Goal: Task Accomplishment & Management: Manage account settings

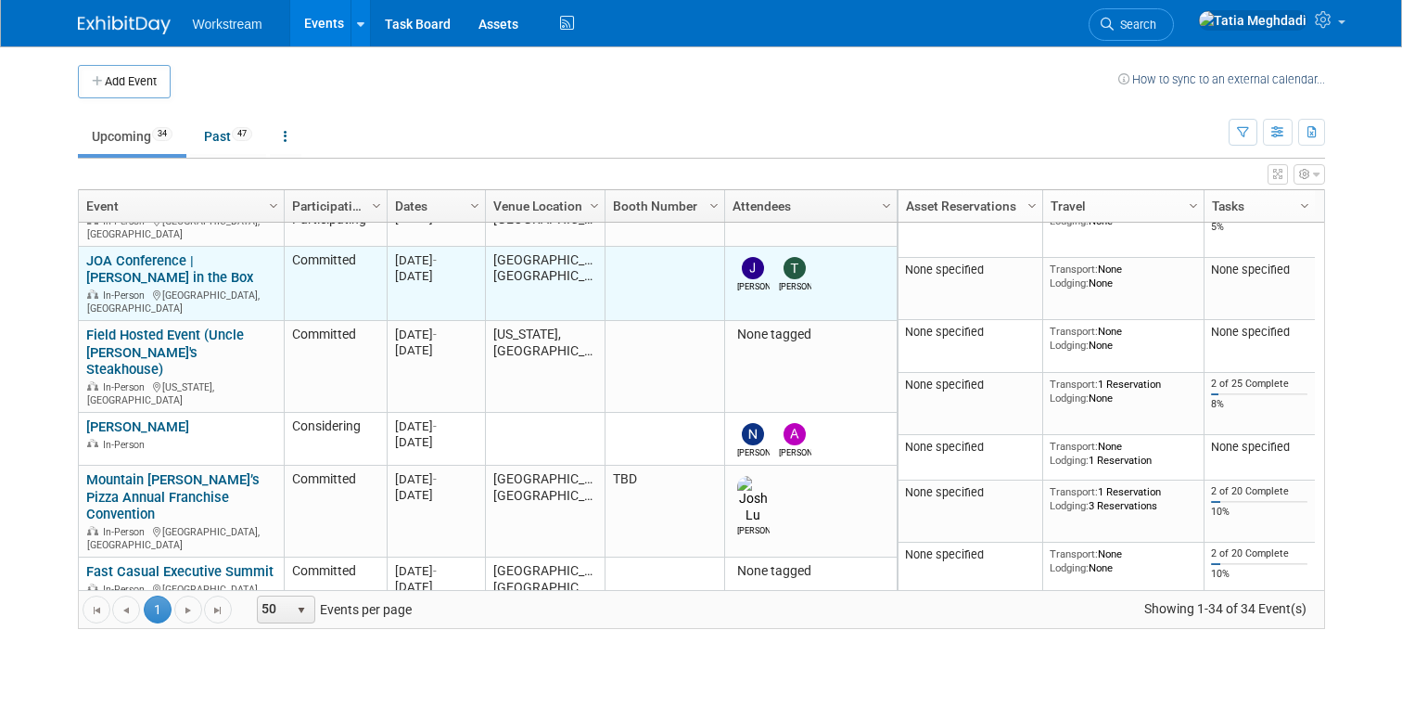
scroll to position [281, 0]
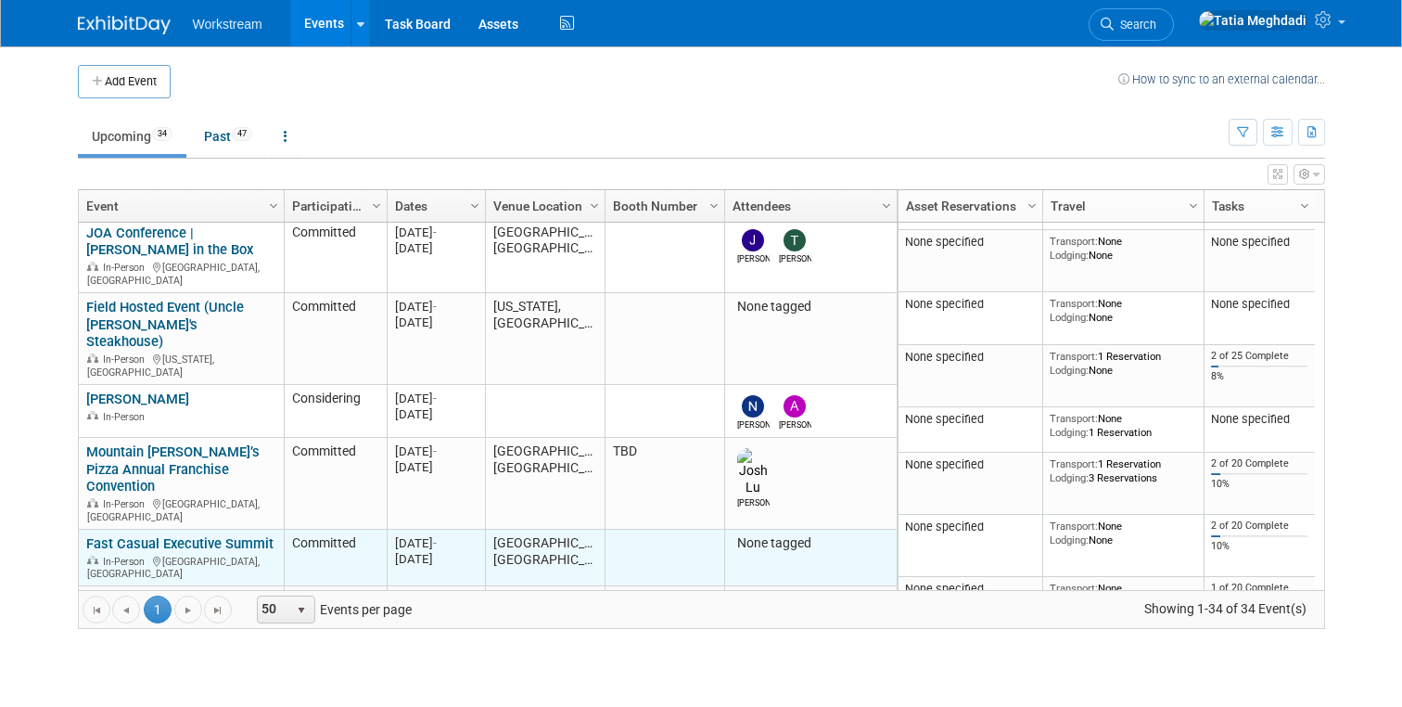
click at [178, 535] on link "Fast Casual Executive Summit" at bounding box center [179, 543] width 187 height 17
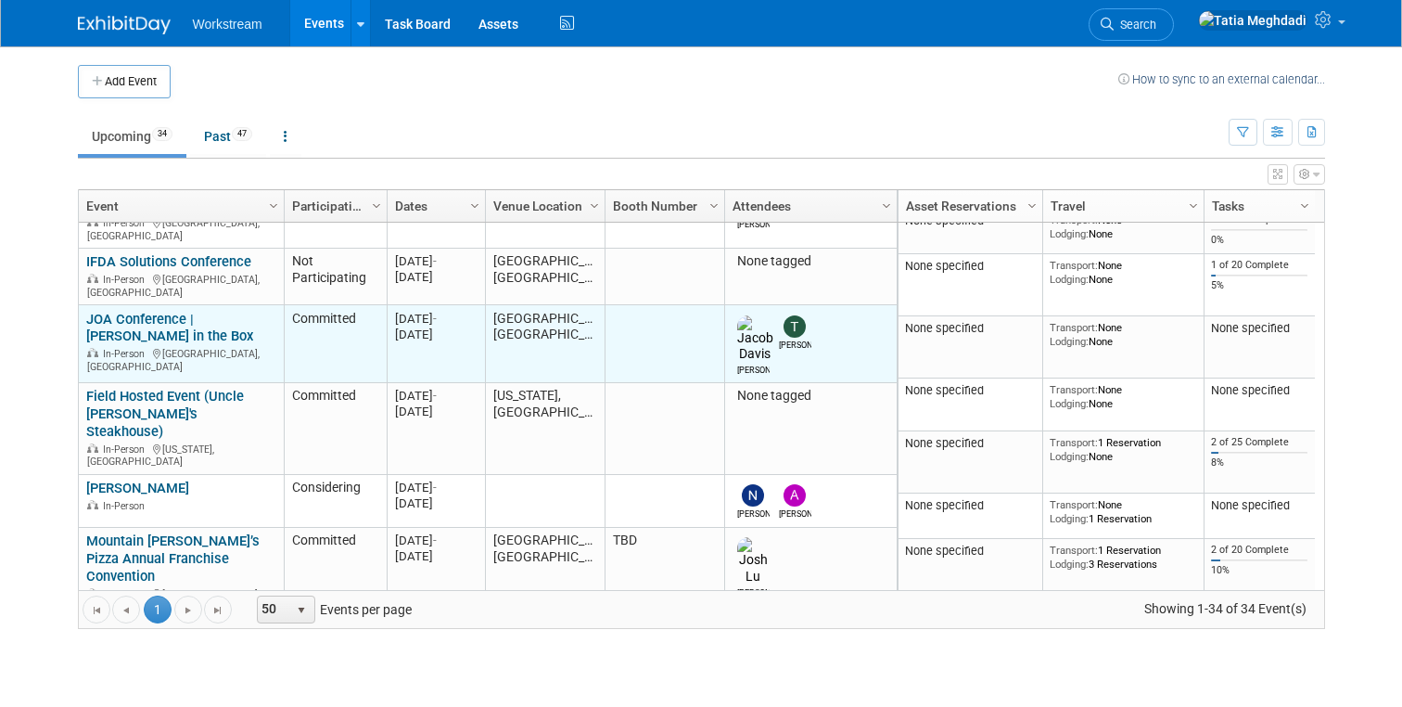
scroll to position [284, 0]
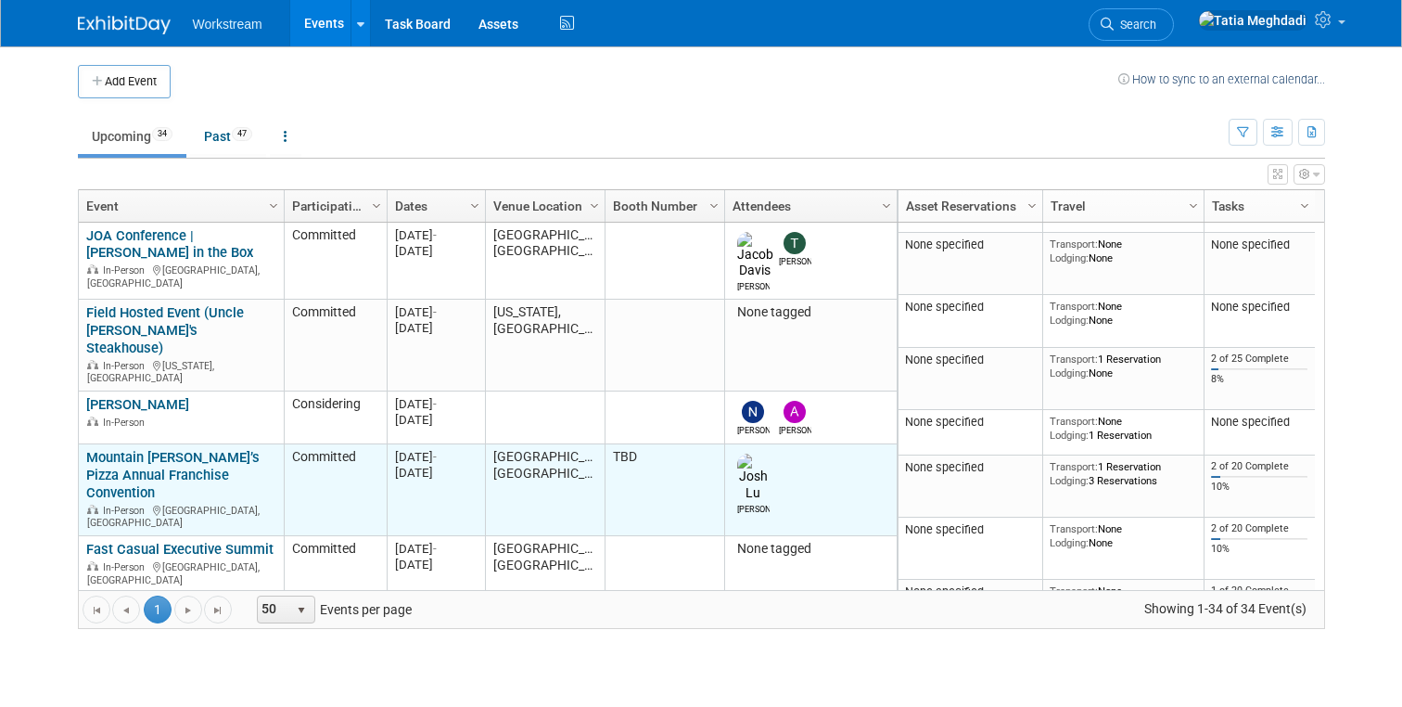
click at [148, 449] on link "Mountain [PERSON_NAME]’s Pizza Annual Franchise Convention" at bounding box center [172, 475] width 173 height 52
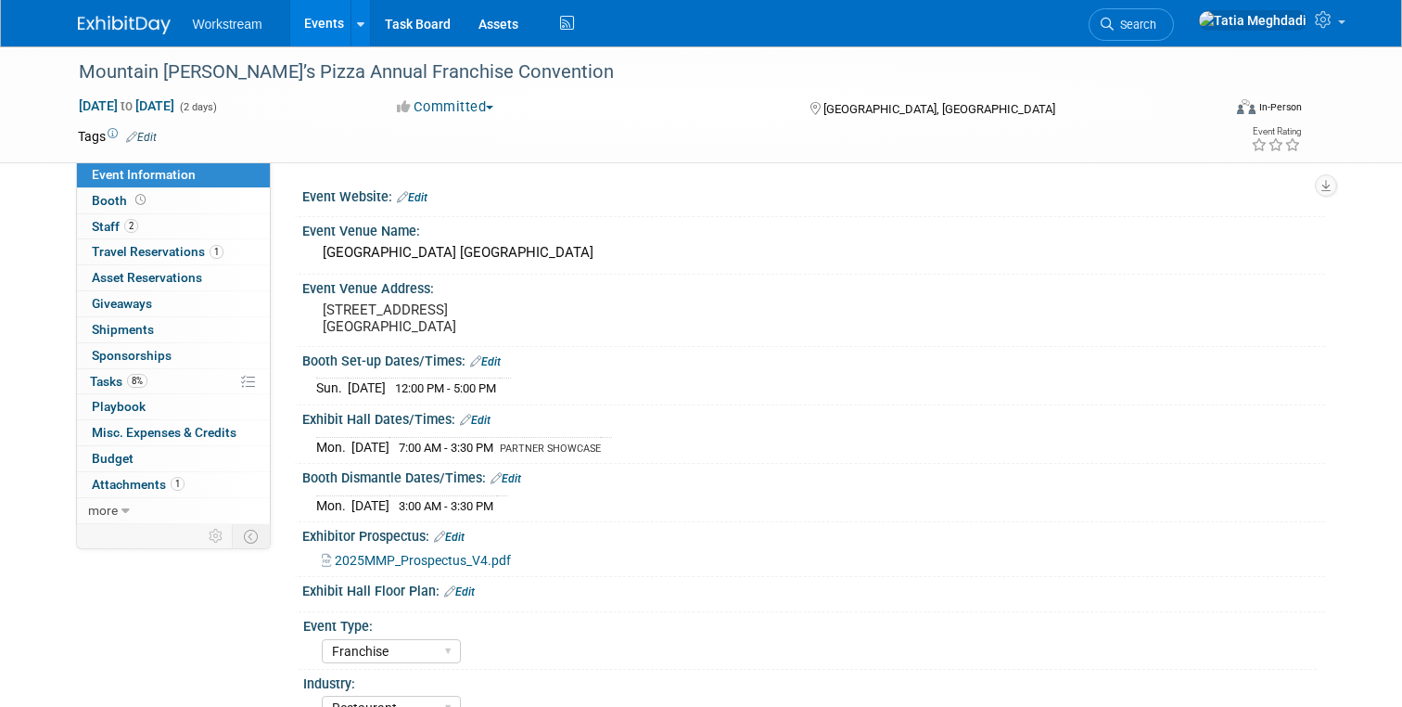
select select "Franchise"
select select "Restaurant"
select select "TBD"
select select "[PERSON_NAME]"
click at [109, 197] on span "Booth" at bounding box center [121, 200] width 58 height 15
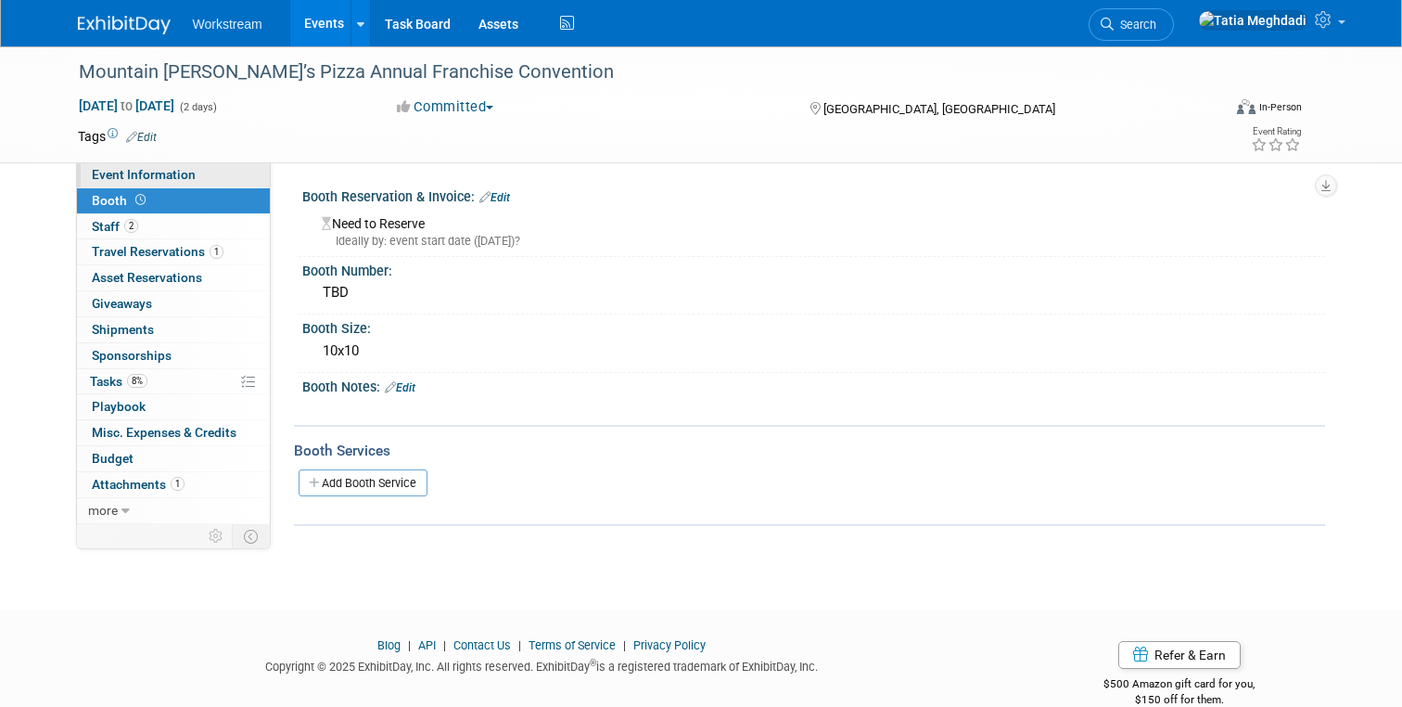
click at [117, 174] on span "Event Information" at bounding box center [144, 174] width 104 height 15
select select "Franchise"
select select "Restaurant"
select select "TBD"
select select "Tatia Meghdadi"
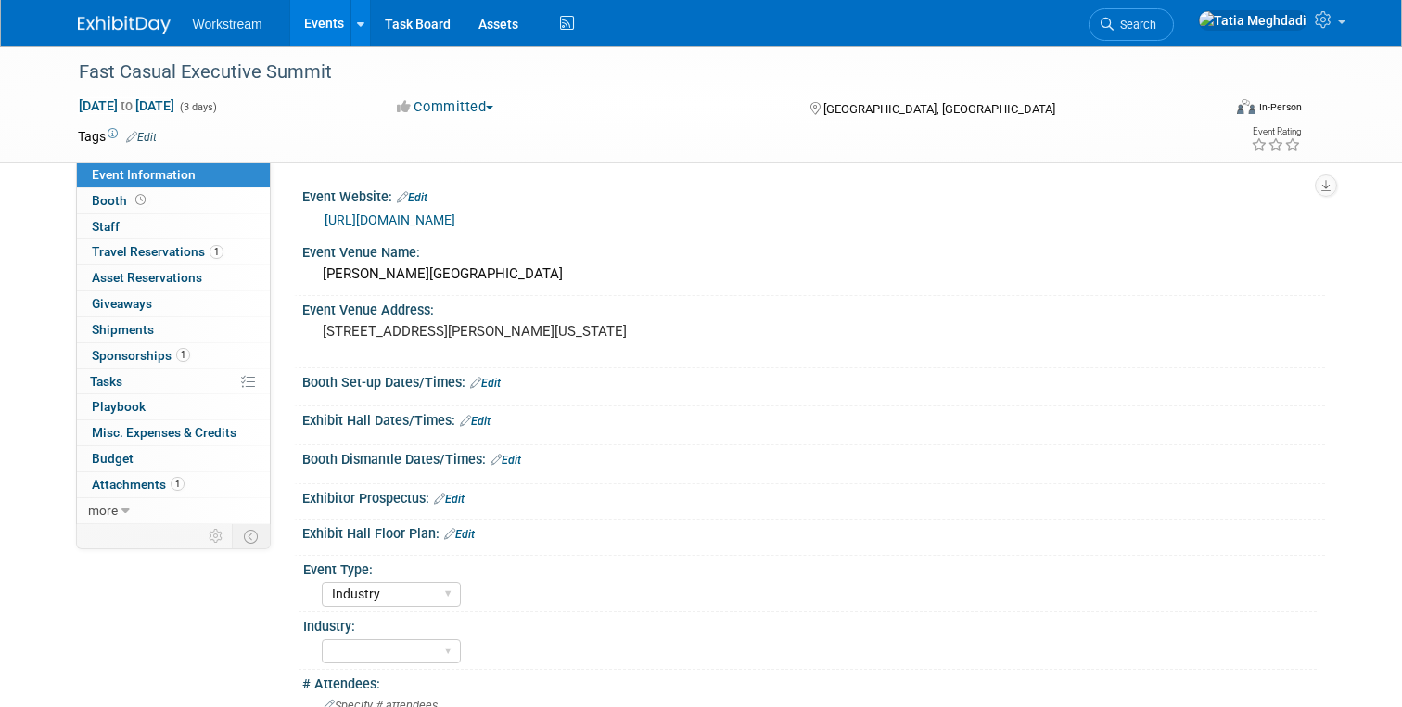
select select "Industry"
select select "TBD"
select select "[PERSON_NAME]"
click at [480, 420] on link "Edit" at bounding box center [475, 421] width 31 height 13
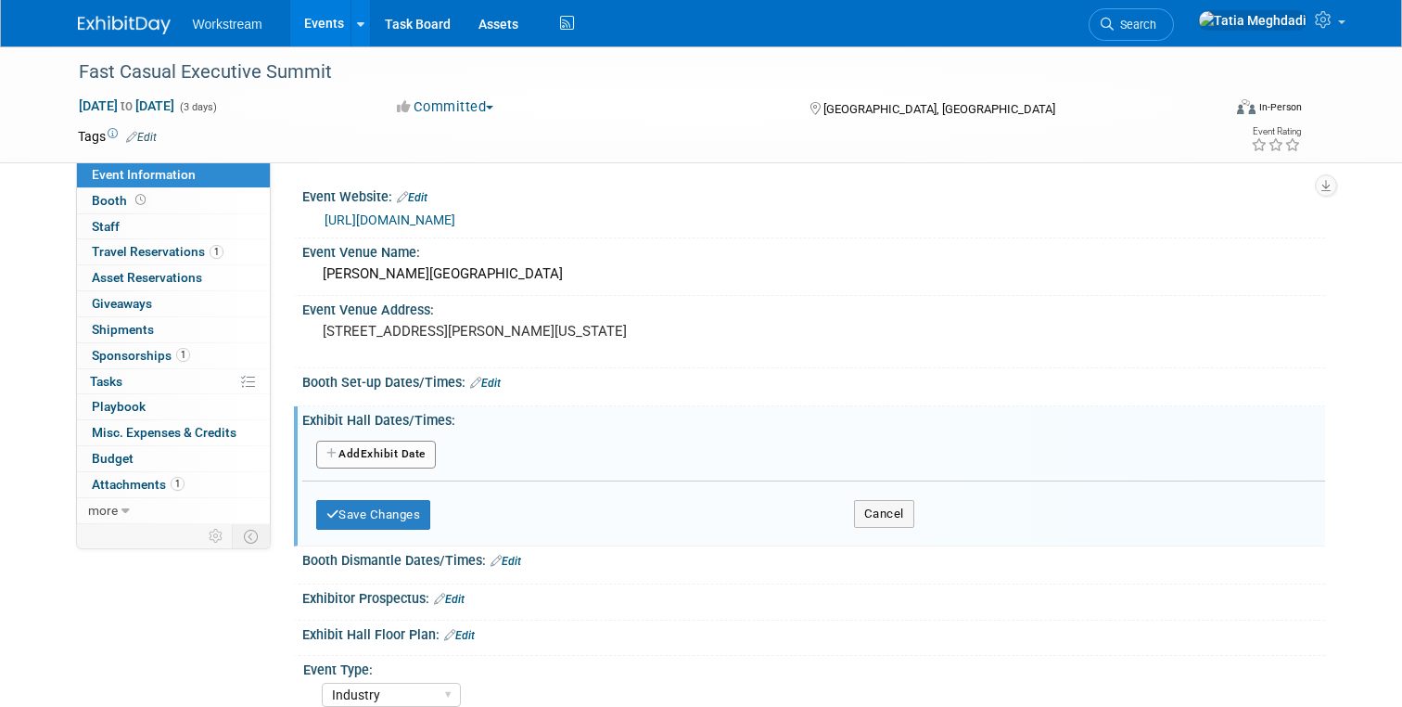
click at [390, 450] on button "Add Another Exhibit Date" at bounding box center [376, 455] width 120 height 28
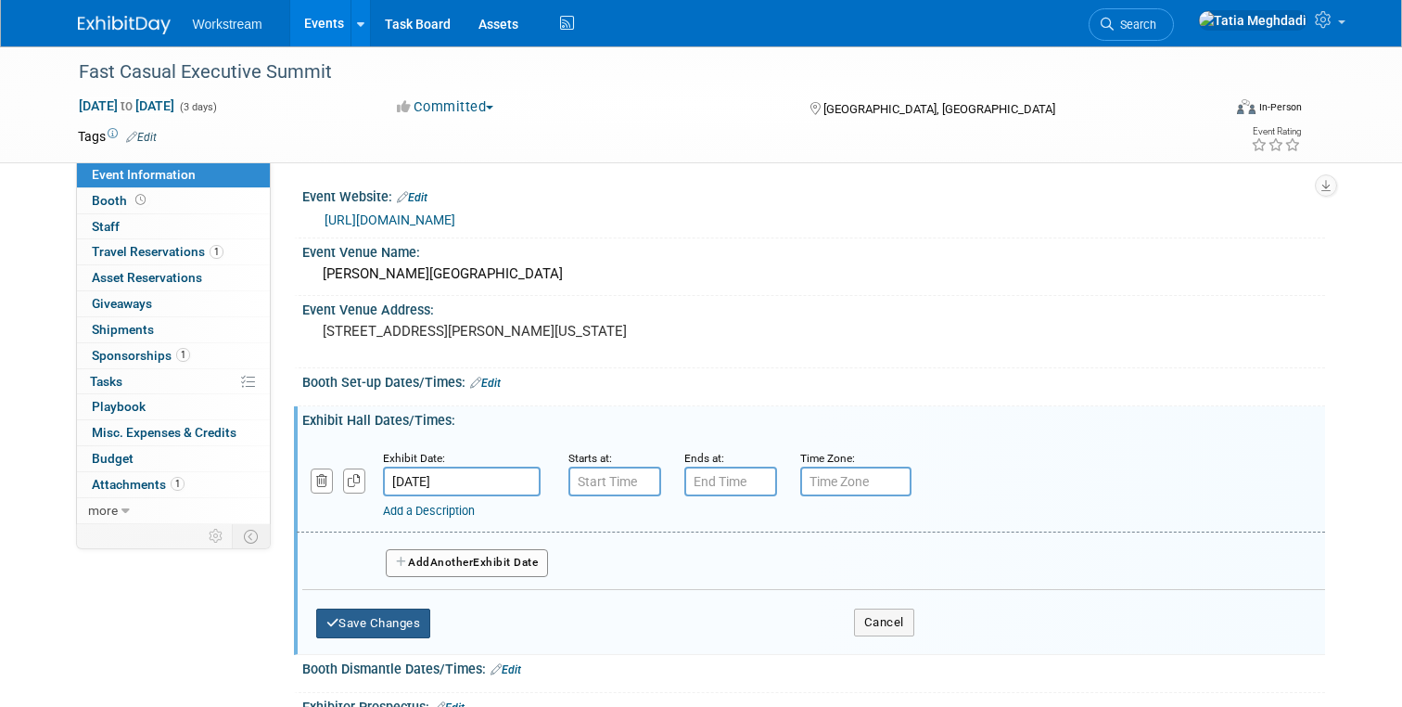
click at [405, 620] on button "Save Changes" at bounding box center [373, 623] width 115 height 30
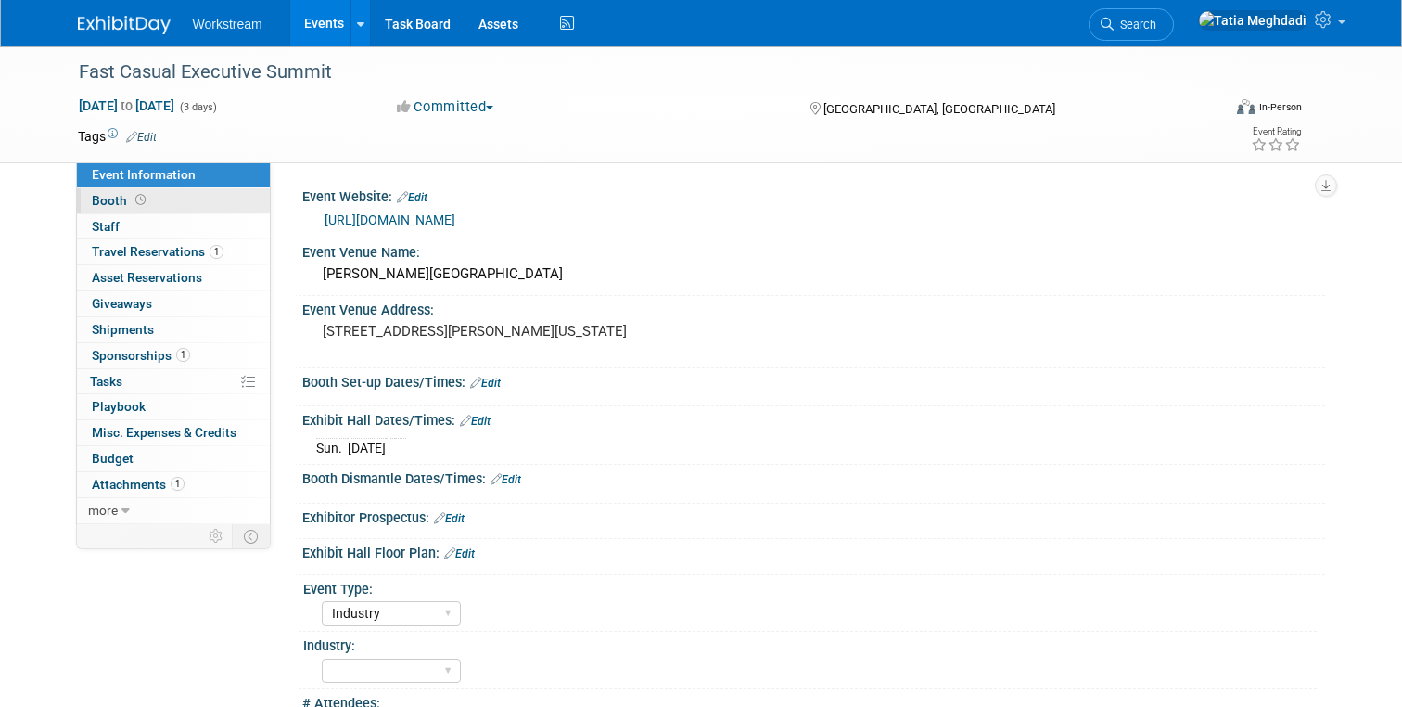
click at [117, 200] on span "Booth" at bounding box center [121, 200] width 58 height 15
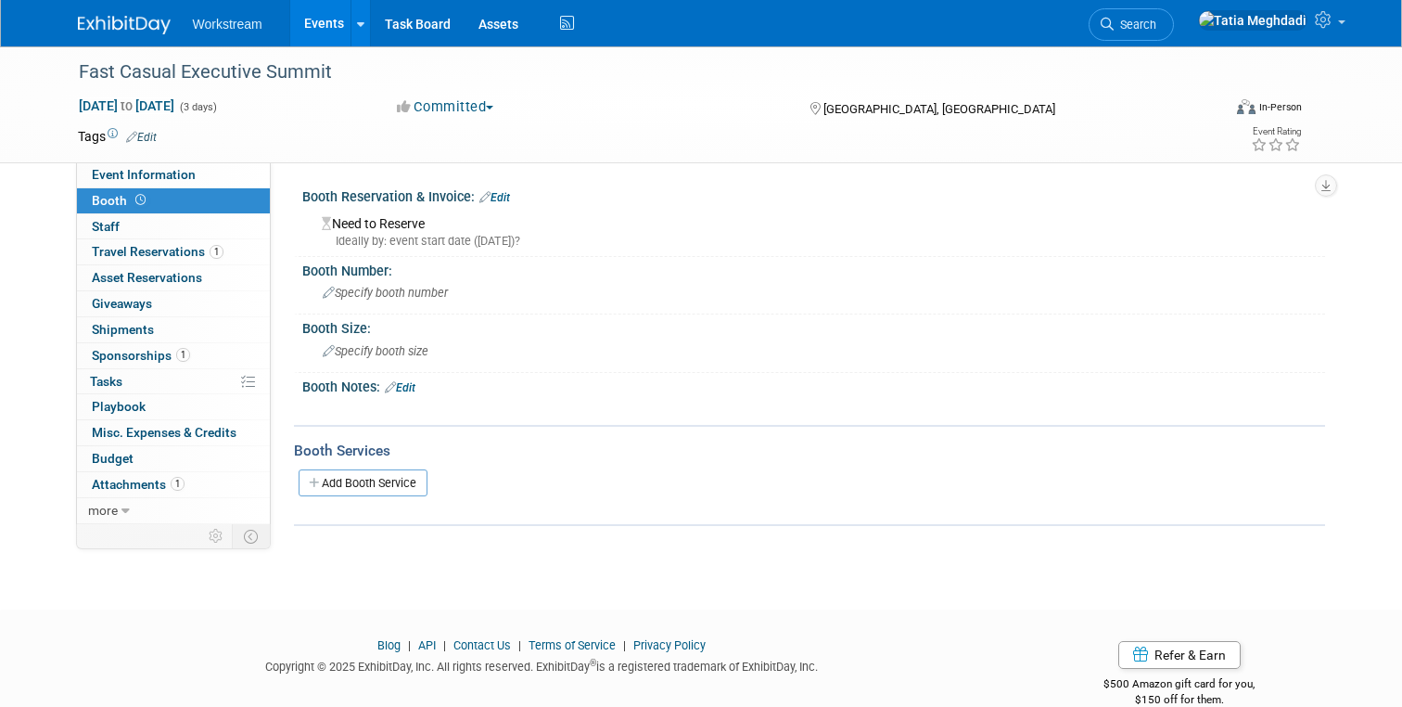
click at [326, 19] on link "Events" at bounding box center [324, 23] width 68 height 46
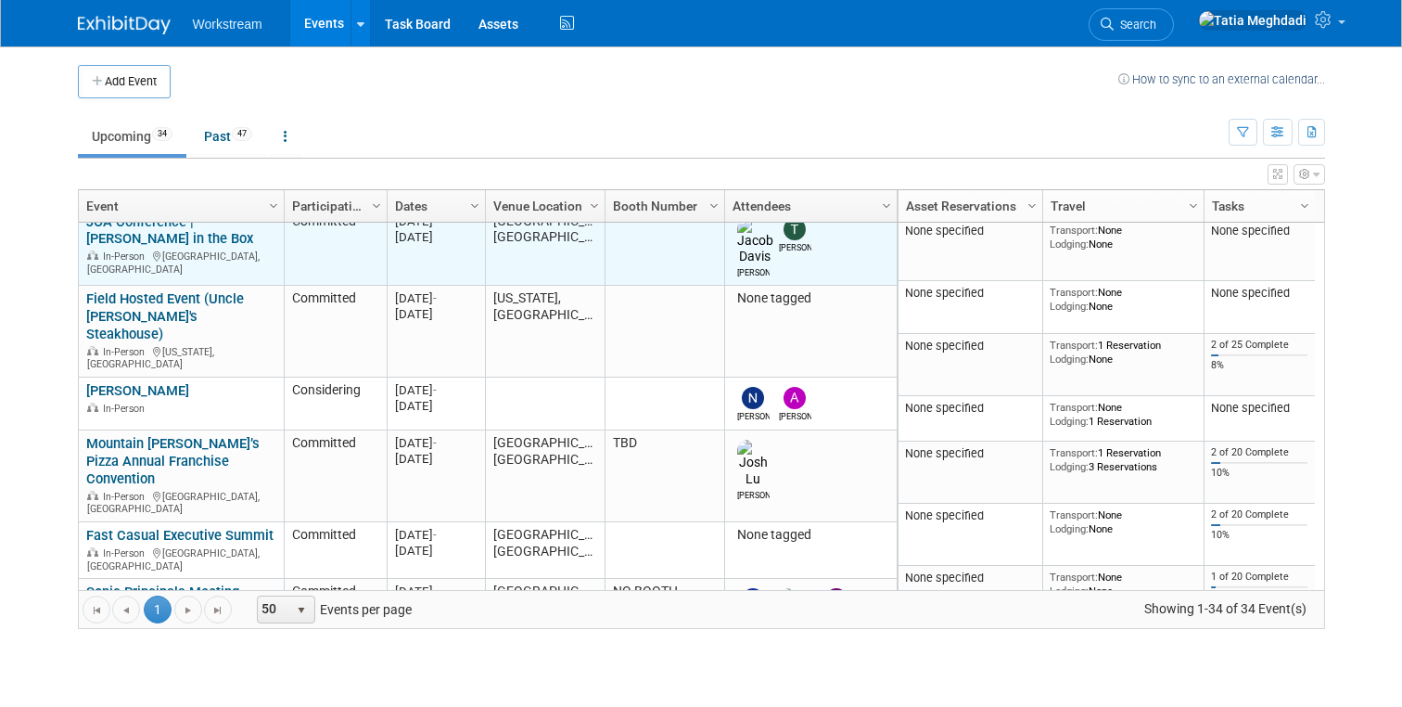
scroll to position [314, 0]
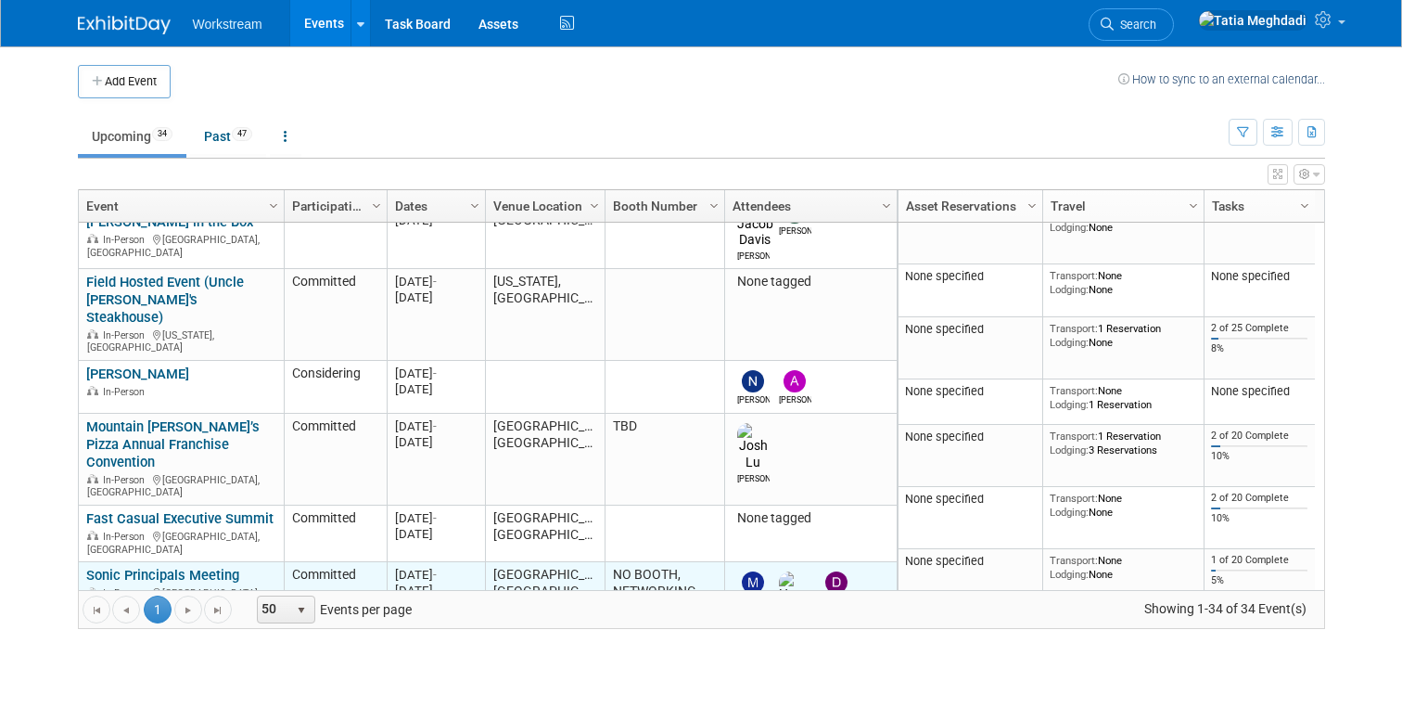
click at [131, 567] on link "Sonic Principals Meeting" at bounding box center [162, 575] width 153 height 17
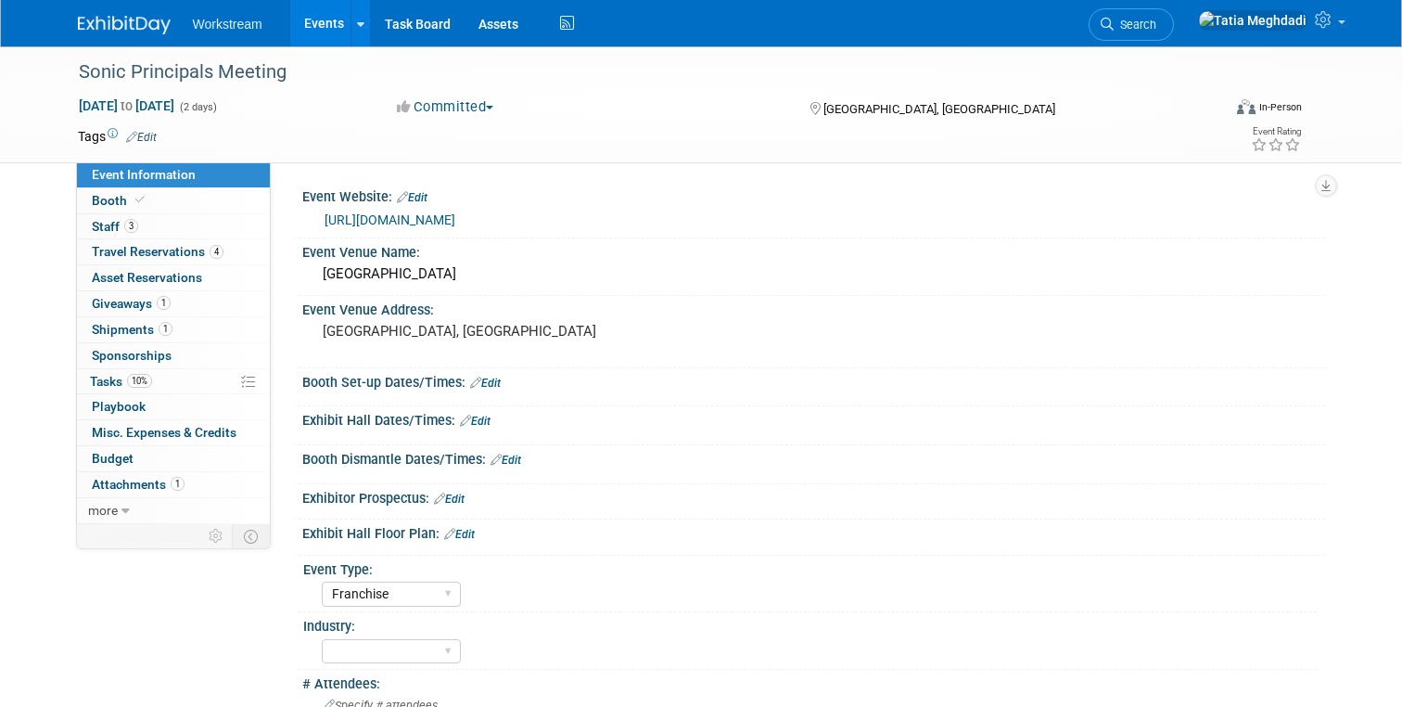
select select "Franchise"
select select "Tatia Meghdadi"
click at [483, 424] on link "Edit" at bounding box center [475, 421] width 31 height 13
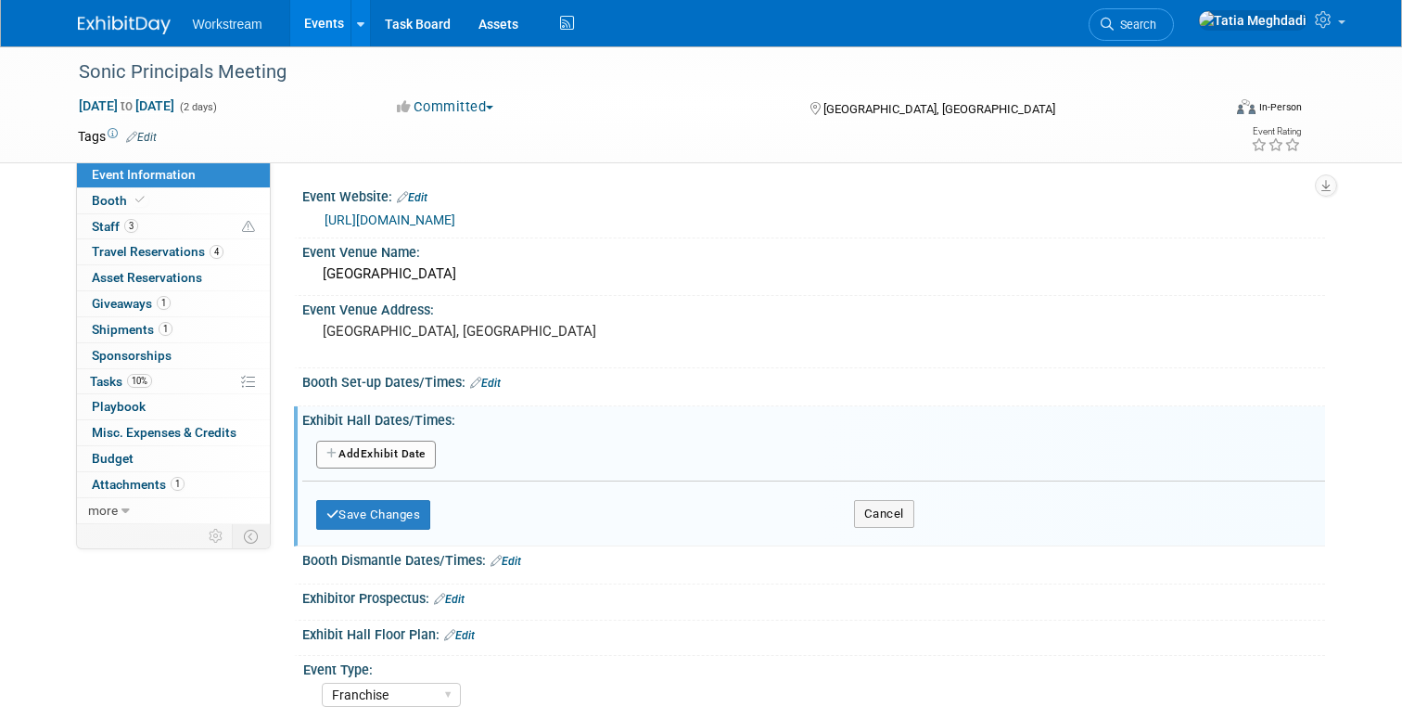
click at [360, 450] on button "Add Another Exhibit Date" at bounding box center [376, 455] width 120 height 28
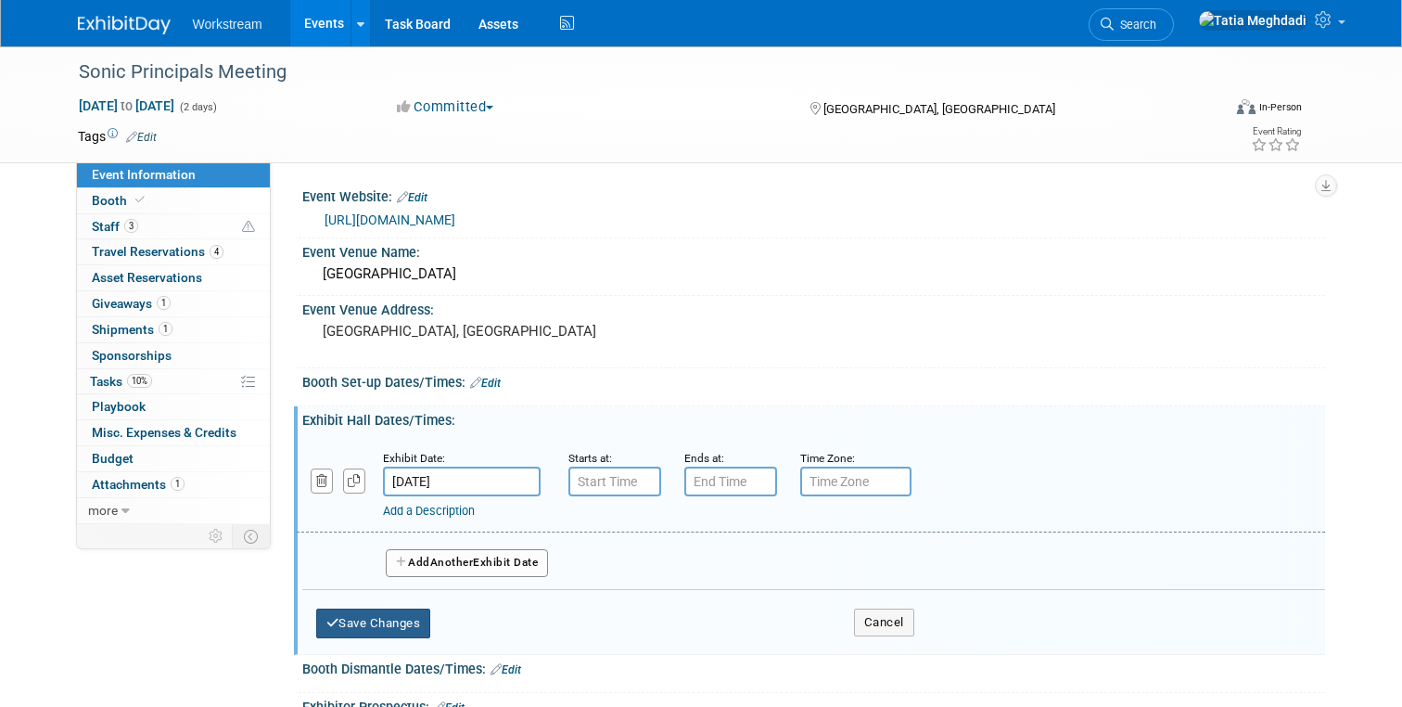
click at [362, 610] on button "Save Changes" at bounding box center [373, 623] width 115 height 30
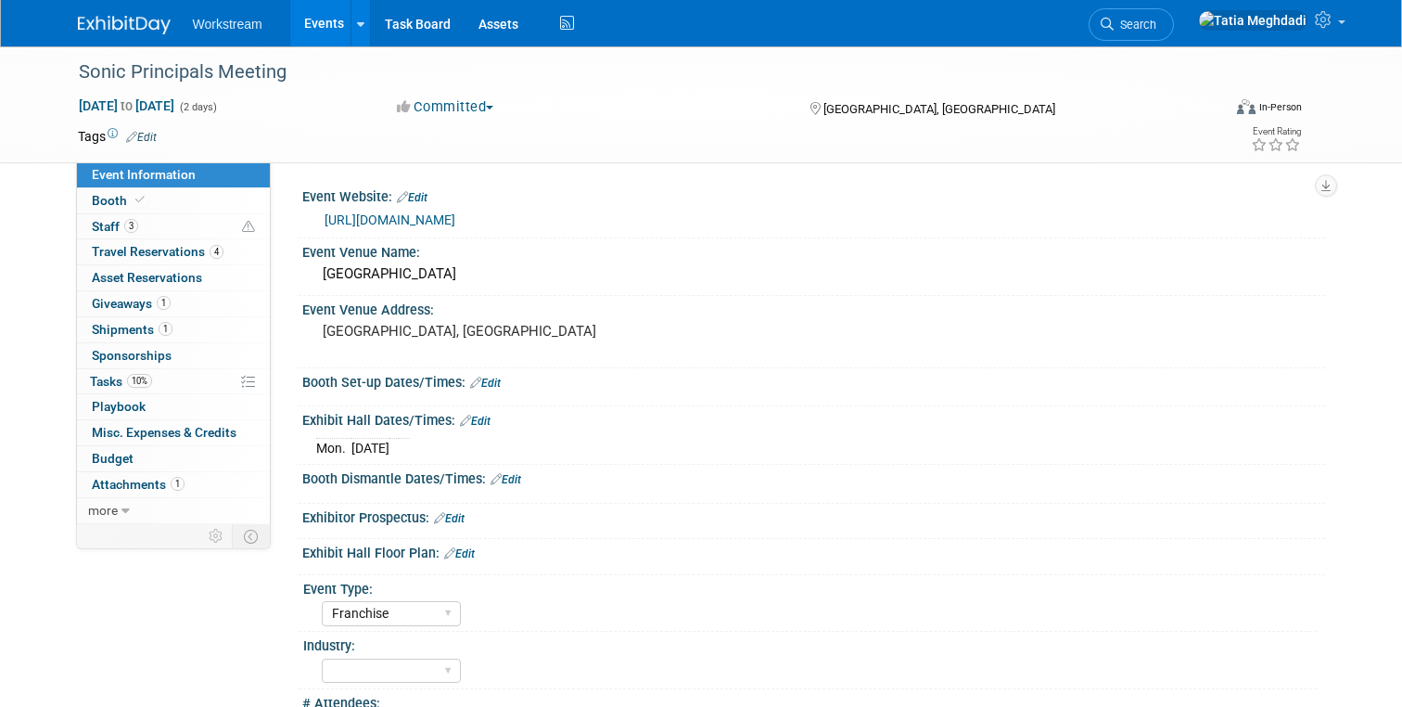
click at [315, 25] on link "Events" at bounding box center [324, 23] width 68 height 46
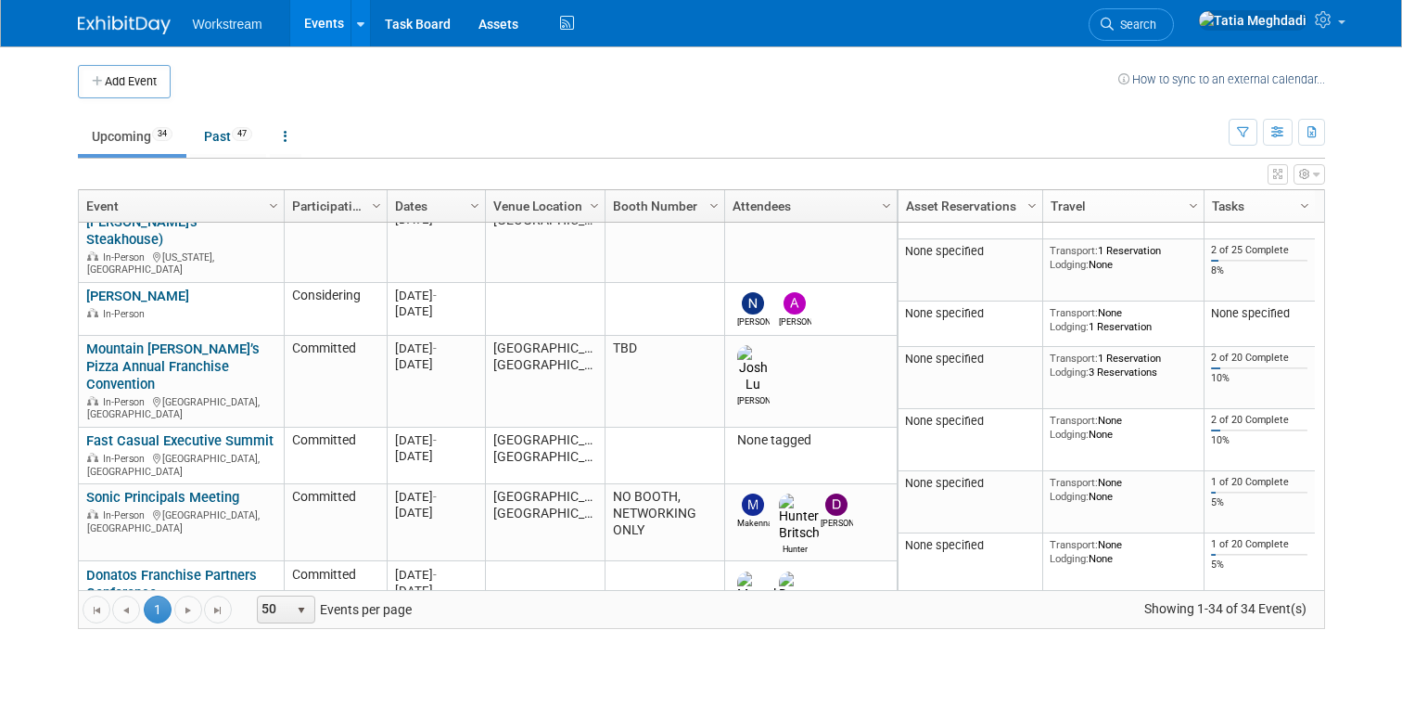
scroll to position [395, 0]
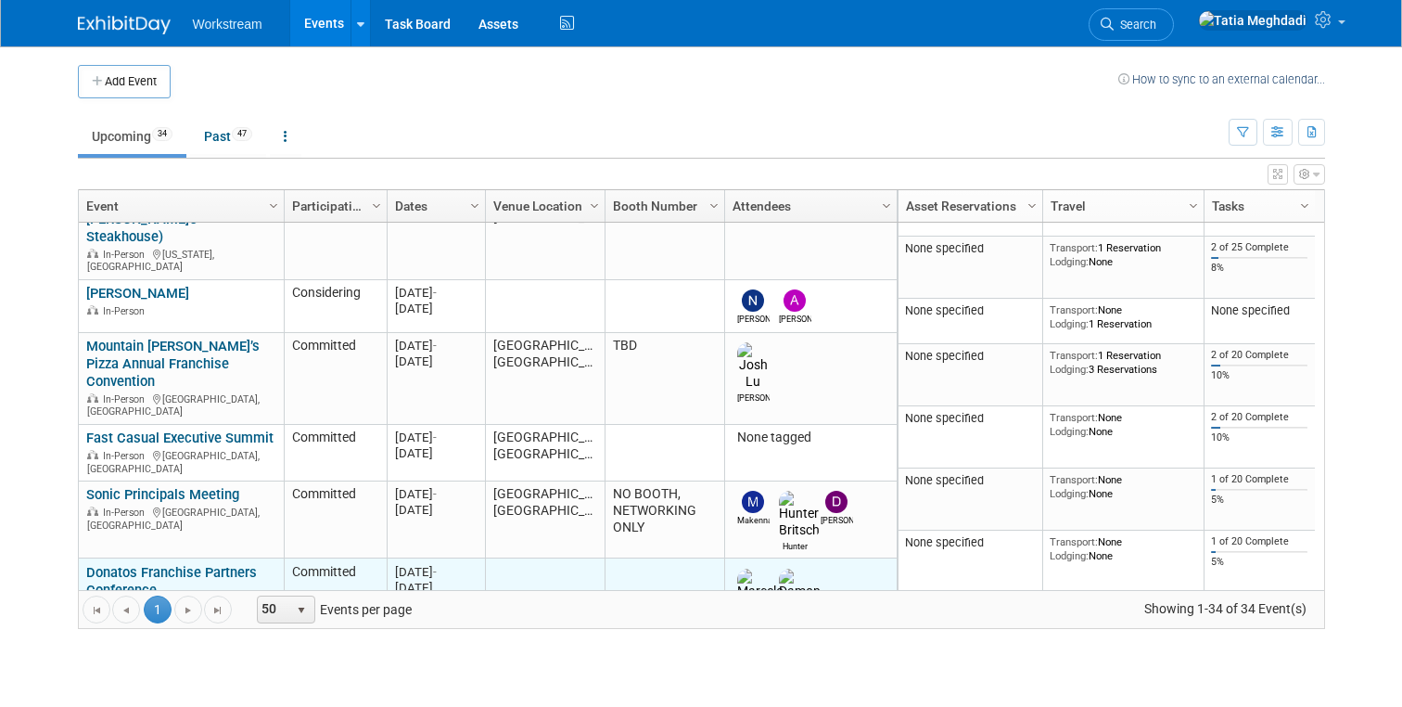
click at [135, 564] on link "Donatos Franchise Partners Conference" at bounding box center [171, 581] width 171 height 34
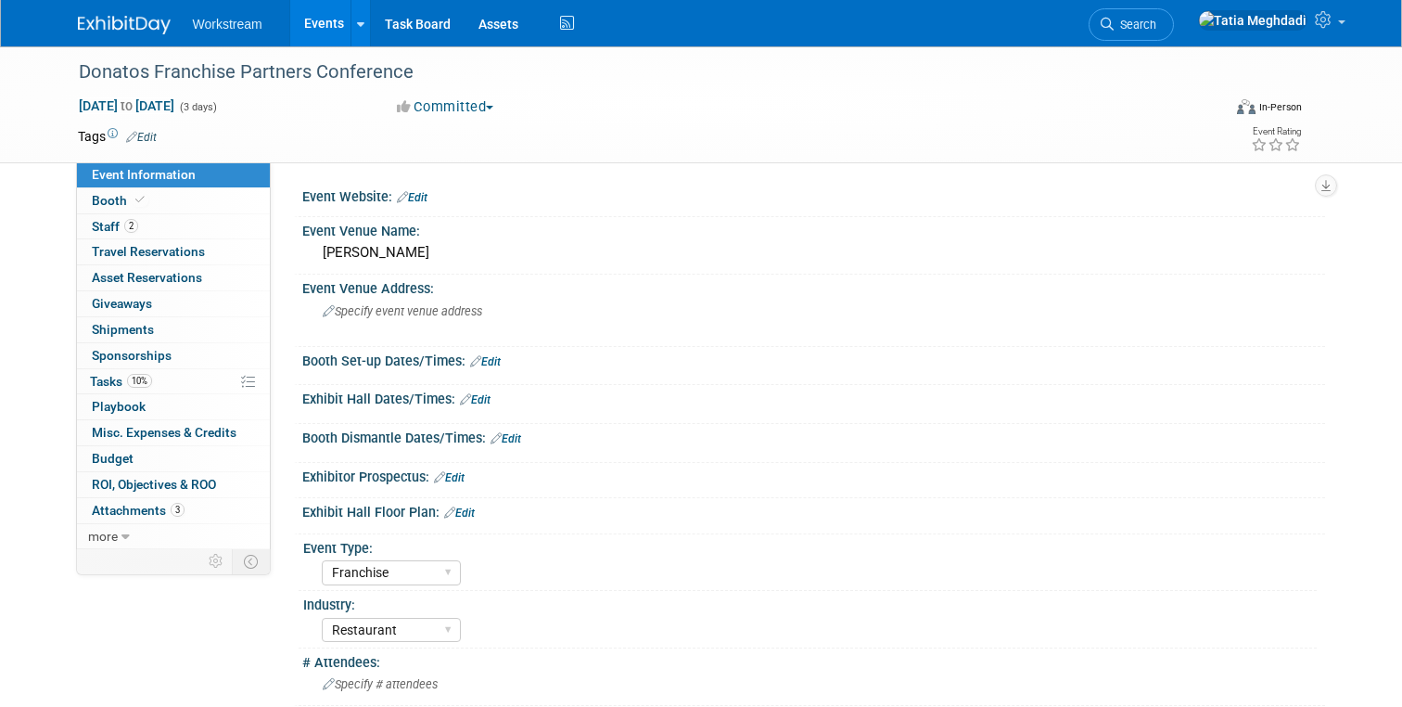
select select "Franchise"
select select "Restaurant"
select select "TBD"
select select "[PERSON_NAME]"
click at [481, 400] on link "Edit" at bounding box center [475, 399] width 31 height 13
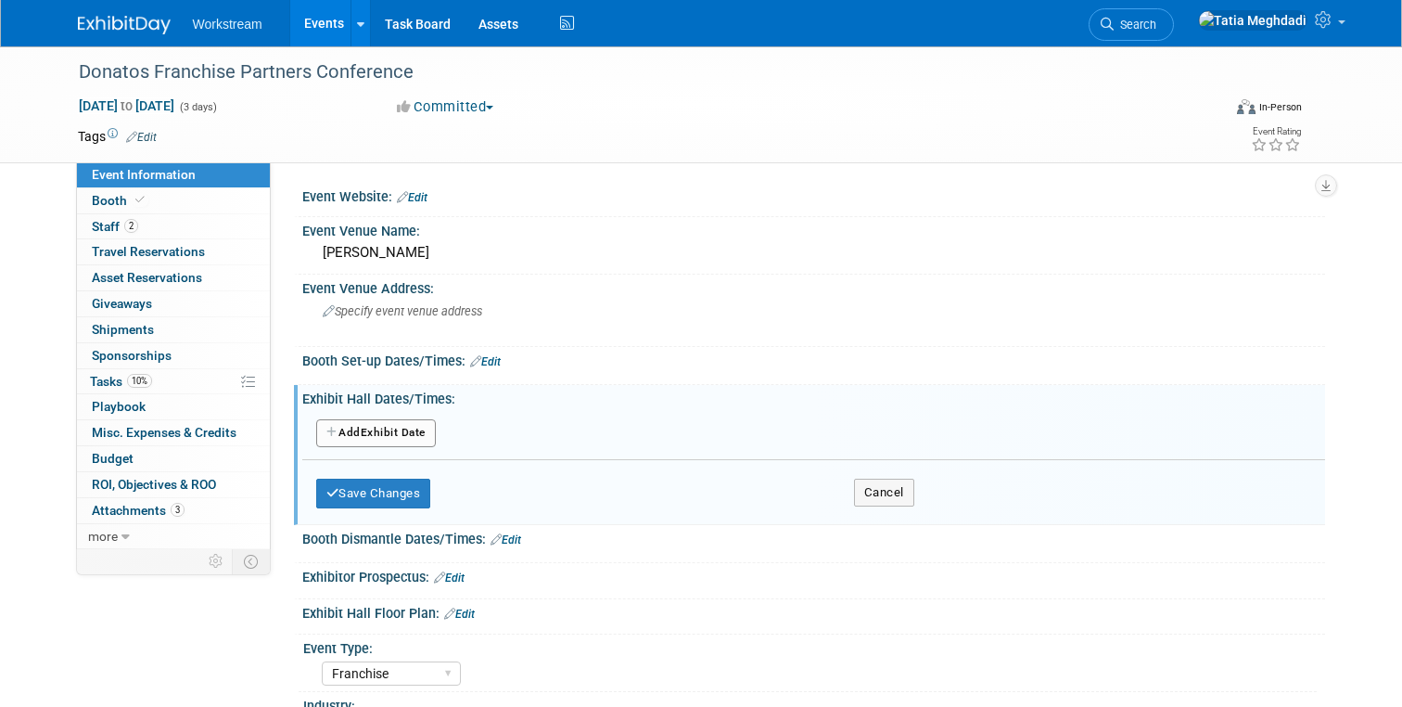
click at [363, 435] on button "Add Another Exhibit Date" at bounding box center [376, 433] width 120 height 28
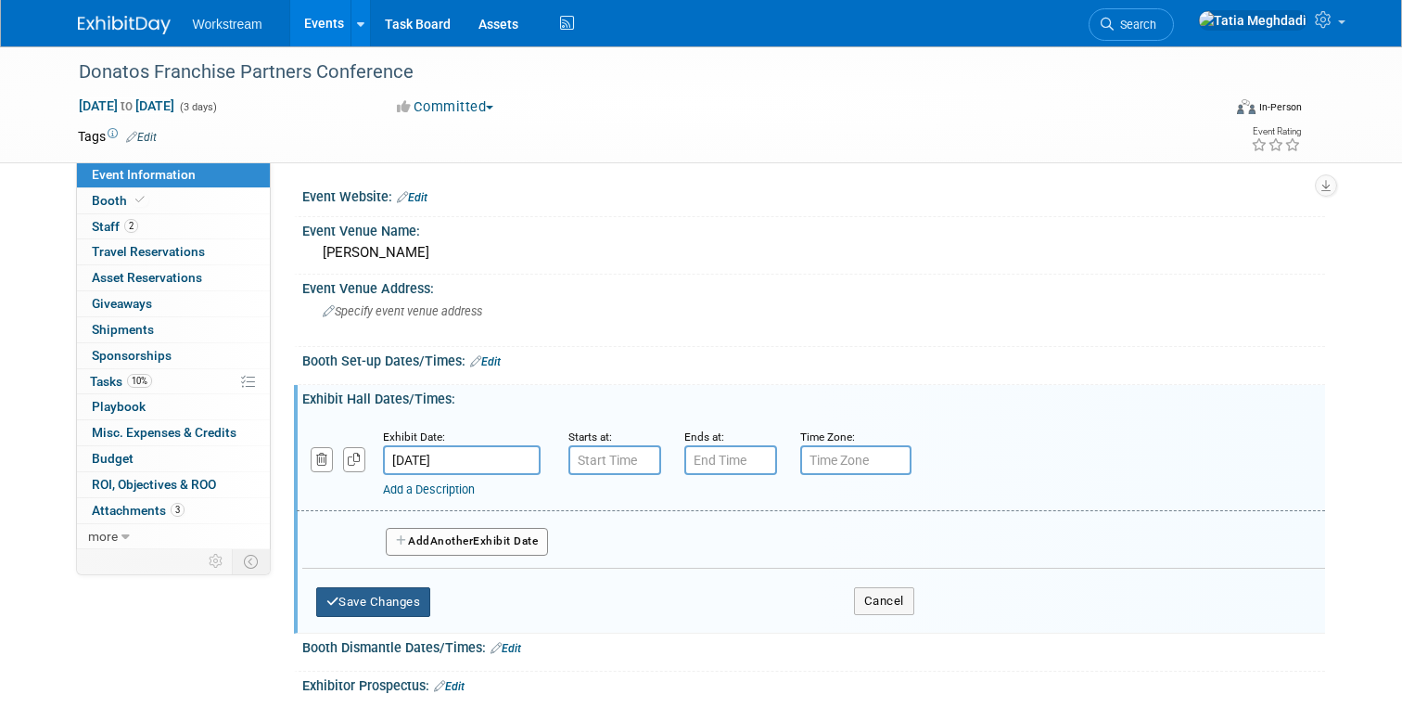
click at [387, 597] on button "Save Changes" at bounding box center [373, 602] width 115 height 30
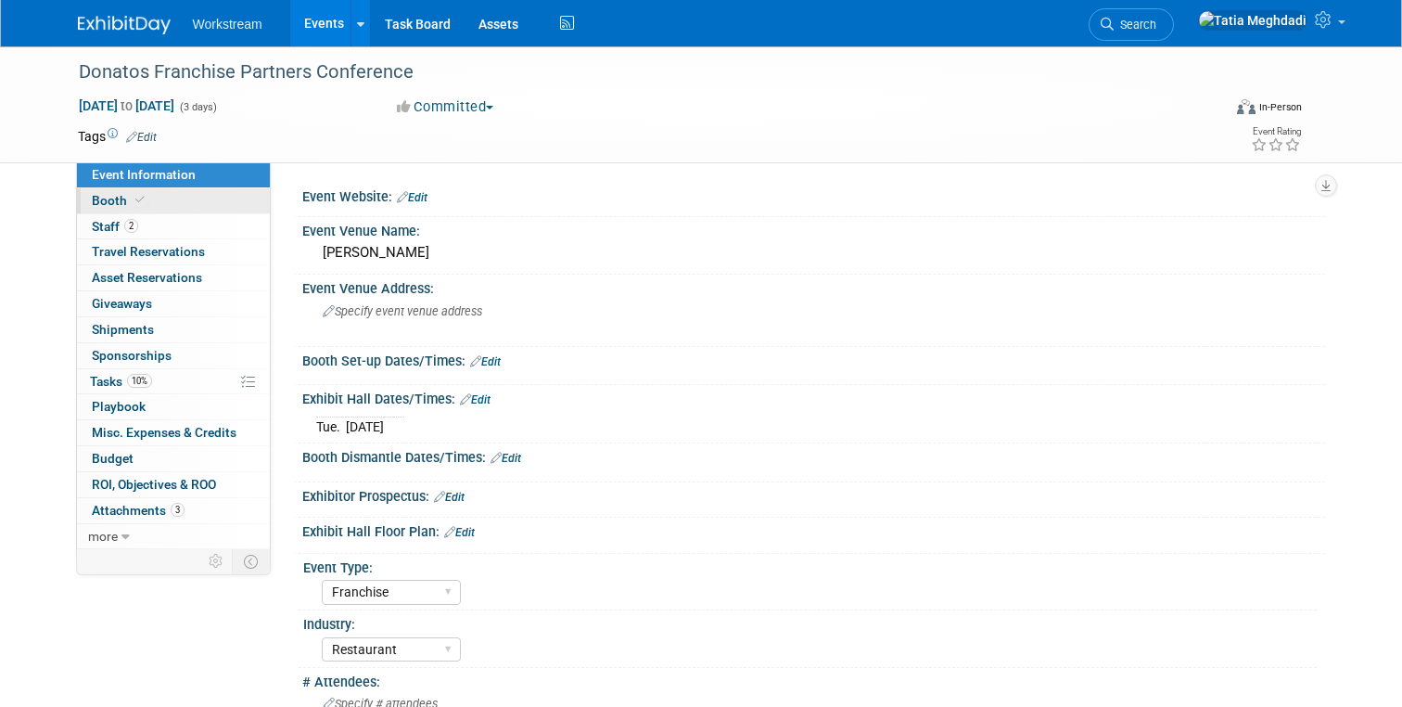
click at [107, 198] on span "Booth" at bounding box center [120, 200] width 57 height 15
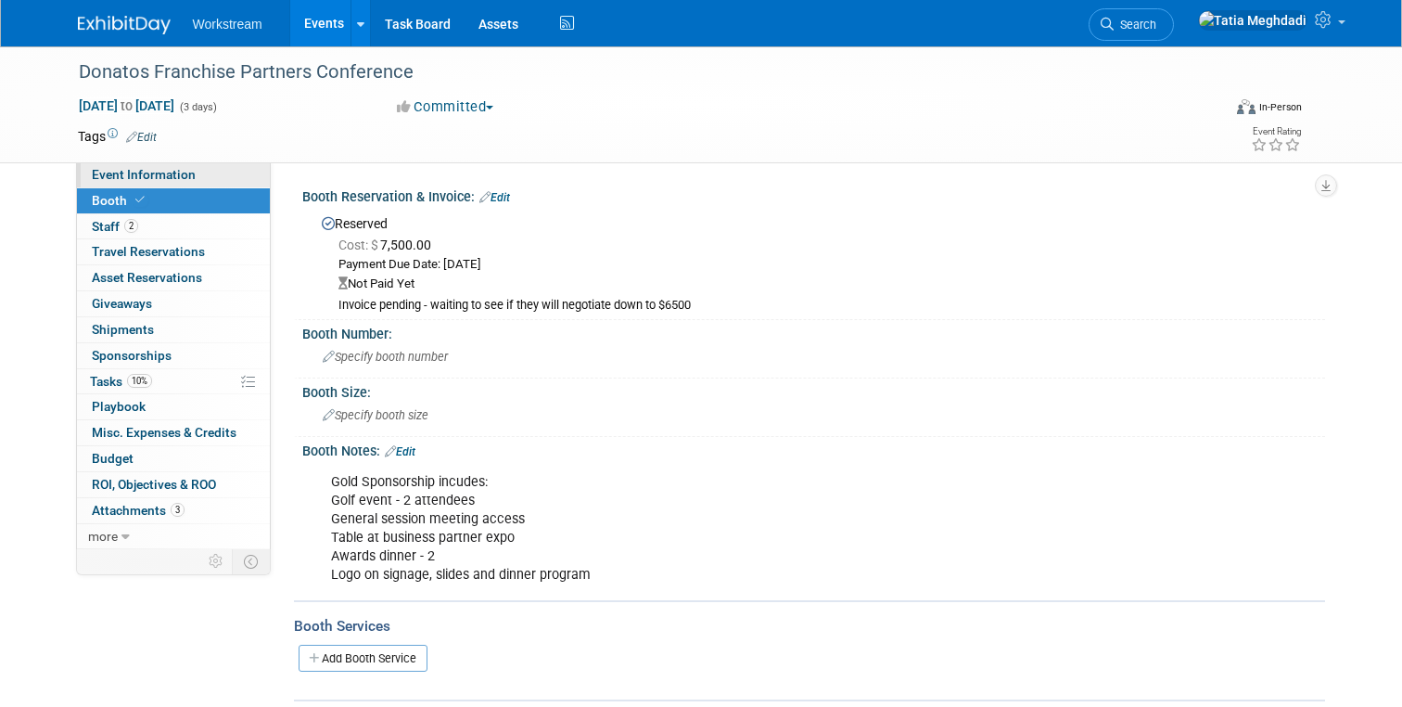
click at [122, 175] on span "Event Information" at bounding box center [144, 174] width 104 height 15
select select "Franchise"
select select "Restaurant"
select select "TBD"
select select "[PERSON_NAME]"
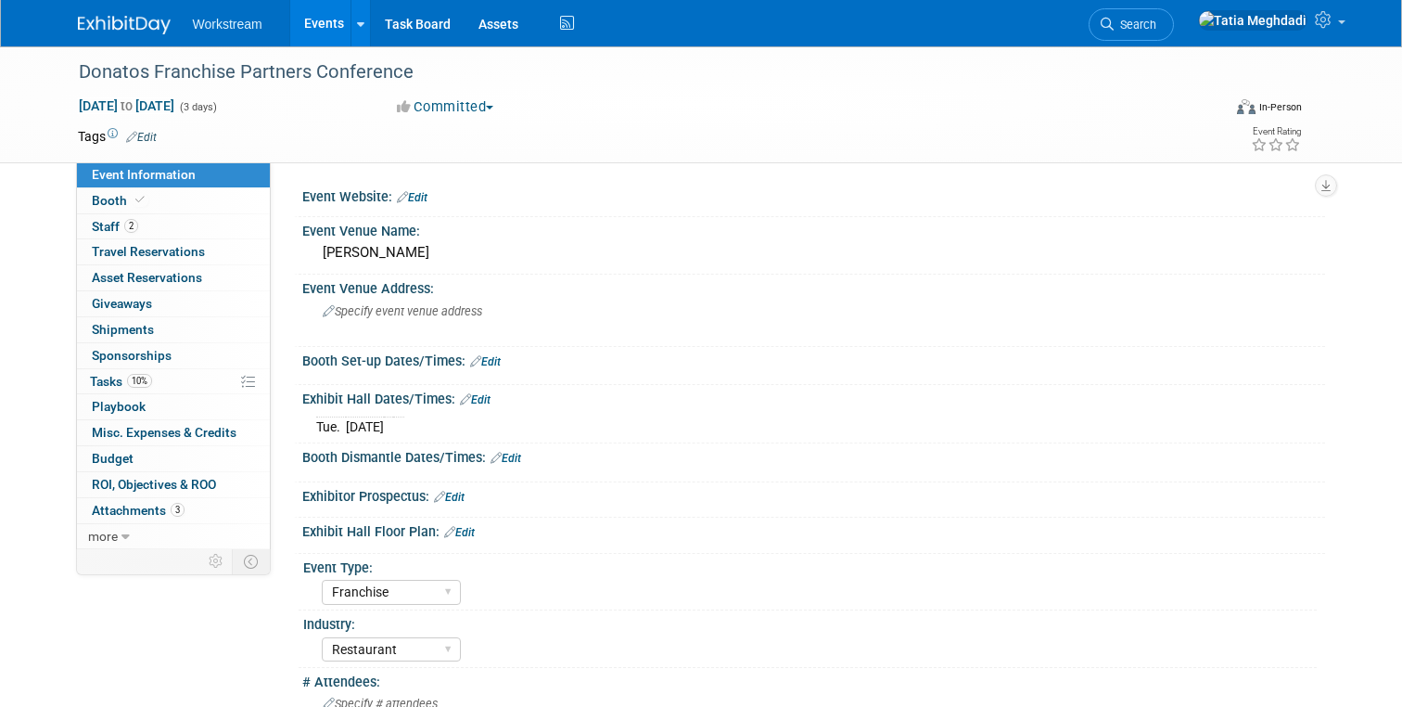
click at [312, 30] on link "Events" at bounding box center [324, 23] width 68 height 46
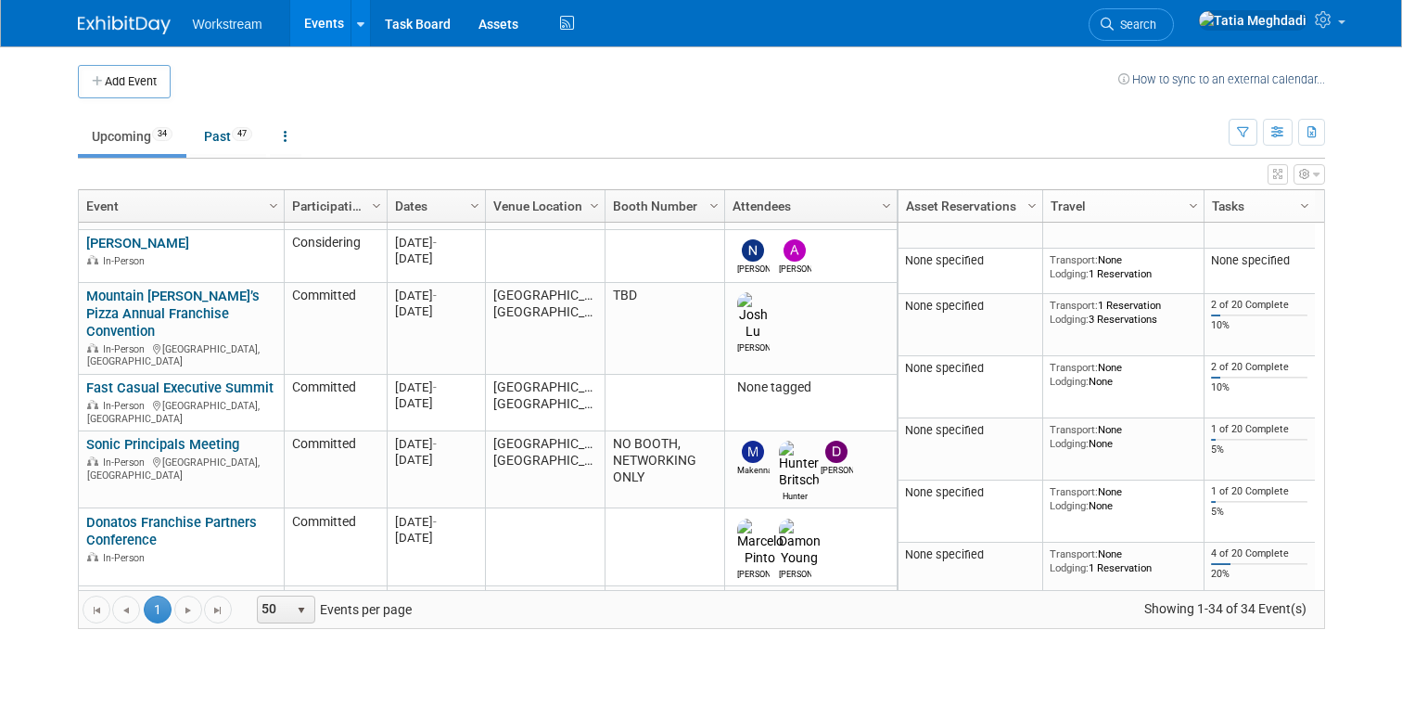
scroll to position [495, 0]
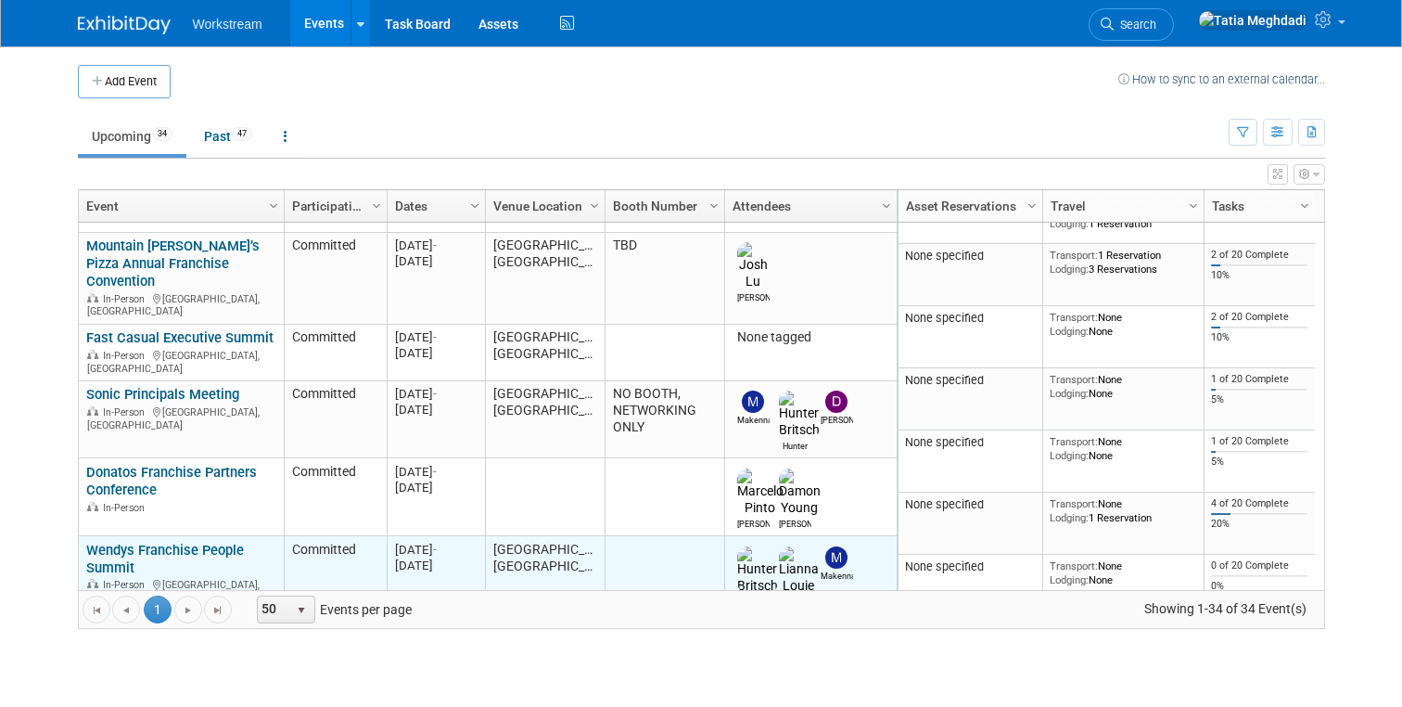
click at [172, 542] on link "Wendys Franchise People Summit" at bounding box center [165, 559] width 158 height 34
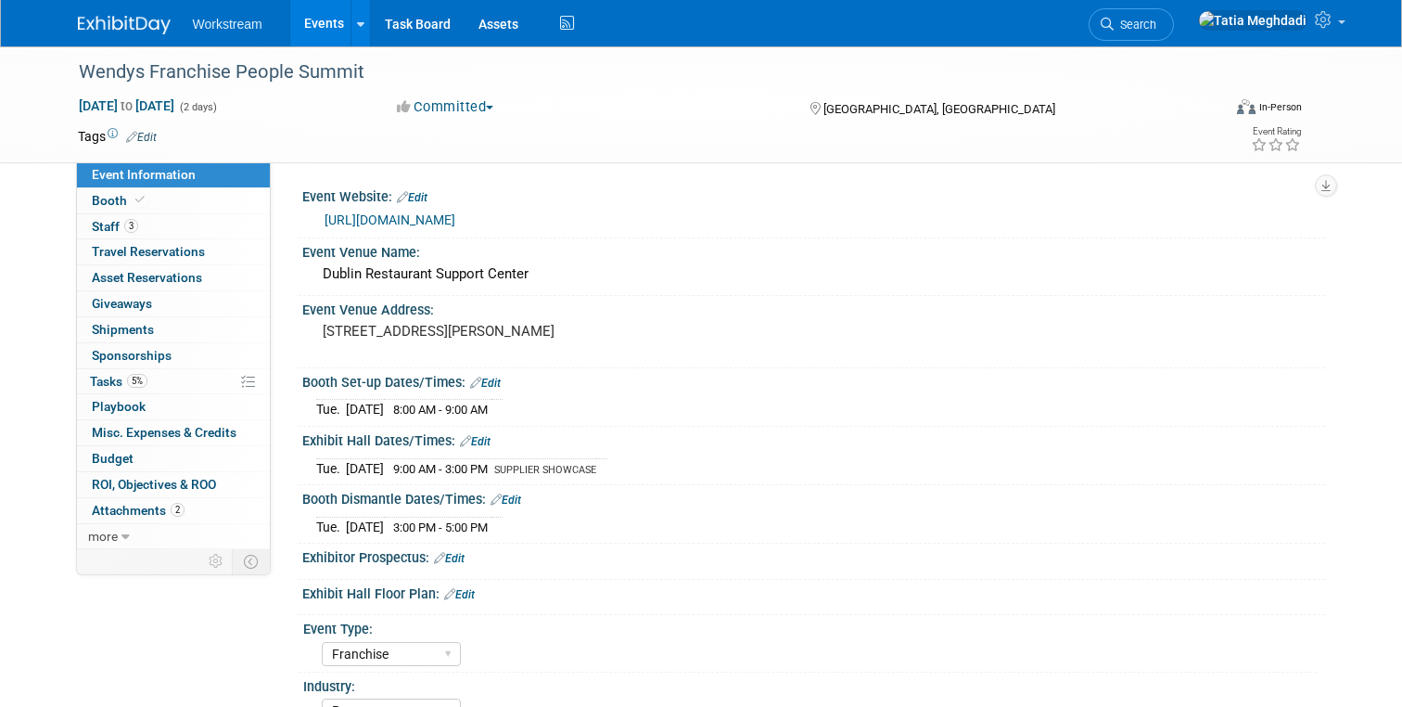
select select "Franchise"
select select "Restaurant"
select select "TBD"
select select "[PERSON_NAME]"
click at [106, 199] on span "Booth" at bounding box center [120, 200] width 57 height 15
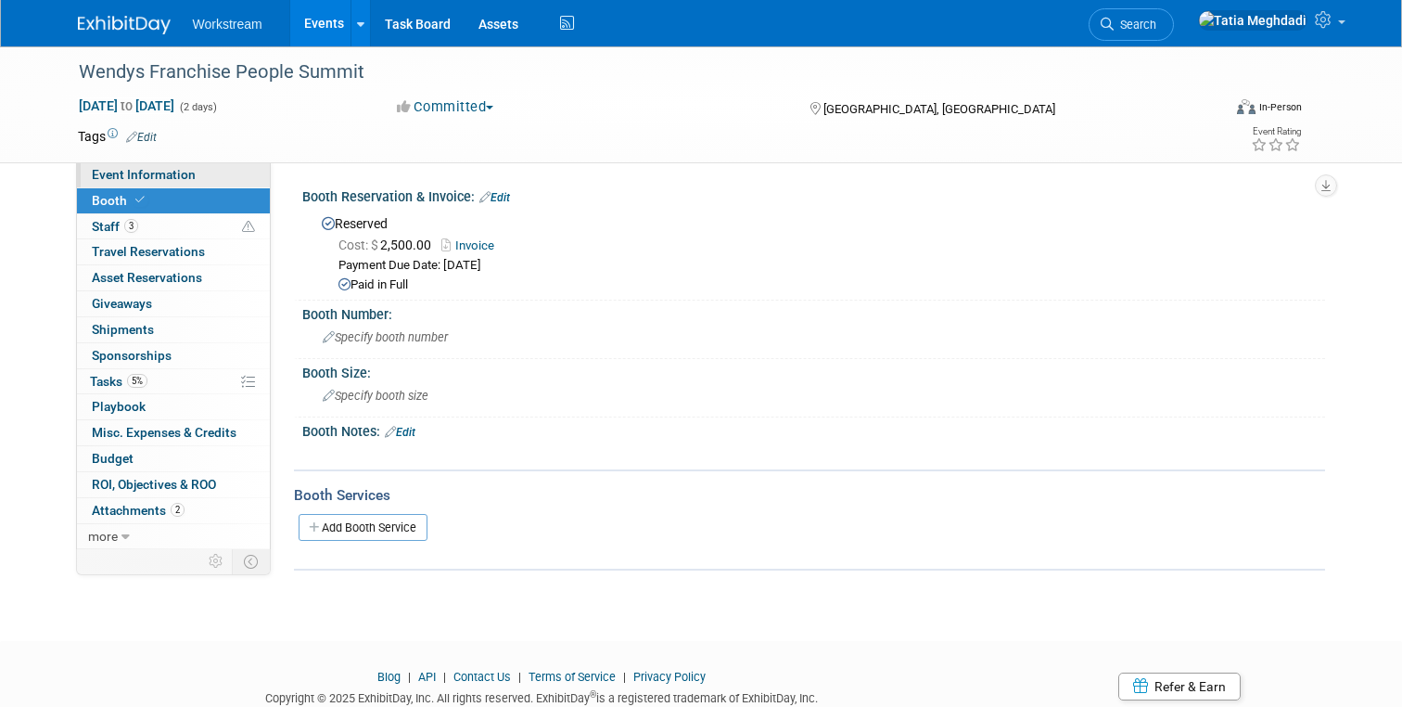
click at [109, 169] on span "Event Information" at bounding box center [144, 174] width 104 height 15
select select "Franchise"
select select "Restaurant"
select select "TBD"
select select "Tatia Meghdadi"
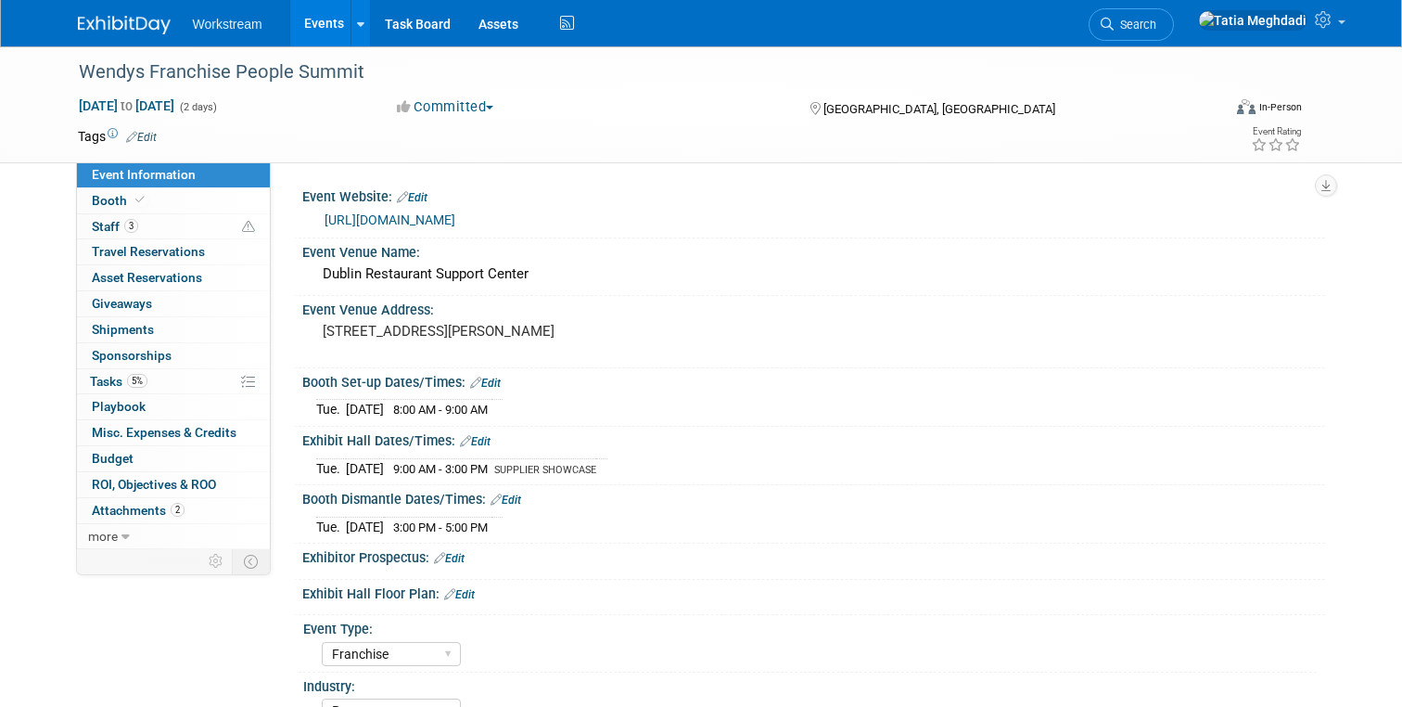
click at [335, 17] on link "Events" at bounding box center [324, 23] width 68 height 46
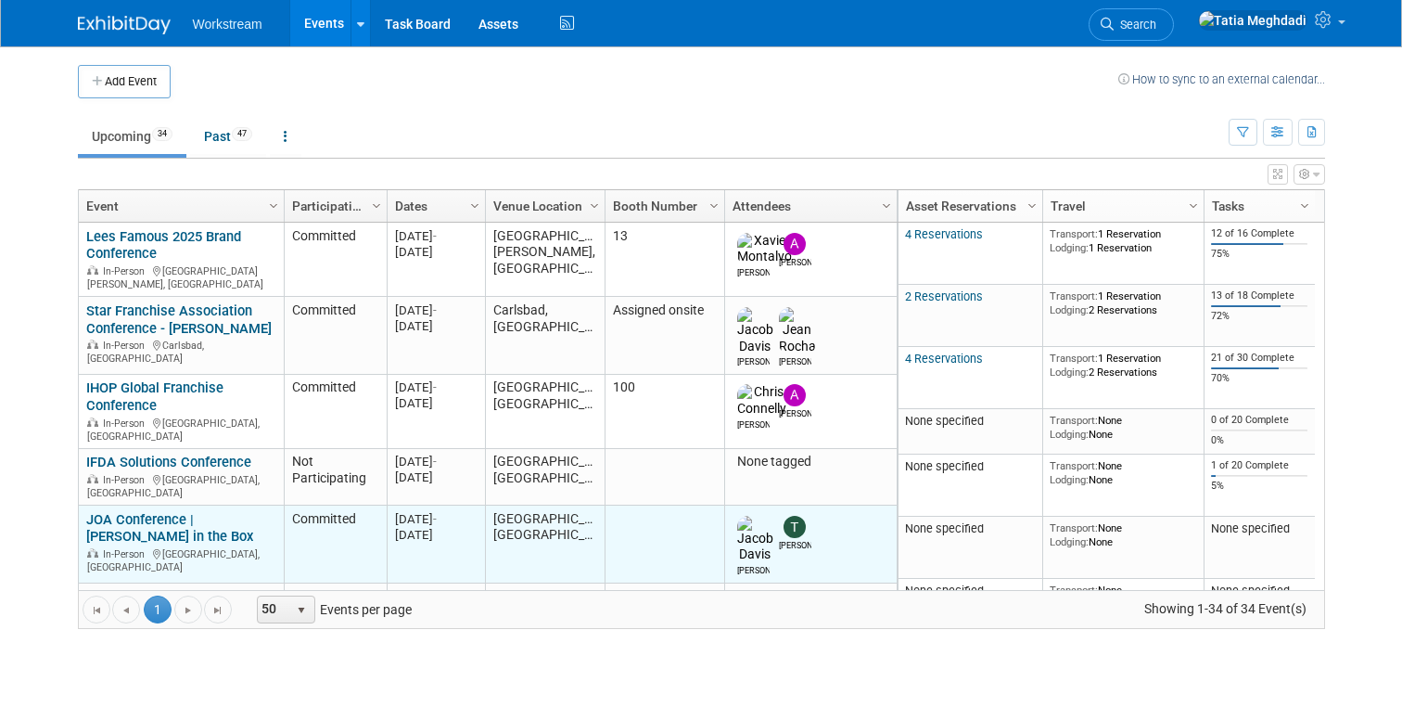
click at [153, 511] on link "JOA Conference | [PERSON_NAME] in the Box" at bounding box center [169, 528] width 167 height 34
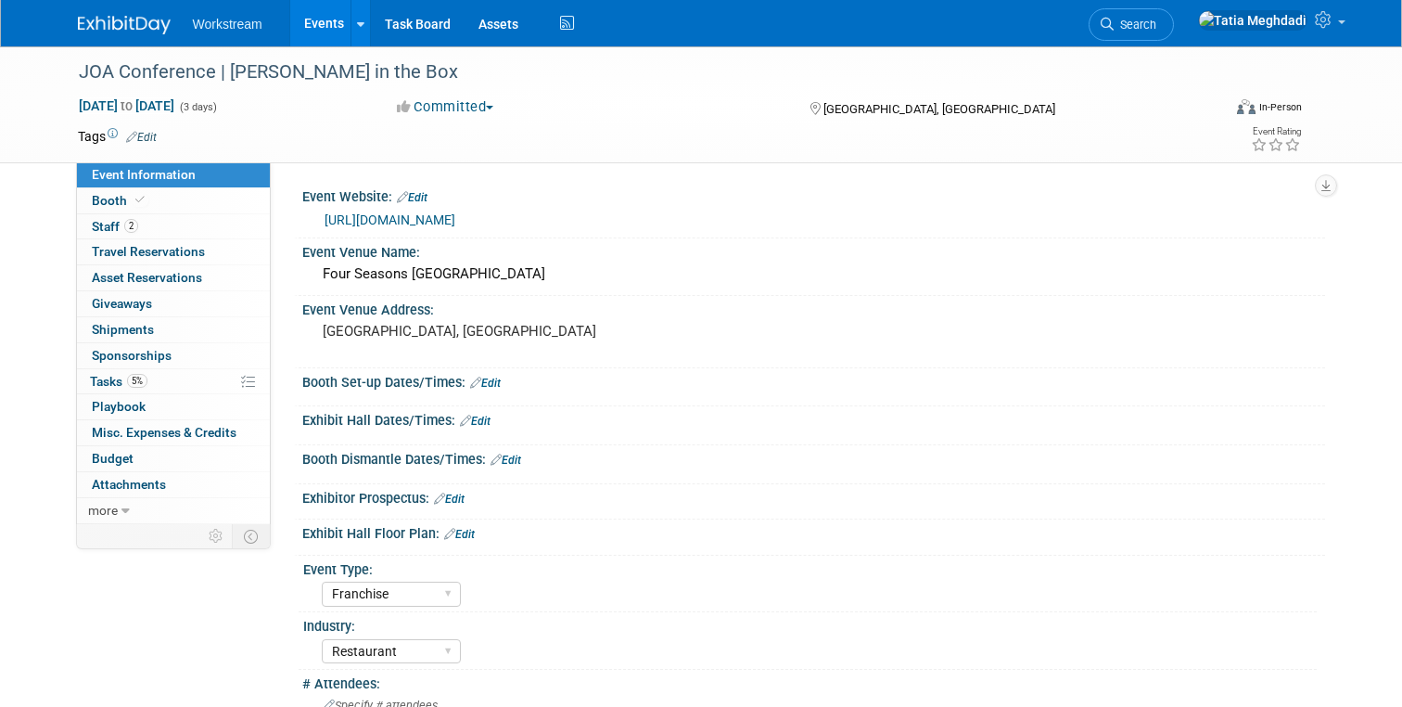
select select "Franchise"
select select "Restaurant"
select select "[PERSON_NAME]"
click at [478, 416] on link "Edit" at bounding box center [475, 421] width 31 height 13
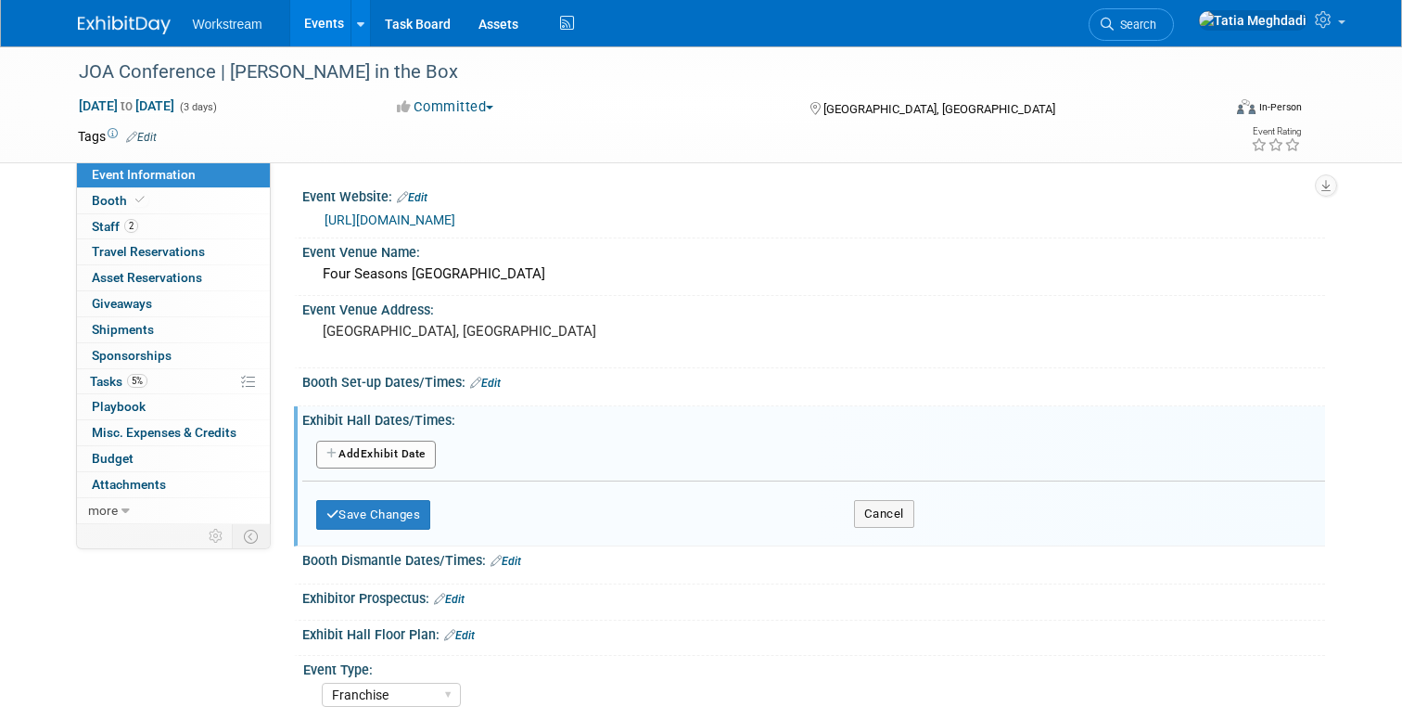
click at [375, 453] on button "Add Another Exhibit Date" at bounding box center [376, 455] width 120 height 28
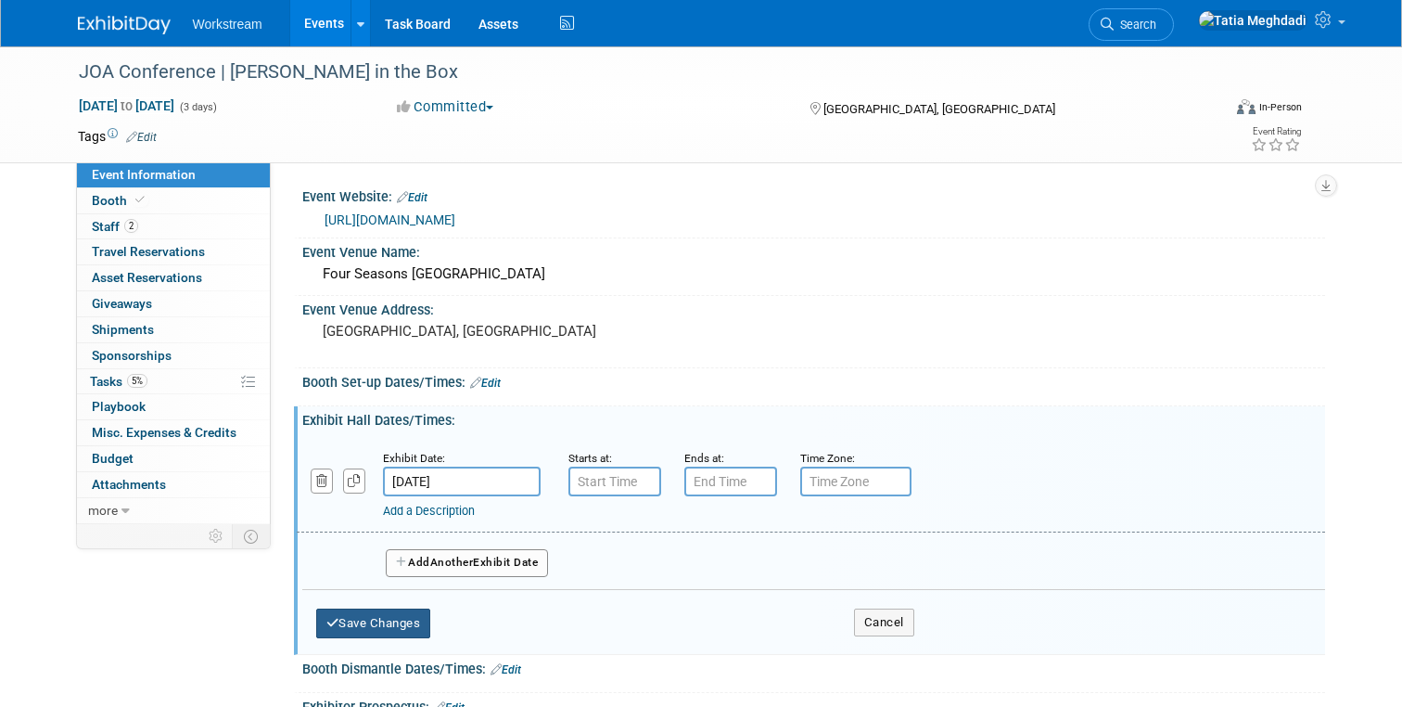
click at [379, 618] on button "Save Changes" at bounding box center [373, 623] width 115 height 30
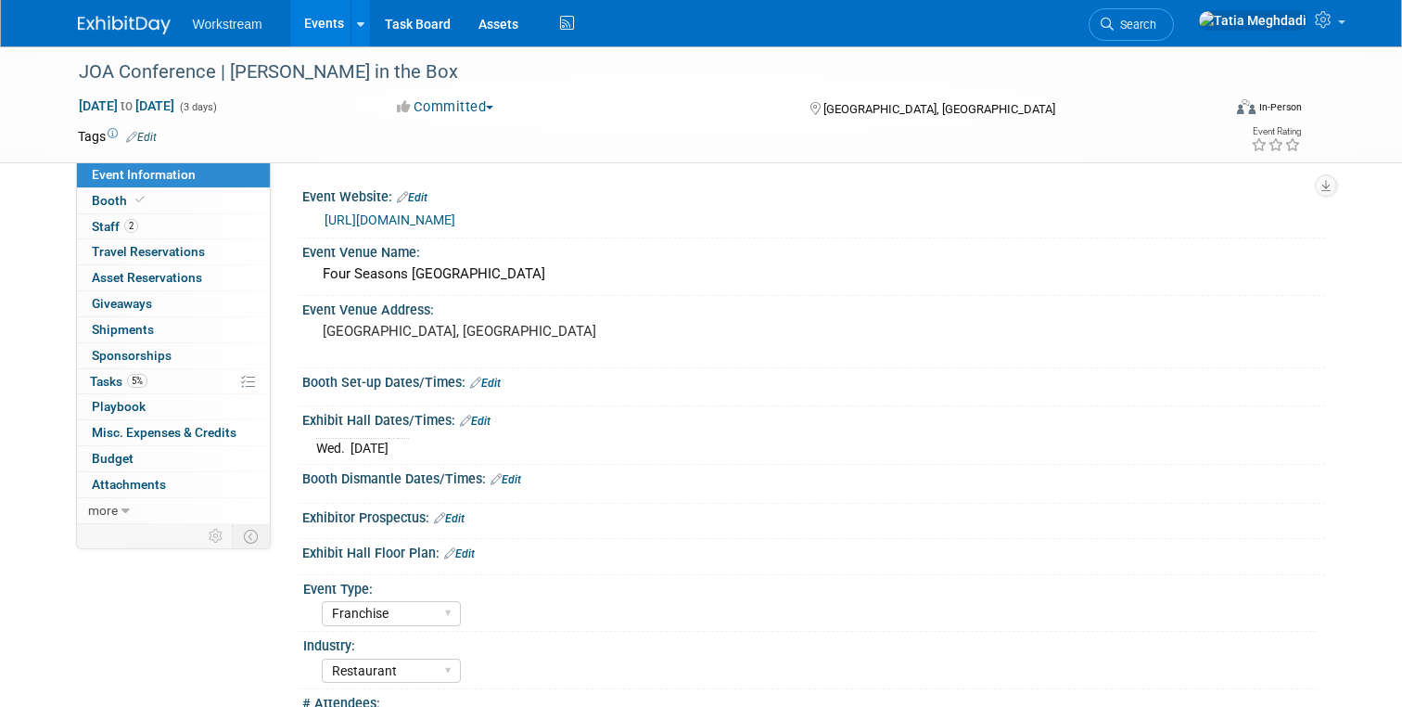
click at [323, 27] on link "Events" at bounding box center [324, 23] width 68 height 46
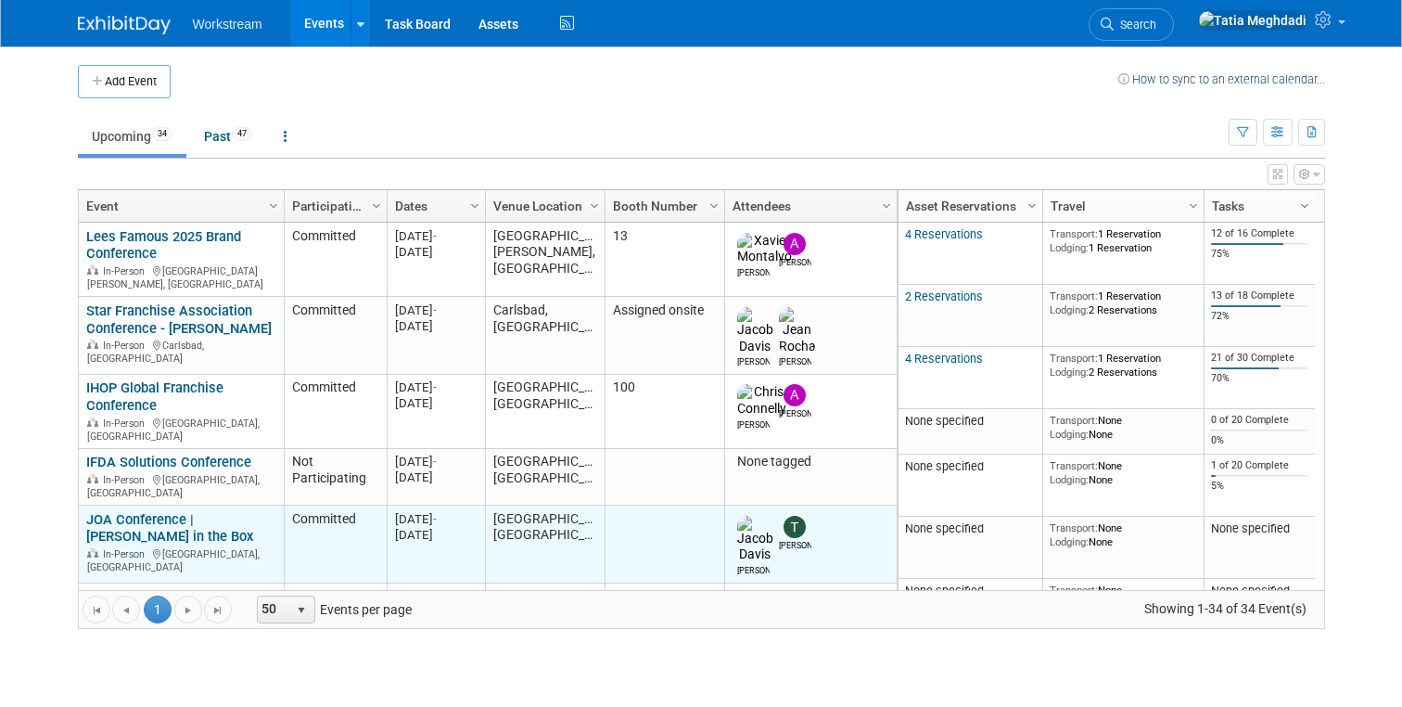
click at [131, 511] on link "JOA Conference | [PERSON_NAME] in the Box" at bounding box center [169, 528] width 167 height 34
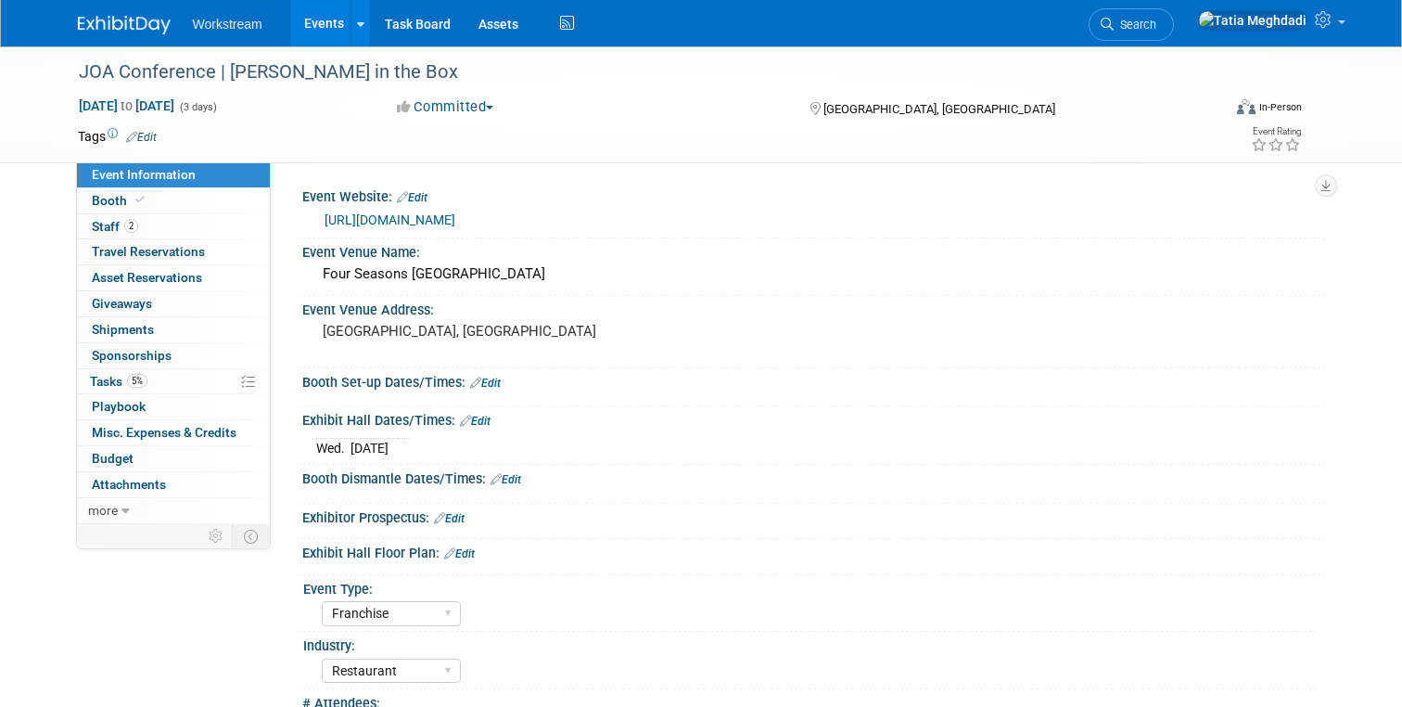
select select "Franchise"
select select "Restaurant"
select select "[PERSON_NAME]"
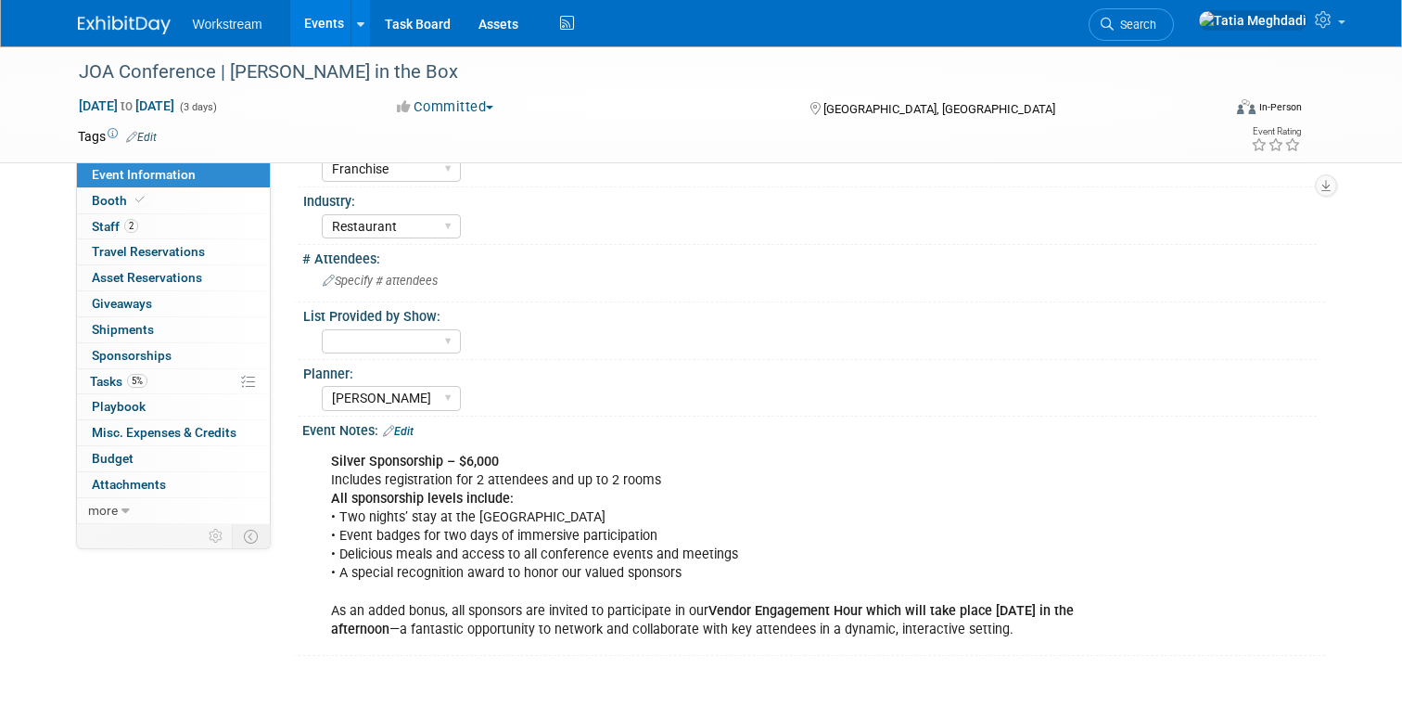
scroll to position [593, 0]
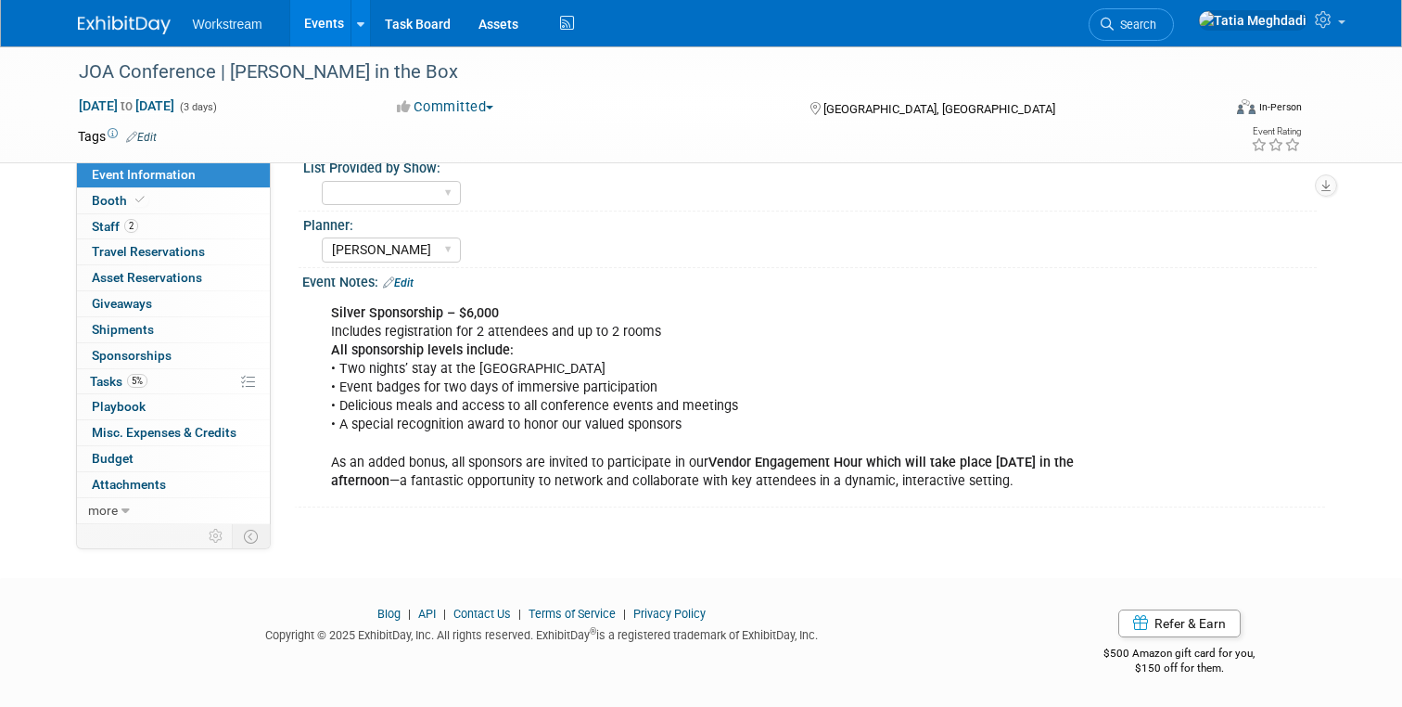
click at [160, 170] on span "Event Information" at bounding box center [144, 174] width 104 height 15
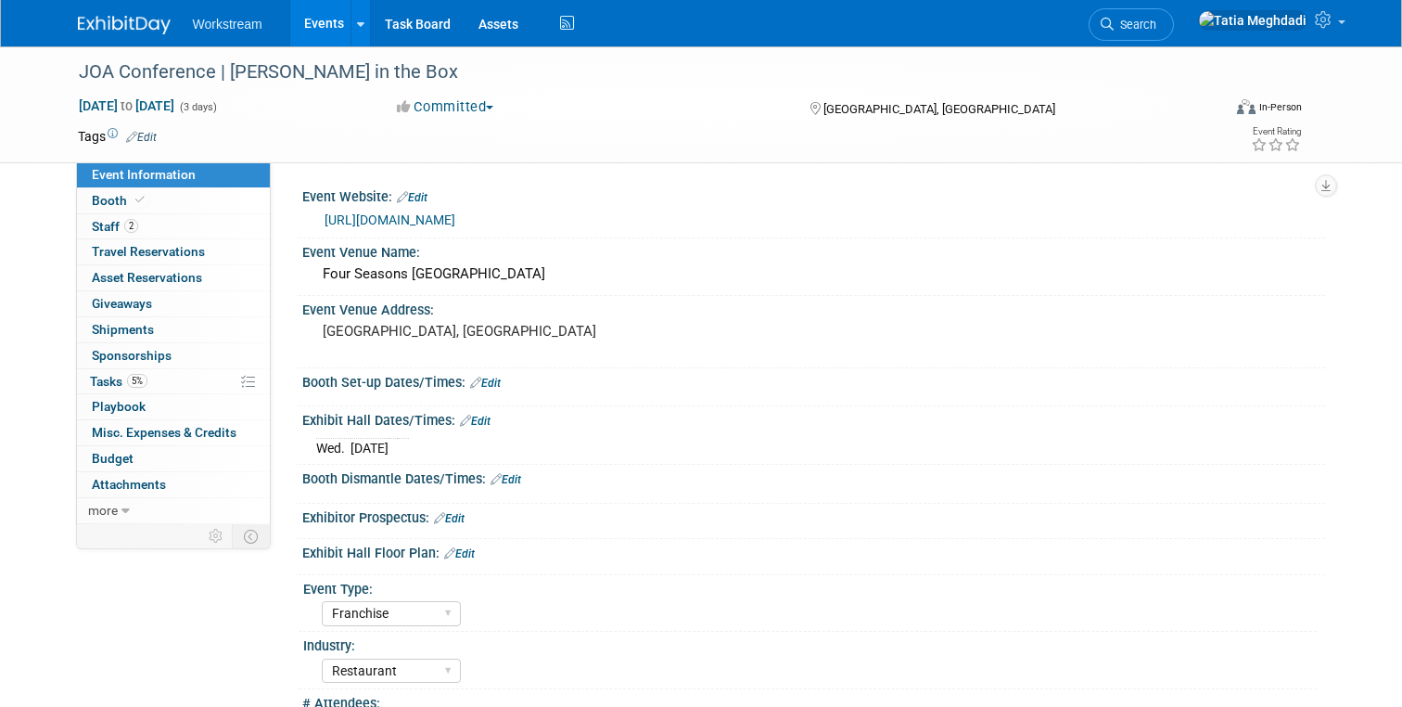
select select "Franchise"
select select "Restaurant"
select select "[PERSON_NAME]"
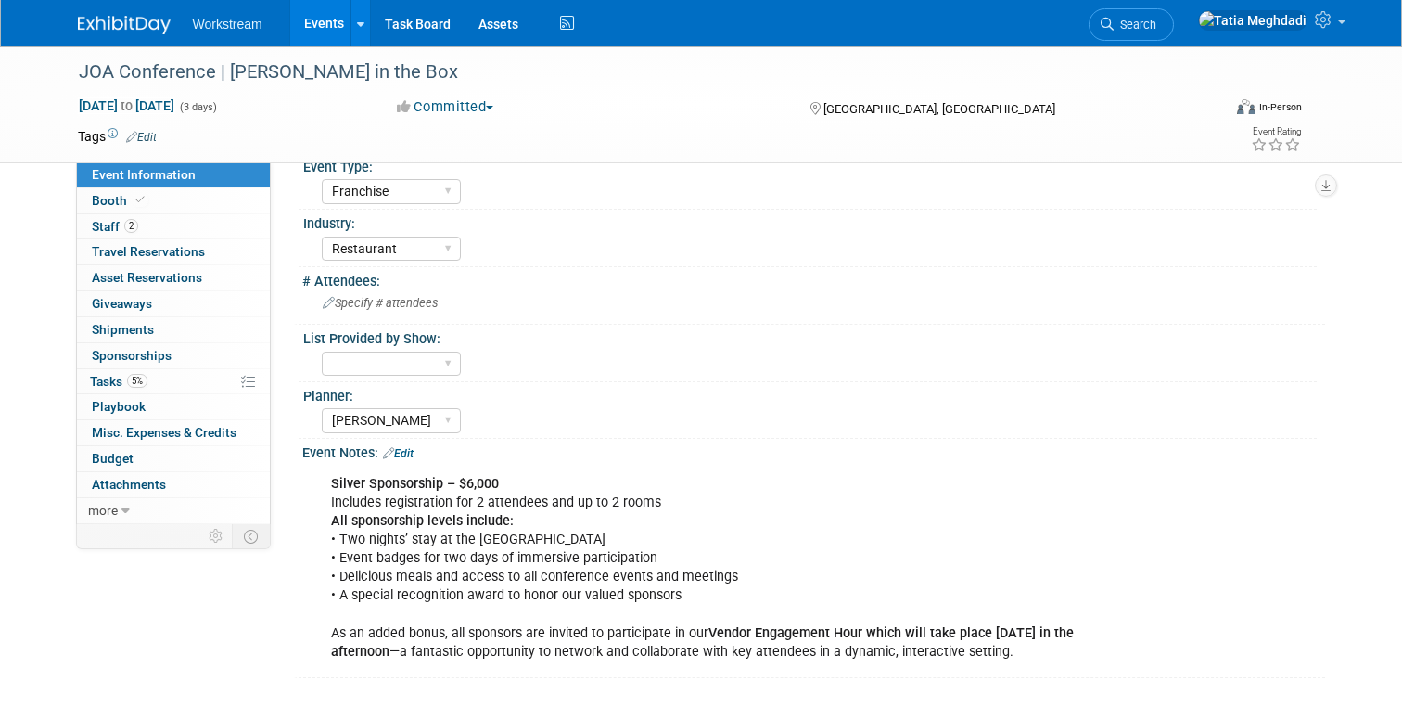
scroll to position [501, 0]
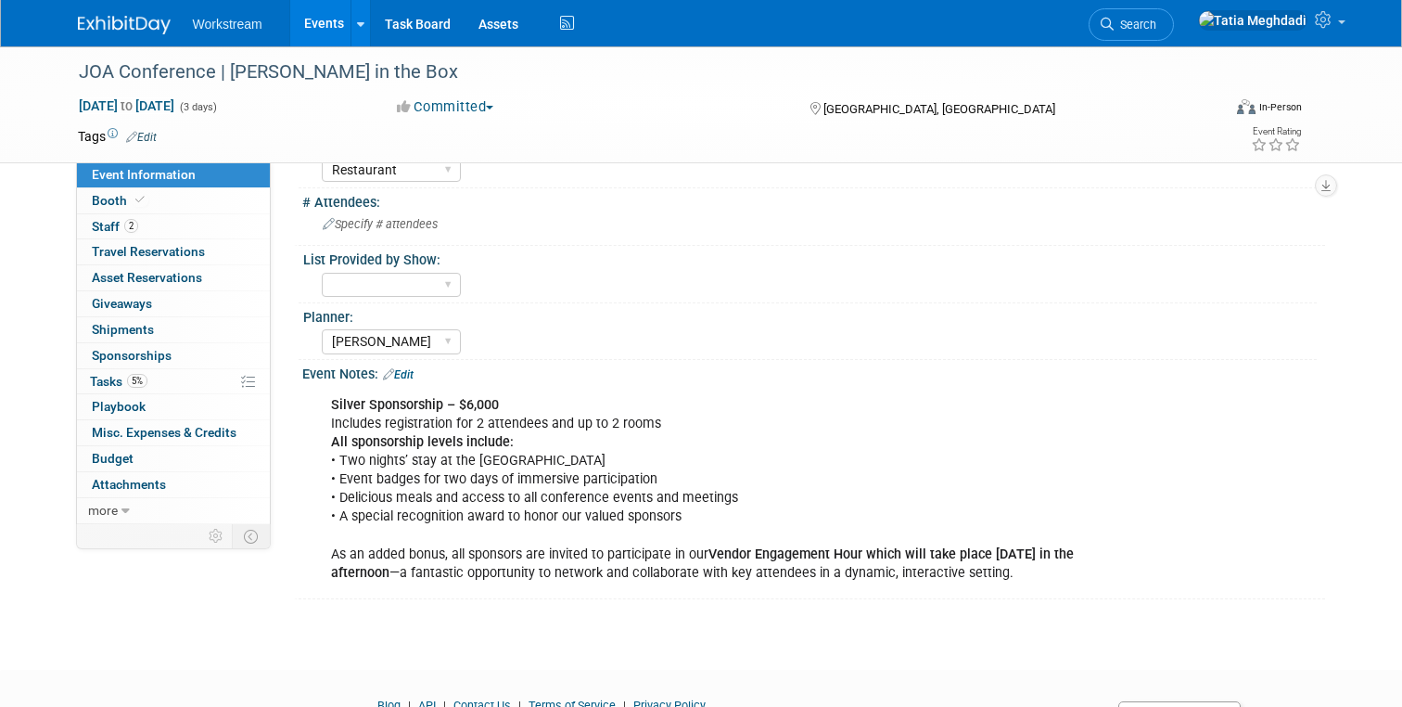
click at [404, 376] on link "Edit" at bounding box center [398, 374] width 31 height 13
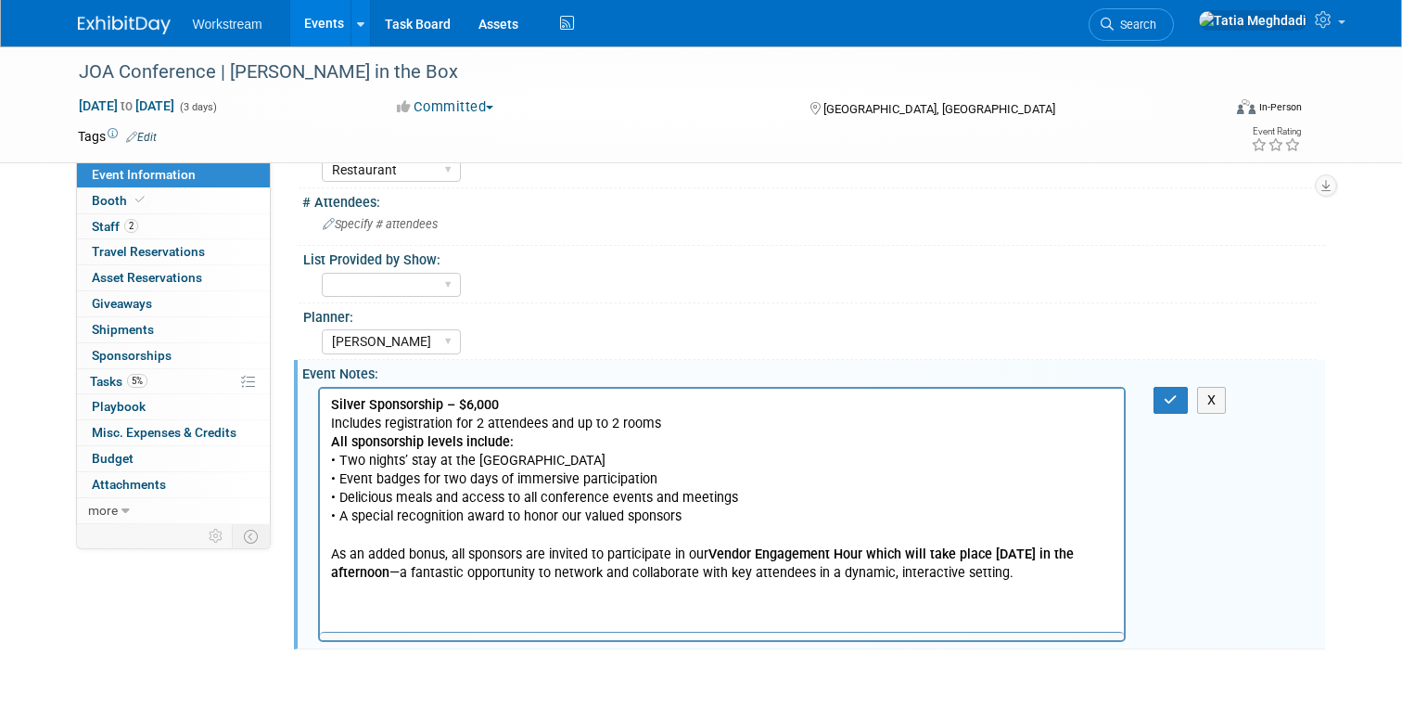
scroll to position [0, 0]
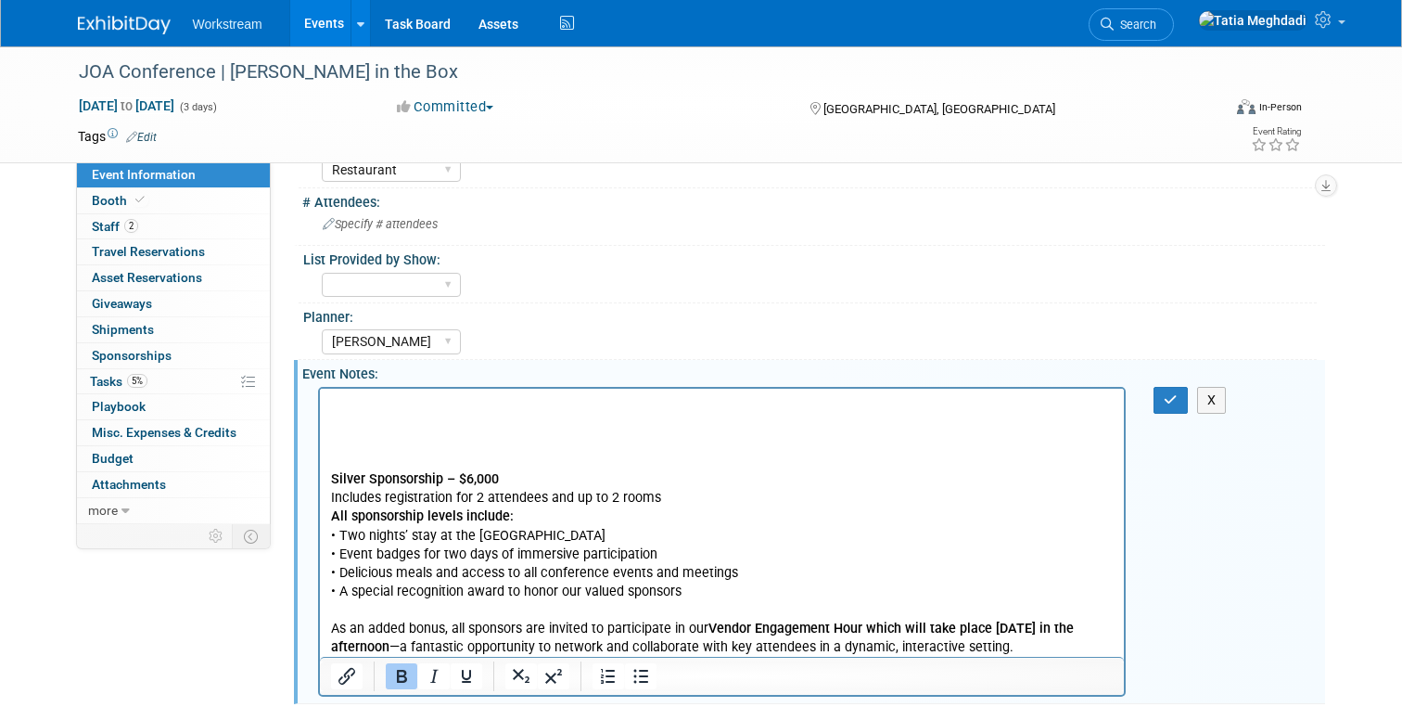
click at [332, 413] on p "Rich Text Area. Press ALT-0 for help." at bounding box center [722, 404] width 784 height 19
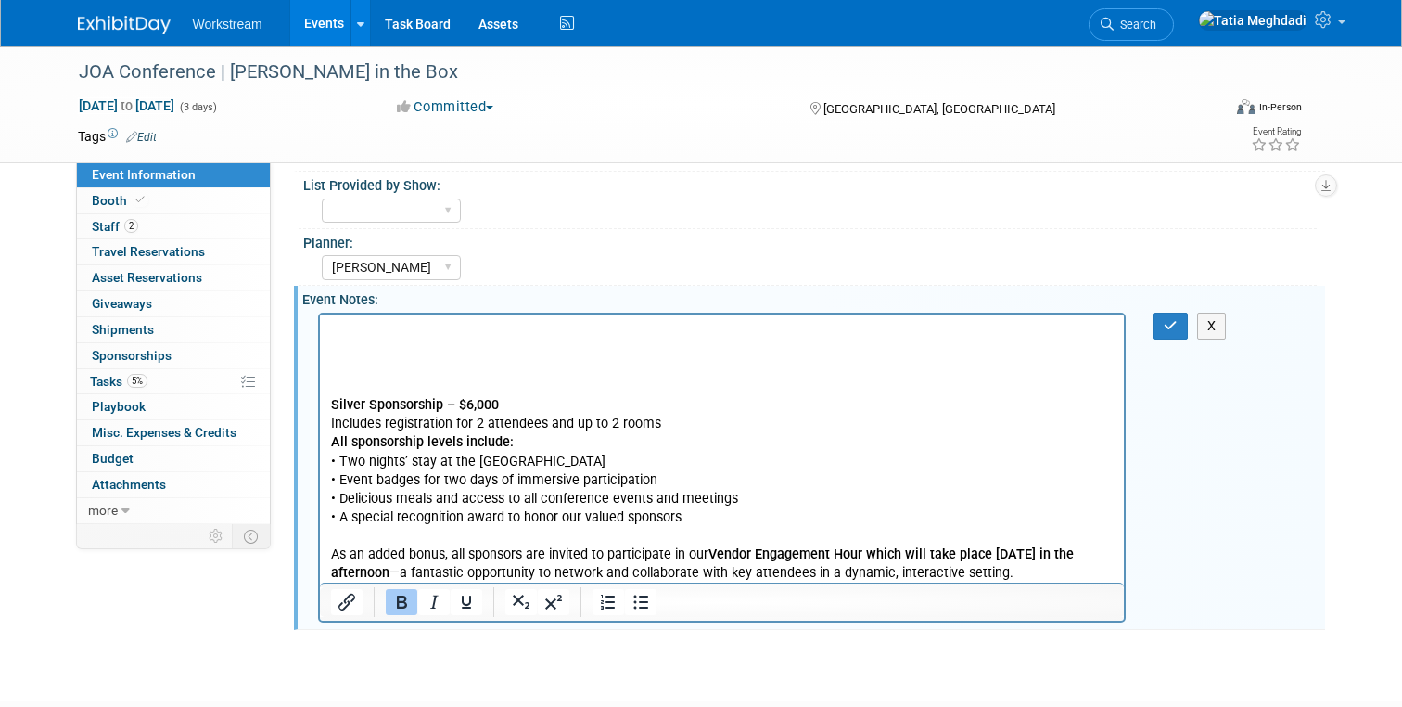
scroll to position [581, 0]
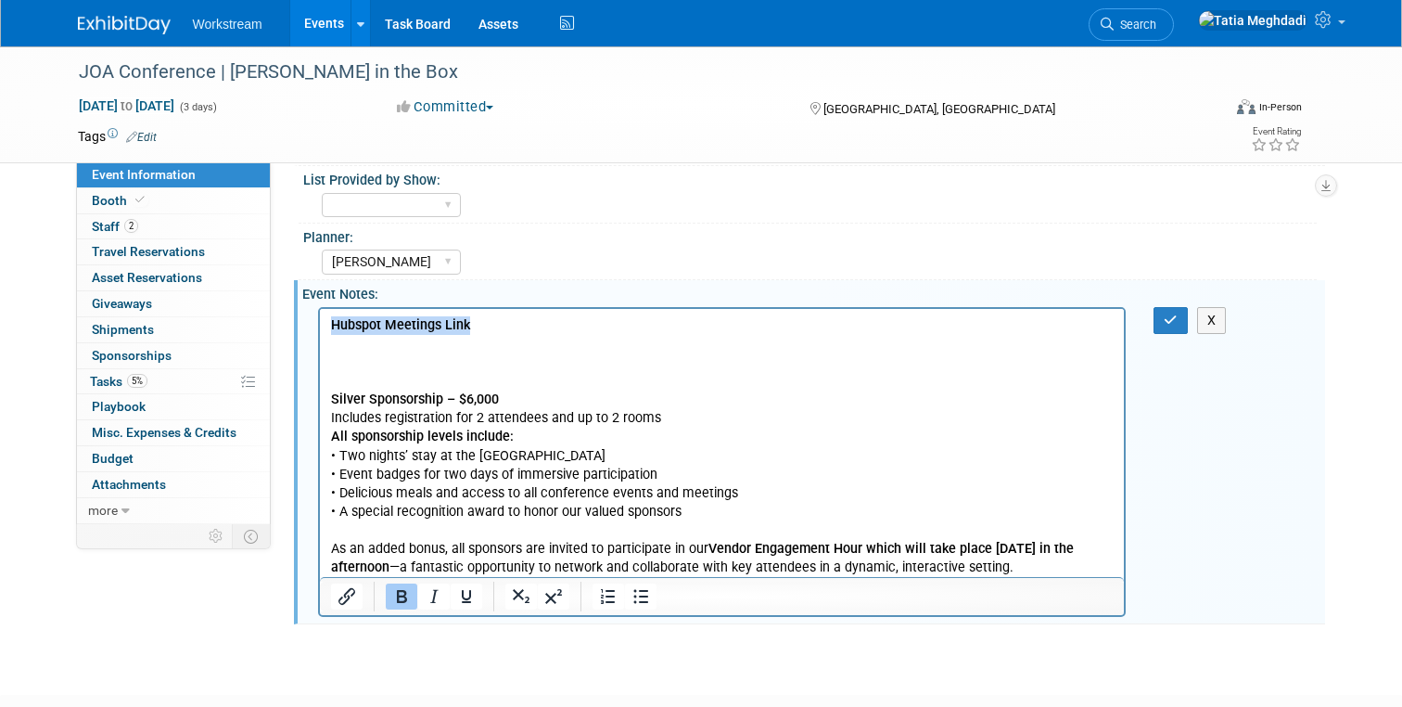
drag, startPoint x: 480, startPoint y: 320, endPoint x: 317, endPoint y: 318, distance: 163.2
click at [319, 318] on html "Hubspot Meetings Link Silver Sponsorship – $6,000 Includes registration for 2 a…" at bounding box center [721, 442] width 805 height 268
click at [340, 600] on icon "Insert/edit link" at bounding box center [347, 596] width 22 height 22
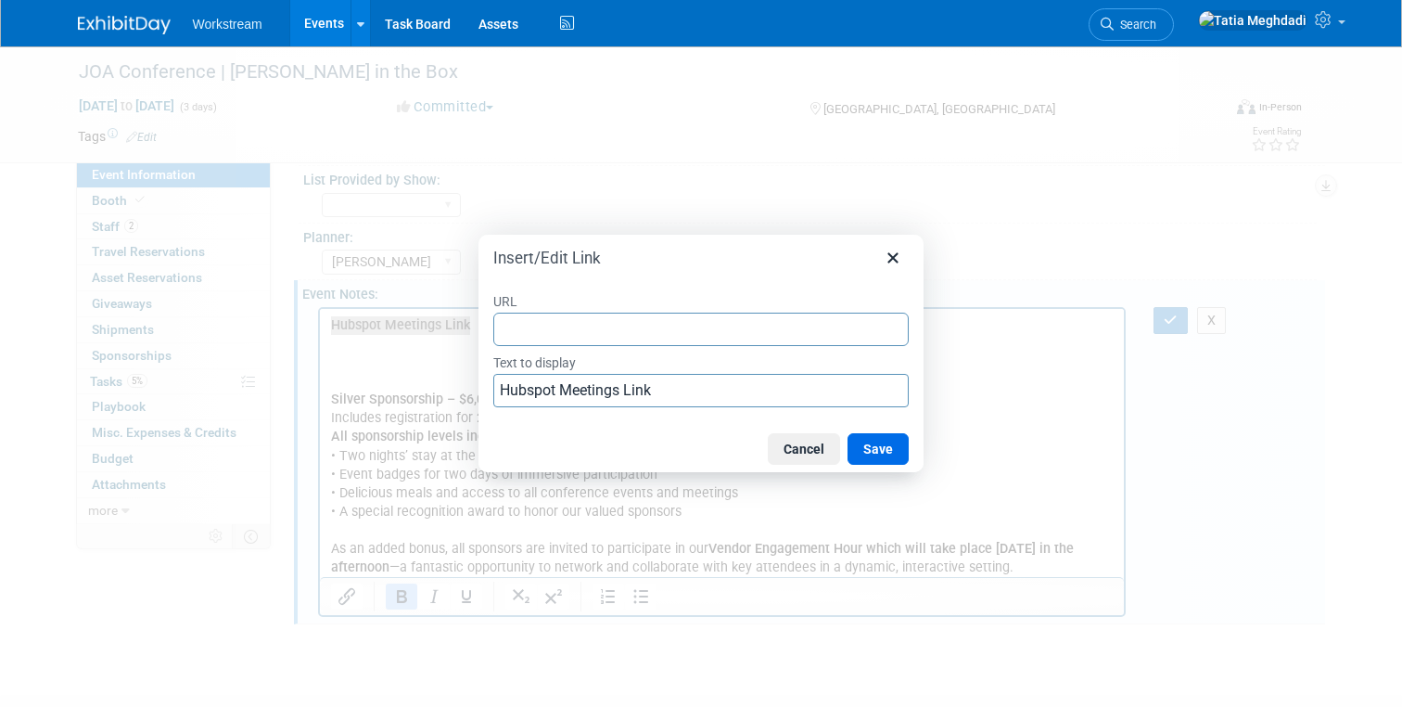
click at [589, 331] on input "URL" at bounding box center [701, 329] width 416 height 33
type input "[URL][DOMAIN_NAME]"
click at [872, 446] on button "Save" at bounding box center [878, 449] width 61 height 32
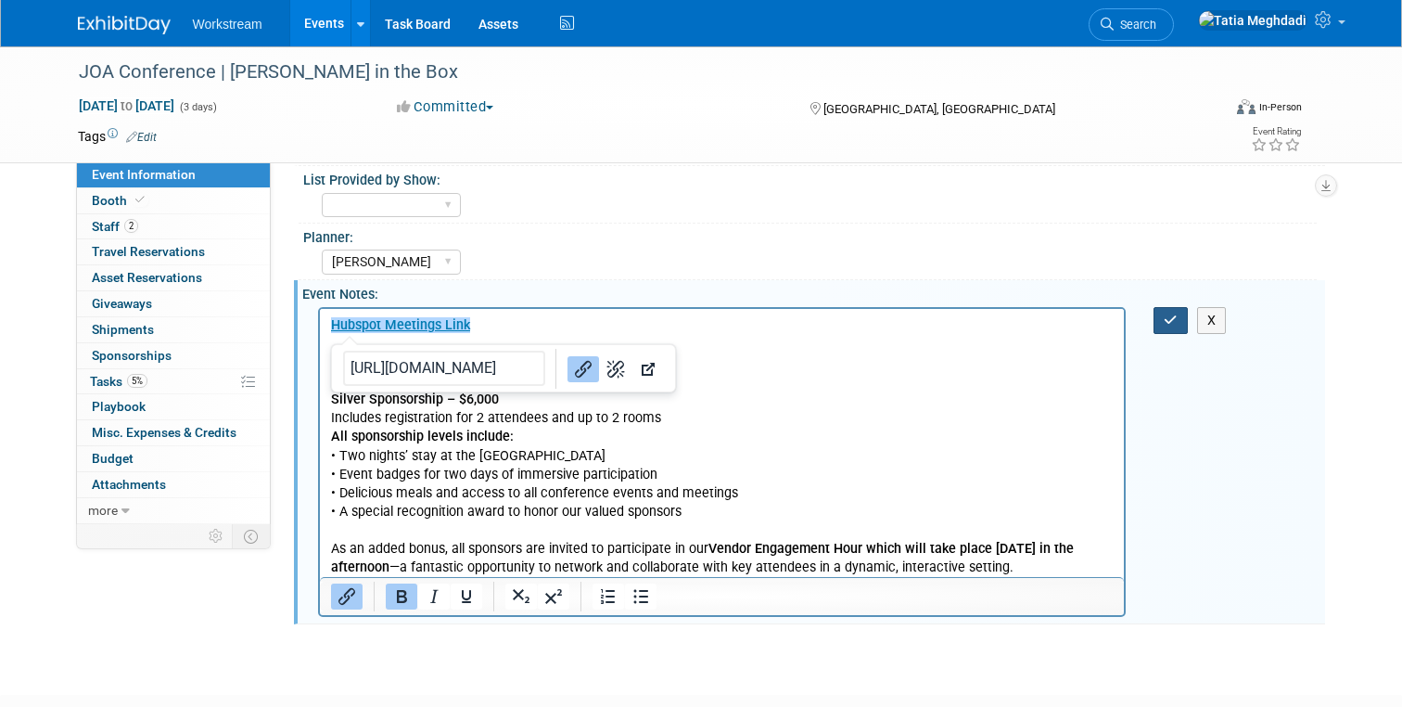
click at [1157, 323] on button "button" at bounding box center [1171, 320] width 34 height 27
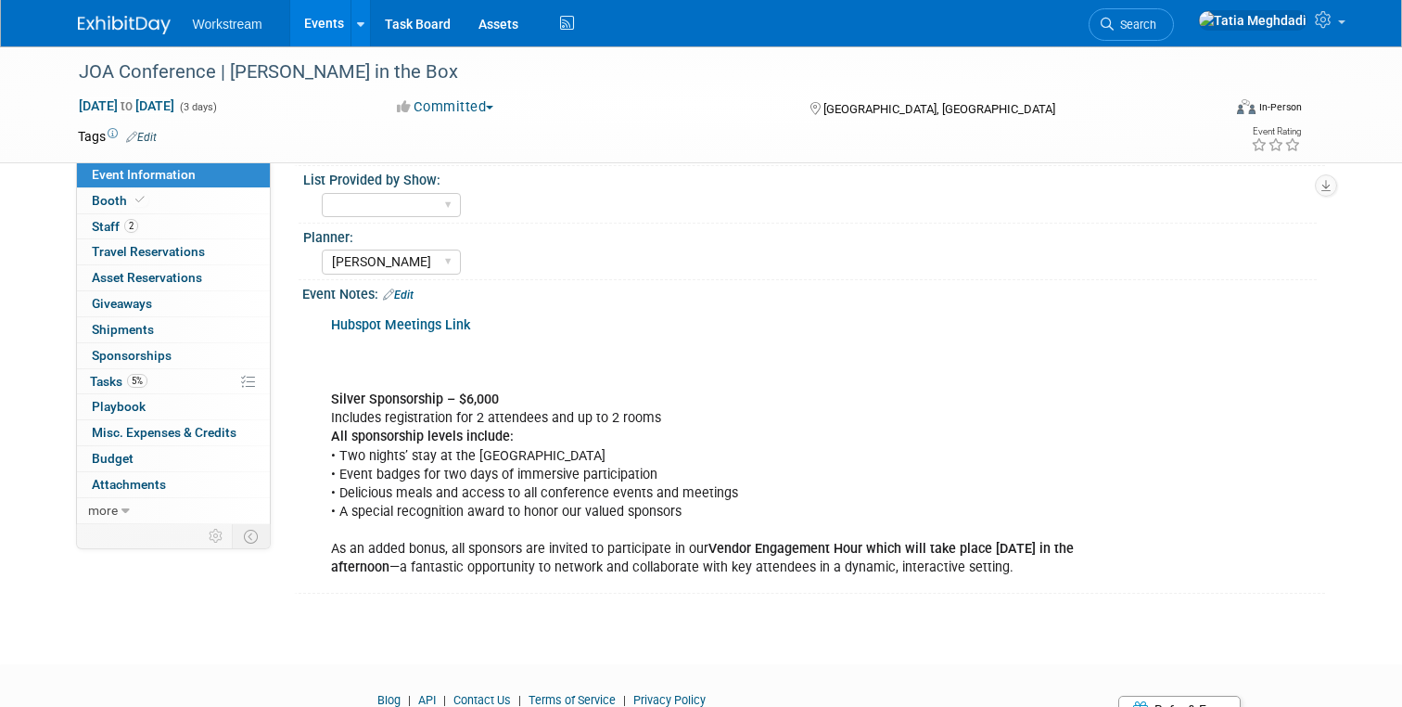
click at [479, 383] on div "Hubspot Meetings Link Silver Sponsorship – $6,000 Includes registration for 2 a…" at bounding box center [722, 446] width 809 height 279
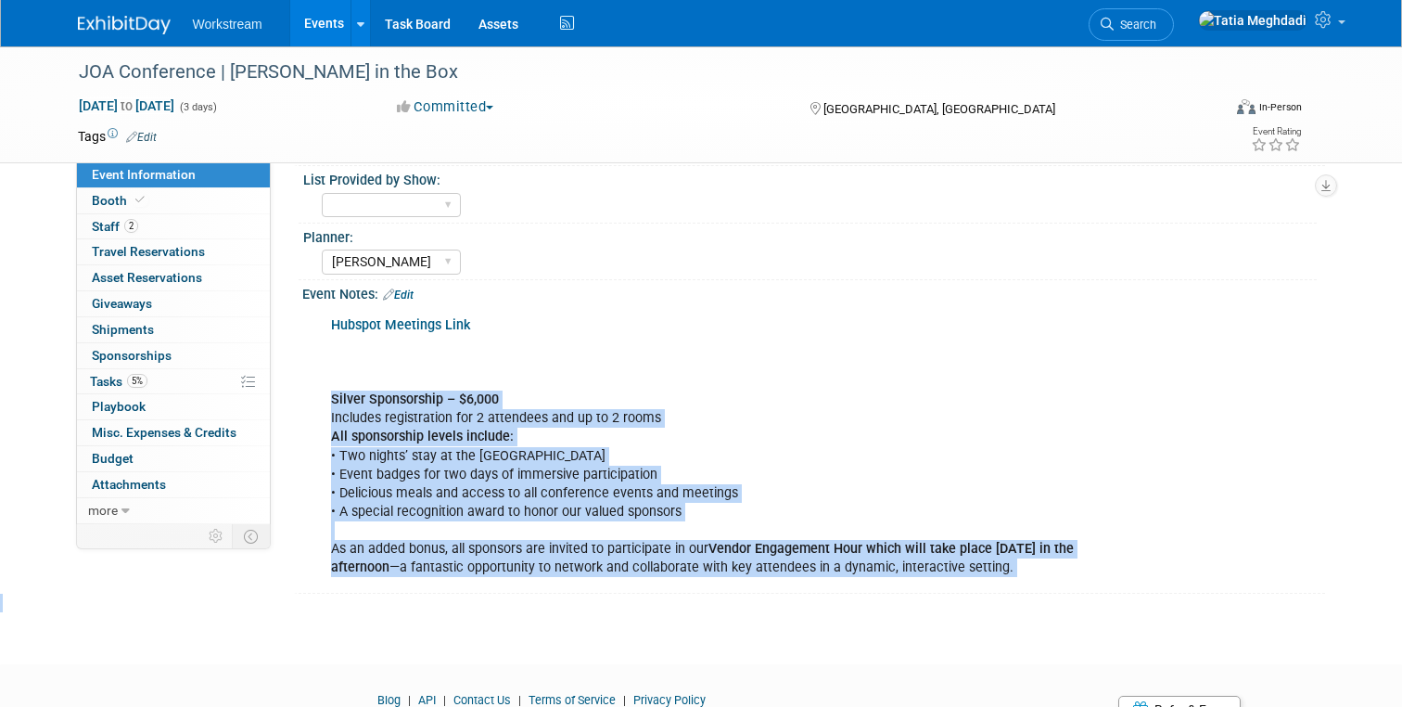
drag, startPoint x: 334, startPoint y: 399, endPoint x: 502, endPoint y: 612, distance: 271.5
click at [501, 613] on div "JOA Conference | Jack in the Box Oct 1, 2025 to Oct 3, 2025 (3 days) Oct 1, 202…" at bounding box center [701, 48] width 1402 height 1165
copy div "Silver Sponsorship – $6,000 Includes registration for 2 attendees and up to 2 r…"
click at [110, 200] on span "Booth" at bounding box center [120, 200] width 57 height 15
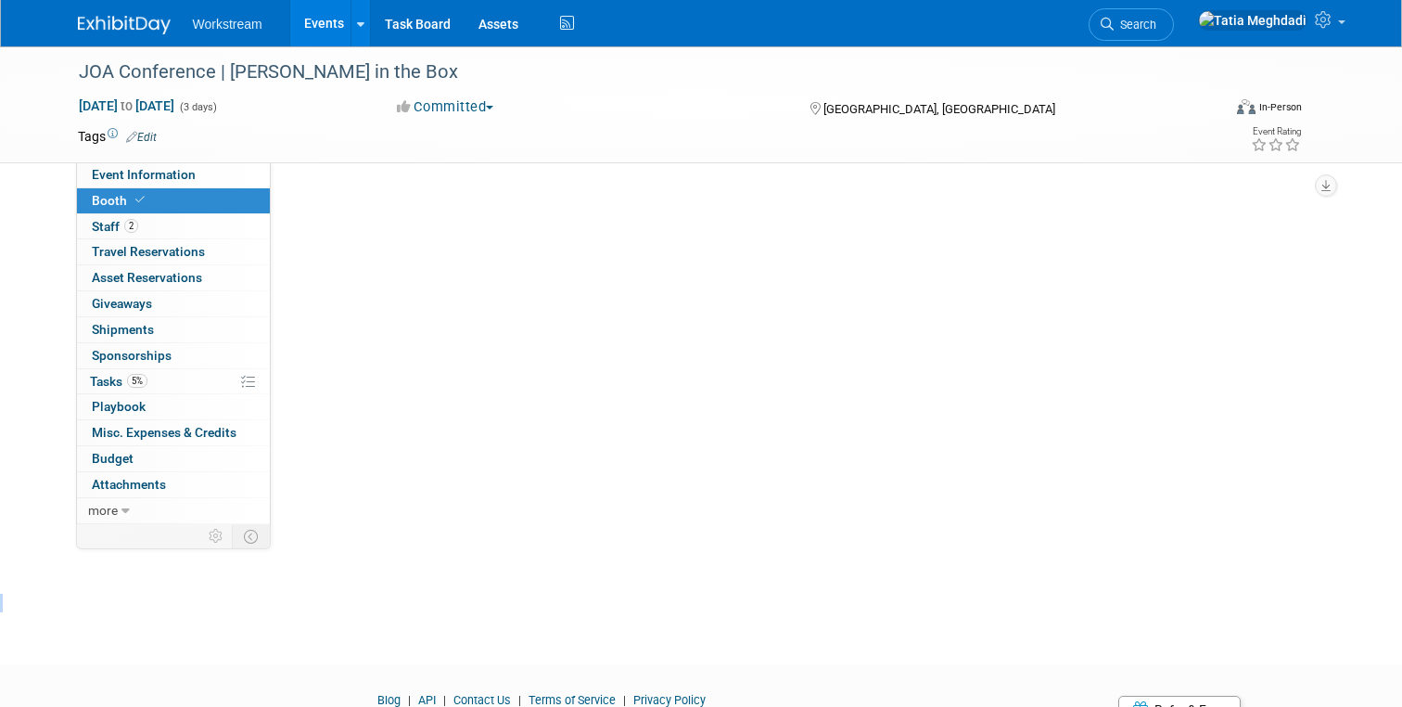
scroll to position [0, 0]
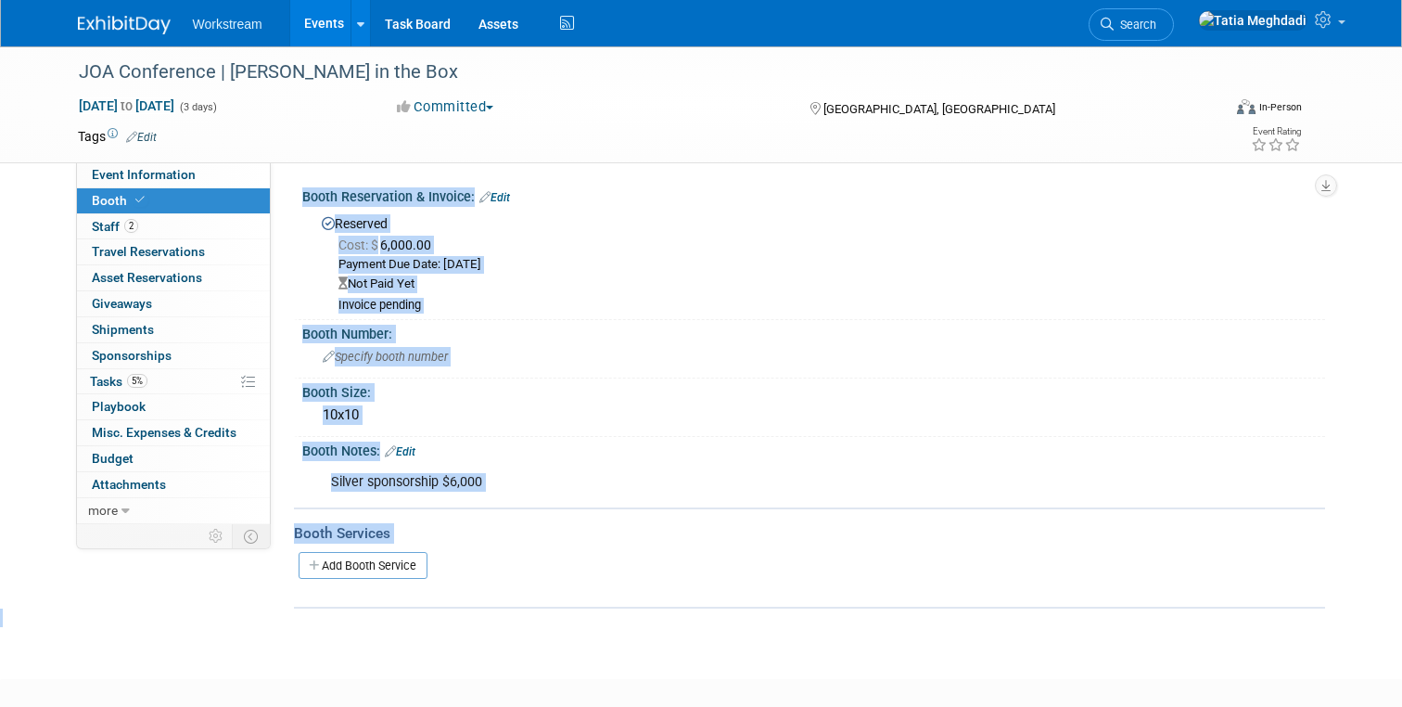
click at [566, 586] on div at bounding box center [809, 589] width 1031 height 6
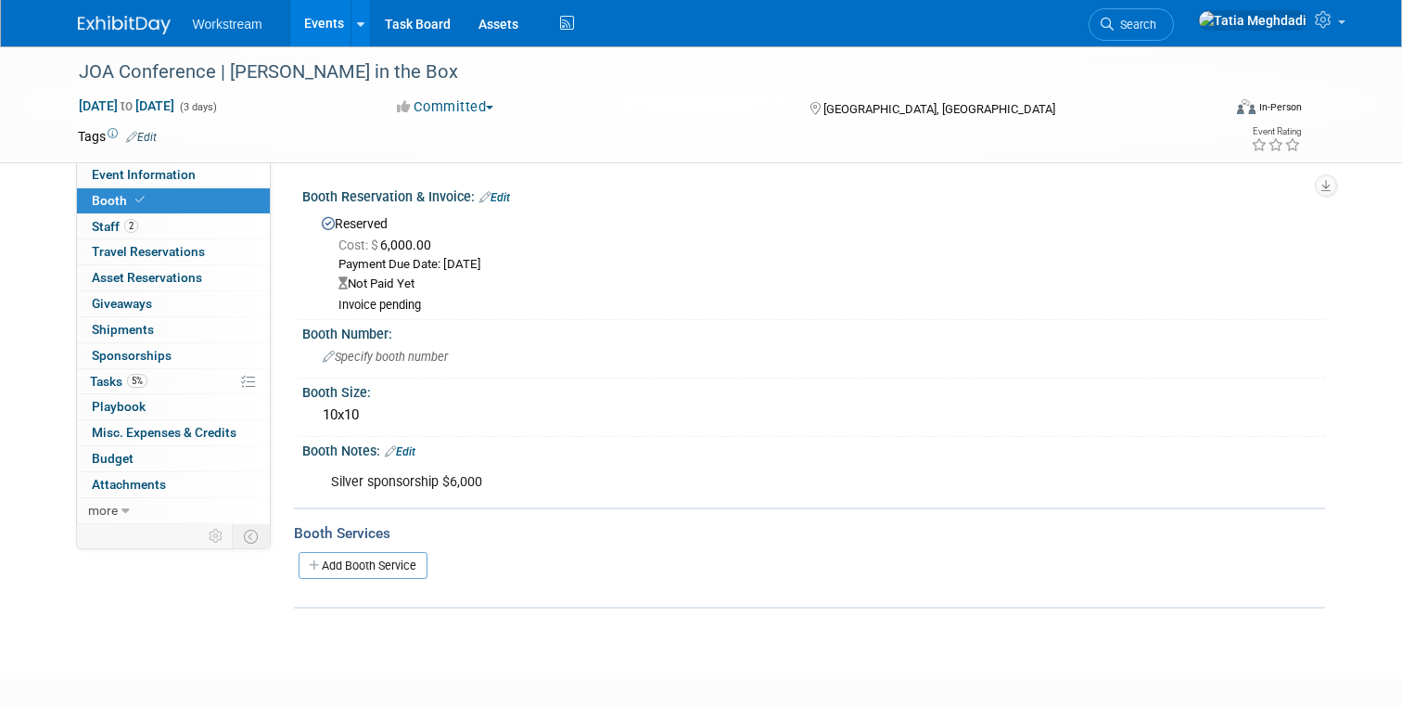
click at [411, 453] on link "Edit" at bounding box center [400, 451] width 31 height 13
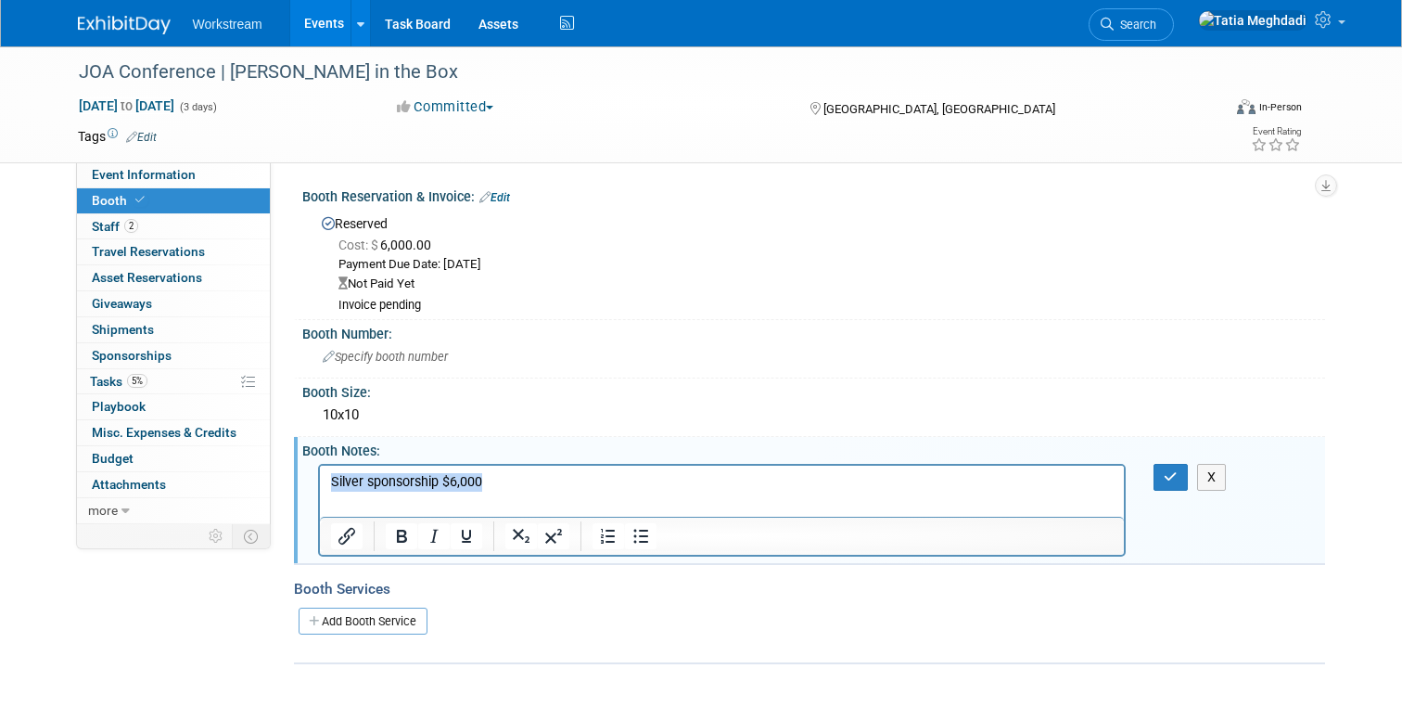
drag, startPoint x: 508, startPoint y: 485, endPoint x: 289, endPoint y: 476, distance: 219.1
click at [319, 476] on html "Silver sponsorship $6,000" at bounding box center [721, 478] width 805 height 26
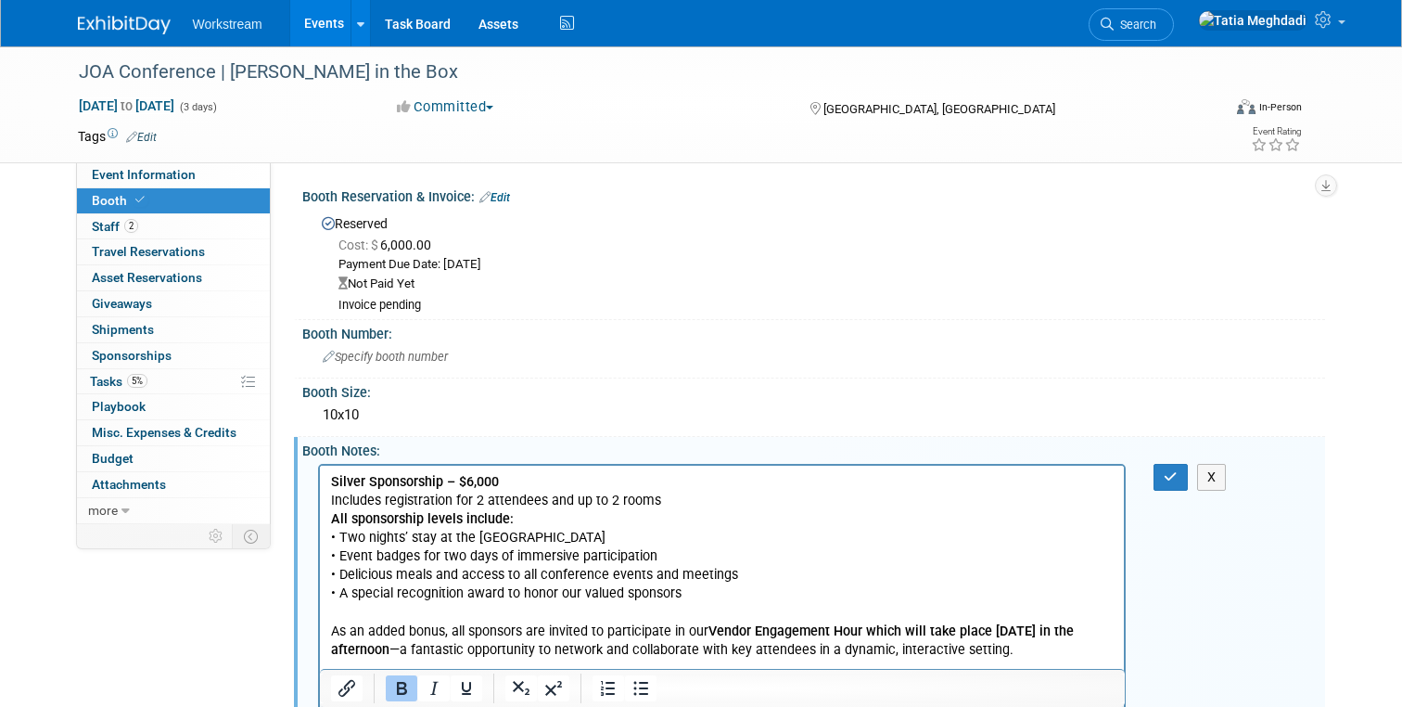
scroll to position [8, 0]
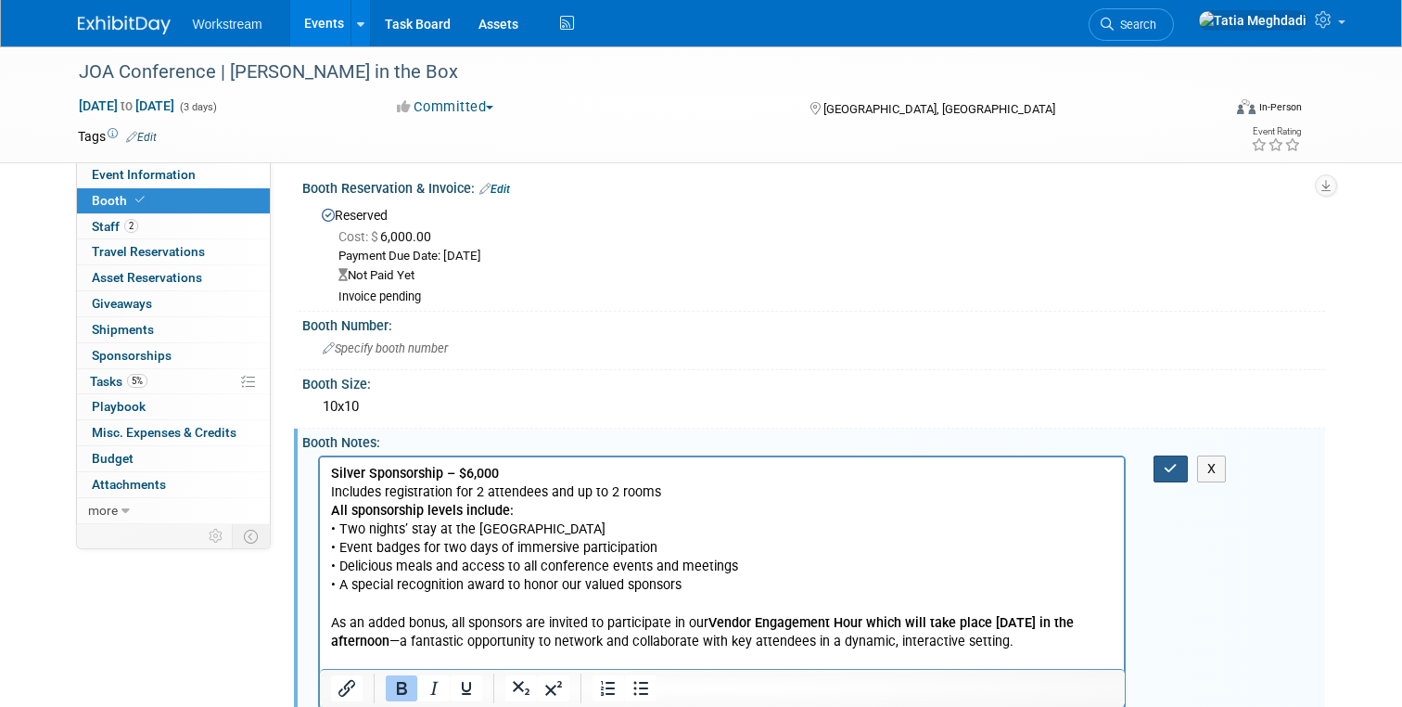
click at [1178, 466] on button "button" at bounding box center [1171, 468] width 34 height 27
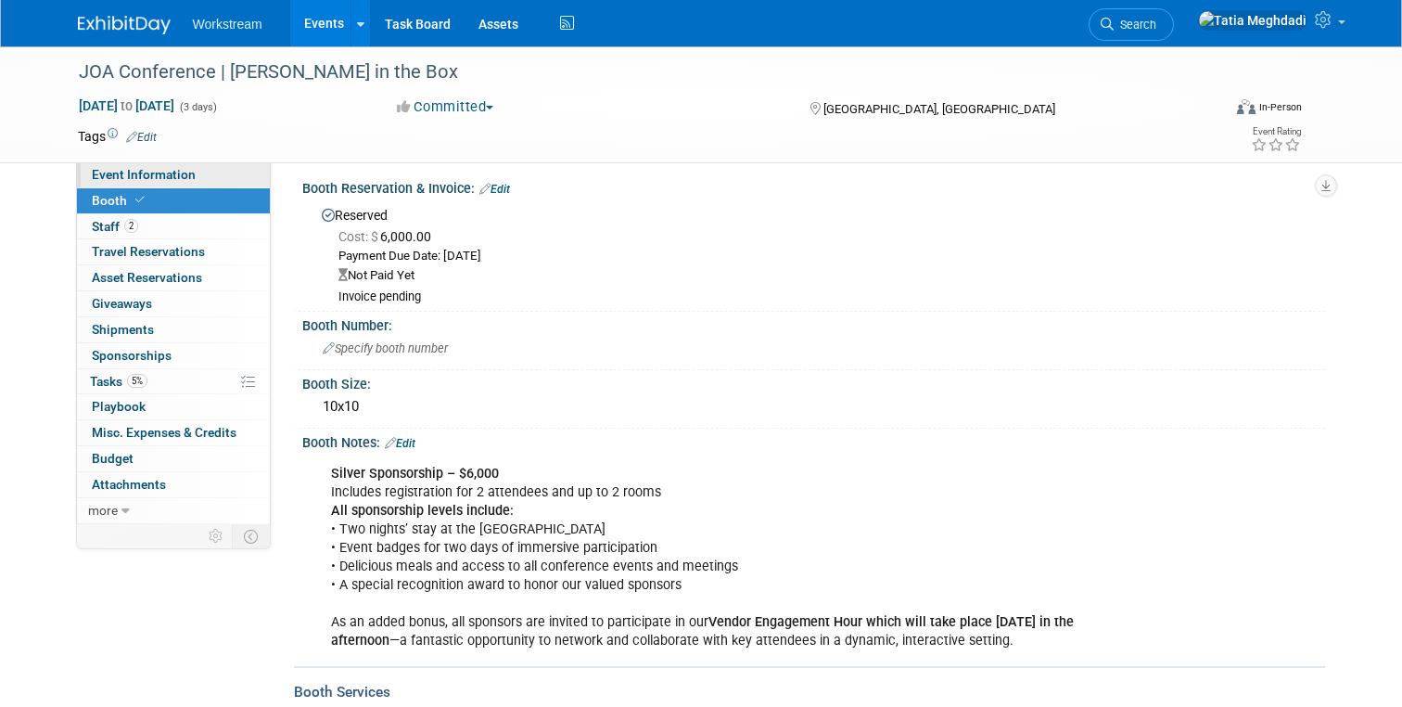
click at [151, 172] on span "Event Information" at bounding box center [144, 174] width 104 height 15
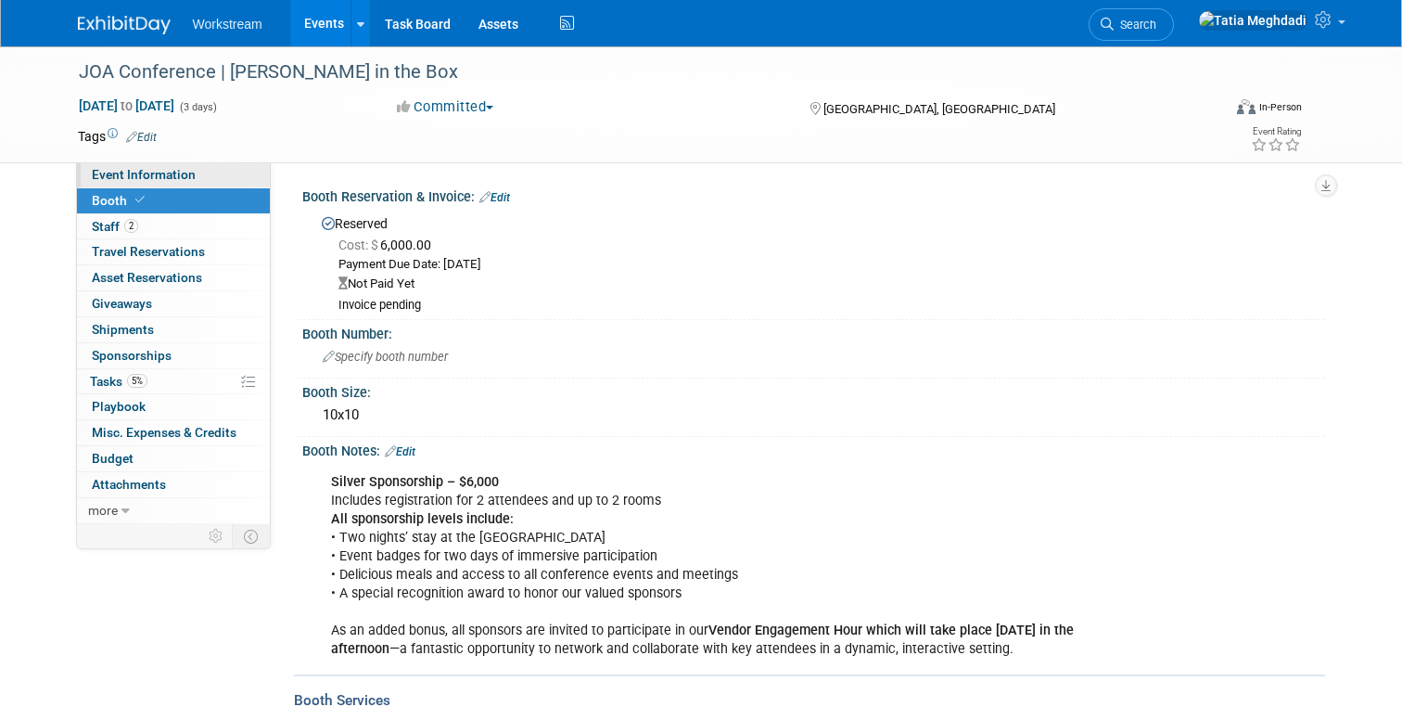
select select "Franchise"
select select "Restaurant"
select select "Tatia Meghdadi"
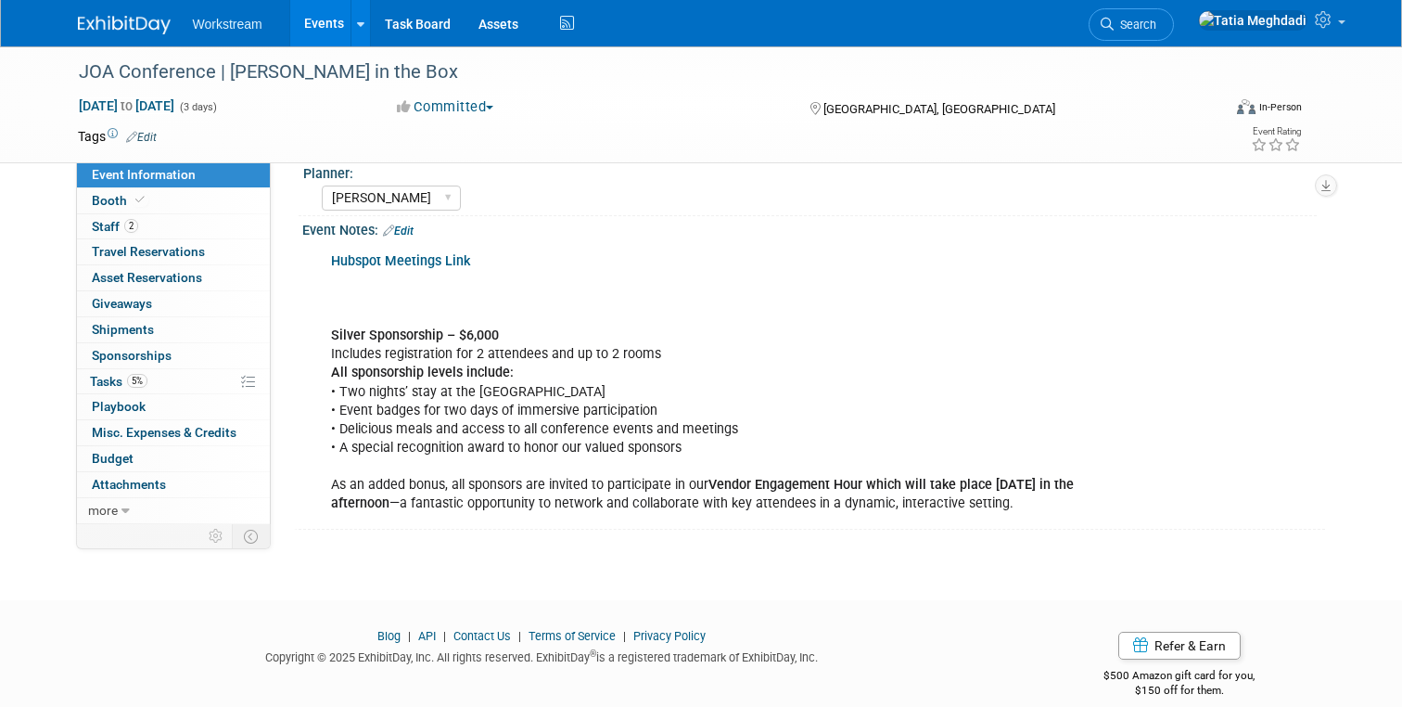
scroll to position [651, 0]
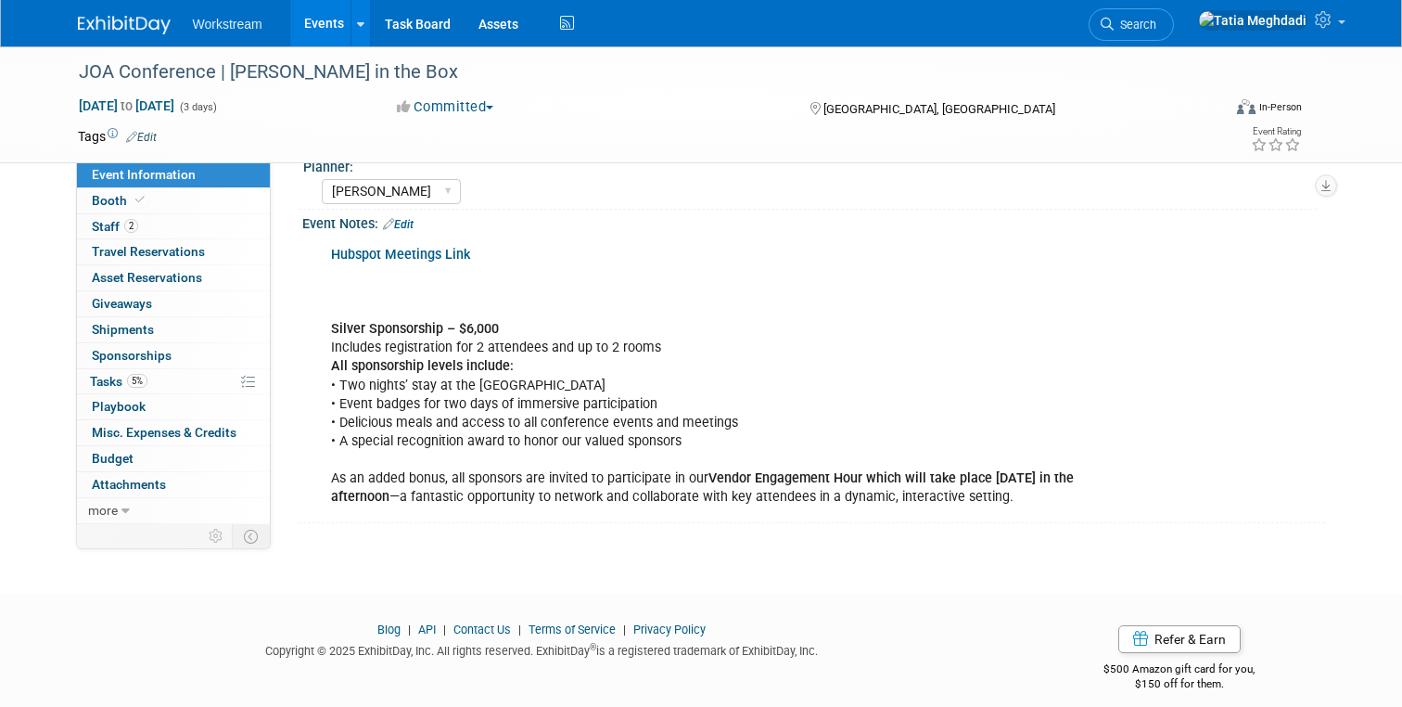
click at [414, 222] on link "Edit" at bounding box center [398, 224] width 31 height 13
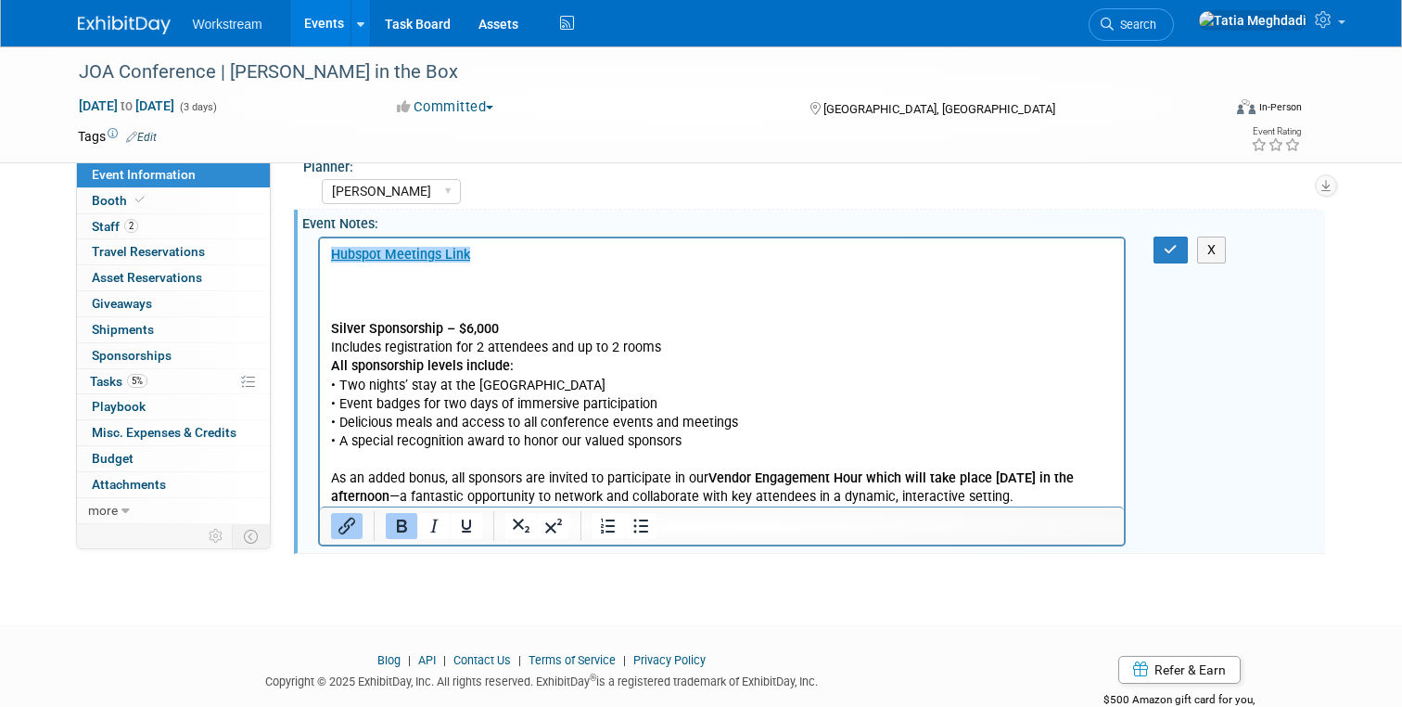
scroll to position [0, 0]
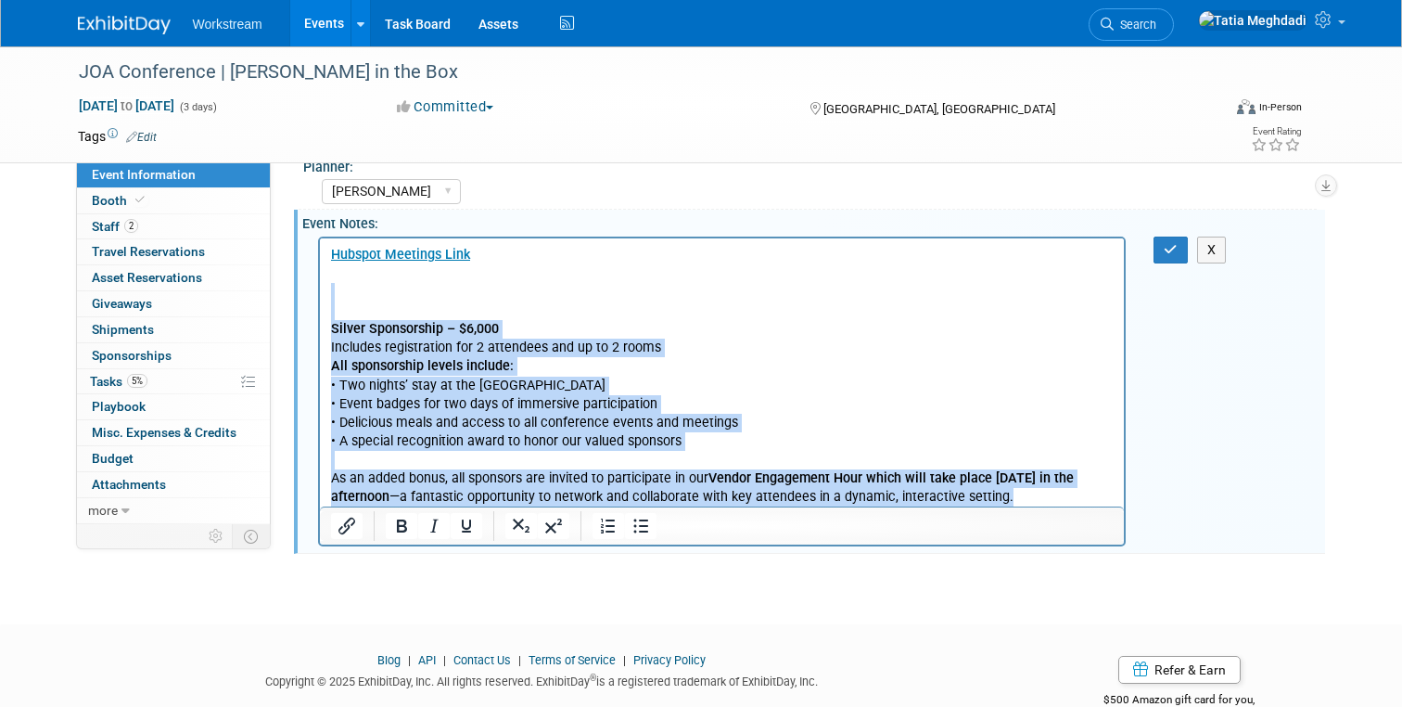
drag, startPoint x: 353, startPoint y: 303, endPoint x: 443, endPoint y: 527, distance: 240.9
click at [443, 505] on html "﻿Hubspot Meetings Link Silver Sponsorship – $6,000 Includes registration for 2 …" at bounding box center [721, 371] width 805 height 268
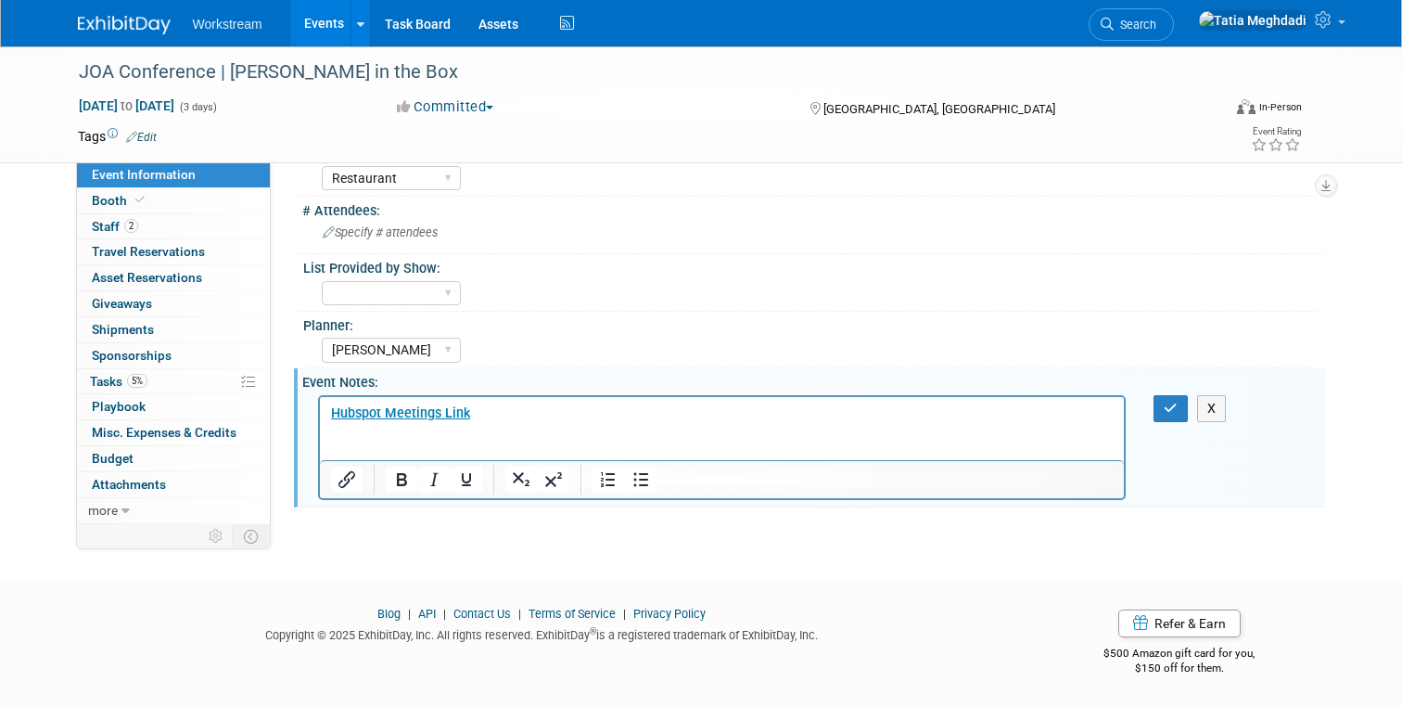
scroll to position [480, 0]
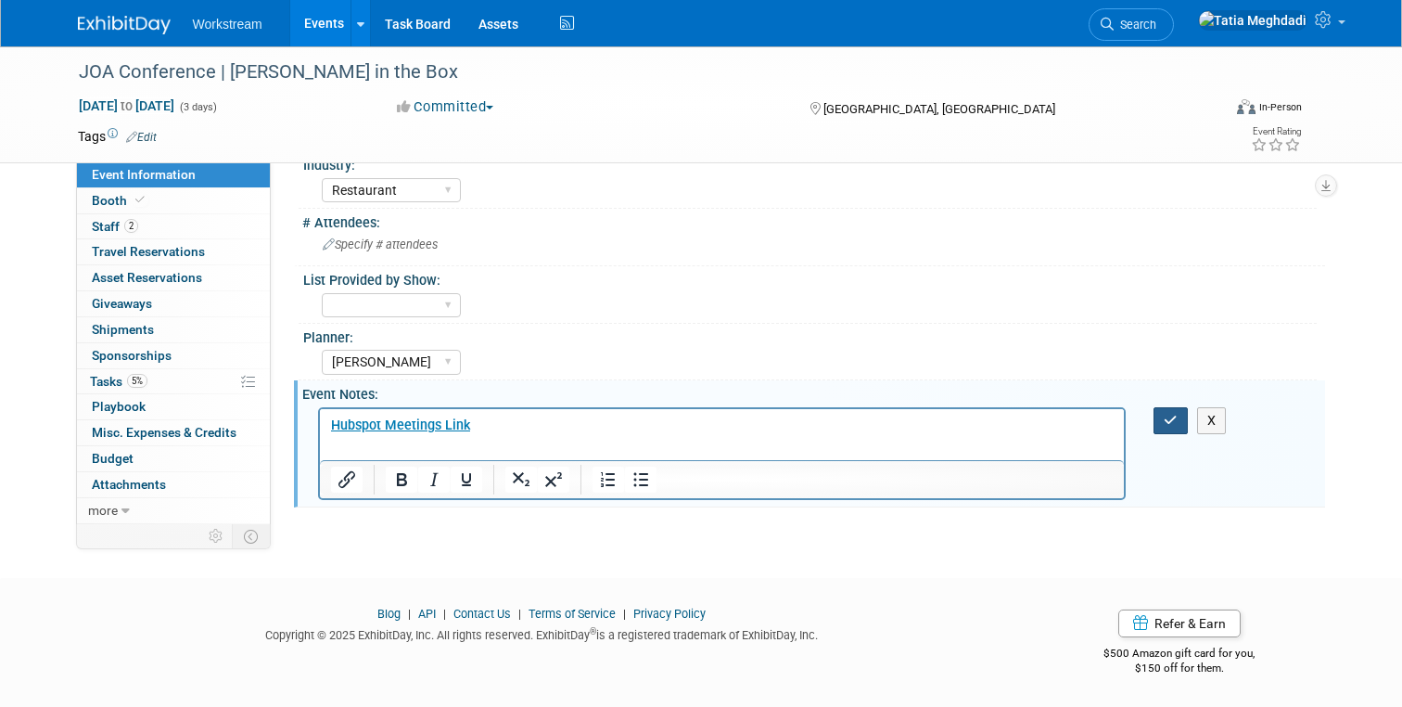
click at [1166, 417] on icon "button" at bounding box center [1171, 420] width 14 height 13
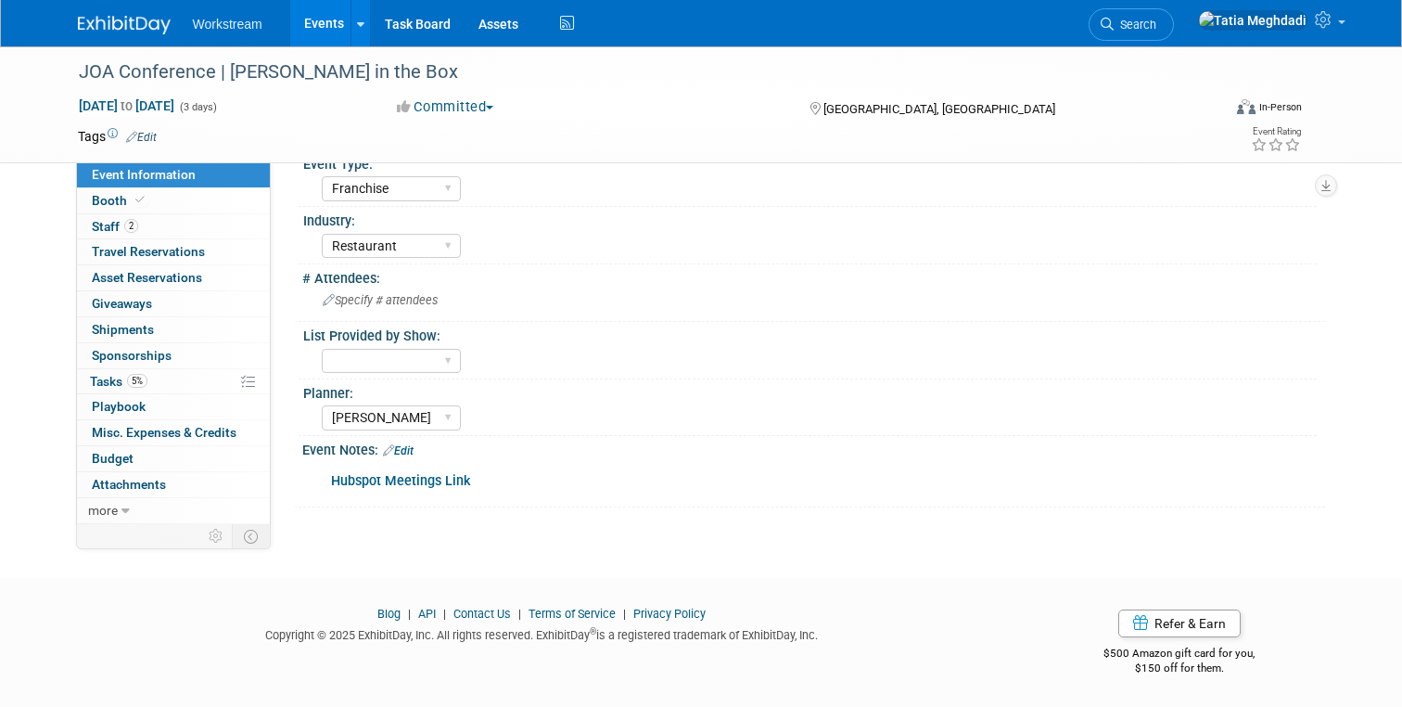
click at [330, 22] on link "Events" at bounding box center [324, 23] width 68 height 46
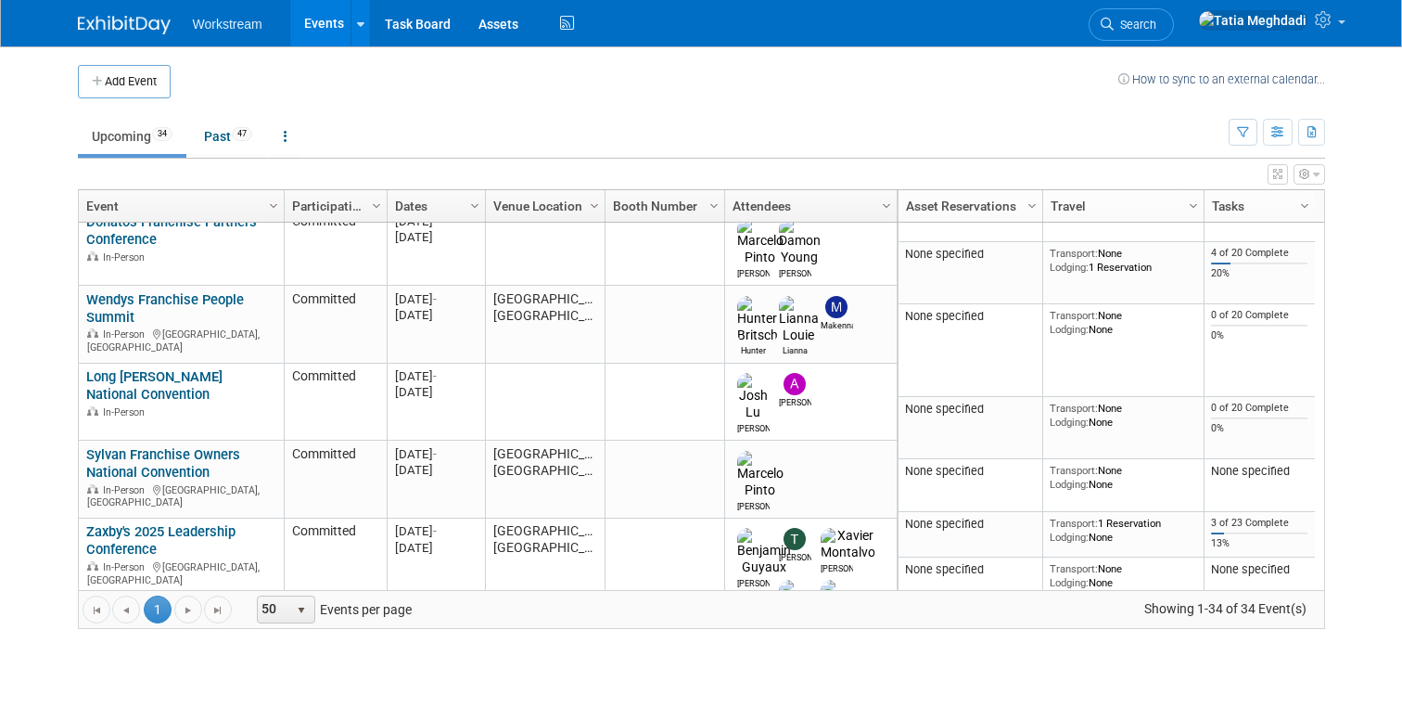
scroll to position [796, 0]
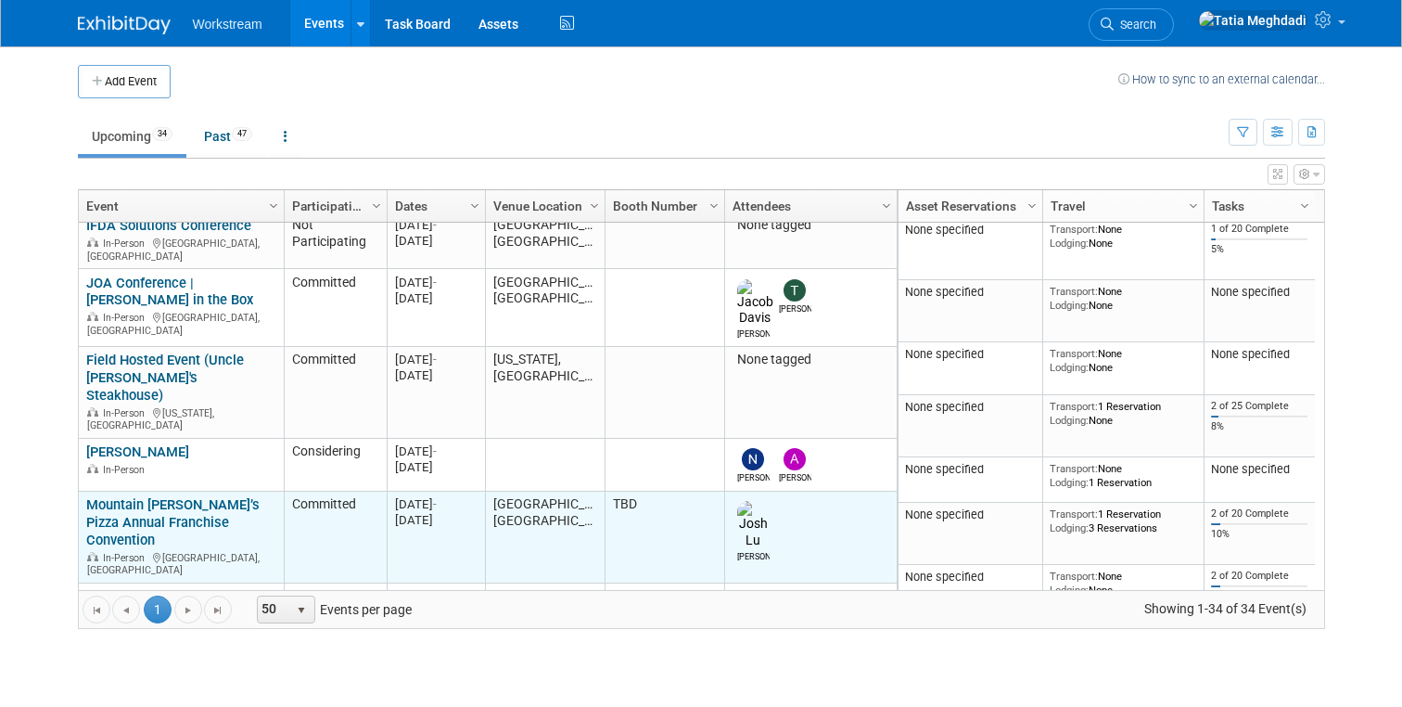
click at [144, 496] on link "Mountain [PERSON_NAME]’s Pizza Annual Franchise Convention" at bounding box center [172, 522] width 173 height 52
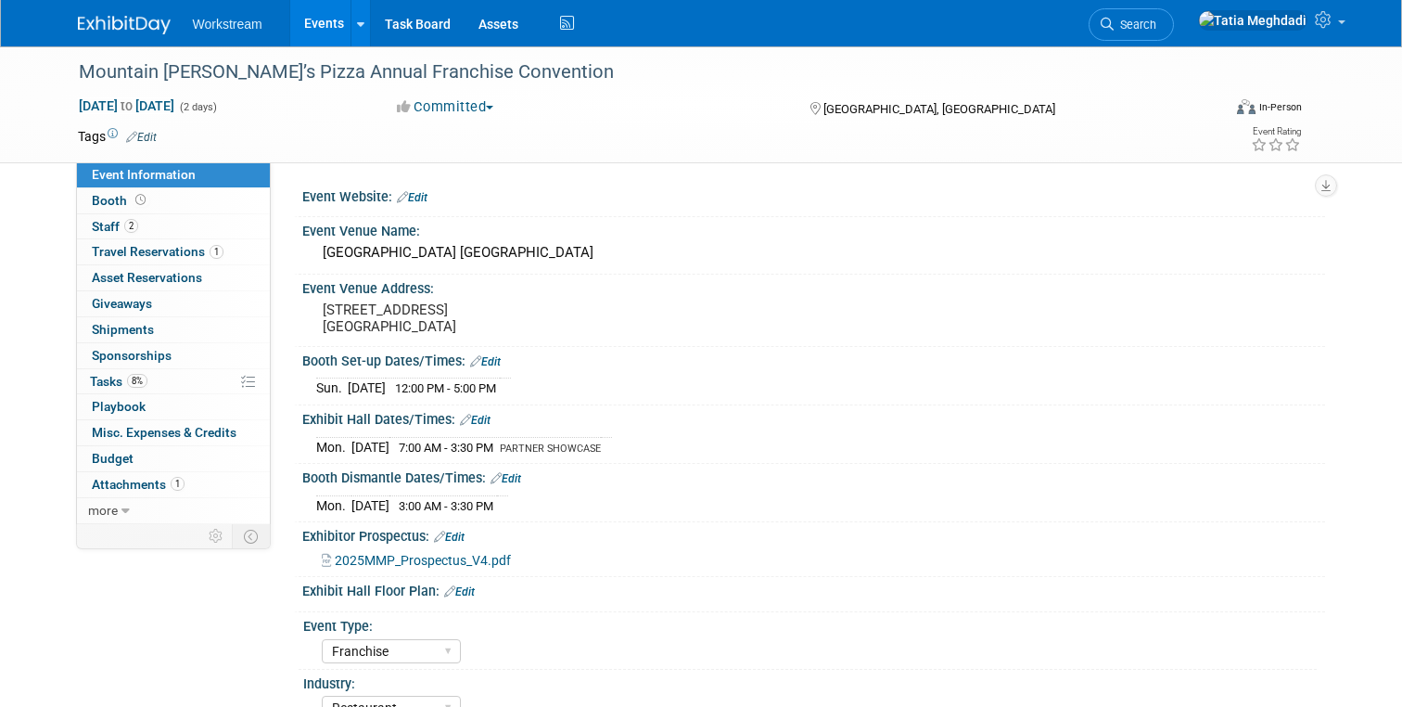
select select "Franchise"
select select "Restaurant"
select select "TBD"
select select "[PERSON_NAME]"
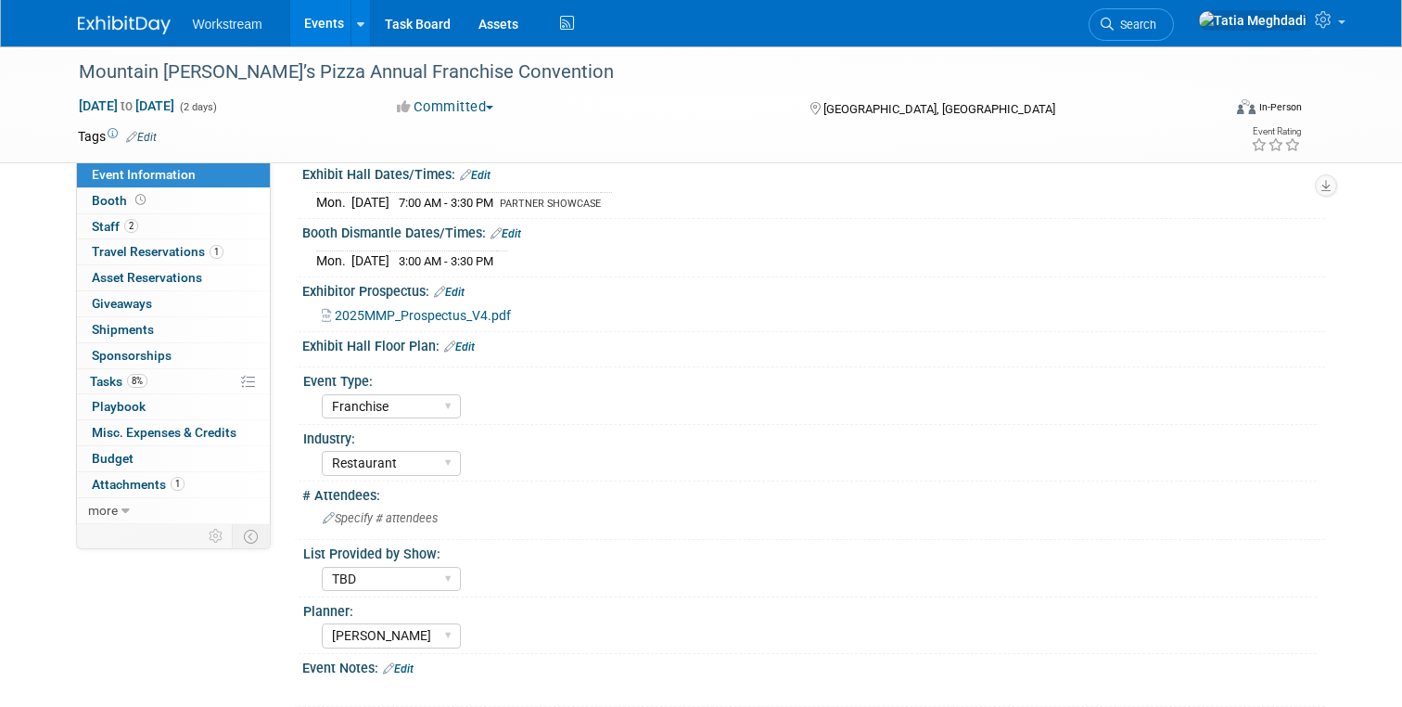
scroll to position [442, 0]
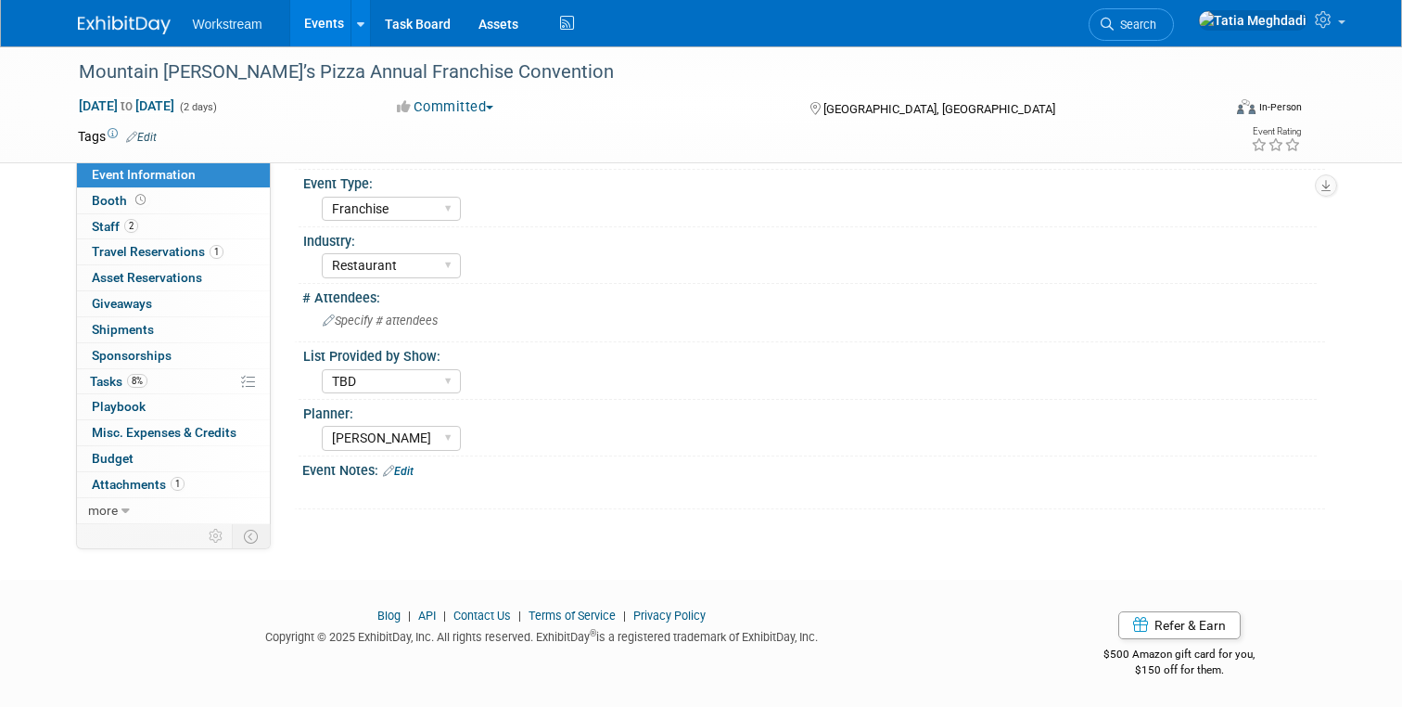
click at [407, 469] on link "Edit" at bounding box center [398, 471] width 31 height 13
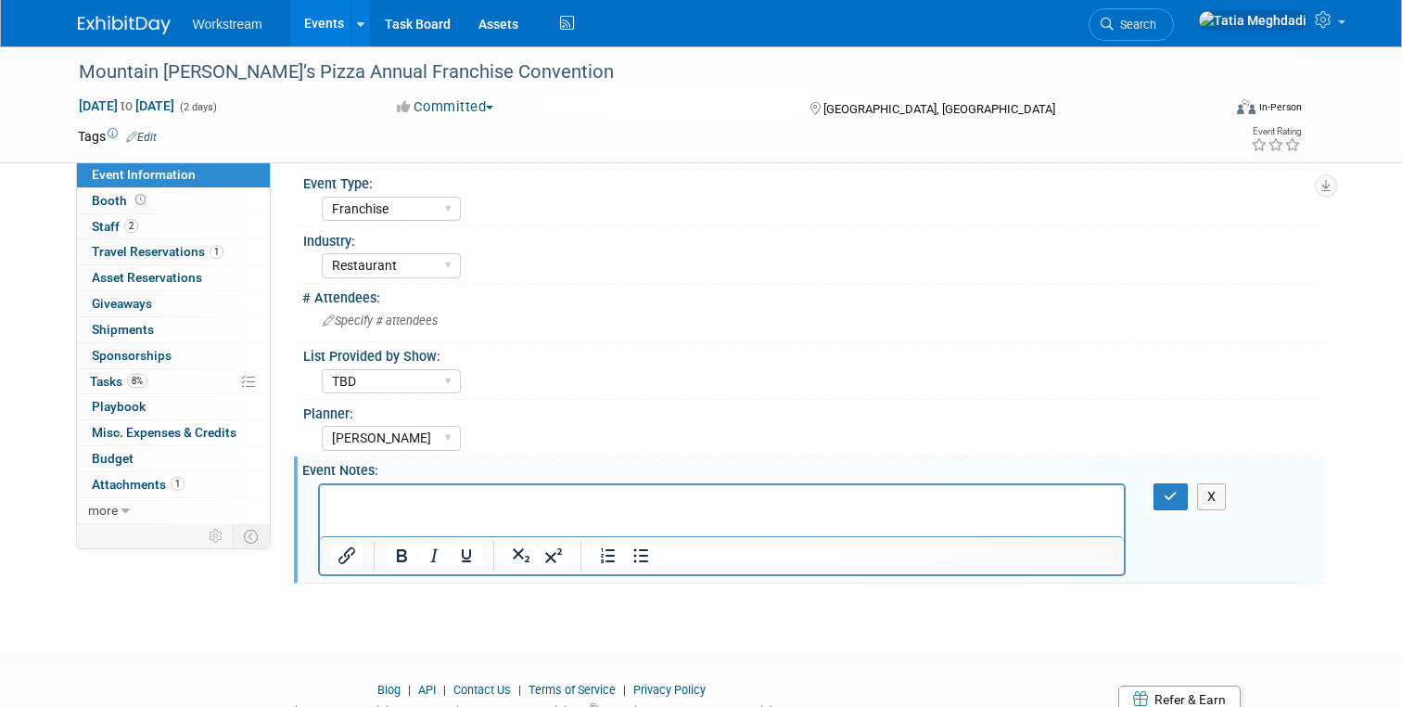
scroll to position [0, 0]
drag, startPoint x: 485, startPoint y: 502, endPoint x: 298, endPoint y: 502, distance: 187.4
click at [319, 502] on html "Hubspot Meetings Link" at bounding box center [721, 497] width 805 height 26
click at [338, 556] on icon "Insert/edit link" at bounding box center [347, 555] width 22 height 22
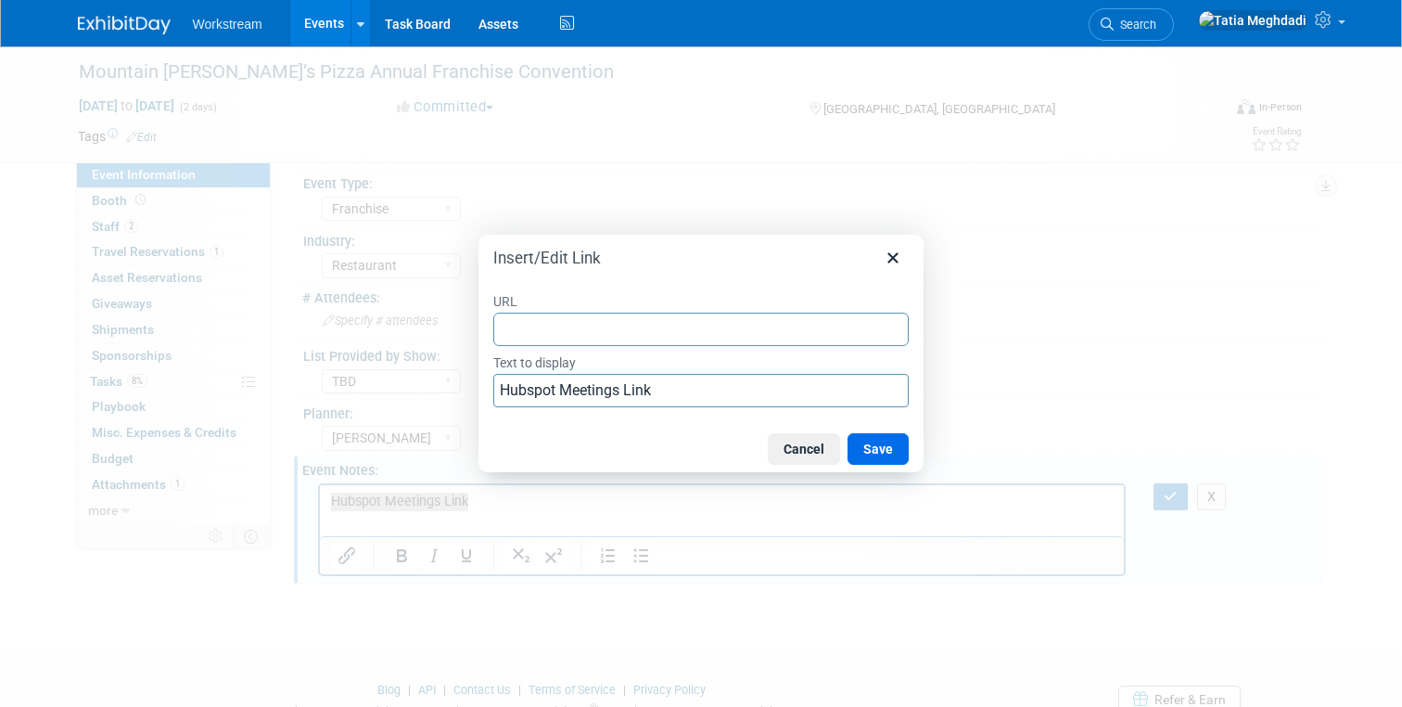
click at [538, 329] on input "URL" at bounding box center [701, 329] width 416 height 33
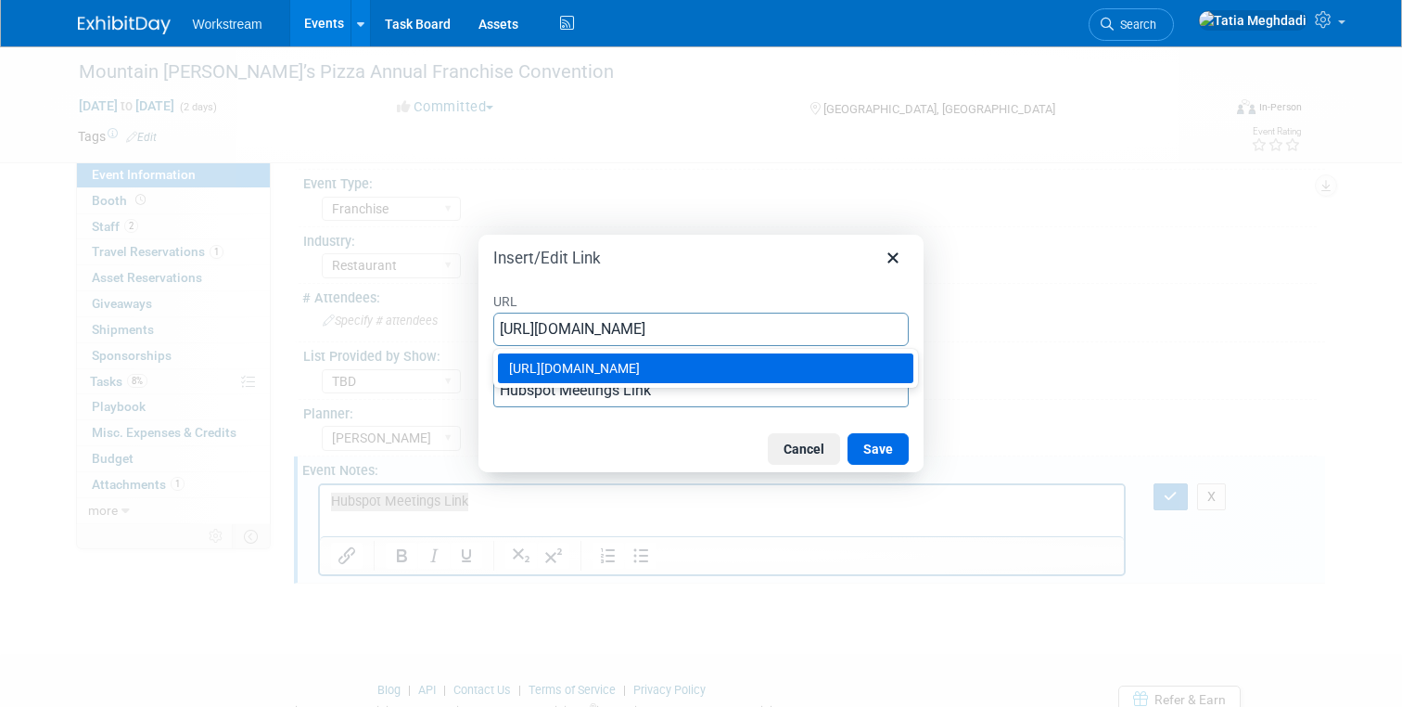
click at [680, 333] on input "https://meetings.hubspot.com/workstream-events/mountainmikes" at bounding box center [701, 329] width 416 height 33
type input "https://meetings.hubspot.com/workstream-events/mountainmikes"
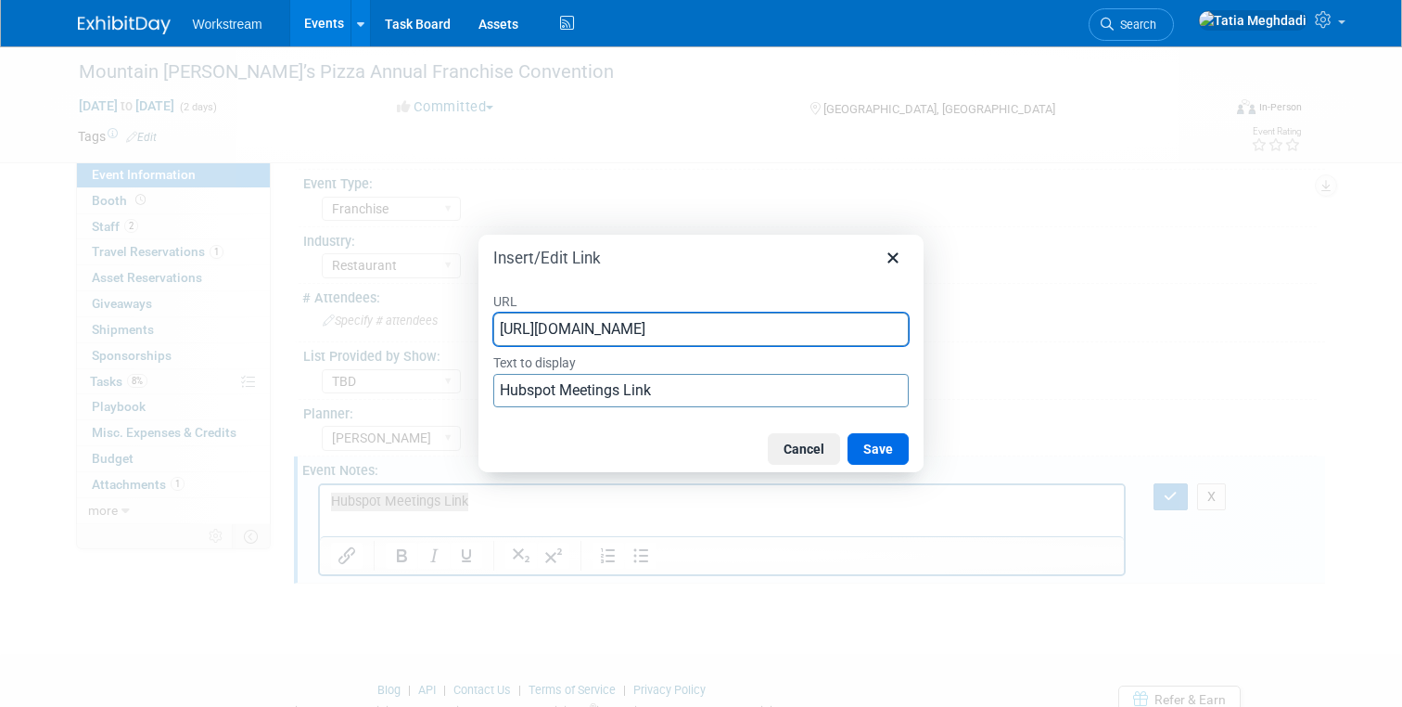
scroll to position [0, 0]
click at [556, 270] on div "Insert/Edit Link" at bounding box center [701, 254] width 445 height 39
click at [874, 444] on button "Save" at bounding box center [878, 449] width 61 height 32
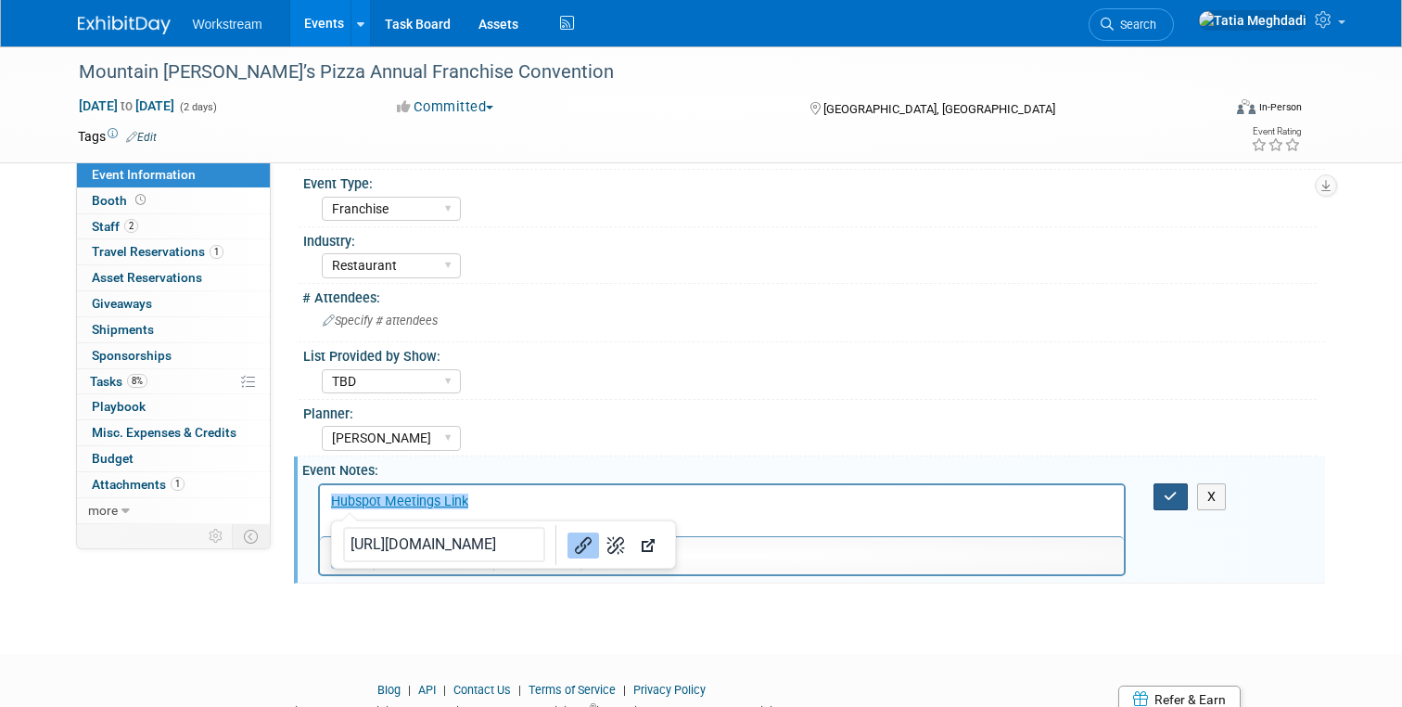
click at [1178, 485] on button "button" at bounding box center [1171, 496] width 34 height 27
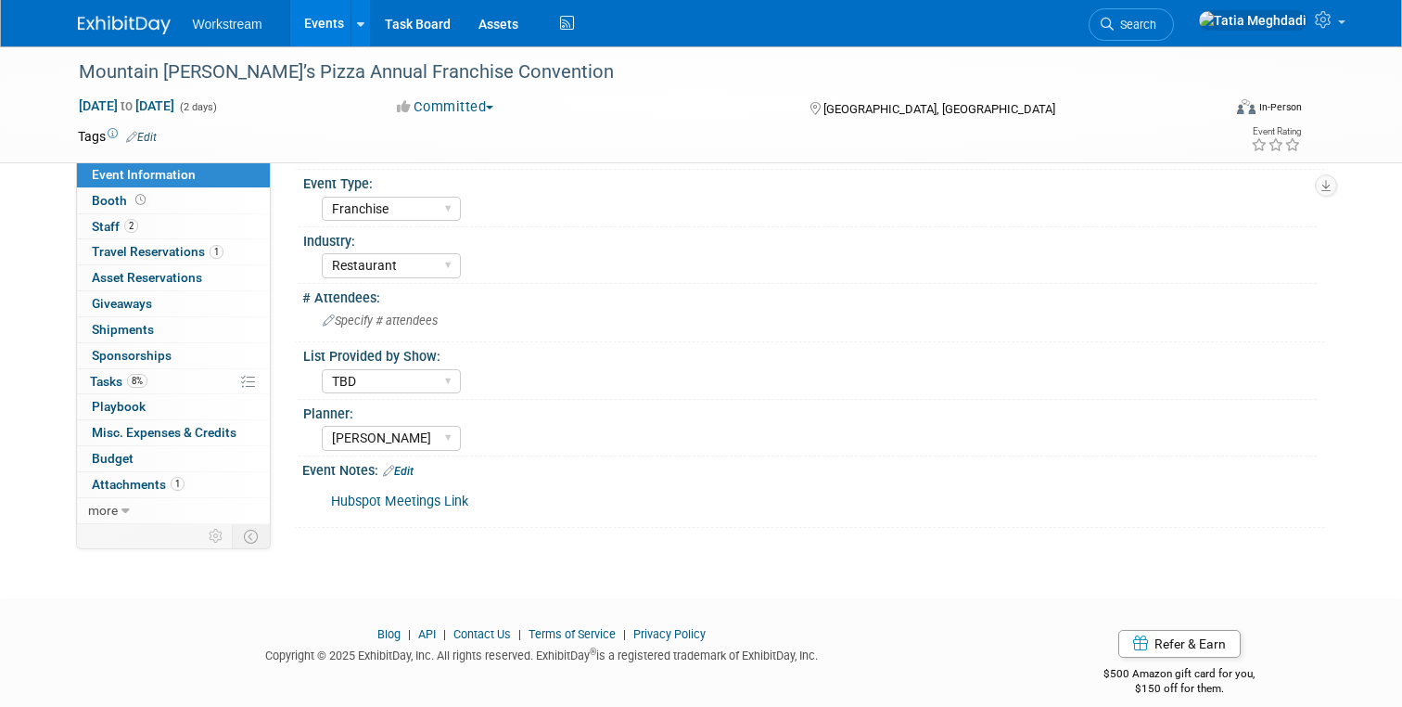
click at [326, 19] on link "Events" at bounding box center [324, 23] width 68 height 46
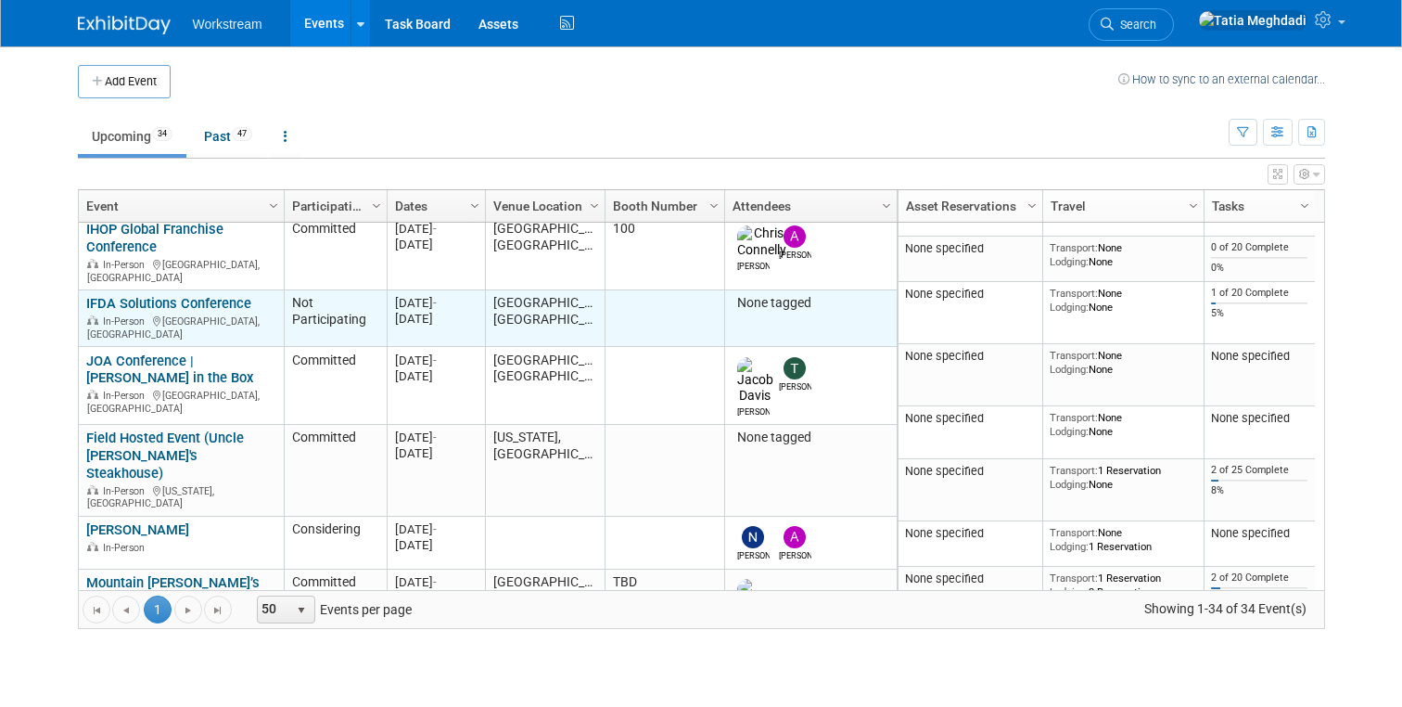
scroll to position [175, 0]
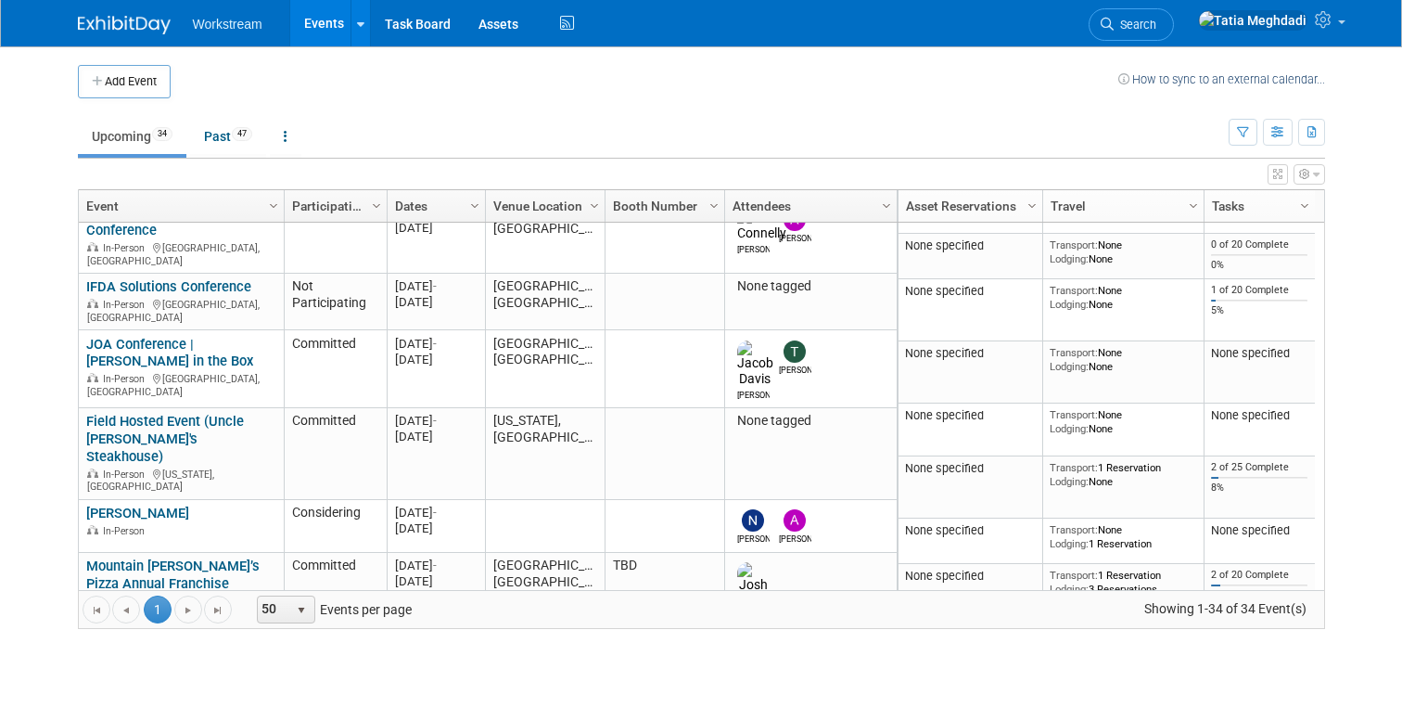
click at [171, 649] on link "Fast Casual Executive Summit" at bounding box center [179, 657] width 187 height 17
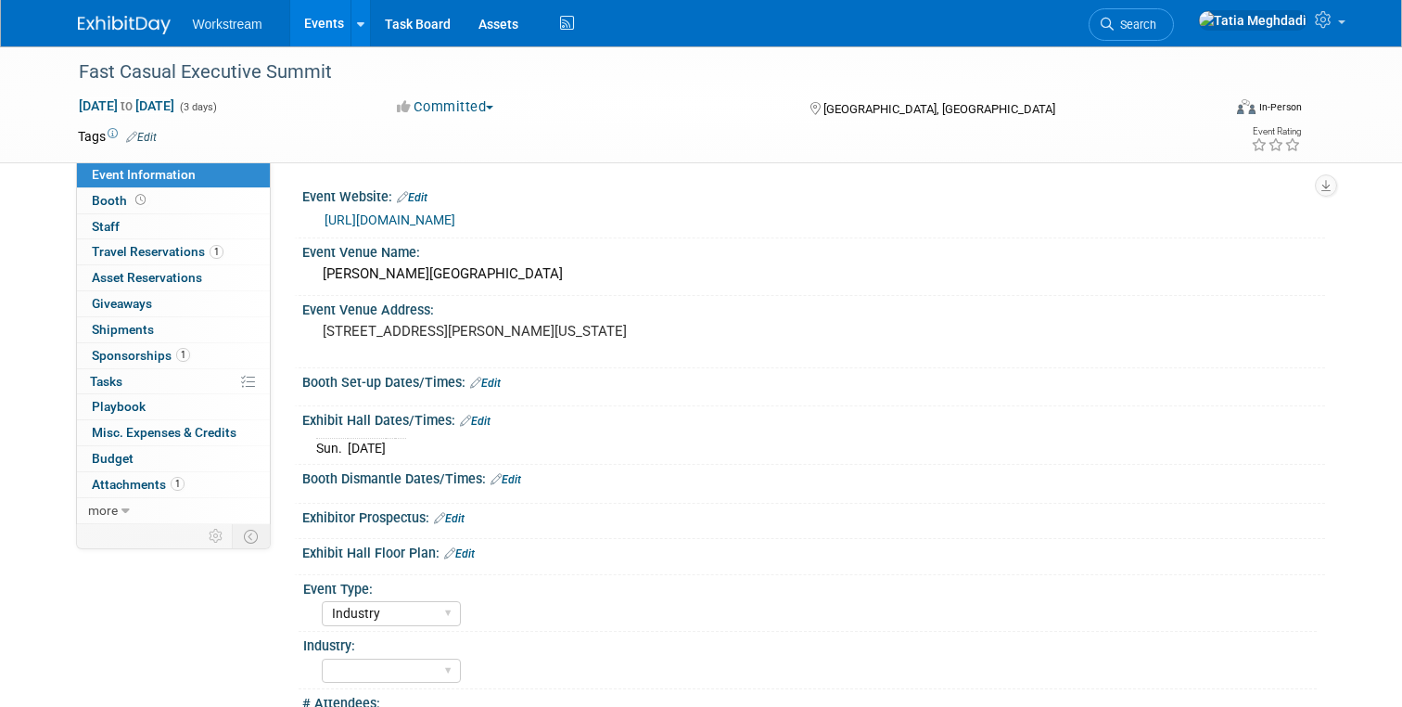
select select "Industry"
select select "TBD"
select select "[PERSON_NAME]"
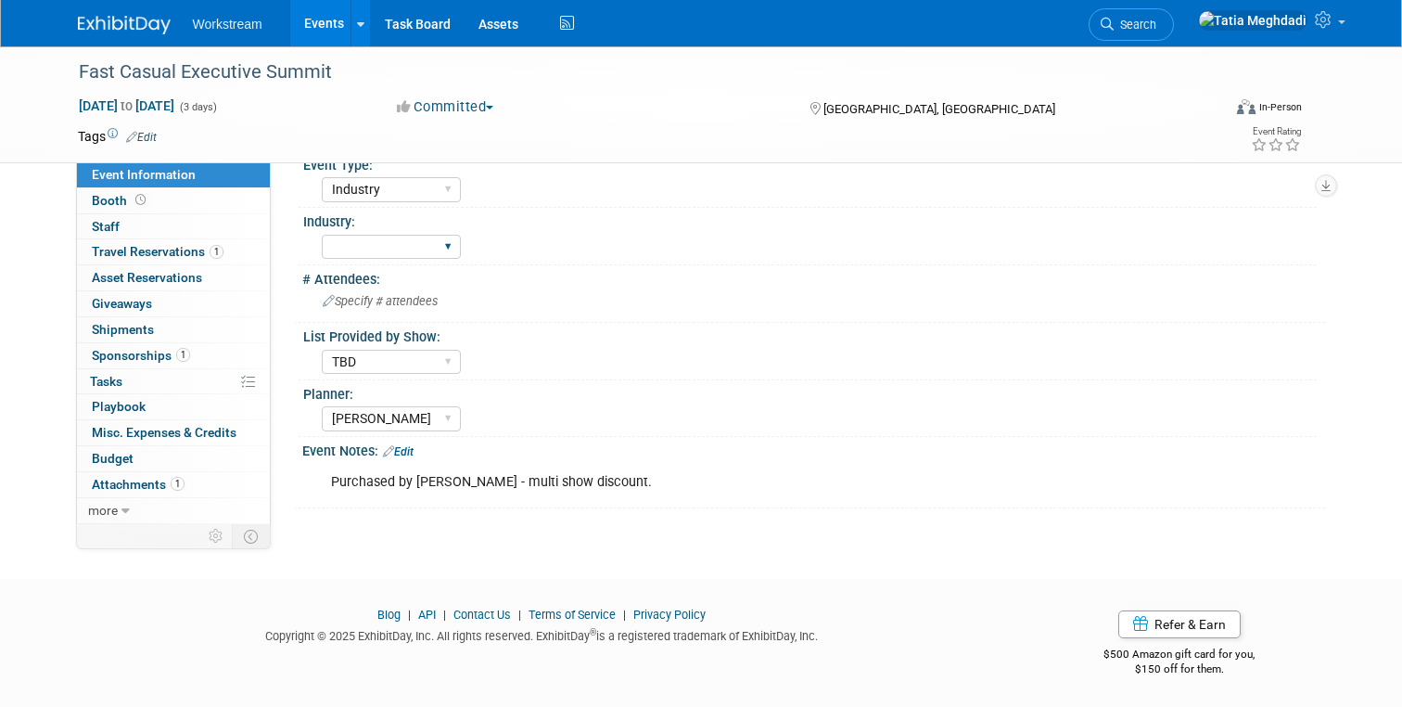
scroll to position [425, 0]
click at [407, 451] on link "Edit" at bounding box center [398, 450] width 31 height 13
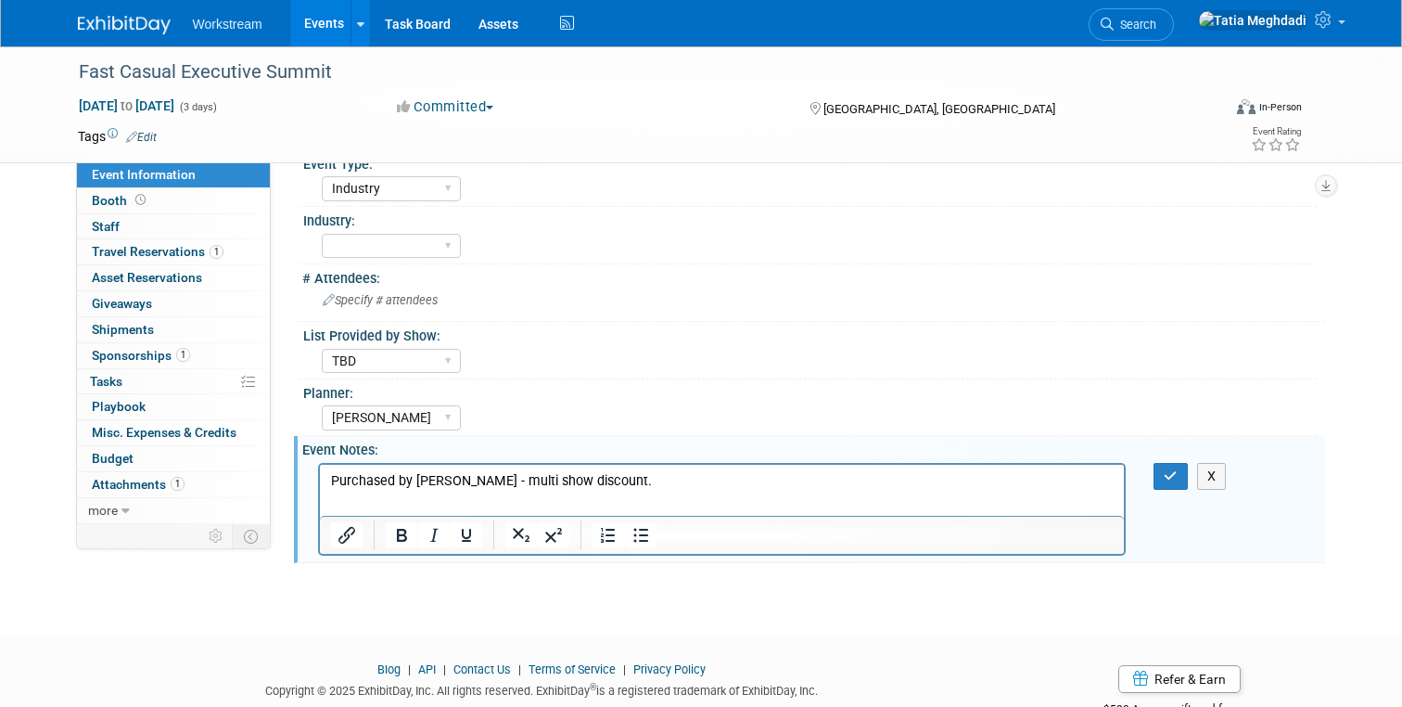
scroll to position [0, 0]
drag, startPoint x: 472, startPoint y: 482, endPoint x: 288, endPoint y: 484, distance: 183.7
click at [319, 484] on html "Hubspot Meetings Link Purchased by Skaught - multi show discount." at bounding box center [721, 486] width 805 height 45
click at [341, 537] on icon "Insert/edit link" at bounding box center [347, 535] width 22 height 22
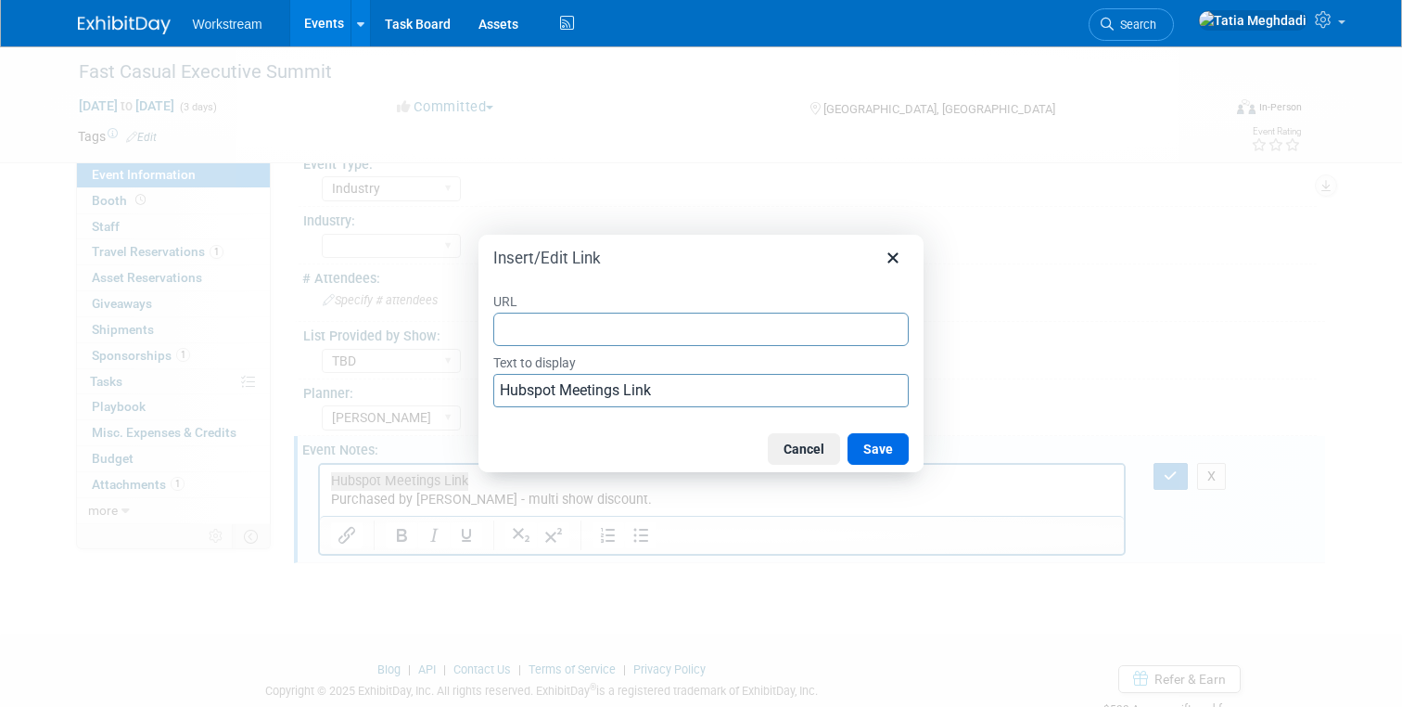
click at [542, 329] on input "URL" at bounding box center [701, 329] width 416 height 33
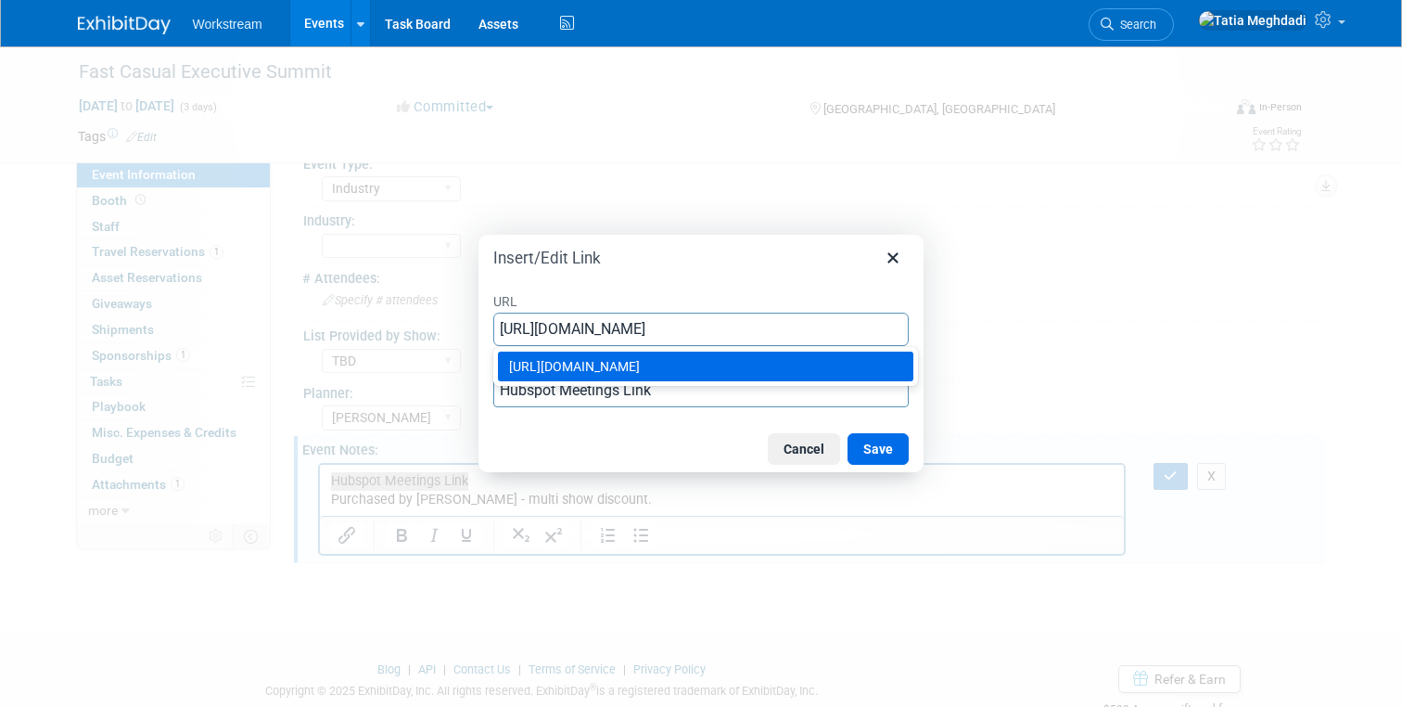
click at [716, 318] on input "[URL][DOMAIN_NAME]" at bounding box center [701, 329] width 416 height 33
type input "[URL][DOMAIN_NAME]"
click at [643, 269] on div "Insert/Edit Link" at bounding box center [701, 254] width 445 height 39
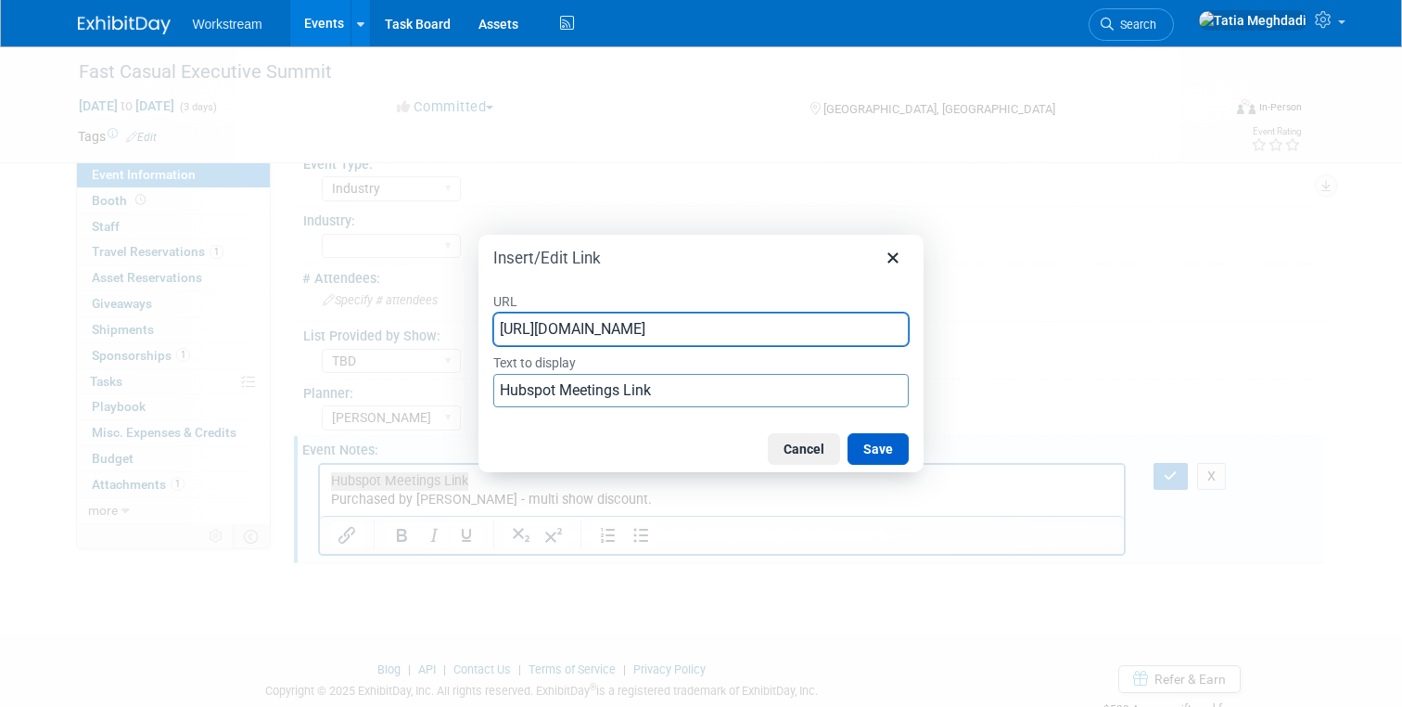
click at [879, 445] on button "Save" at bounding box center [878, 449] width 61 height 32
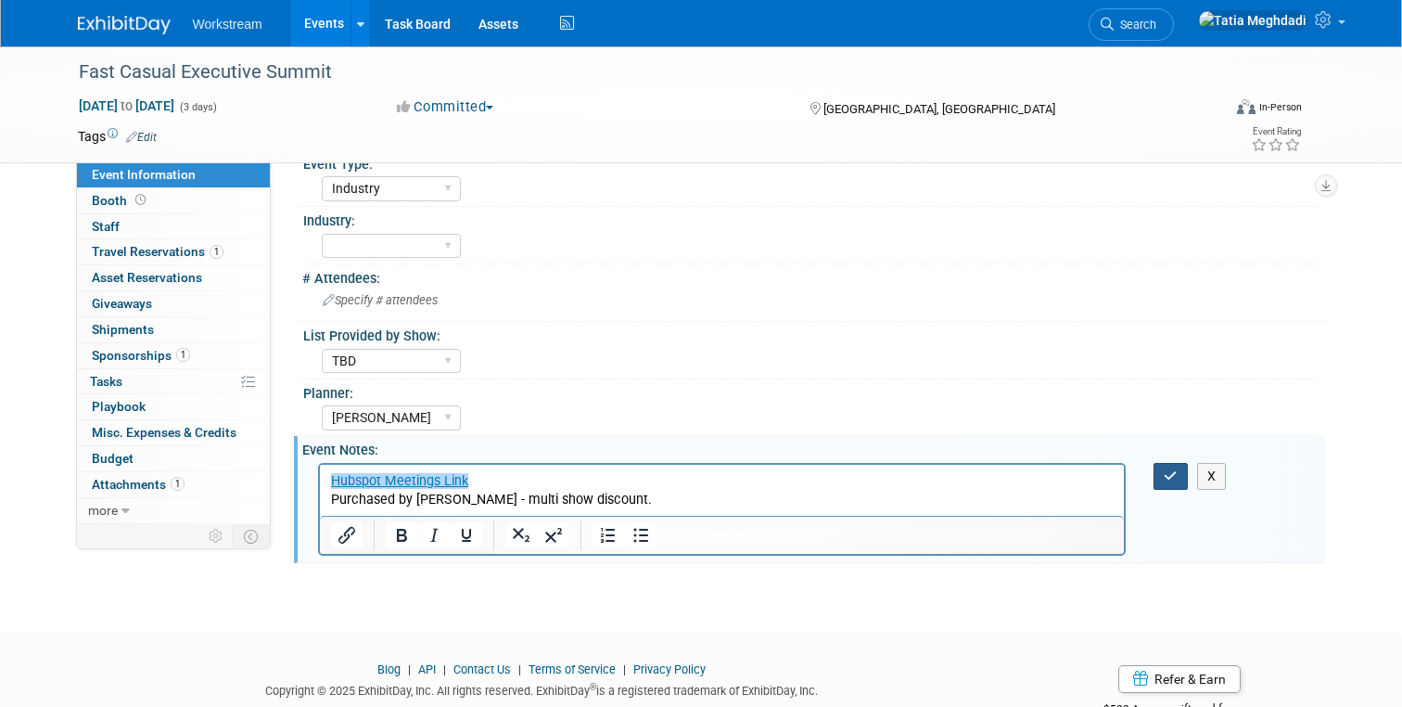
click at [1172, 470] on icon "button" at bounding box center [1171, 475] width 14 height 13
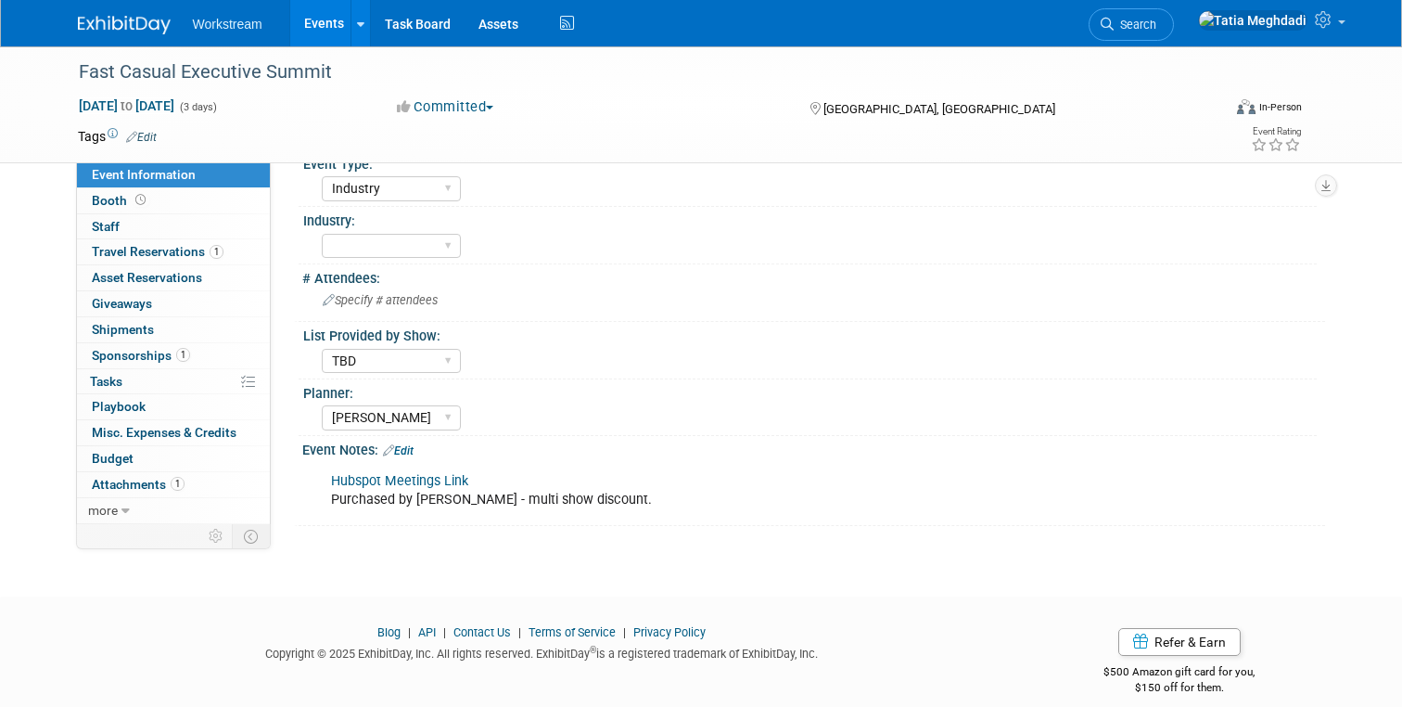
click at [319, 19] on link "Events" at bounding box center [324, 23] width 68 height 46
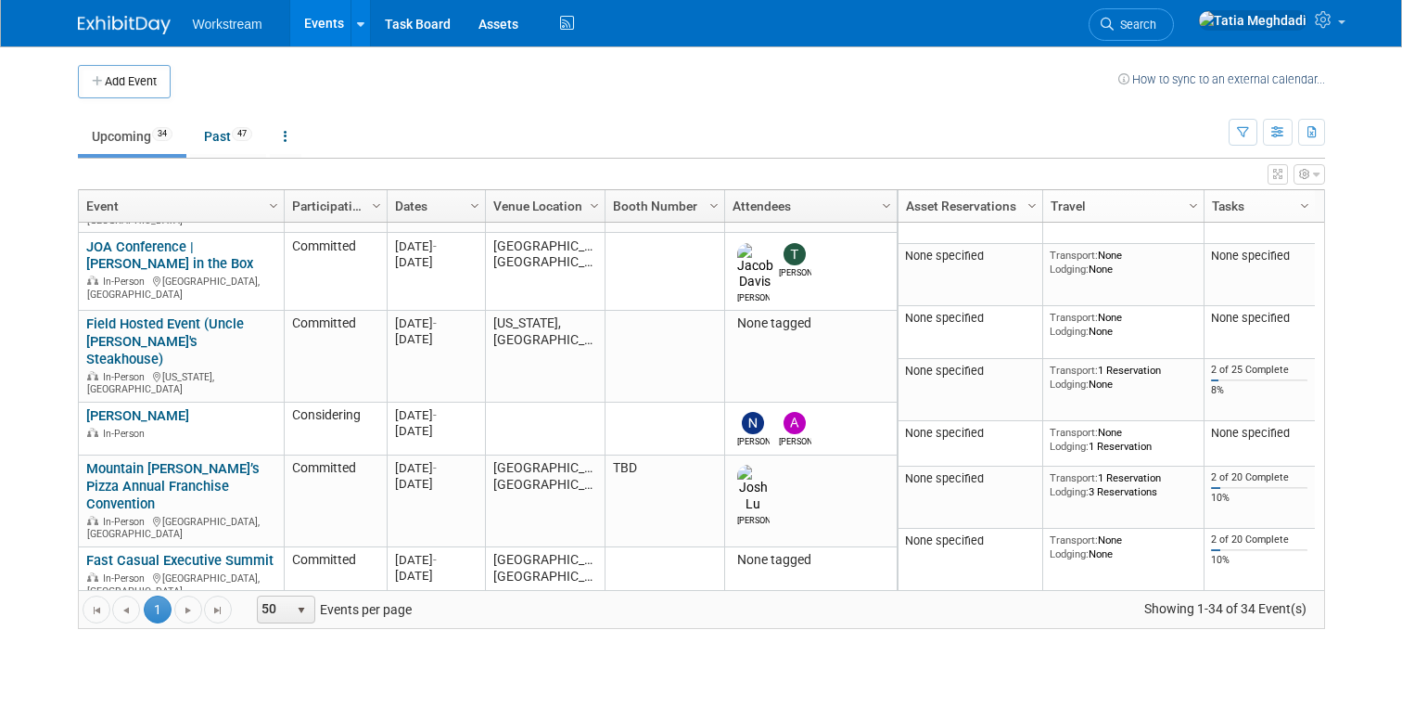
click at [134, 608] on link "Sonic Principals Meeting" at bounding box center [162, 616] width 153 height 17
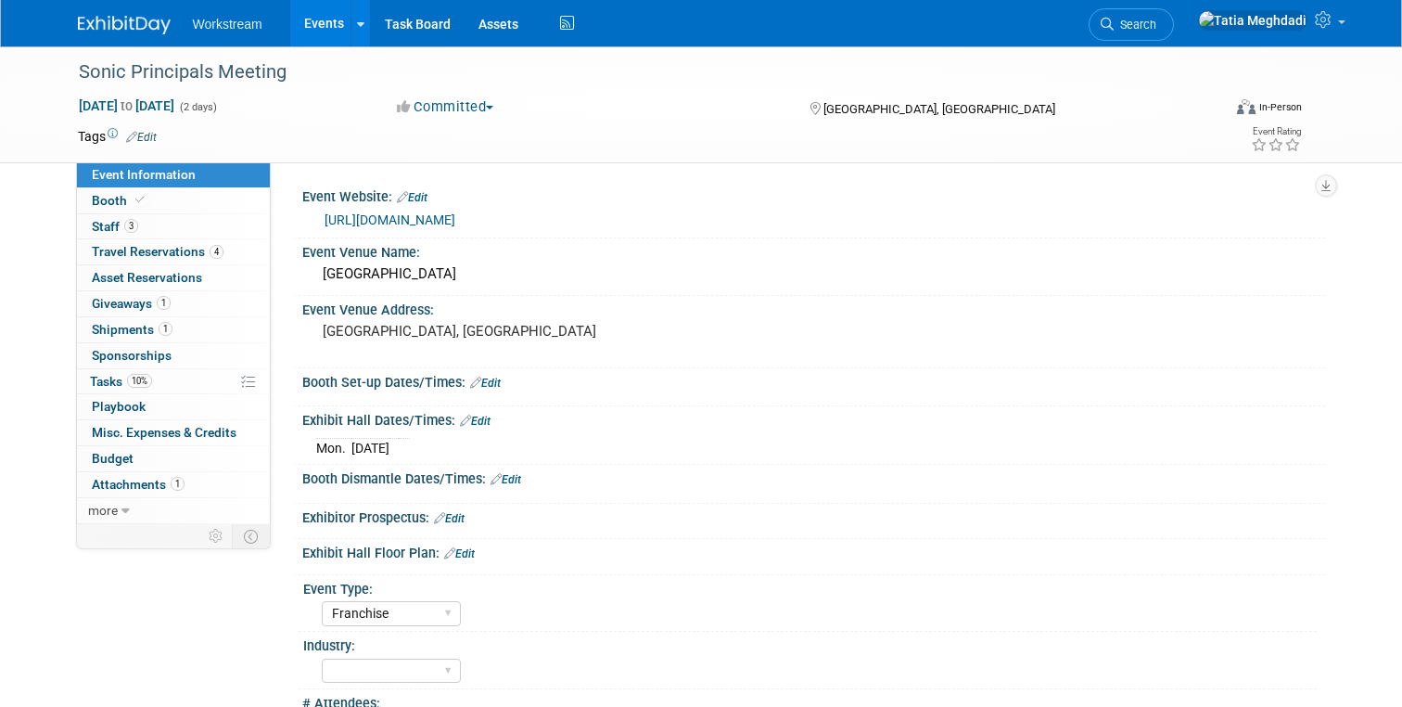
select select "Franchise"
select select "[PERSON_NAME]"
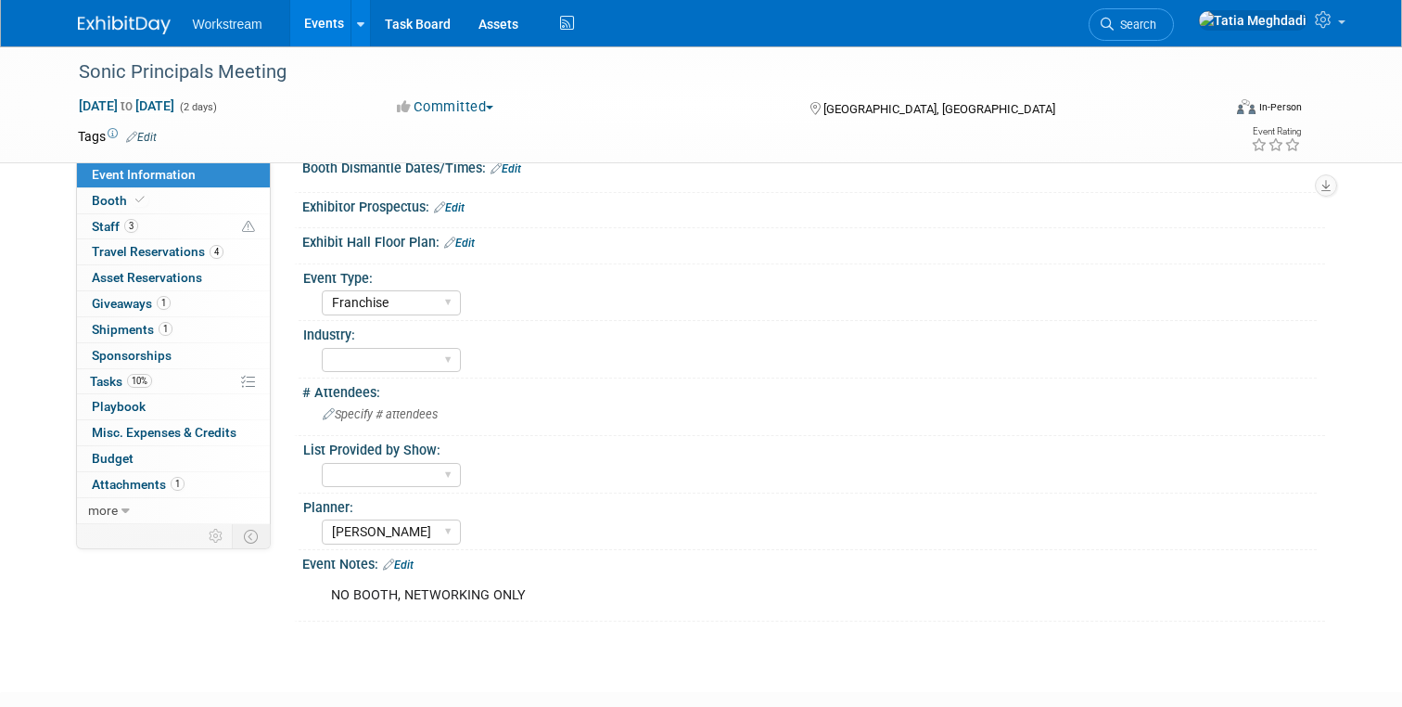
scroll to position [425, 0]
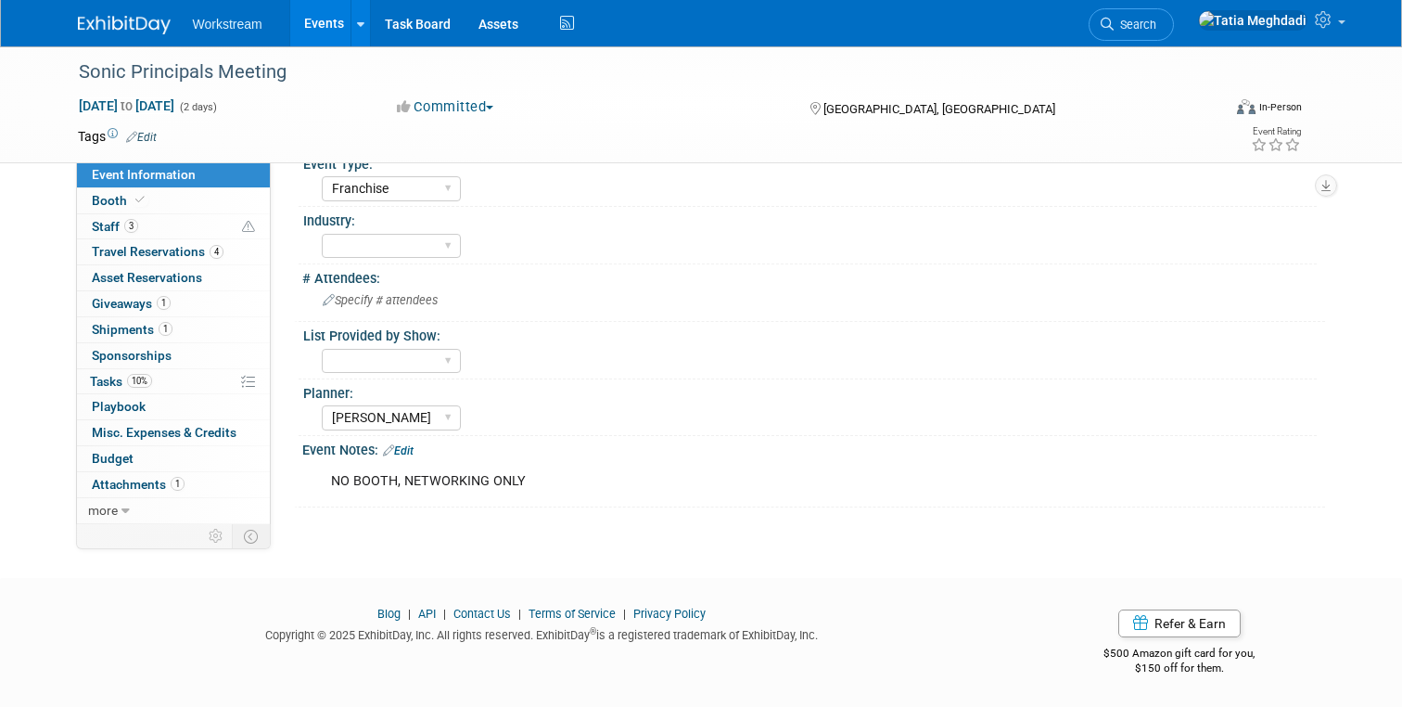
click at [413, 451] on link "Edit" at bounding box center [398, 450] width 31 height 13
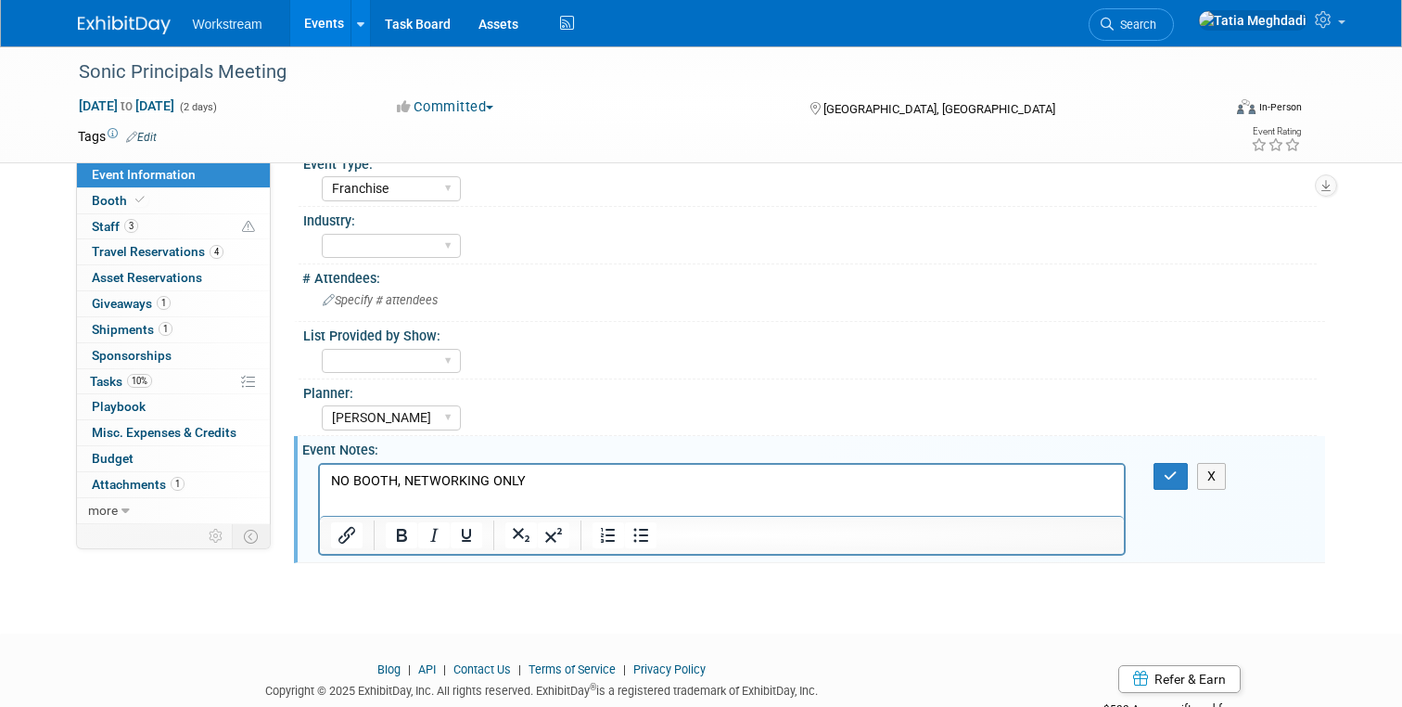
scroll to position [0, 0]
drag, startPoint x: 471, startPoint y: 480, endPoint x: 301, endPoint y: 484, distance: 169.8
click at [319, 484] on html "Hubspot Meetings Link NO BOOTH, NETWORKING ONLY" at bounding box center [721, 486] width 805 height 45
click at [348, 530] on icon "Insert/edit link" at bounding box center [347, 535] width 22 height 22
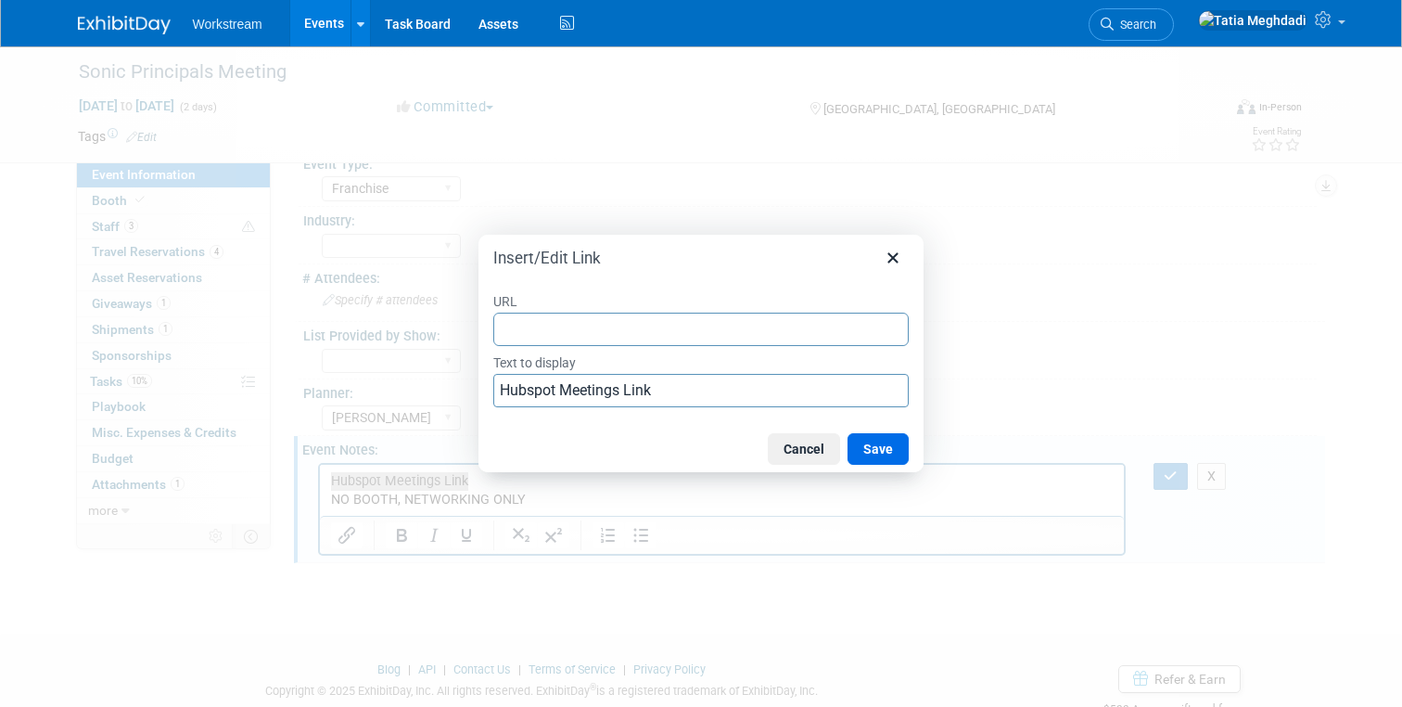
click at [526, 333] on input "URL" at bounding box center [701, 329] width 416 height 33
type input "[URL][DOMAIN_NAME]"
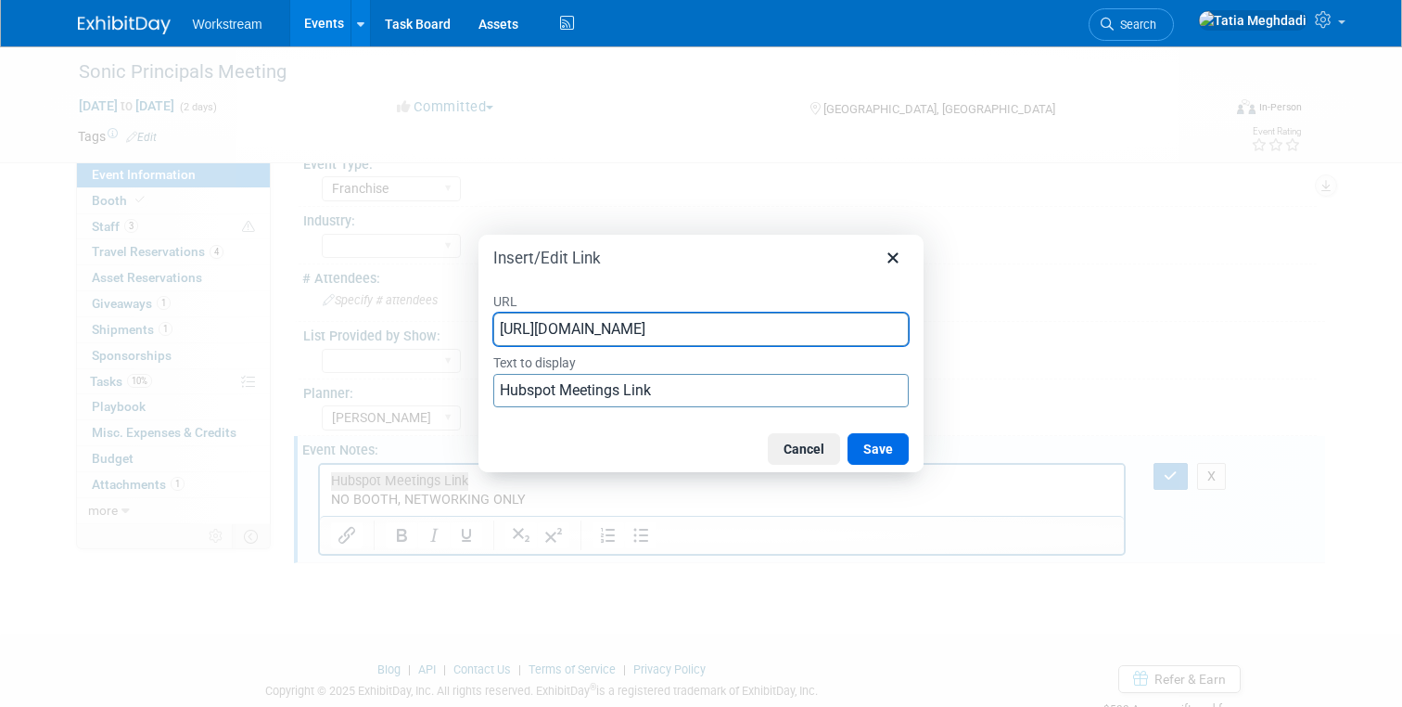
scroll to position [0, 70]
click at [682, 264] on div "Insert/Edit Link" at bounding box center [701, 254] width 445 height 39
click at [878, 444] on button "Save" at bounding box center [878, 449] width 61 height 32
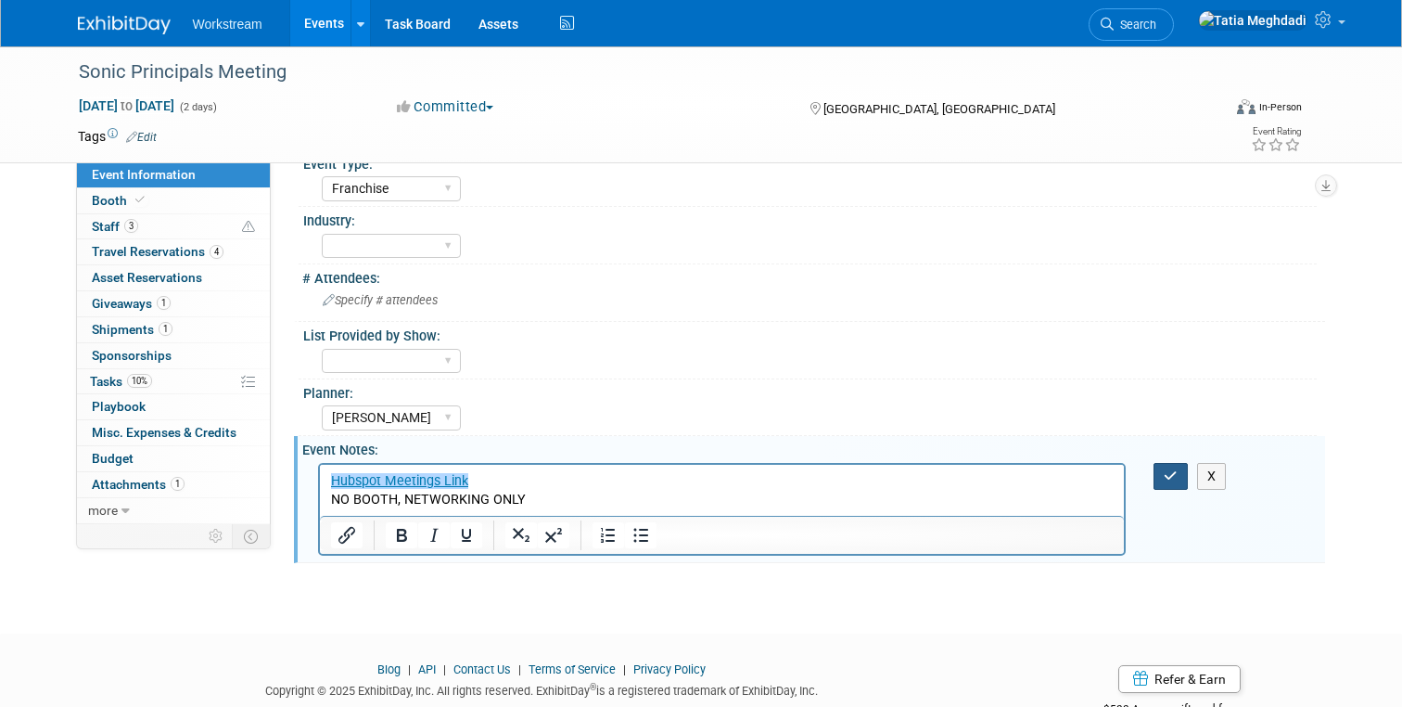
click at [1167, 471] on icon "button" at bounding box center [1171, 475] width 14 height 13
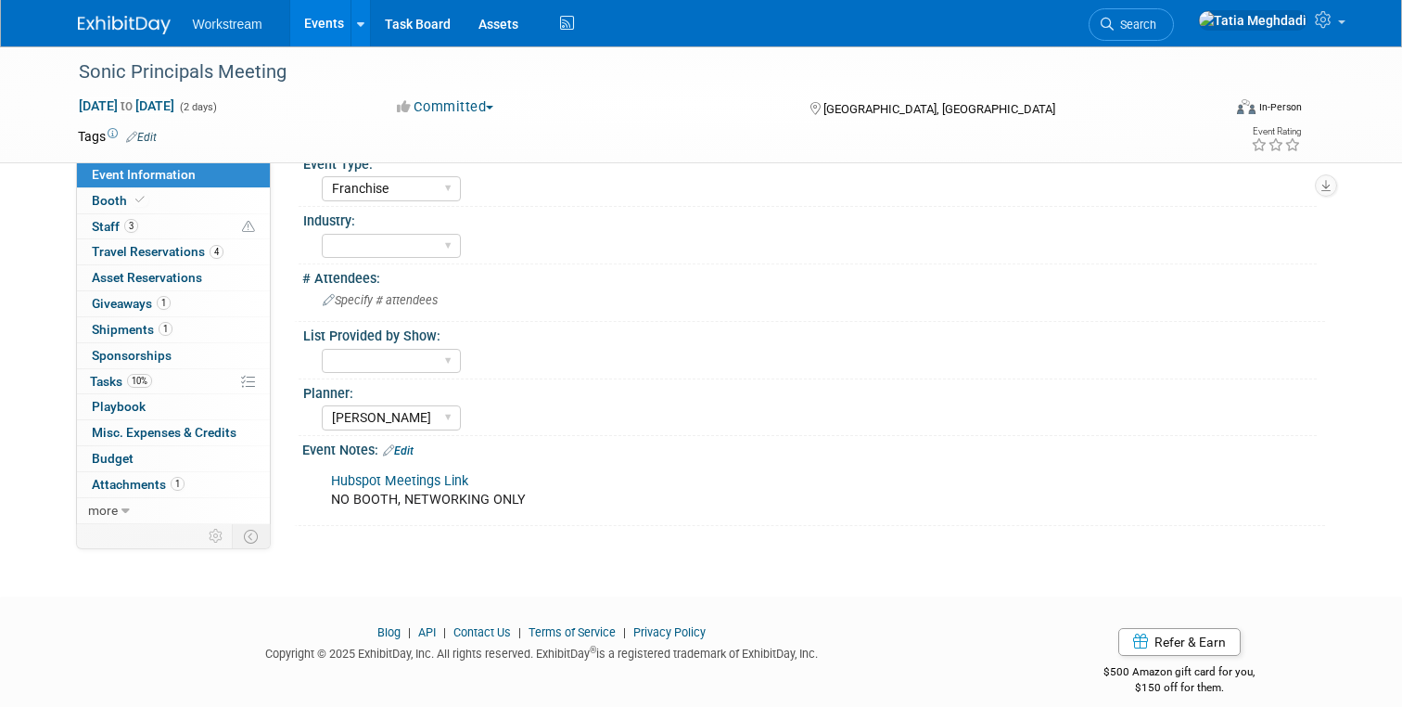
click at [316, 27] on link "Events" at bounding box center [324, 23] width 68 height 46
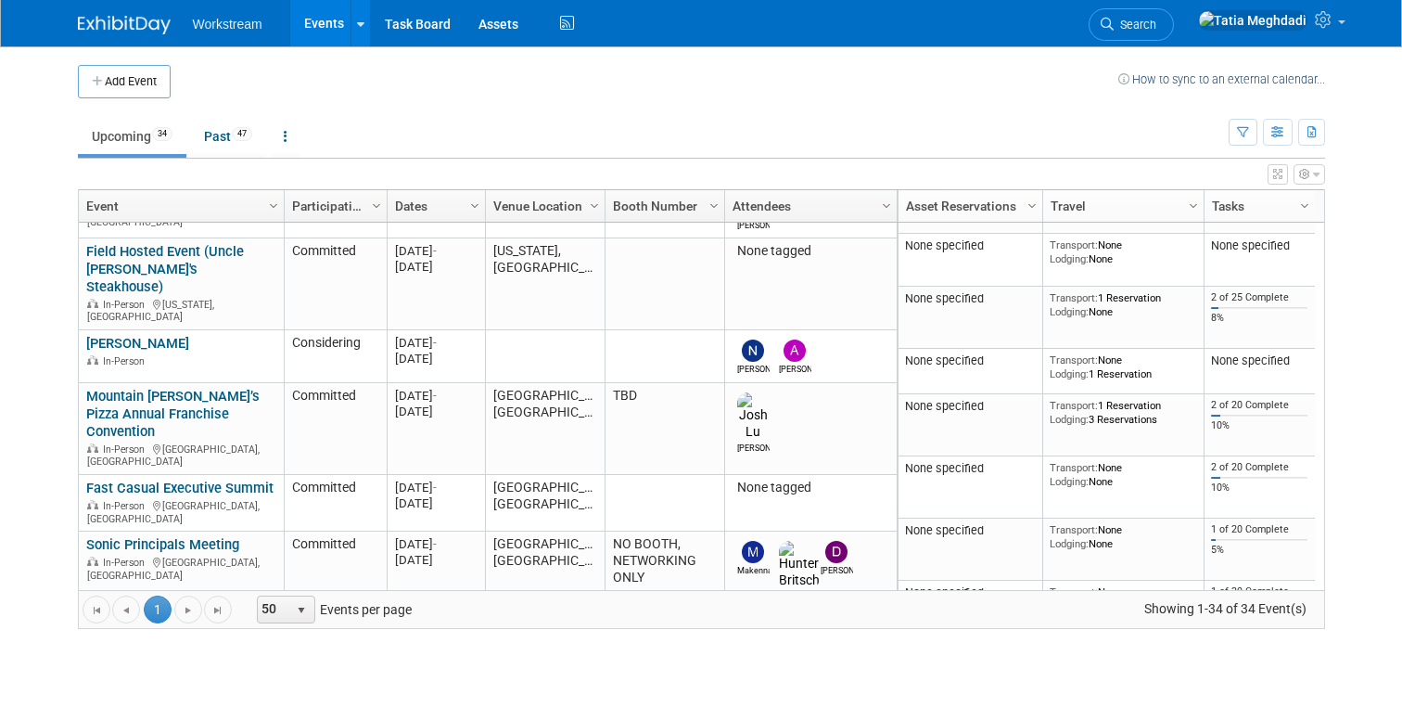
scroll to position [356, 0]
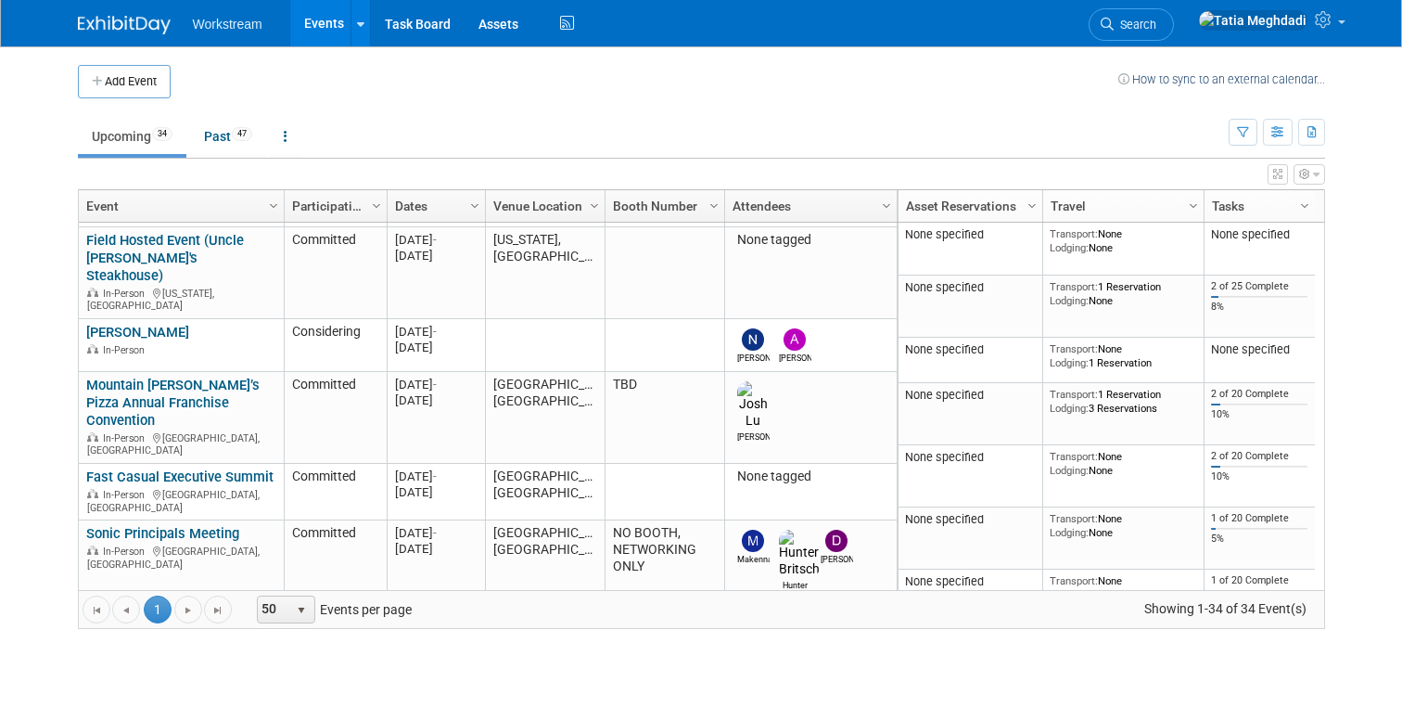
click at [116, 603] on link "Donatos Franchise Partners Conference" at bounding box center [171, 620] width 171 height 34
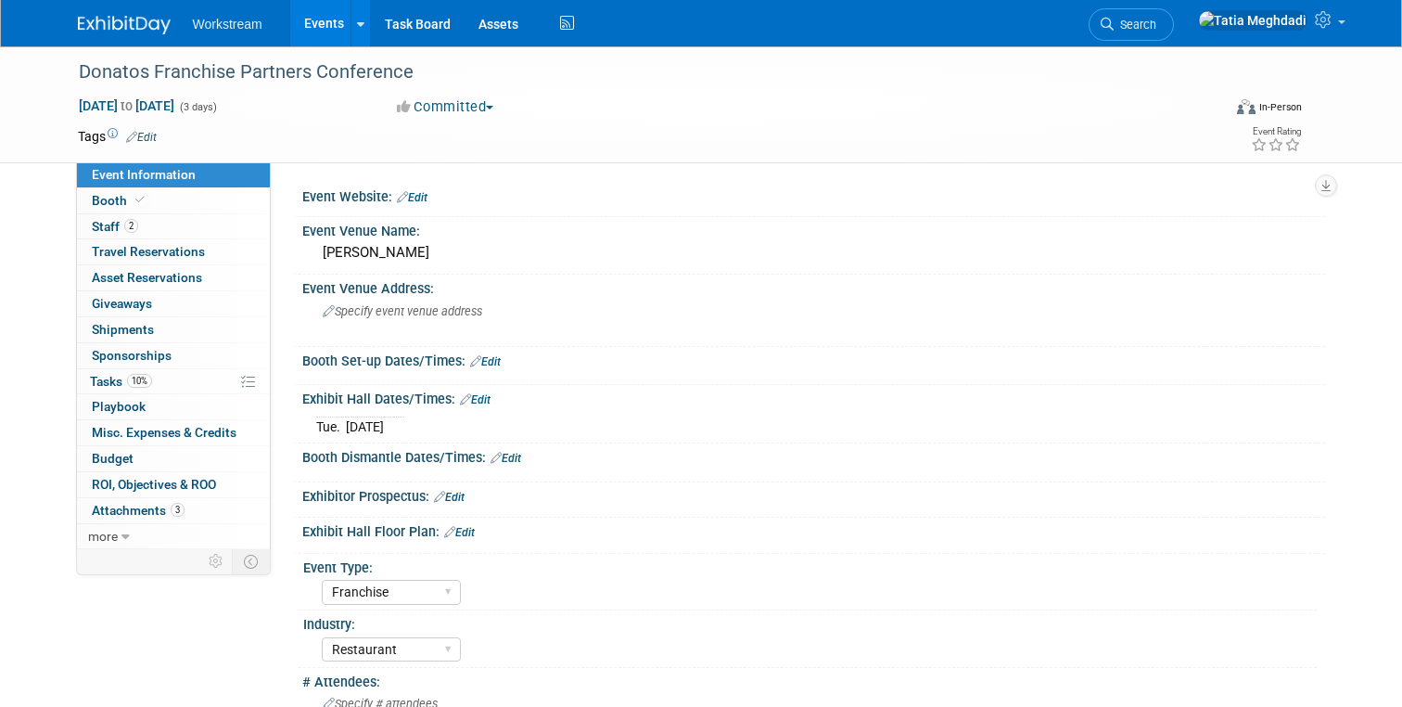
select select "Franchise"
select select "Restaurant"
select select "TBD"
select select "[PERSON_NAME]"
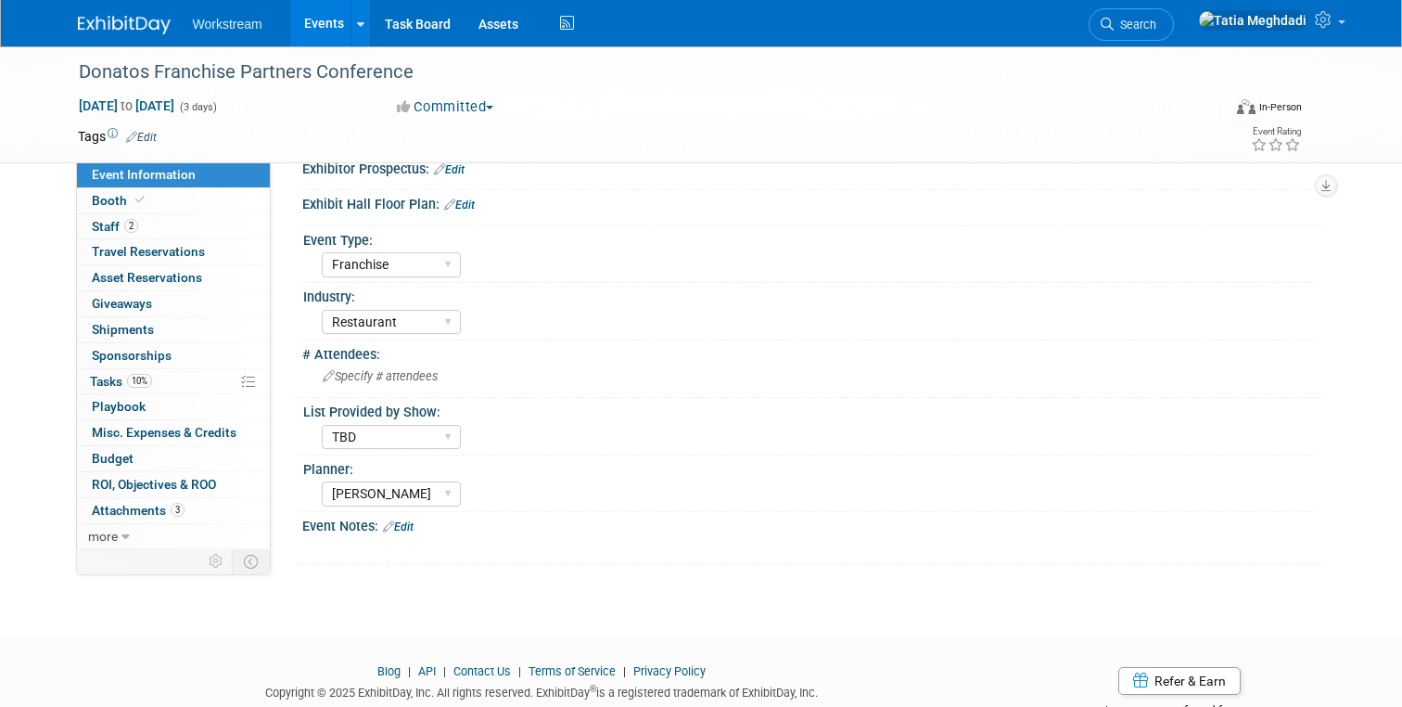
scroll to position [357, 0]
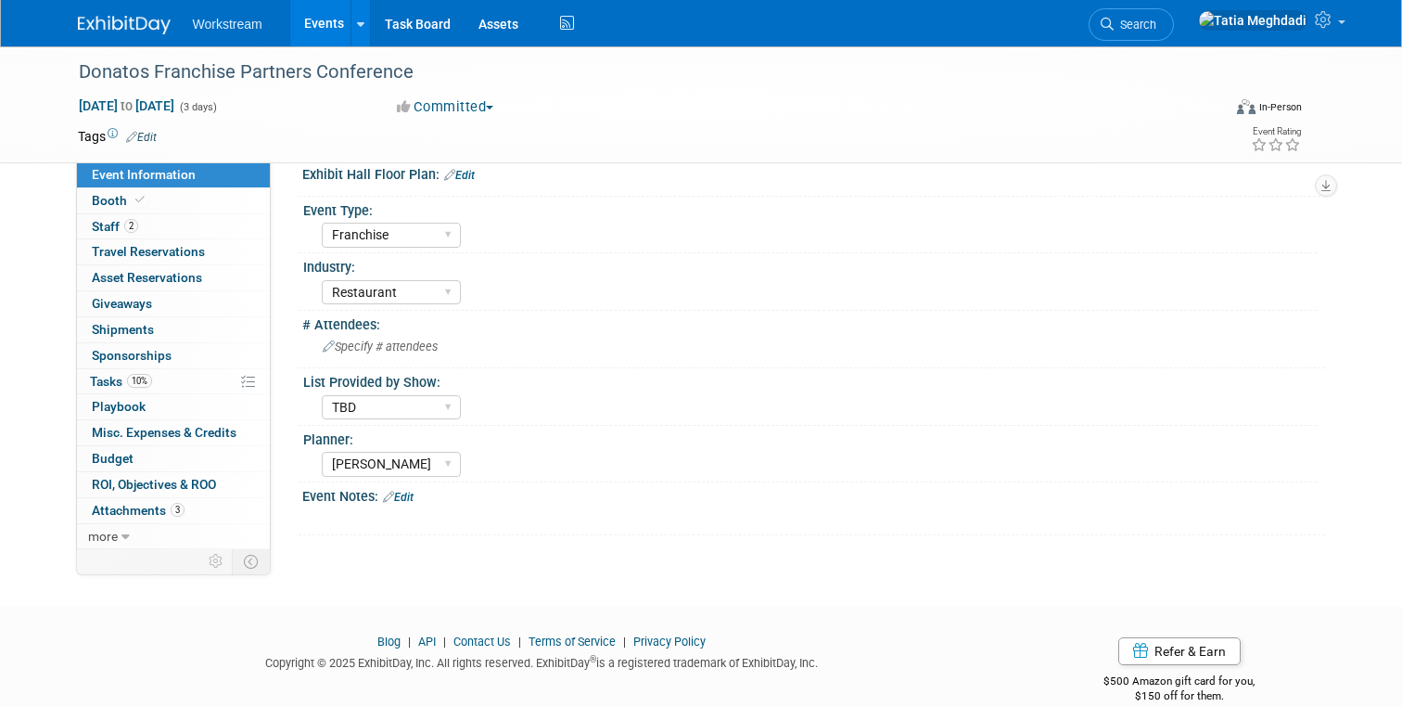
click at [408, 493] on link "Edit" at bounding box center [398, 497] width 31 height 13
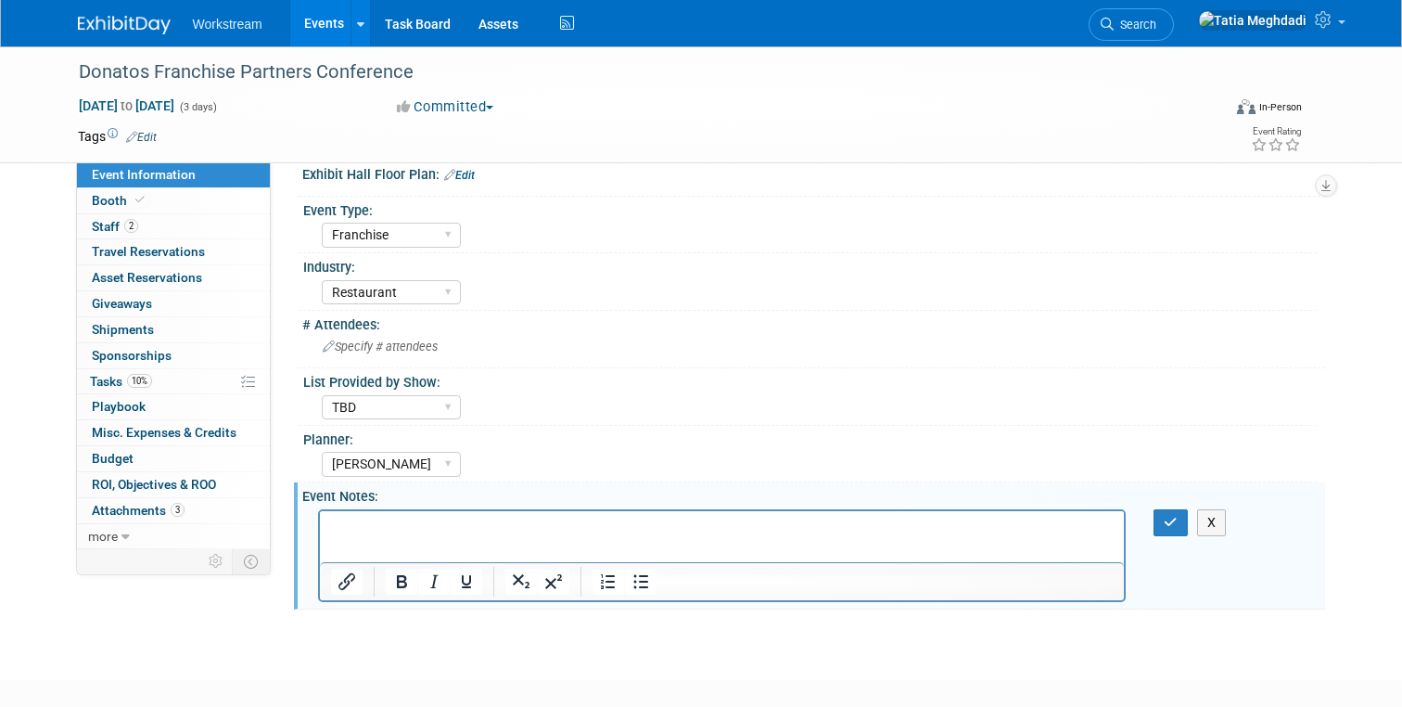
scroll to position [0, 0]
drag, startPoint x: 481, startPoint y: 526, endPoint x: 301, endPoint y: 527, distance: 180.9
click at [319, 527] on html "Hubspot Meetings Link" at bounding box center [721, 523] width 805 height 26
click at [342, 580] on icon "Insert/edit link" at bounding box center [347, 581] width 22 height 22
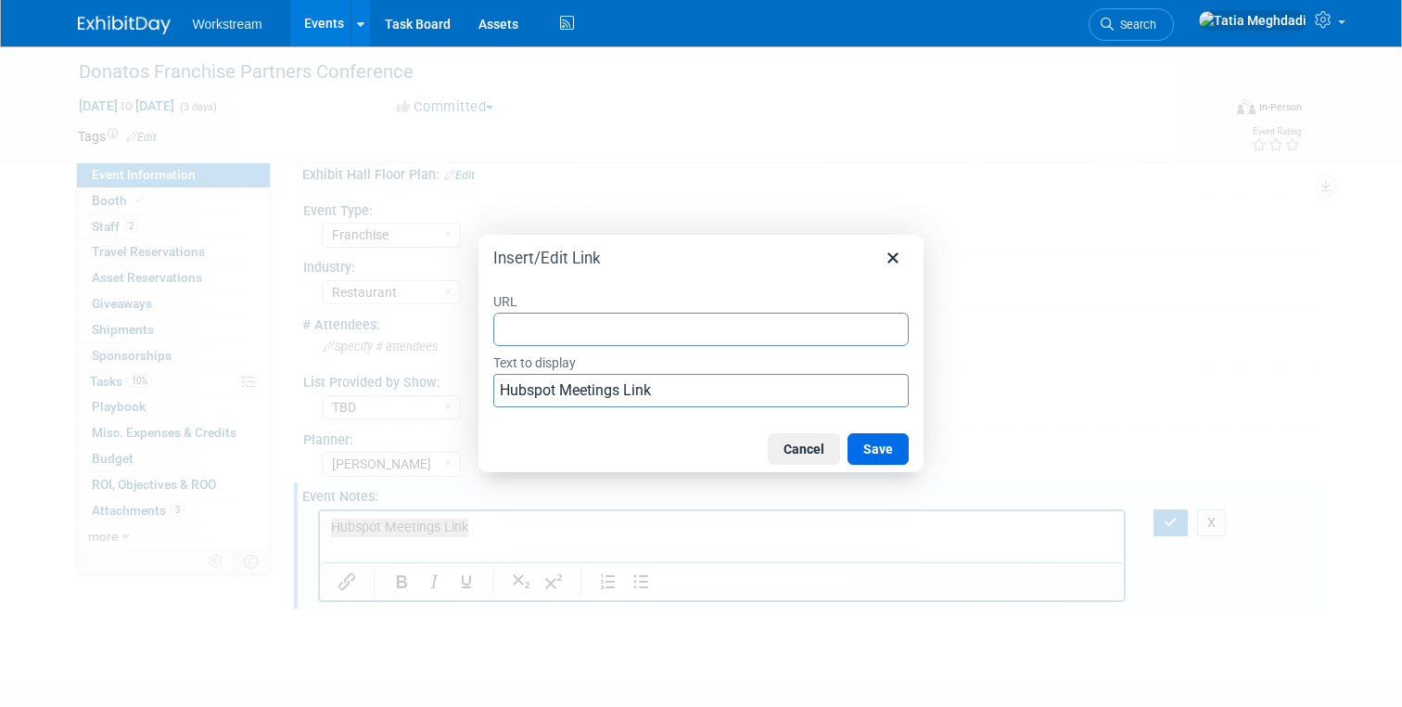
click at [544, 326] on input "URL" at bounding box center [701, 329] width 416 height 33
type input "[URL][DOMAIN_NAME]"
click at [678, 245] on div "Insert/Edit Link" at bounding box center [701, 254] width 445 height 39
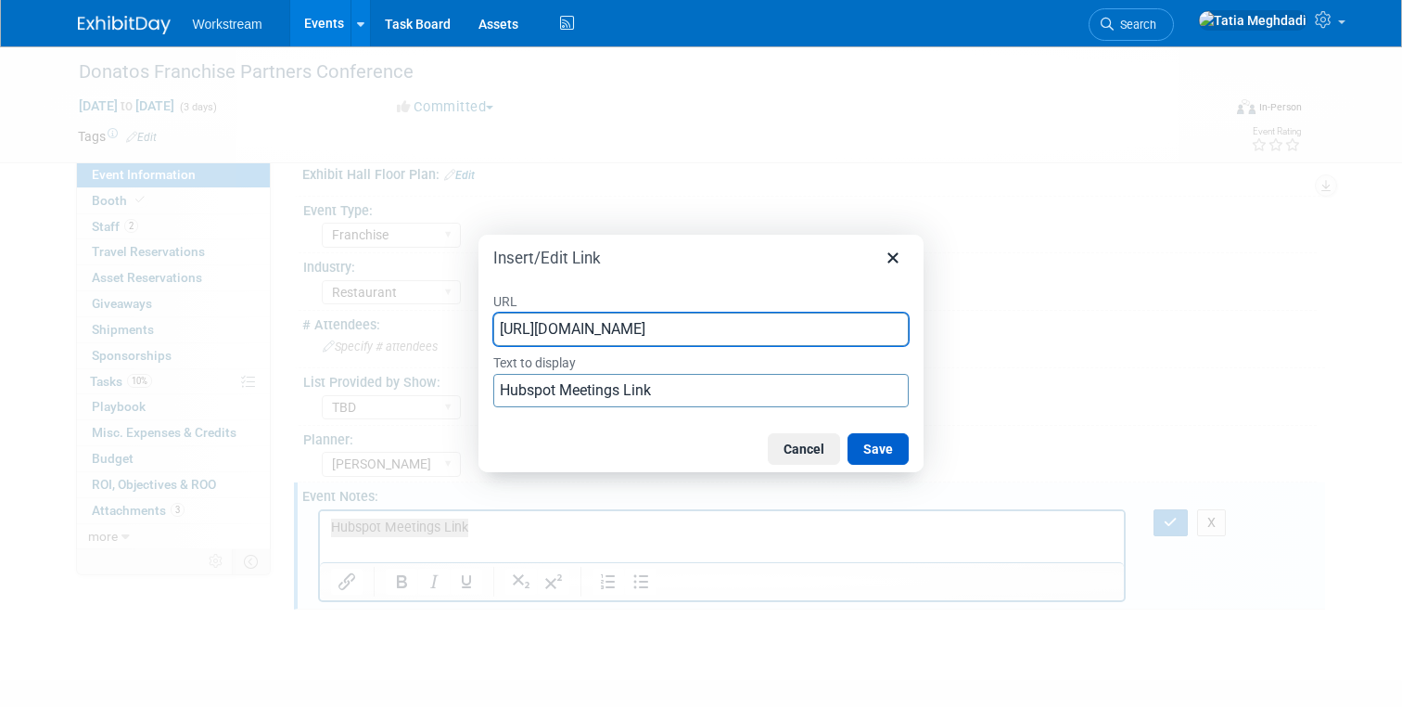
click at [884, 446] on button "Save" at bounding box center [878, 449] width 61 height 32
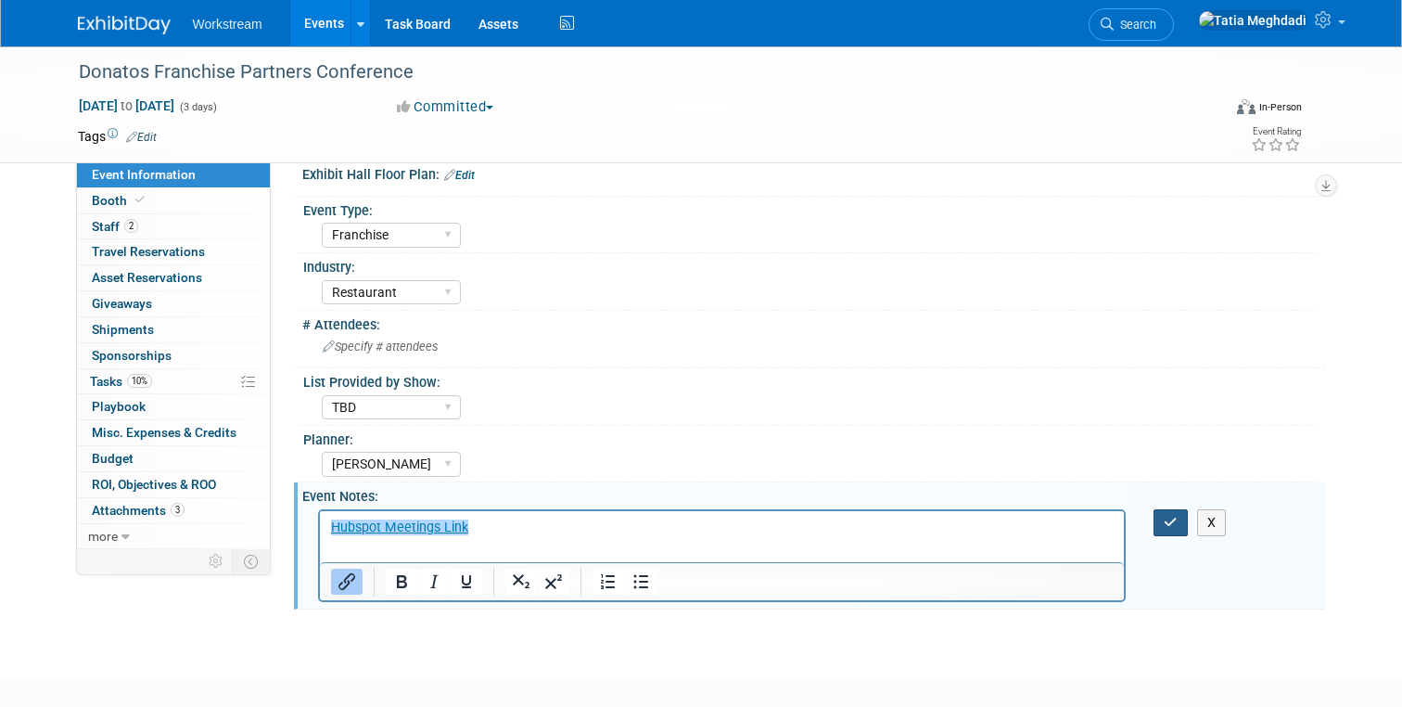
click at [1158, 522] on button "button" at bounding box center [1171, 522] width 34 height 27
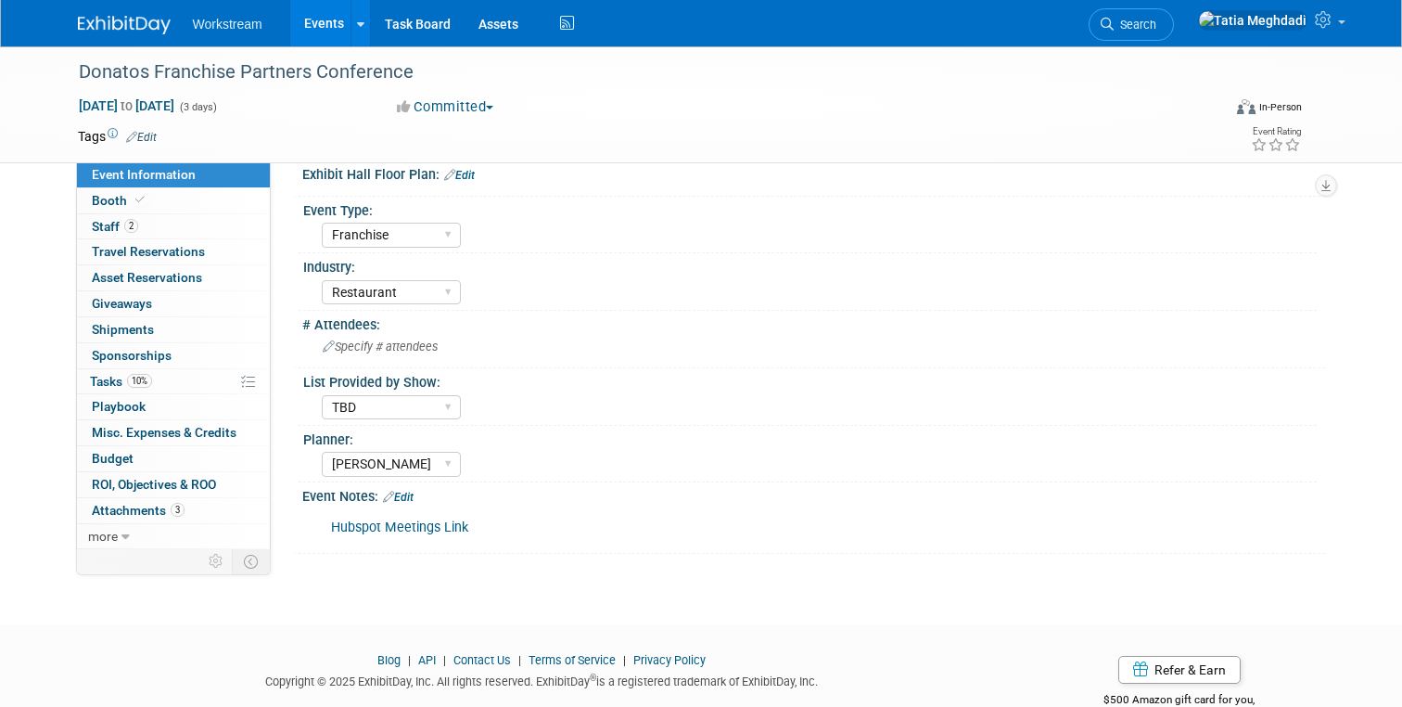
click at [317, 29] on link "Events" at bounding box center [324, 23] width 68 height 46
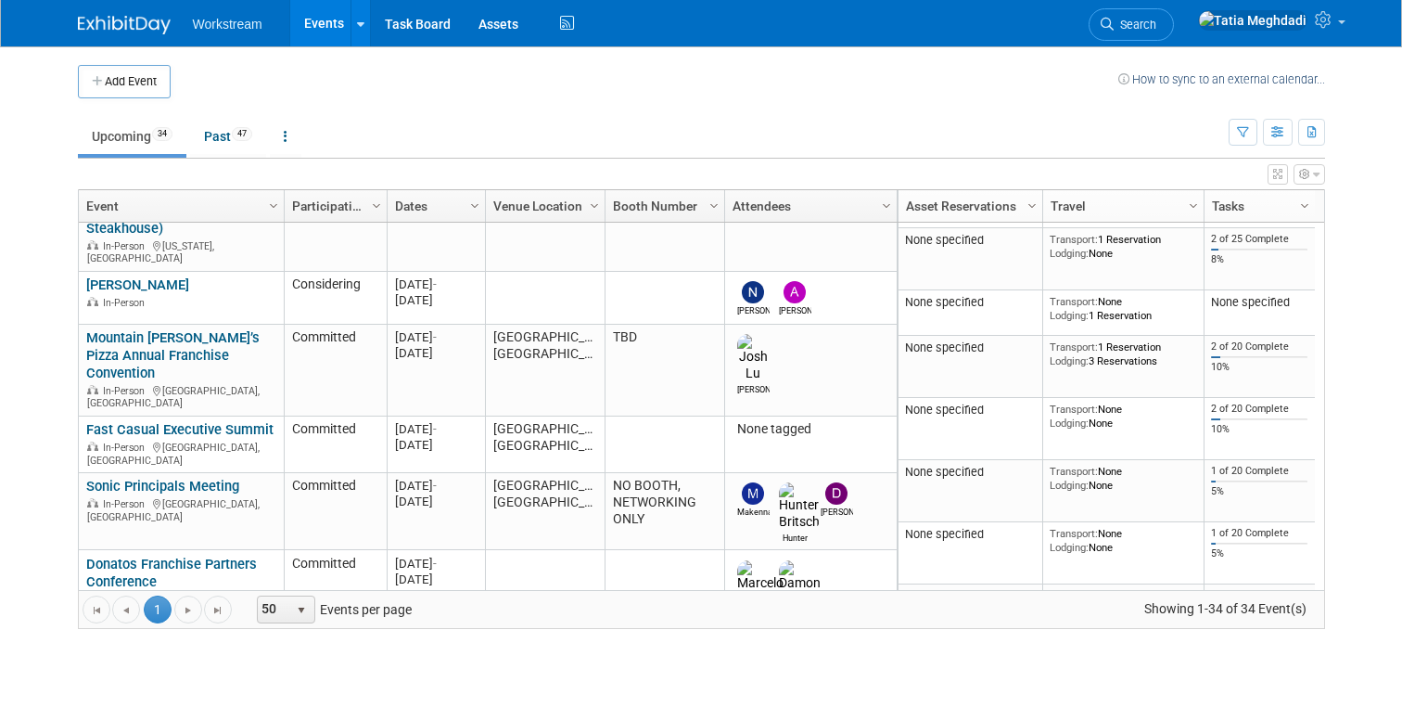
scroll to position [412, 0]
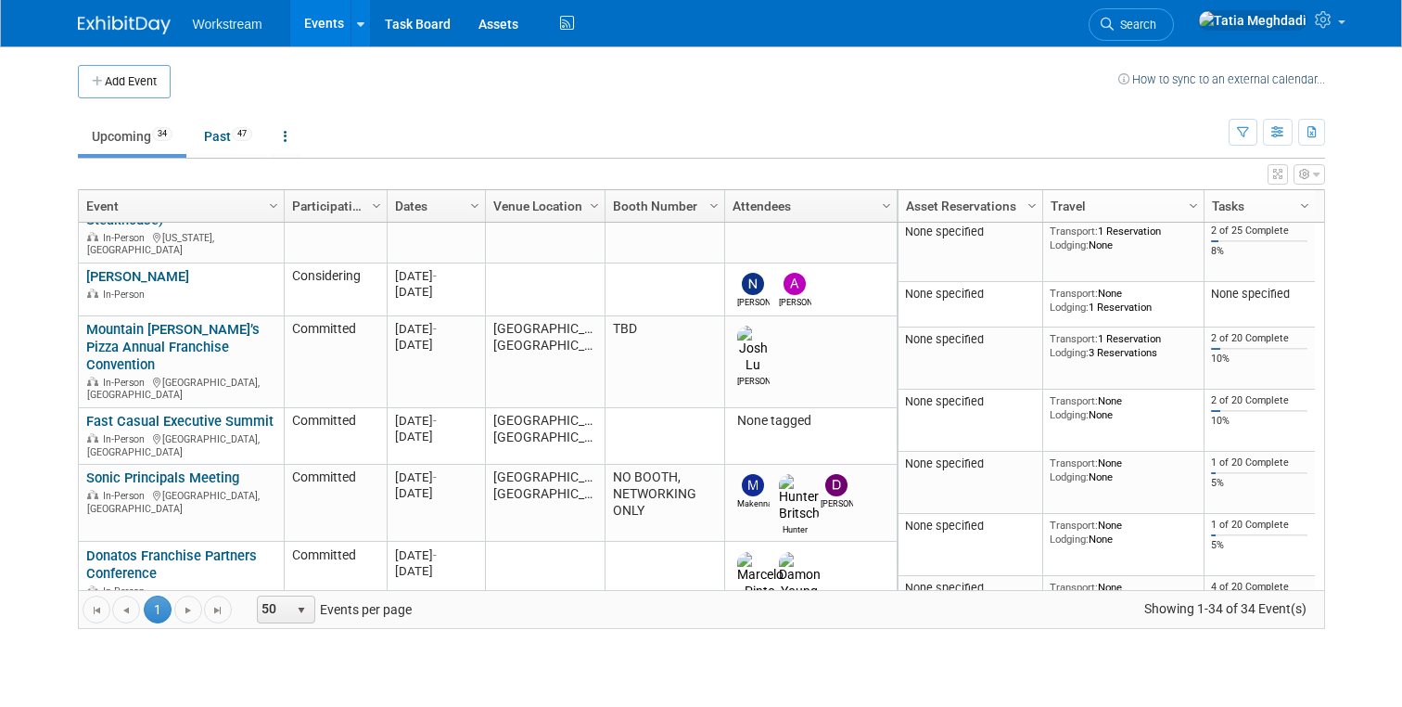
click at [93, 625] on link "Wendys Franchise People Summit" at bounding box center [165, 642] width 158 height 34
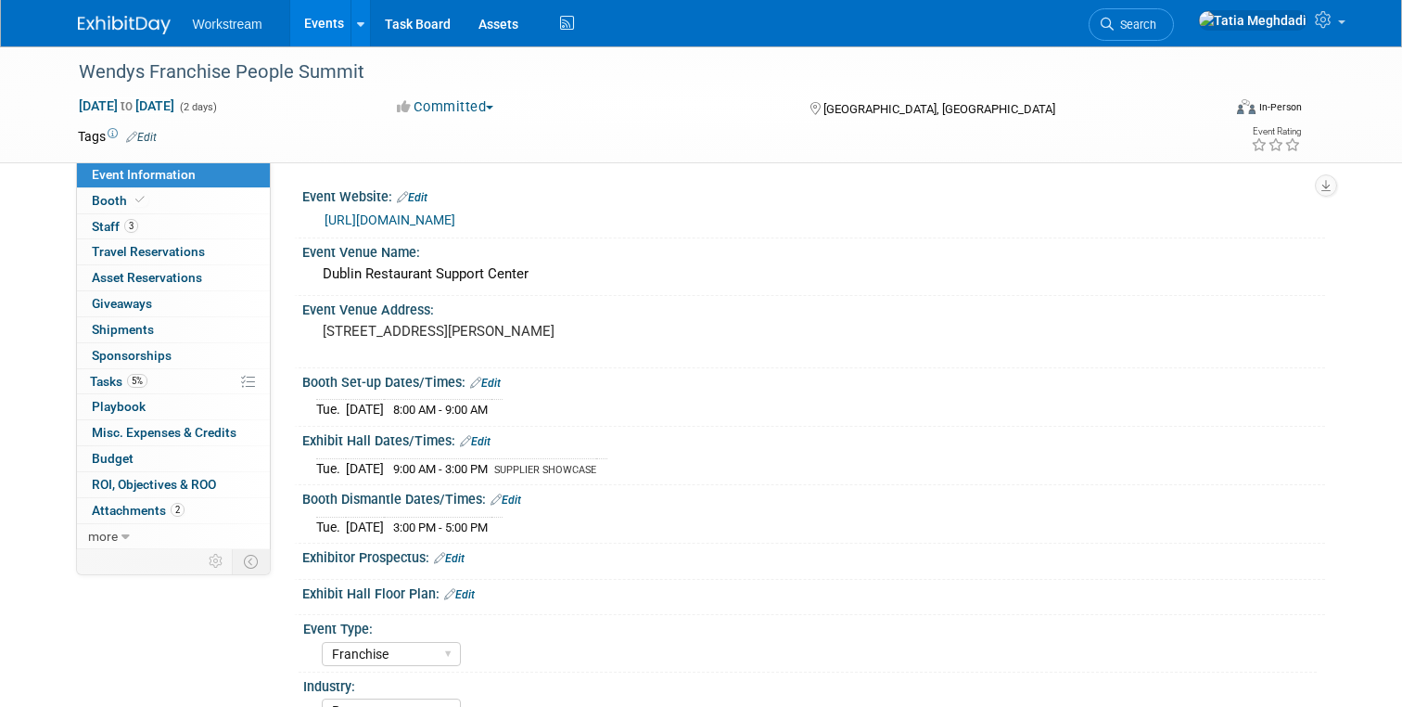
select select "Franchise"
select select "Restaurant"
select select "TBD"
select select "[PERSON_NAME]"
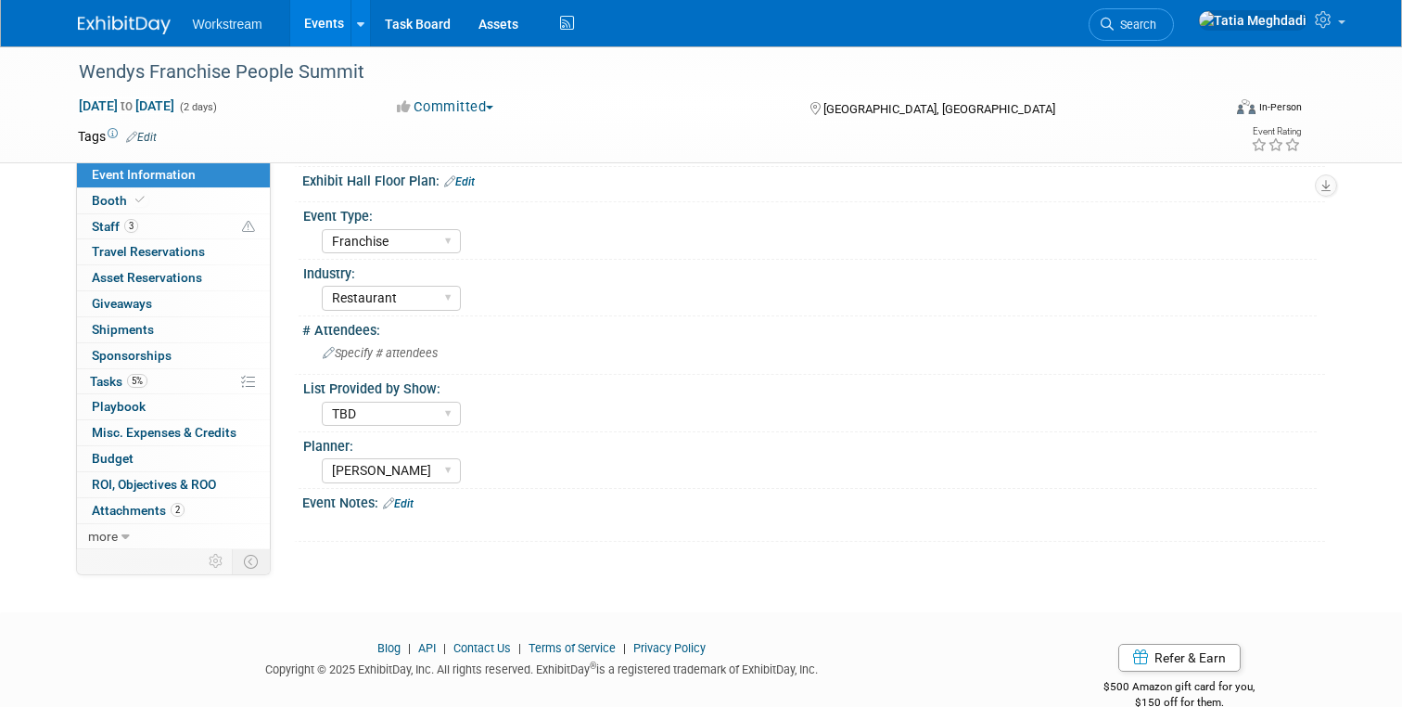
scroll to position [445, 0]
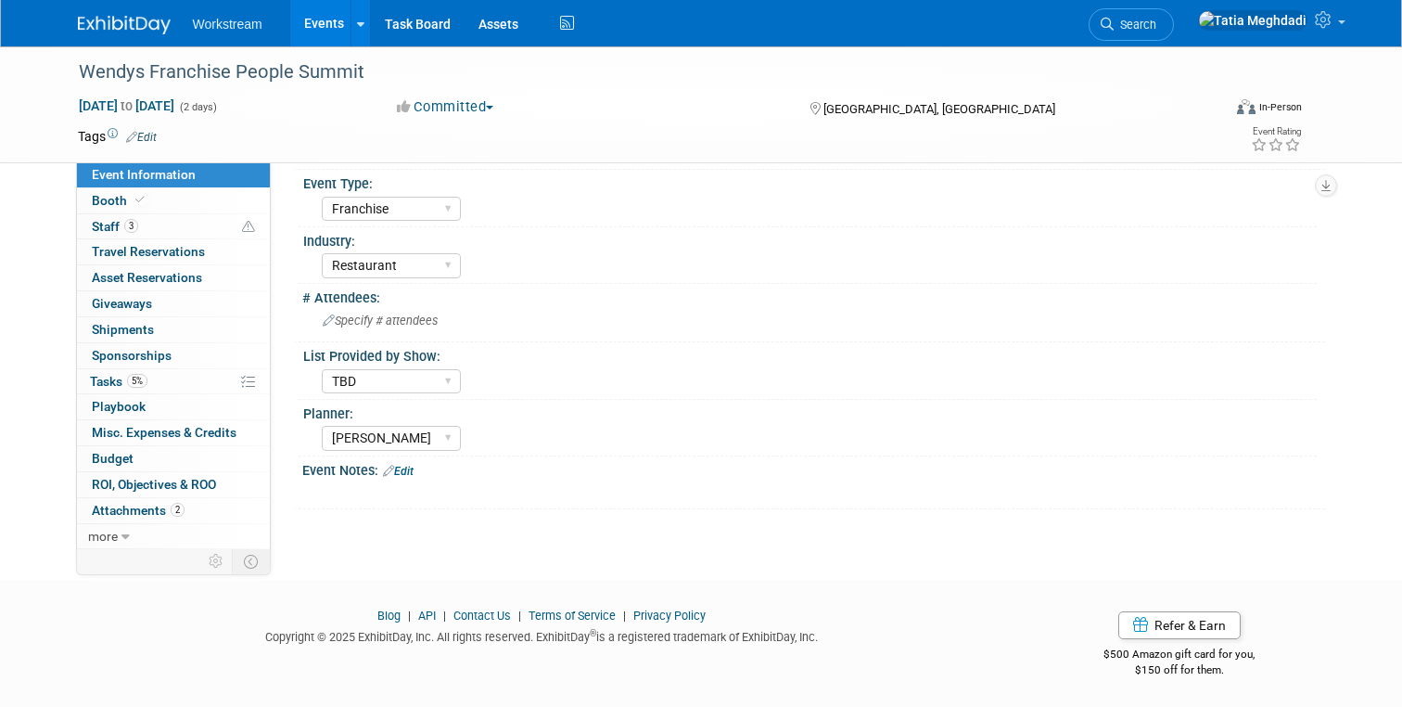
click at [406, 469] on link "Edit" at bounding box center [398, 471] width 31 height 13
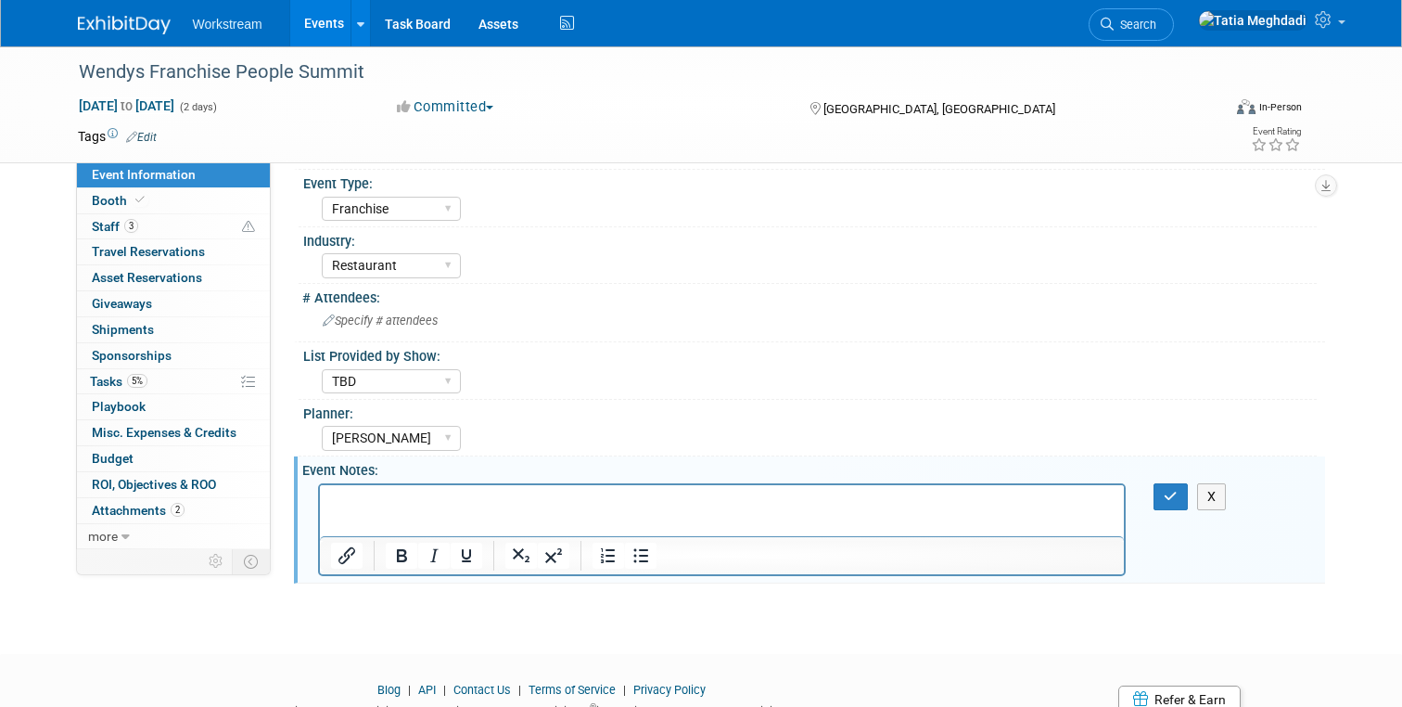
scroll to position [0, 0]
click at [365, 505] on p "Rich Text Area. Press ALT-0 for help." at bounding box center [722, 501] width 784 height 19
drag, startPoint x: 501, startPoint y: 507, endPoint x: 267, endPoint y: 495, distance: 234.0
click at [319, 495] on html "Hubspot Meetings Link" at bounding box center [721, 497] width 805 height 26
click at [339, 557] on icon "Insert/edit link" at bounding box center [347, 555] width 22 height 22
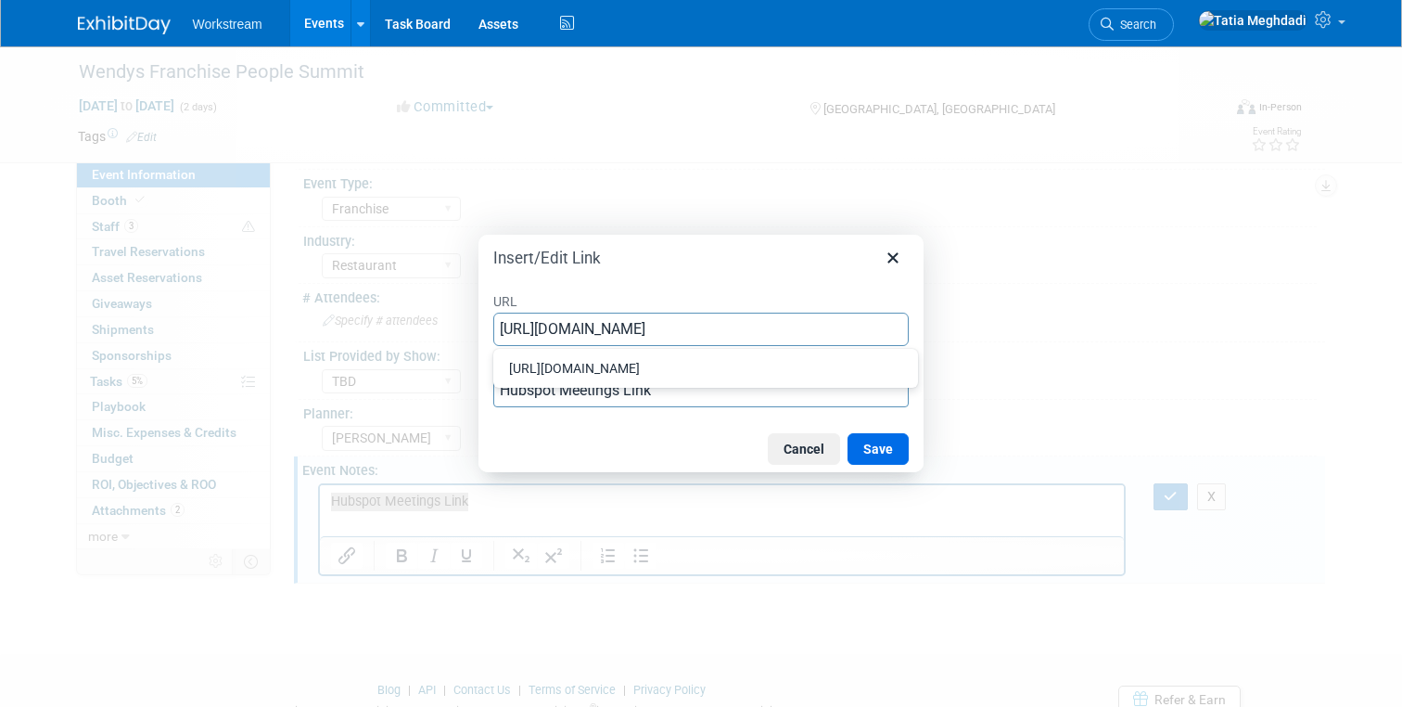
scroll to position [0, 81]
type input "[URL][DOMAIN_NAME]"
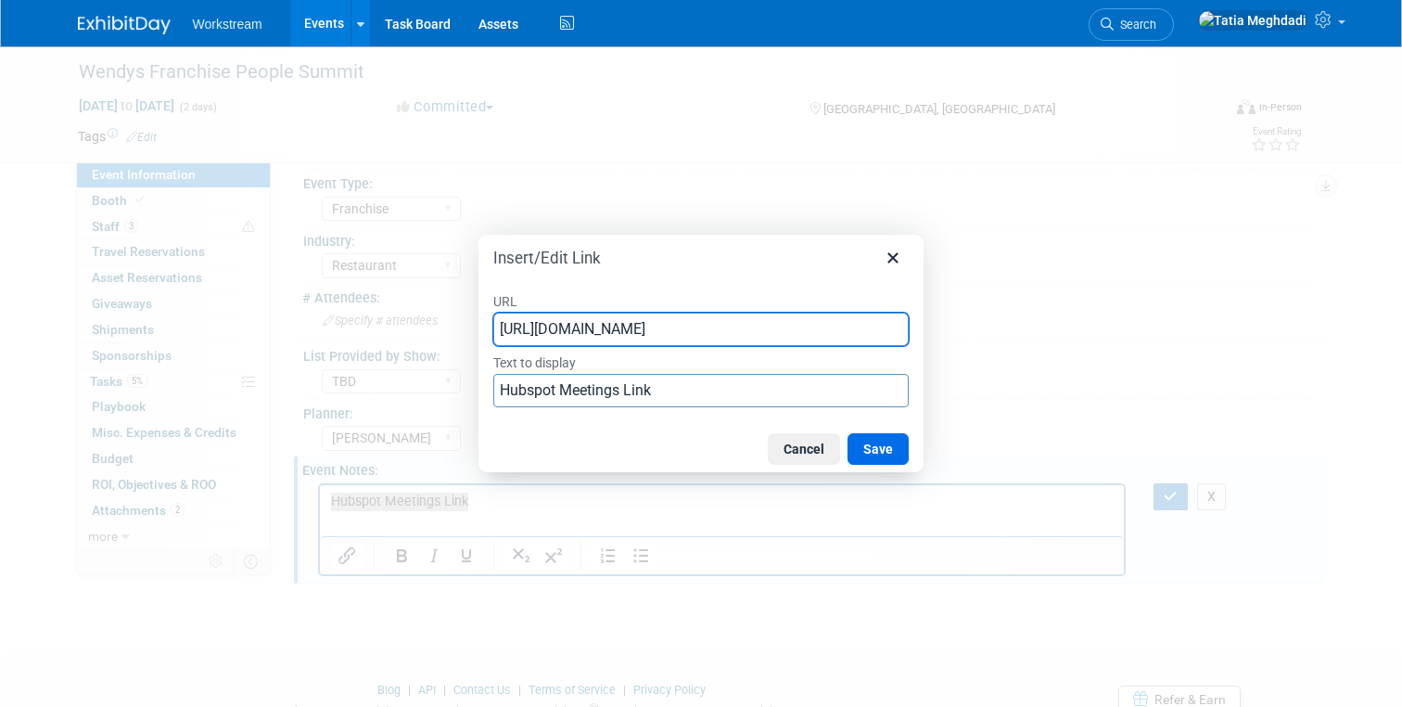
click at [638, 260] on div "Insert/Edit Link" at bounding box center [701, 254] width 445 height 39
click at [874, 447] on button "Save" at bounding box center [878, 449] width 61 height 32
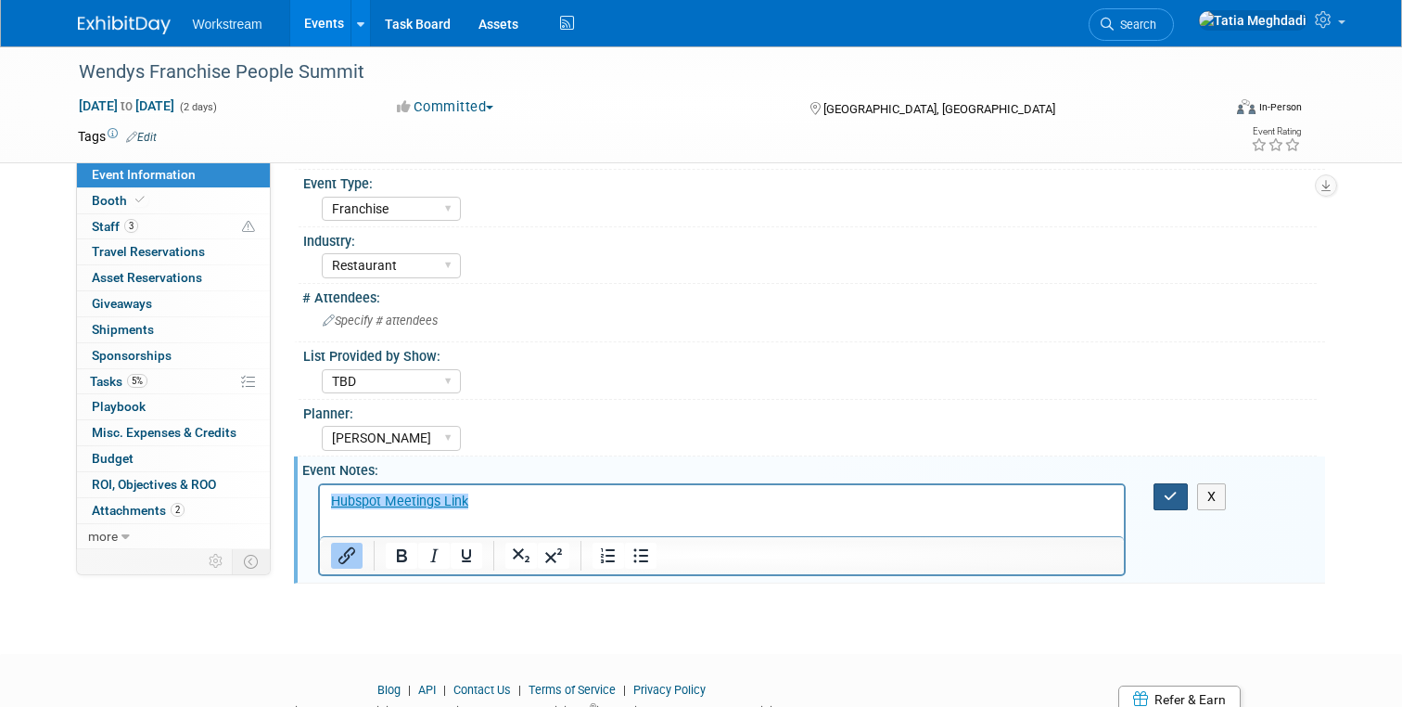
click at [1165, 497] on icon "button" at bounding box center [1171, 496] width 14 height 13
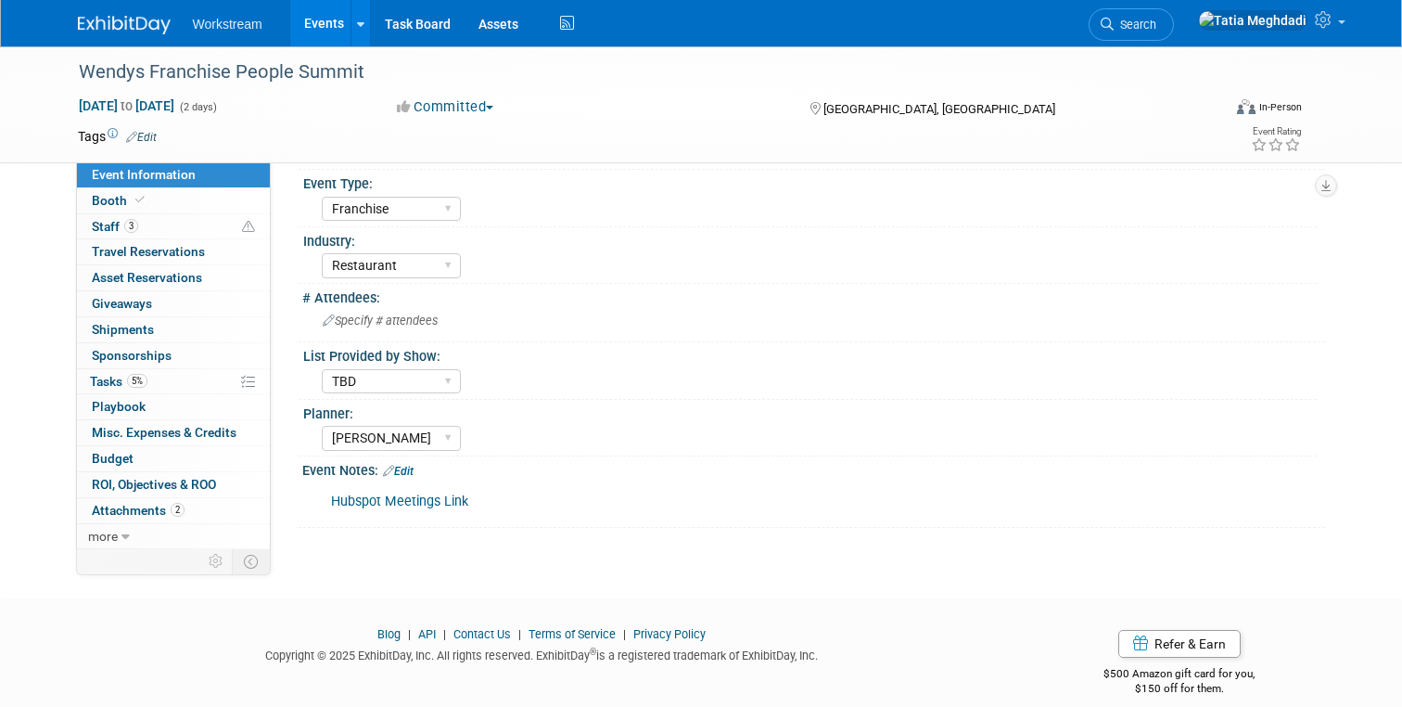
click at [318, 22] on link "Events" at bounding box center [324, 23] width 68 height 46
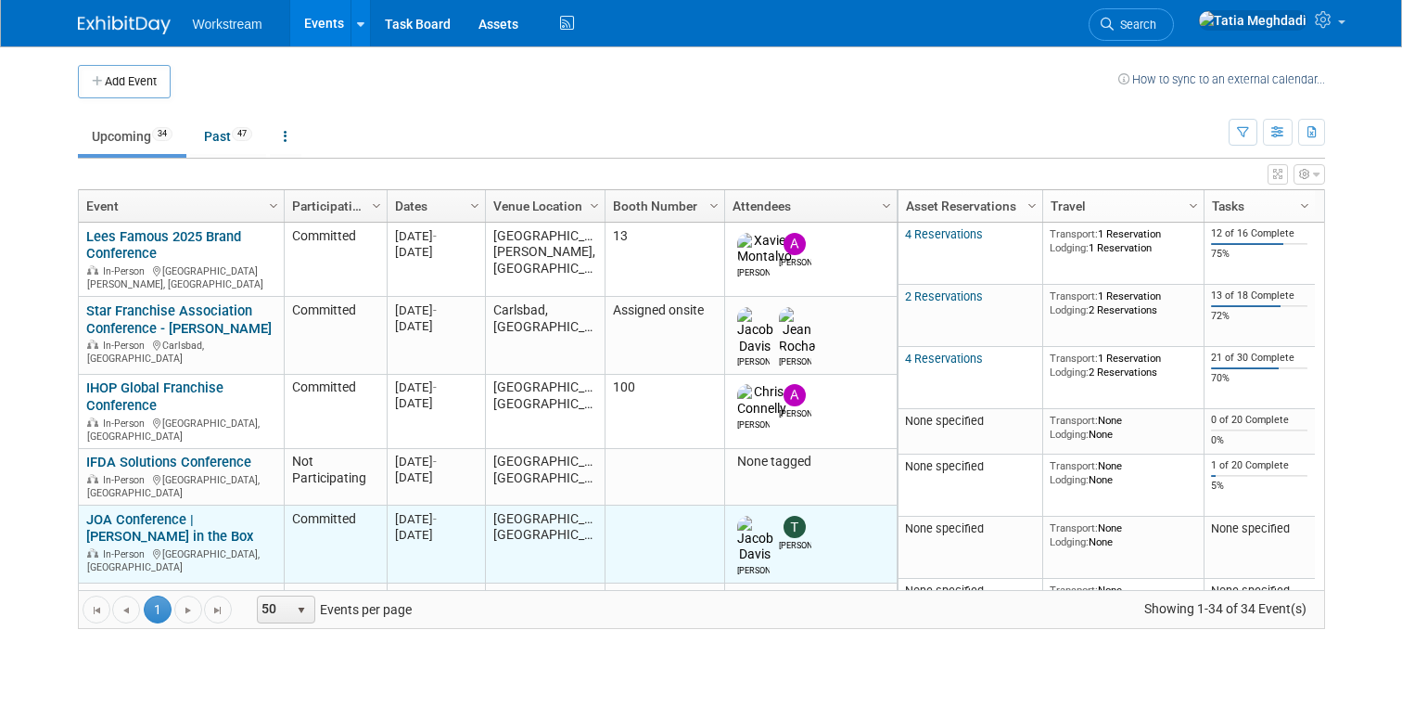
click at [173, 511] on link "JOA Conference | [PERSON_NAME] in the Box" at bounding box center [169, 528] width 167 height 34
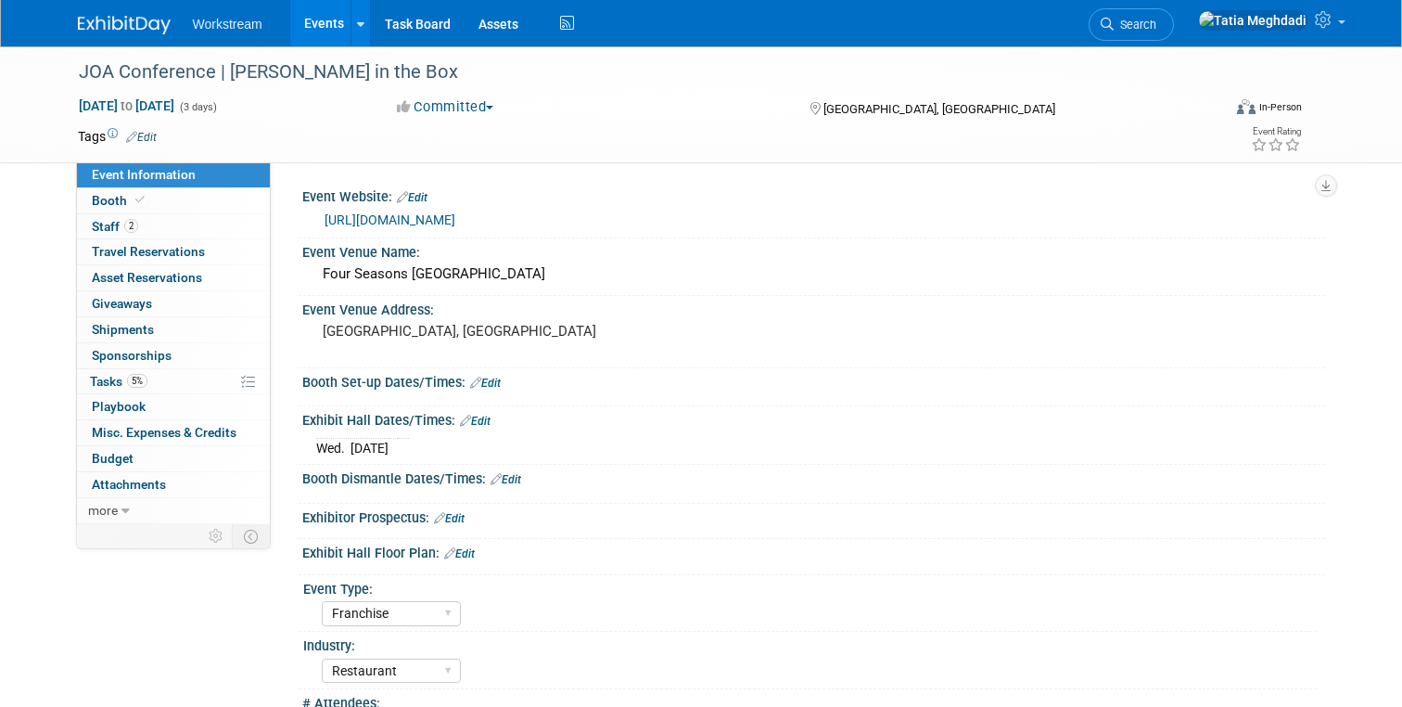
select select "Franchise"
select select "Restaurant"
select select "[PERSON_NAME]"
click at [119, 380] on span "Tasks 5%" at bounding box center [119, 381] width 58 height 15
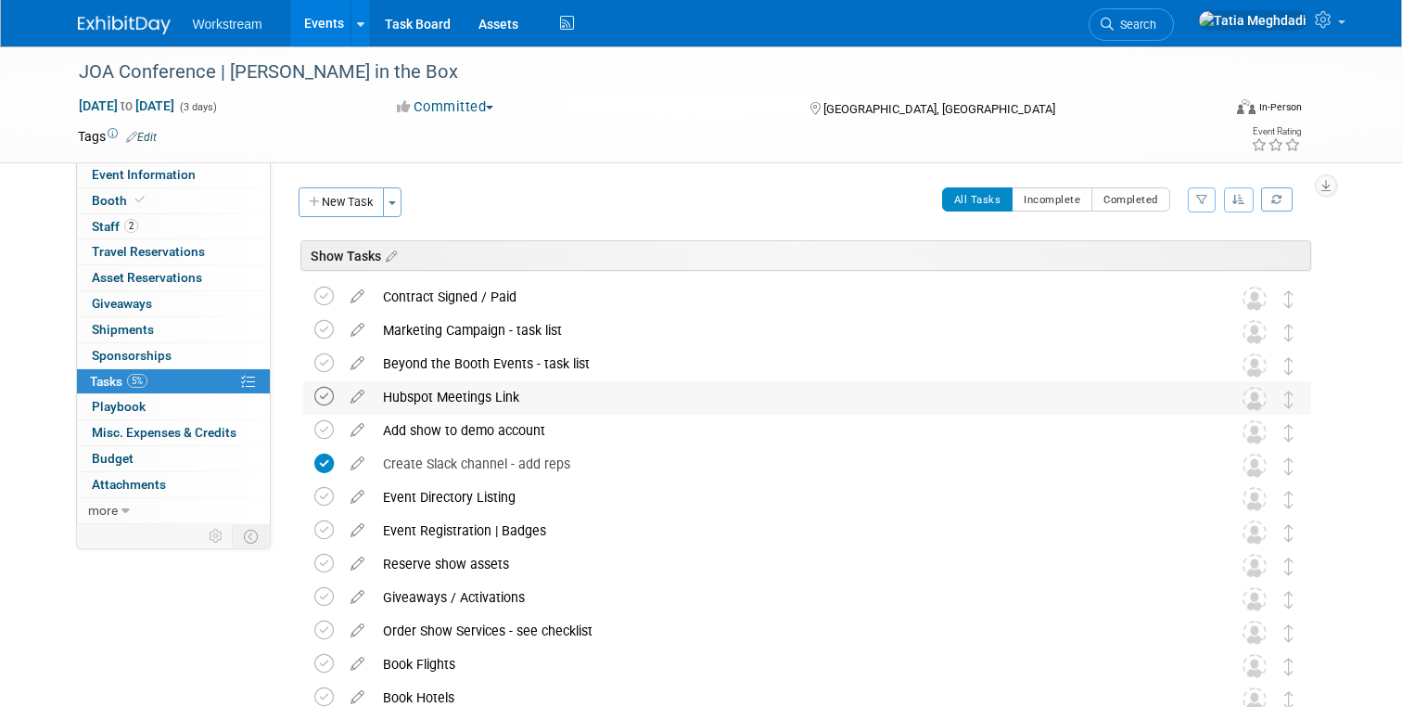
click at [321, 394] on icon at bounding box center [323, 396] width 19 height 19
click at [329, 18] on link "Events" at bounding box center [324, 23] width 68 height 46
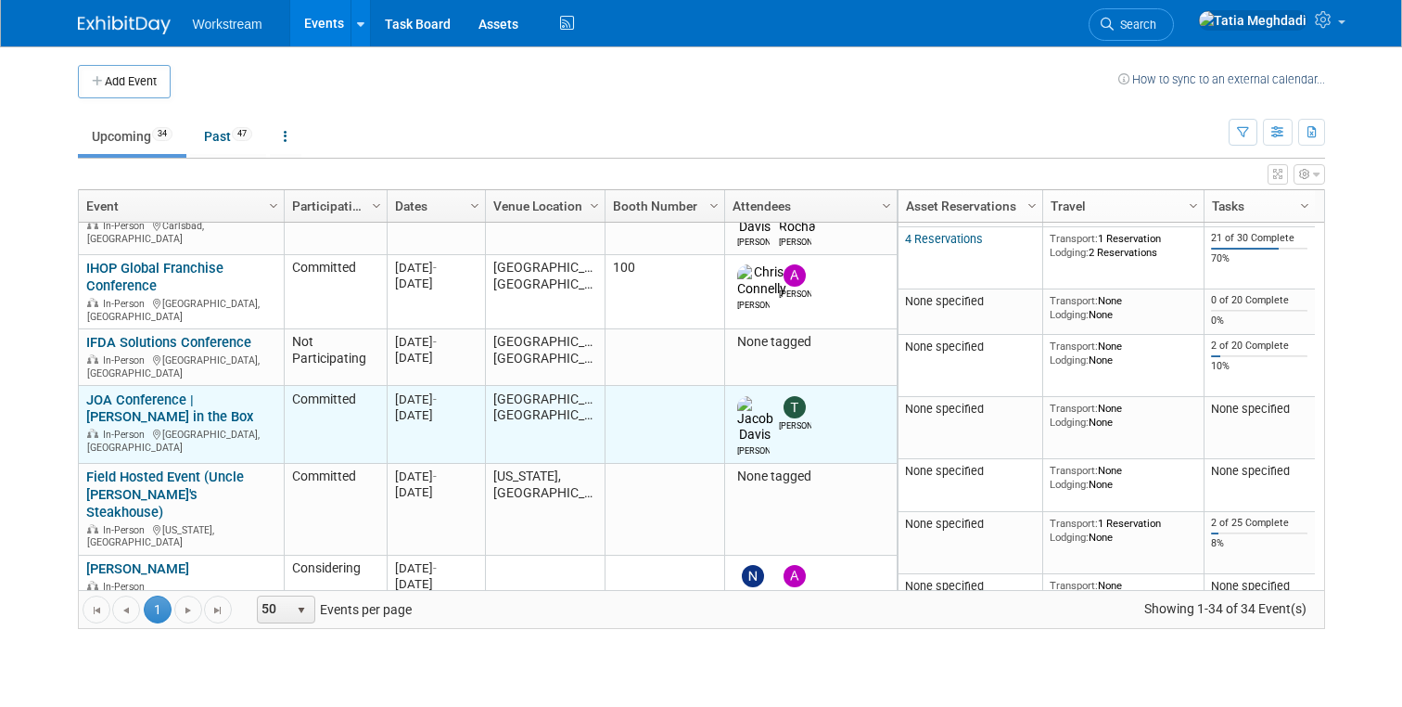
scroll to position [200, 0]
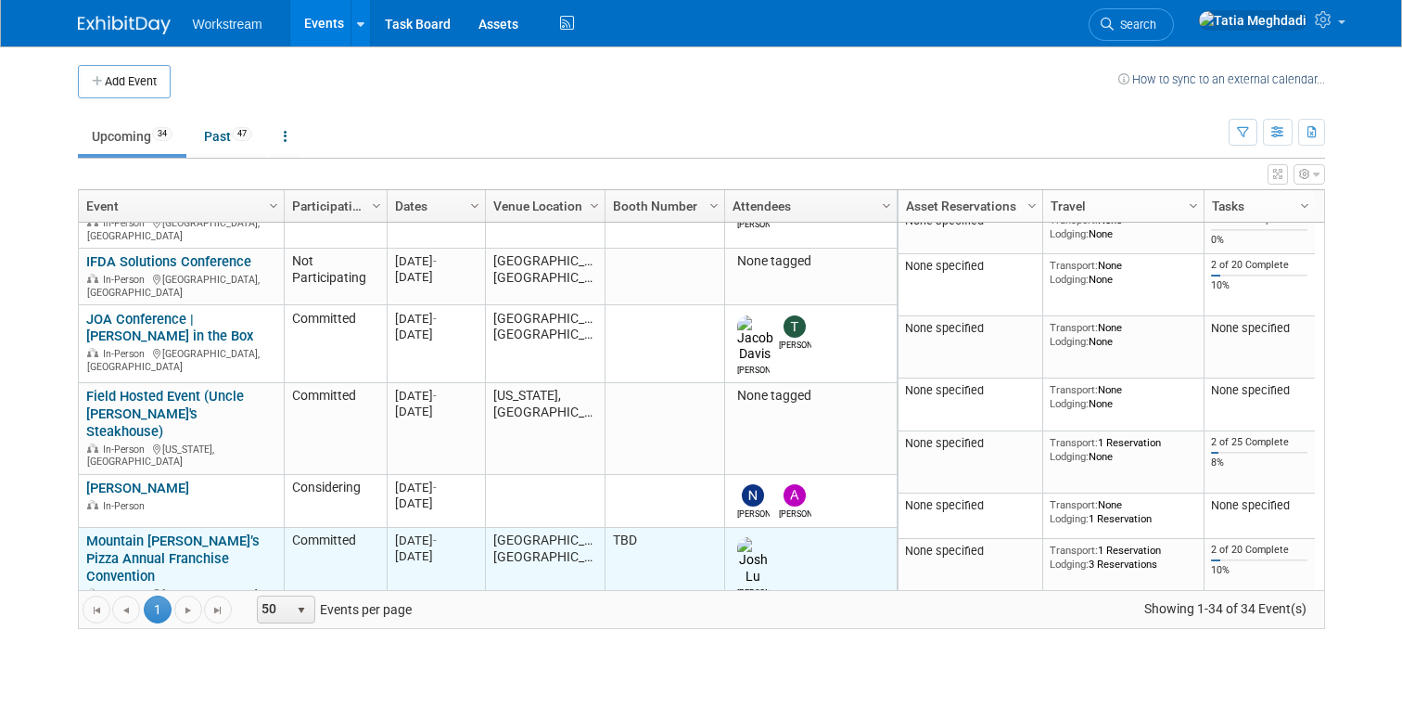
click at [147, 532] on link "Mountain [PERSON_NAME]’s Pizza Annual Franchise Convention" at bounding box center [172, 558] width 173 height 52
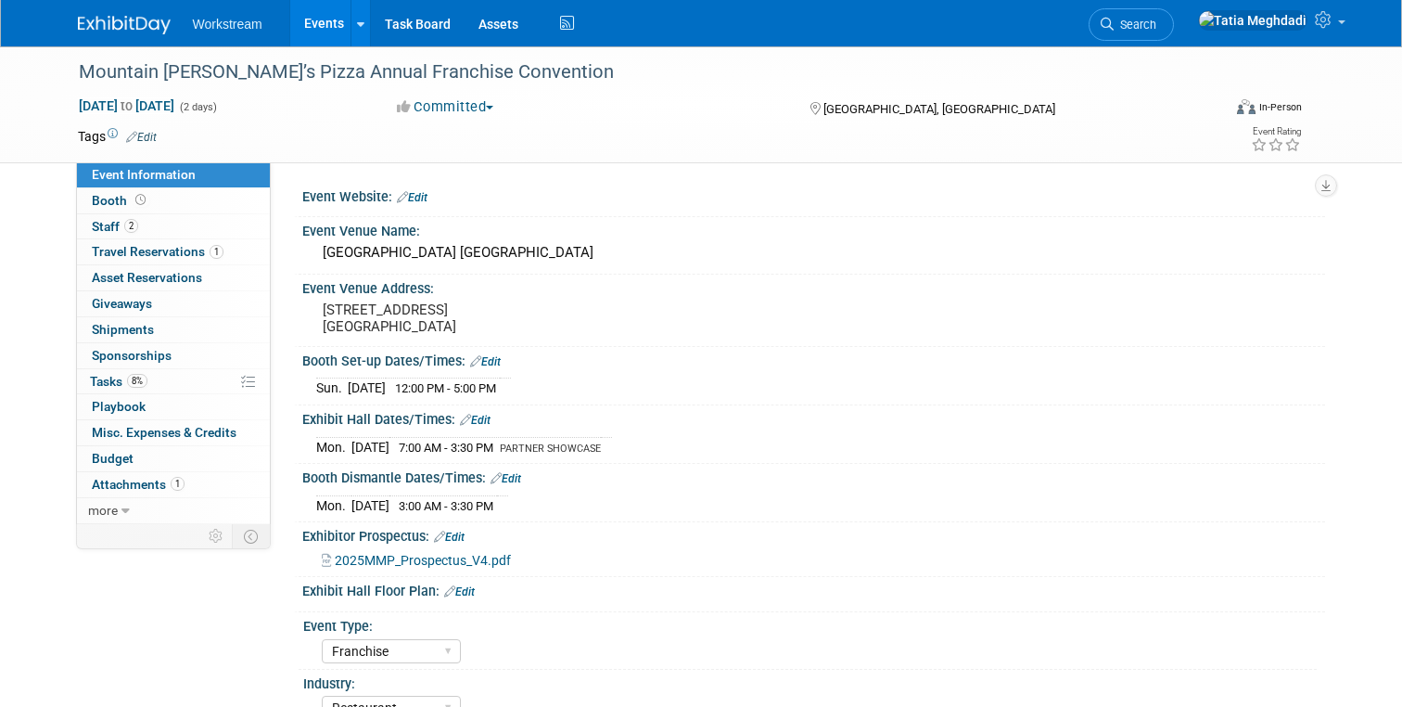
select select "Franchise"
select select "Restaurant"
select select "TBD"
select select "[PERSON_NAME]"
click at [105, 377] on span "Tasks 8%" at bounding box center [119, 381] width 58 height 15
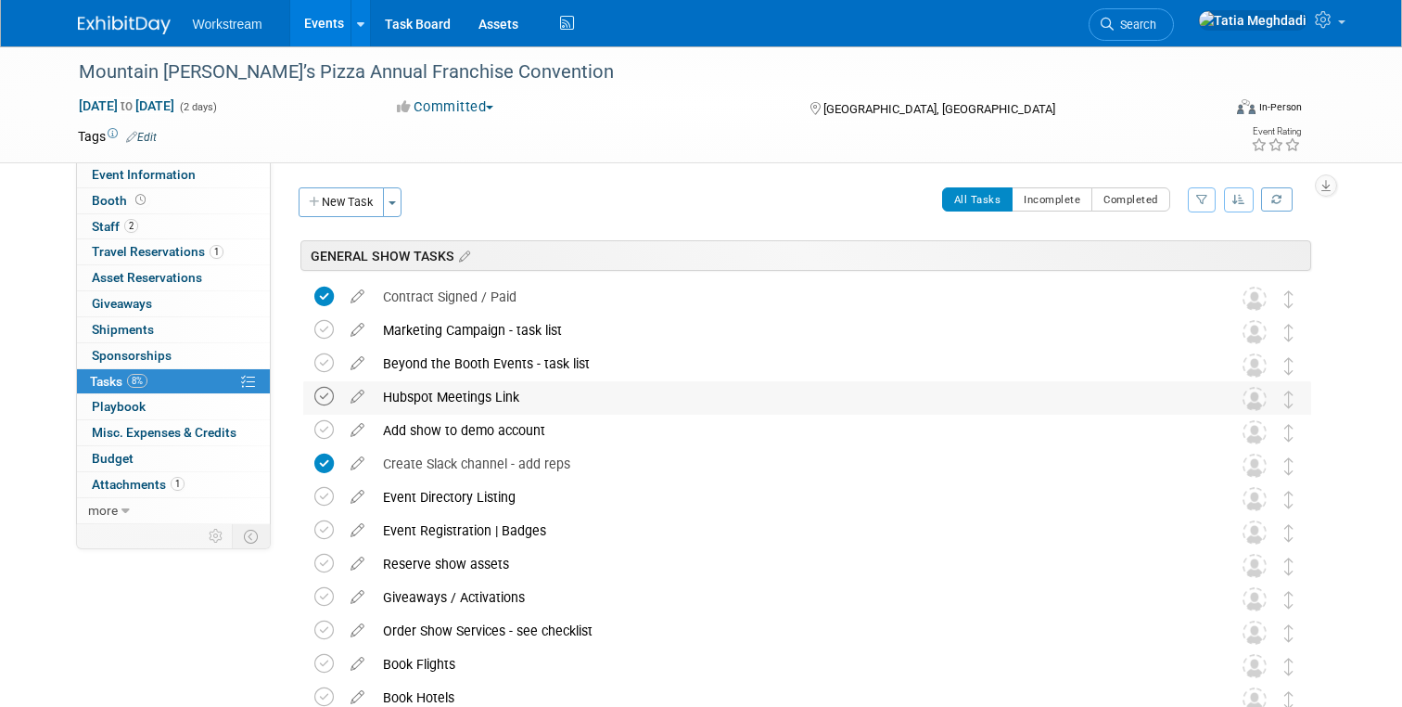
click at [321, 394] on icon at bounding box center [323, 396] width 19 height 19
click at [330, 22] on link "Events" at bounding box center [324, 23] width 68 height 46
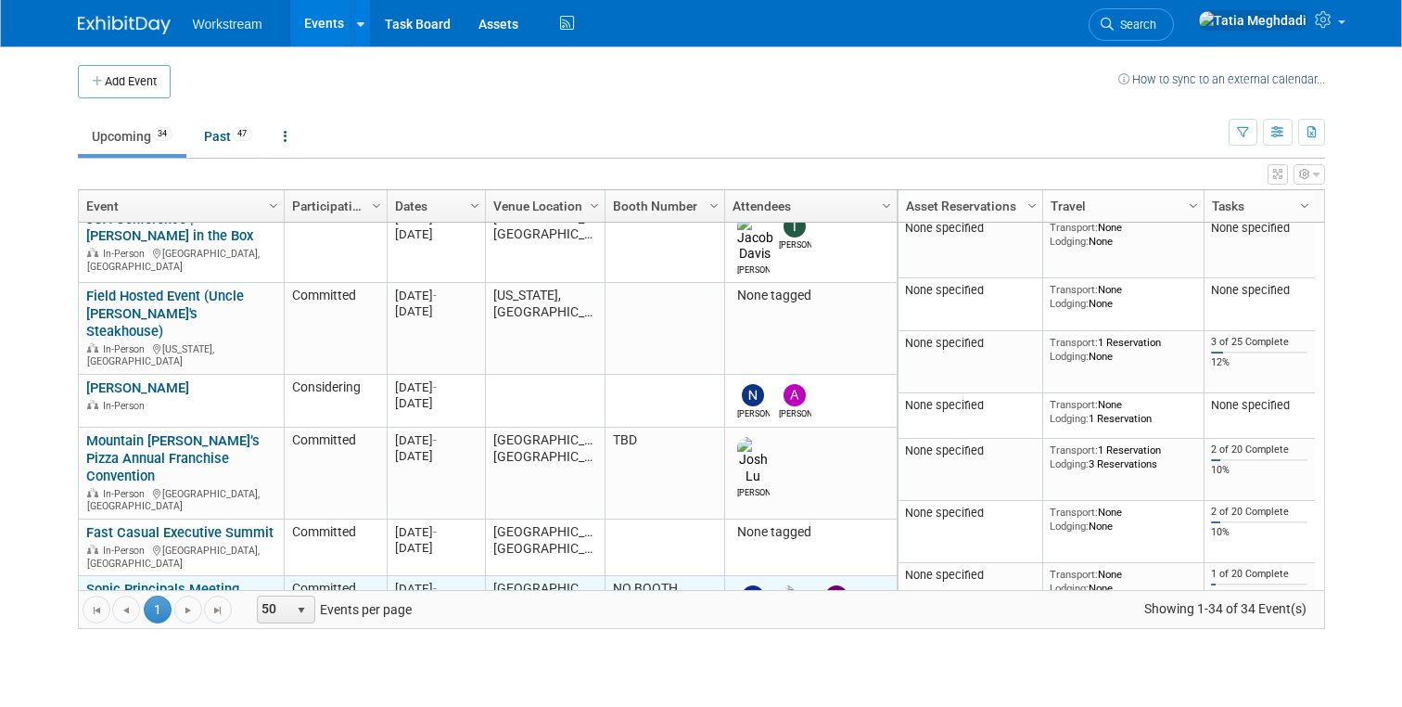
click at [147, 581] on link "Sonic Principals Meeting" at bounding box center [162, 589] width 153 height 17
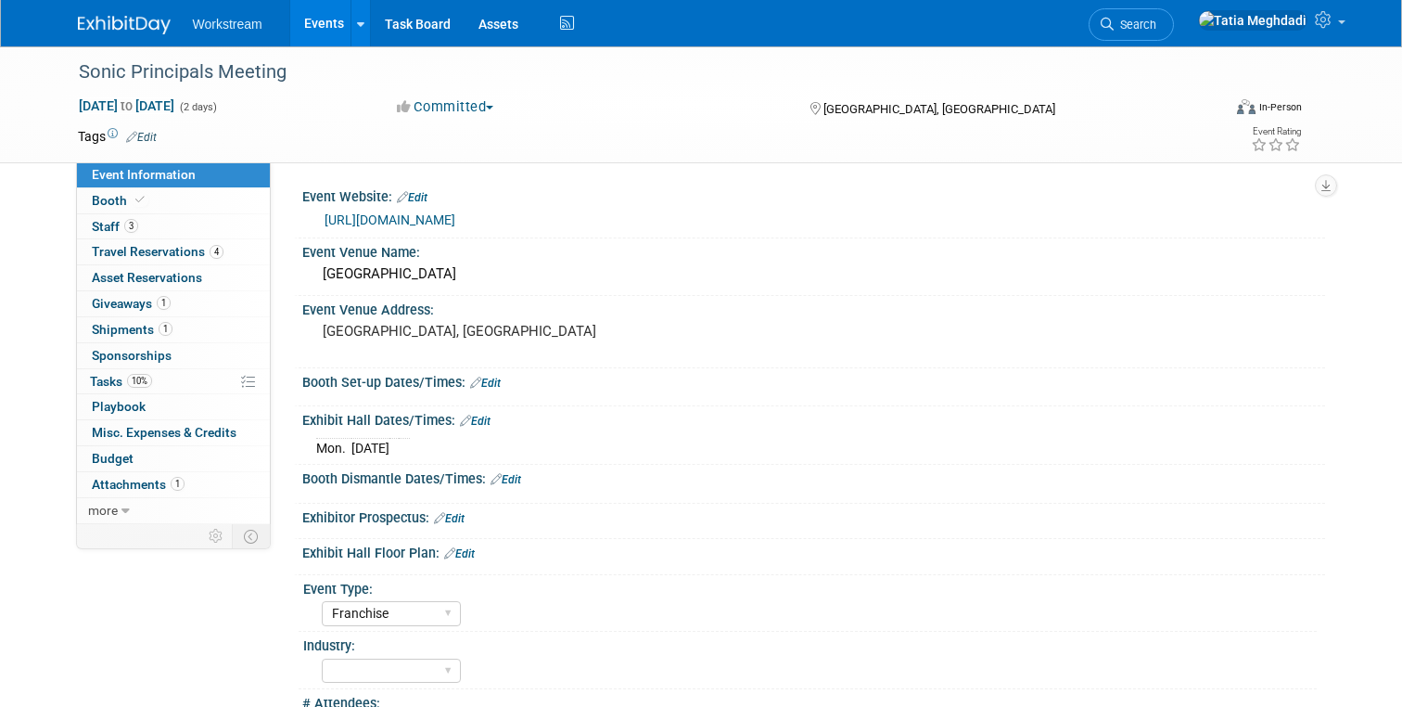
select select "Franchise"
select select "[PERSON_NAME]"
click at [116, 375] on span "Tasks 10%" at bounding box center [121, 381] width 62 height 15
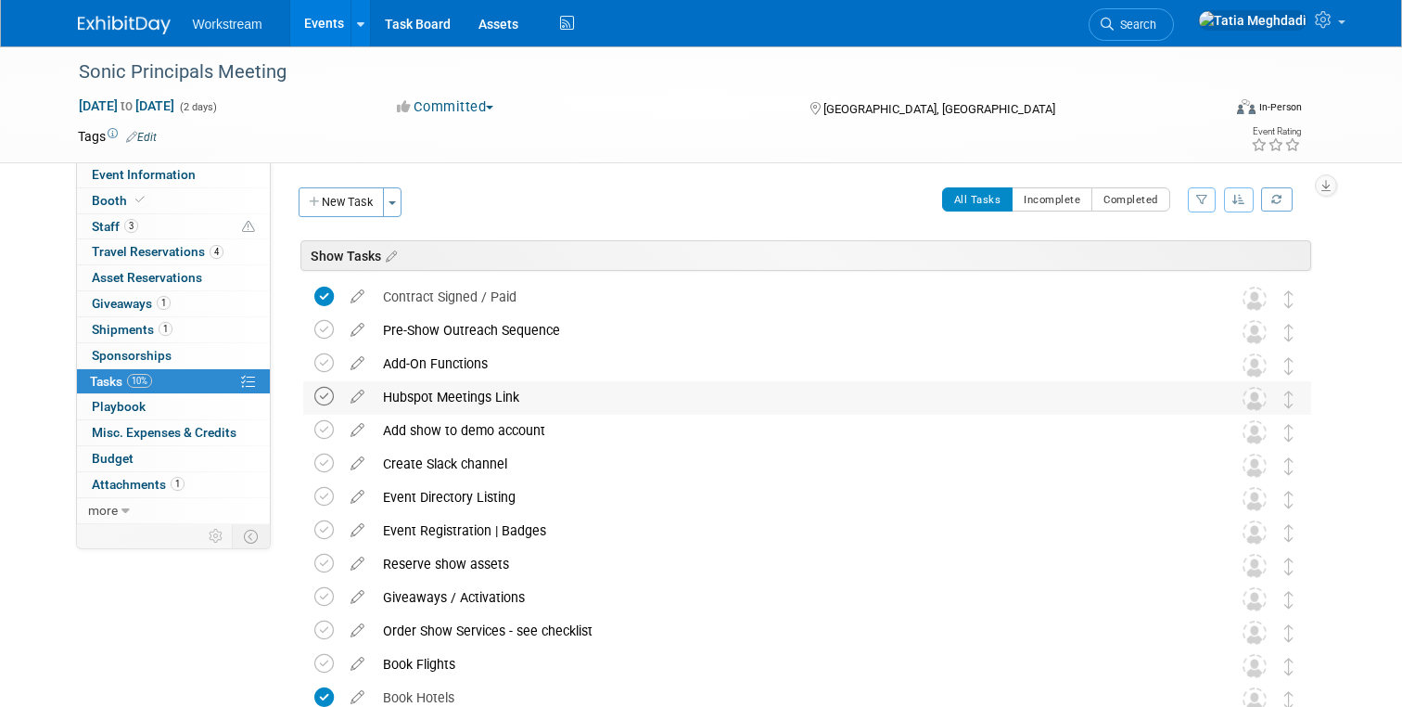
click at [325, 395] on icon at bounding box center [323, 396] width 19 height 19
click at [318, 34] on link "Events" at bounding box center [324, 23] width 68 height 46
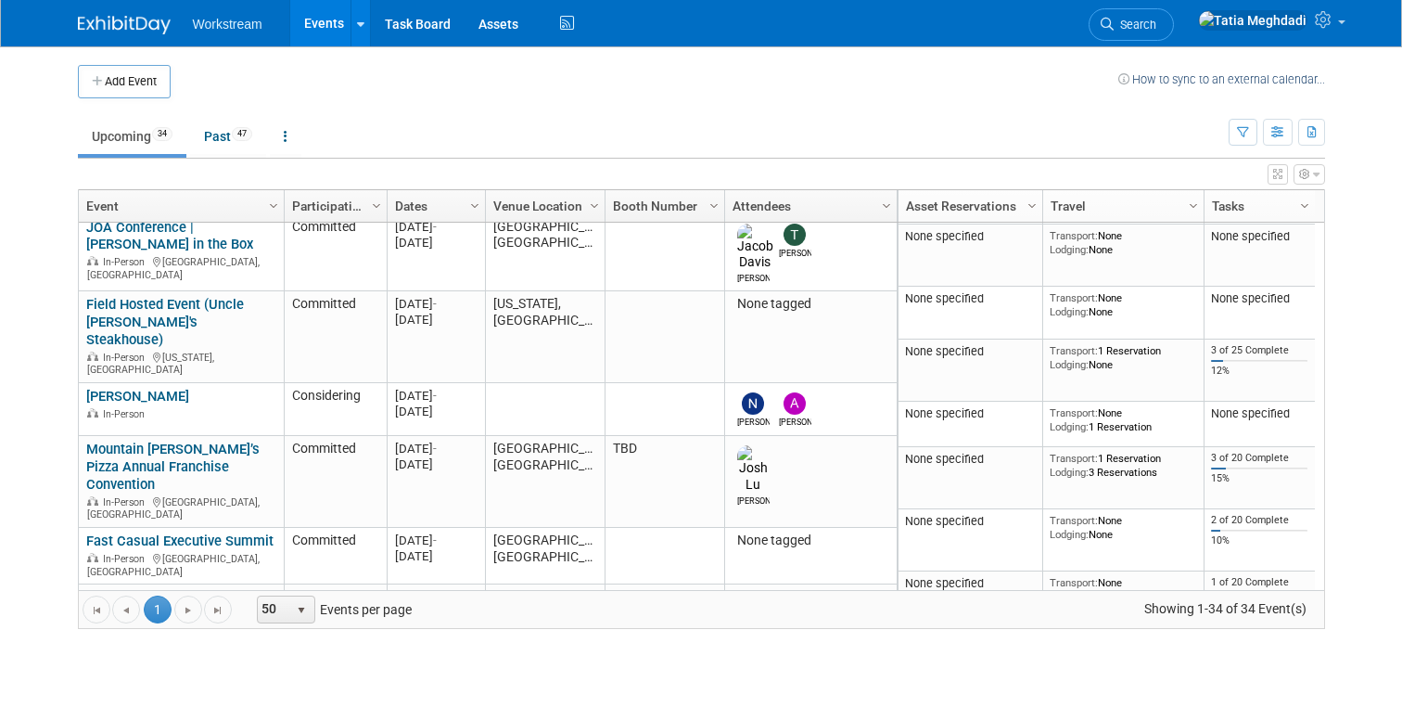
scroll to position [314, 0]
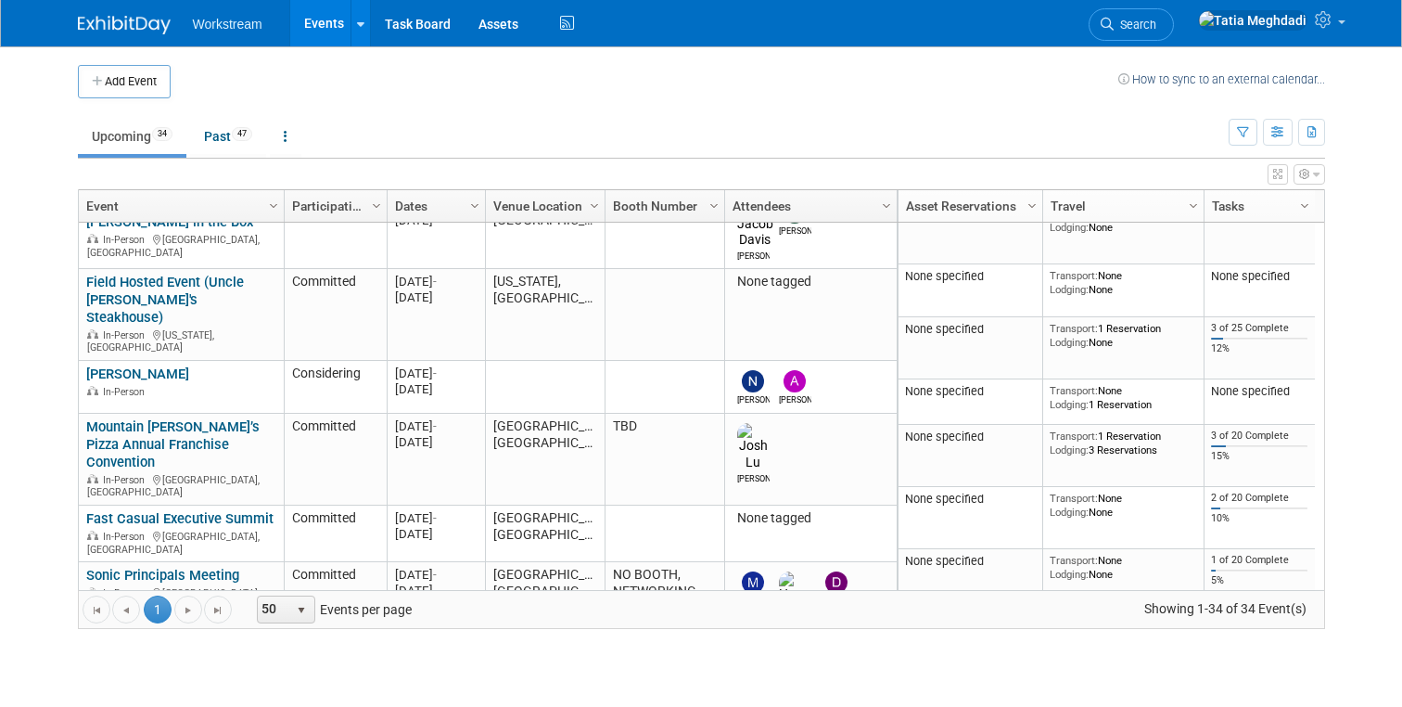
click at [114, 645] on link "Donatos Franchise Partners Conference" at bounding box center [171, 662] width 171 height 34
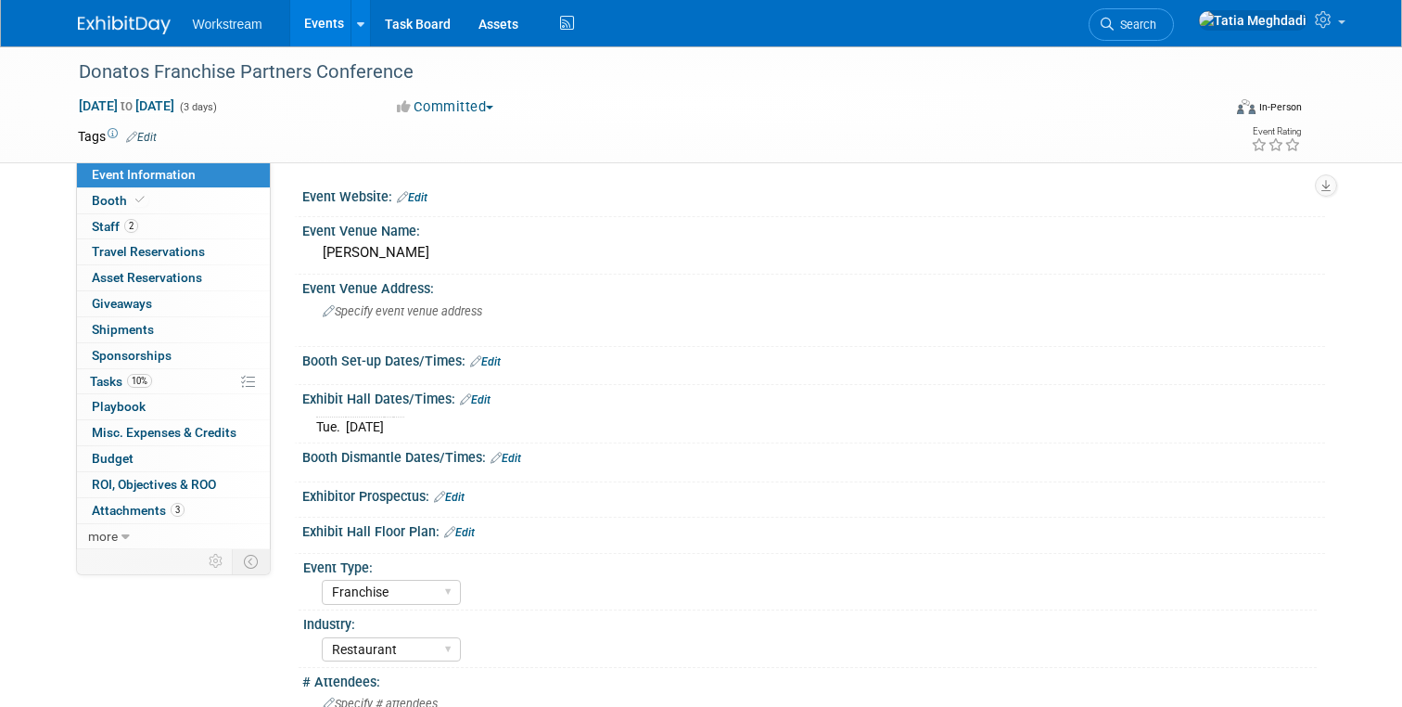
select select "Franchise"
select select "Restaurant"
select select "TBD"
select select "[PERSON_NAME]"
click at [110, 378] on span "Tasks 10%" at bounding box center [121, 381] width 62 height 15
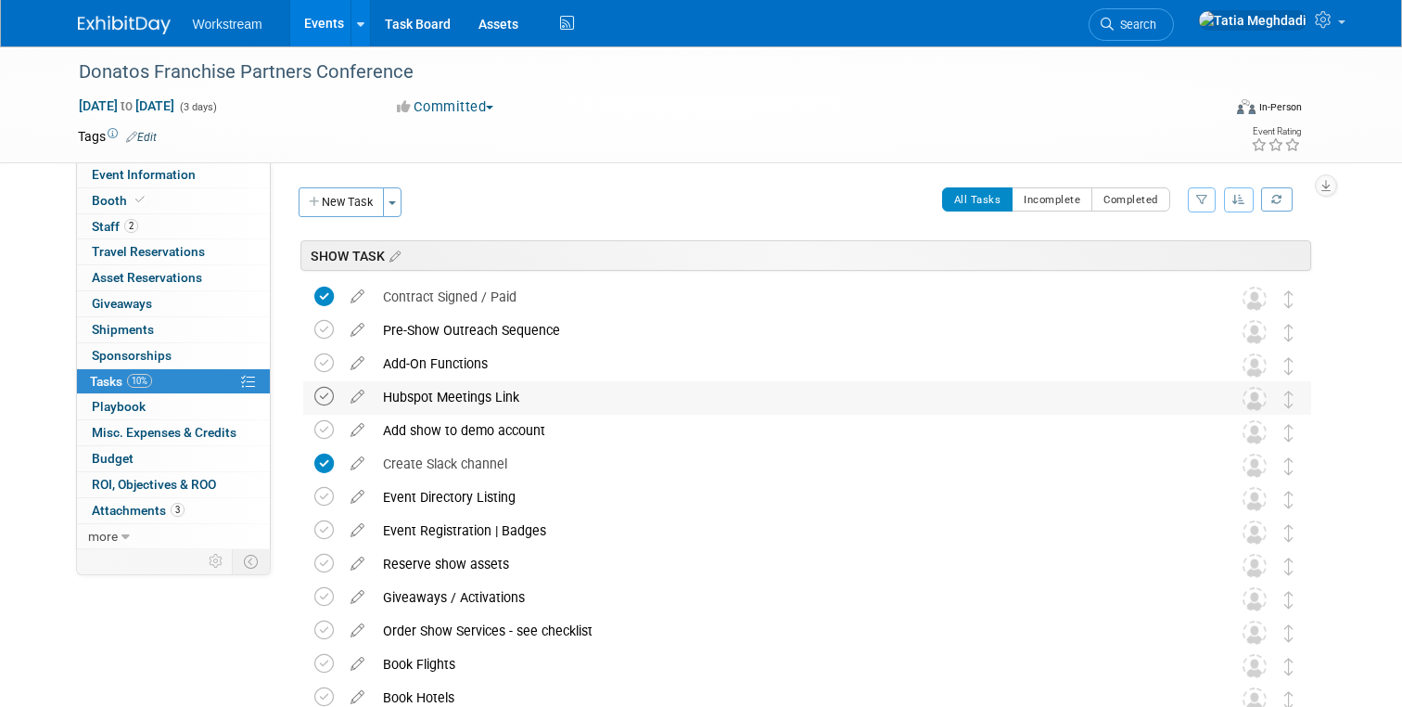
click at [325, 405] on icon at bounding box center [323, 396] width 19 height 19
click at [330, 23] on link "Events" at bounding box center [324, 23] width 68 height 46
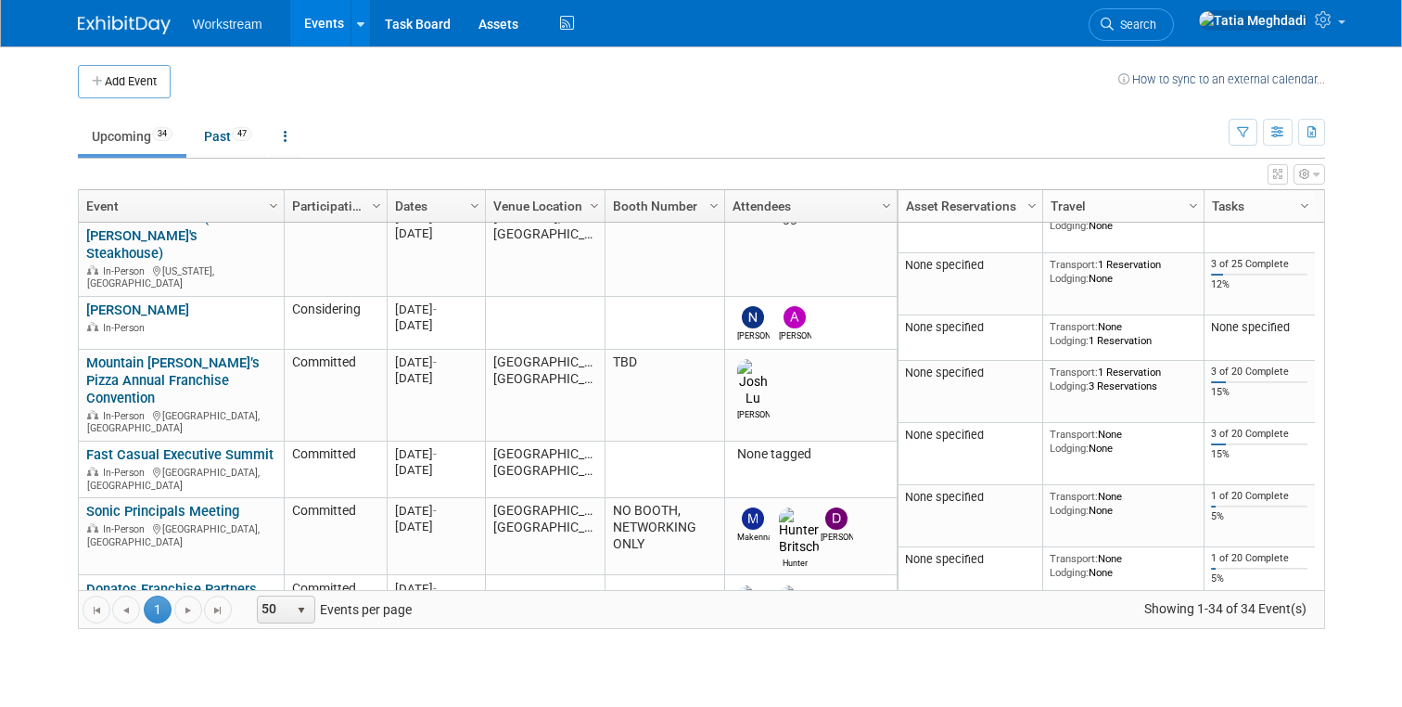
click at [160, 659] on link "Wendys Franchise People Summit" at bounding box center [165, 676] width 158 height 34
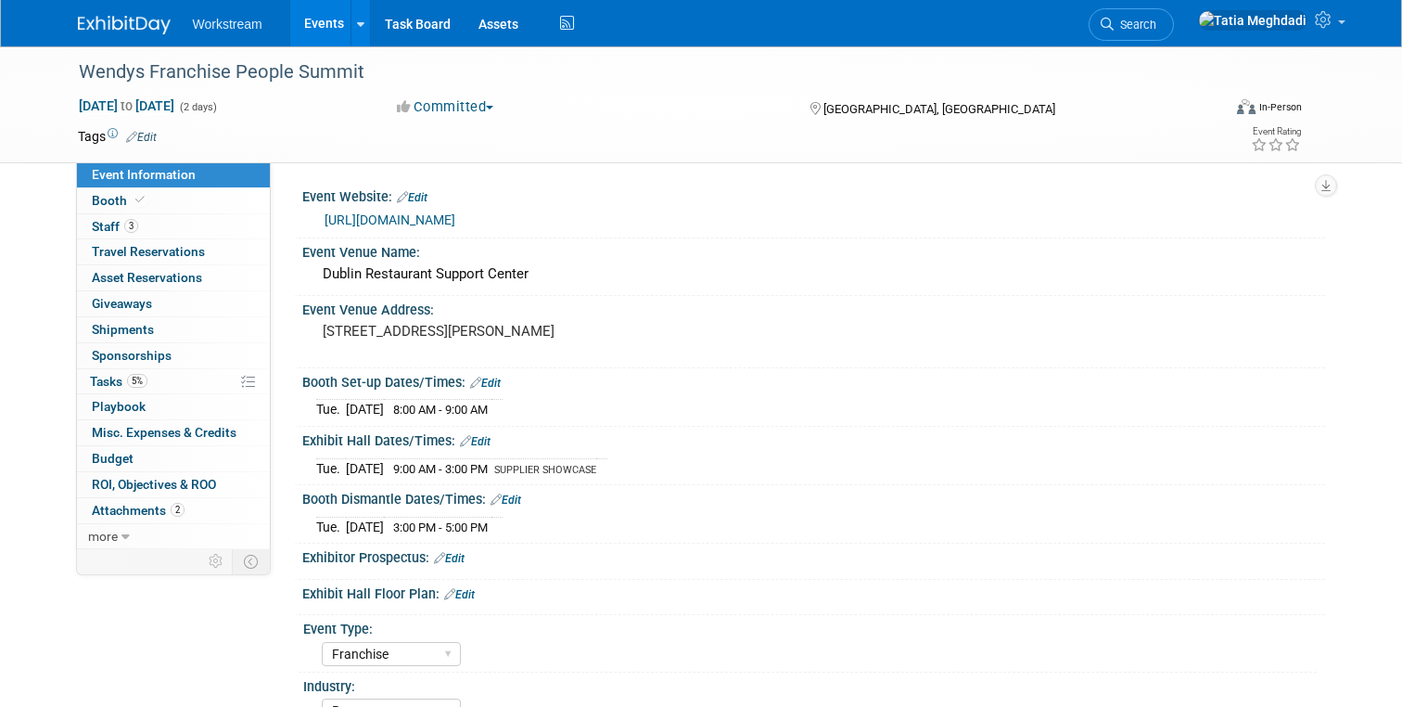
select select "Franchise"
select select "Restaurant"
select select "TBD"
select select "[PERSON_NAME]"
click at [114, 383] on span "Tasks 5%" at bounding box center [119, 381] width 58 height 15
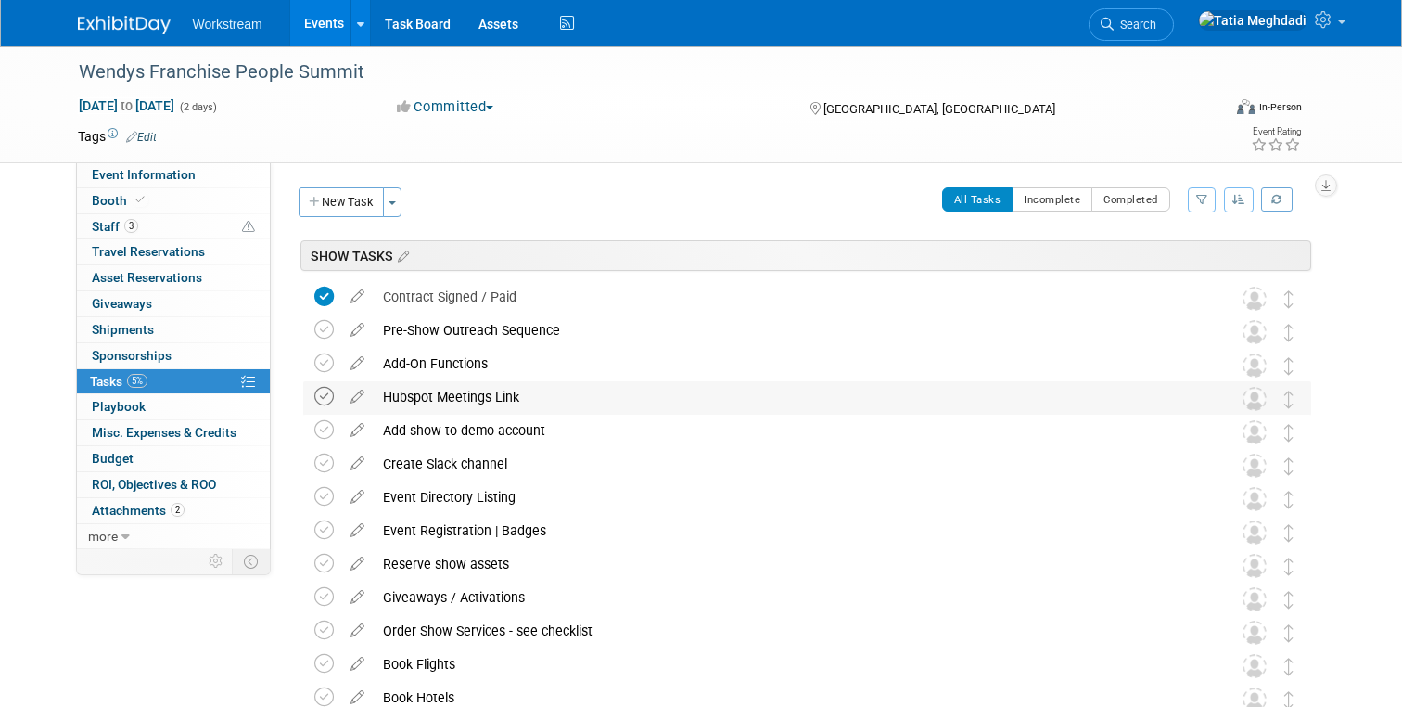
click at [325, 398] on icon at bounding box center [323, 396] width 19 height 19
click at [317, 25] on link "Events" at bounding box center [324, 23] width 68 height 46
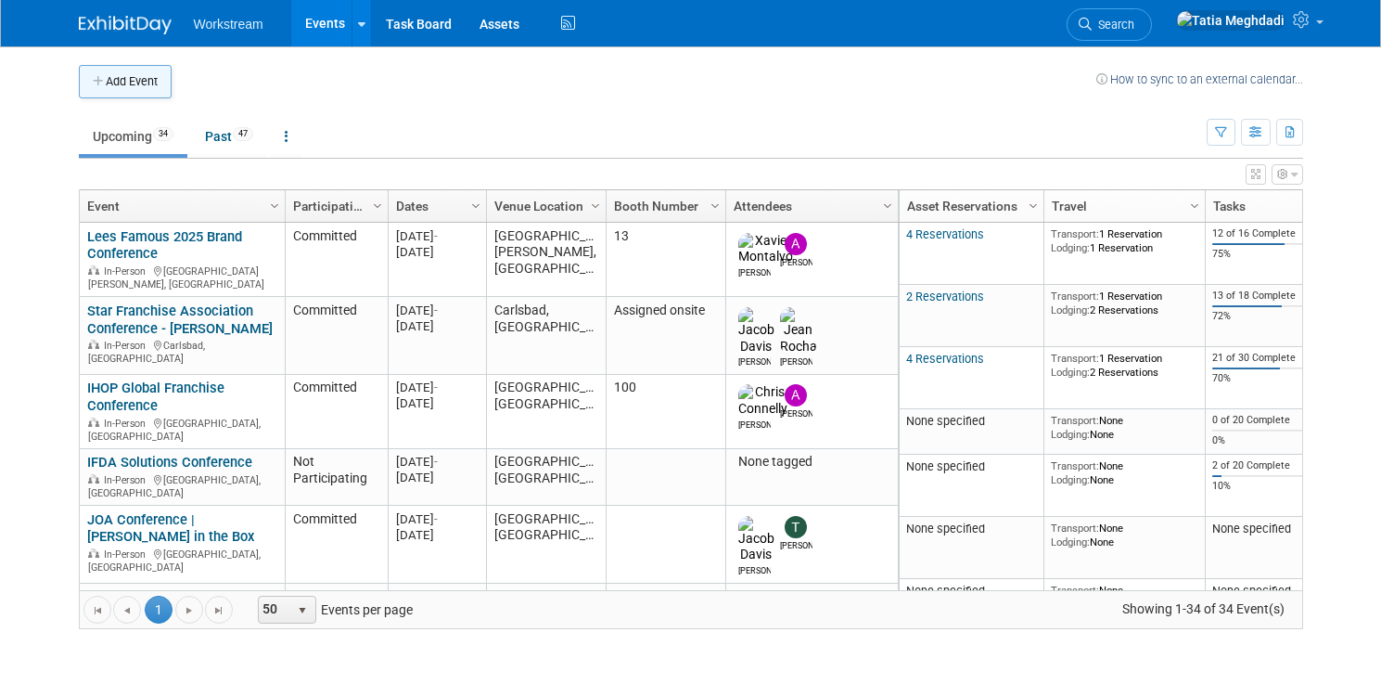
click at [119, 76] on button "Add Event" at bounding box center [125, 81] width 93 height 33
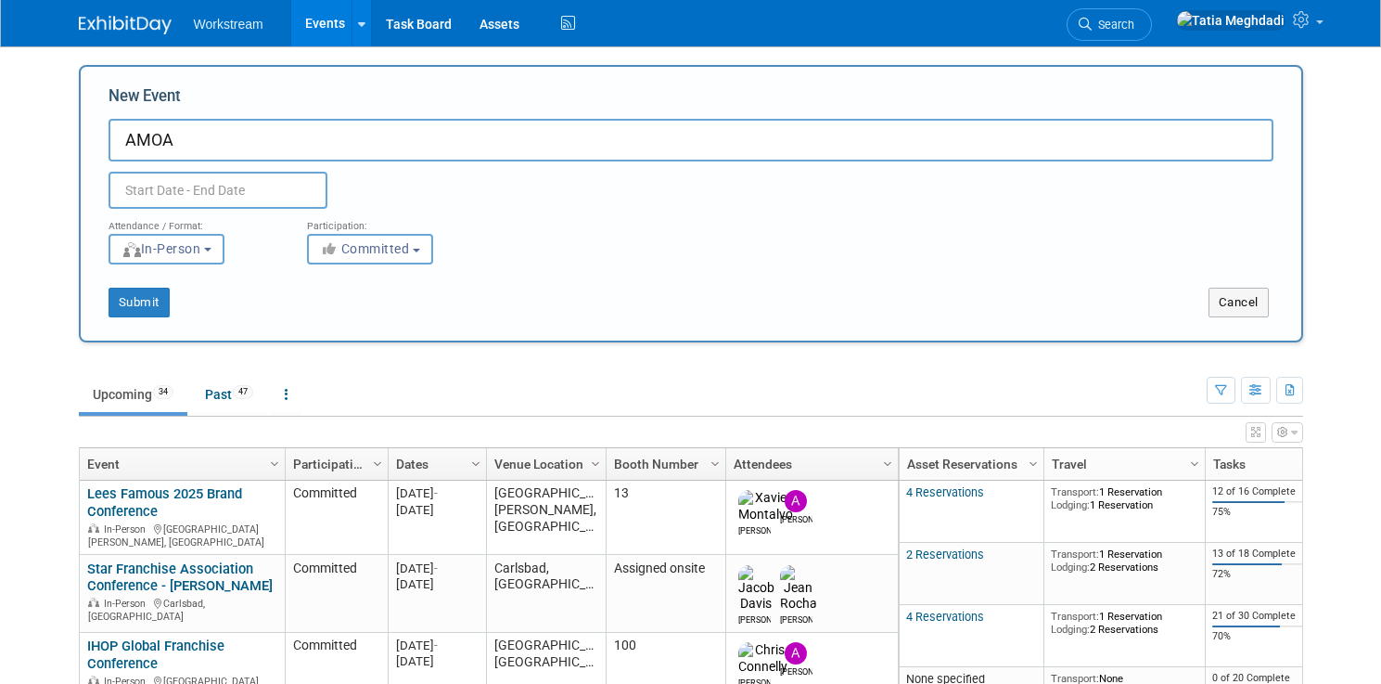
click at [183, 140] on input "AMOA" at bounding box center [691, 140] width 1165 height 43
type input "AMOA Symposium - McDonalds"
click at [197, 186] on input "text" at bounding box center [218, 190] width 219 height 37
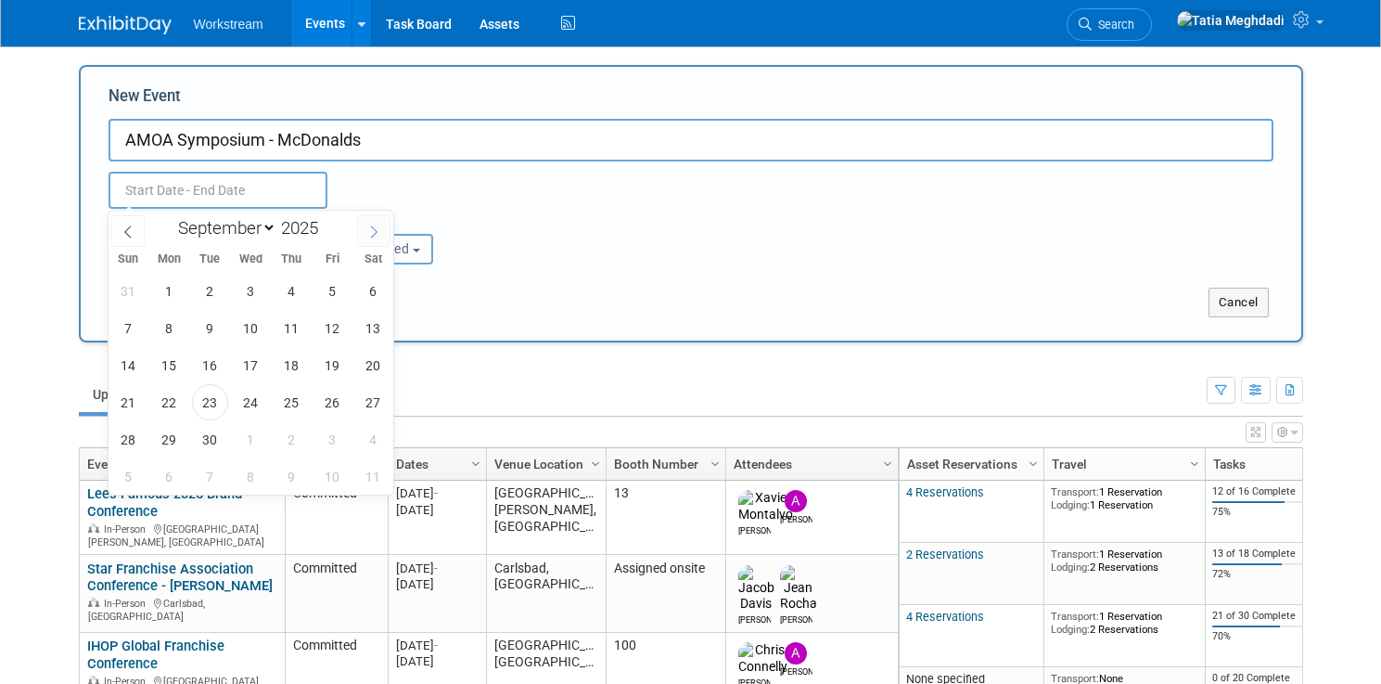
click at [376, 228] on icon at bounding box center [373, 231] width 13 height 13
select select "10"
click at [205, 326] on span "4" at bounding box center [210, 328] width 36 height 36
click at [288, 327] on span "6" at bounding box center [292, 328] width 36 height 36
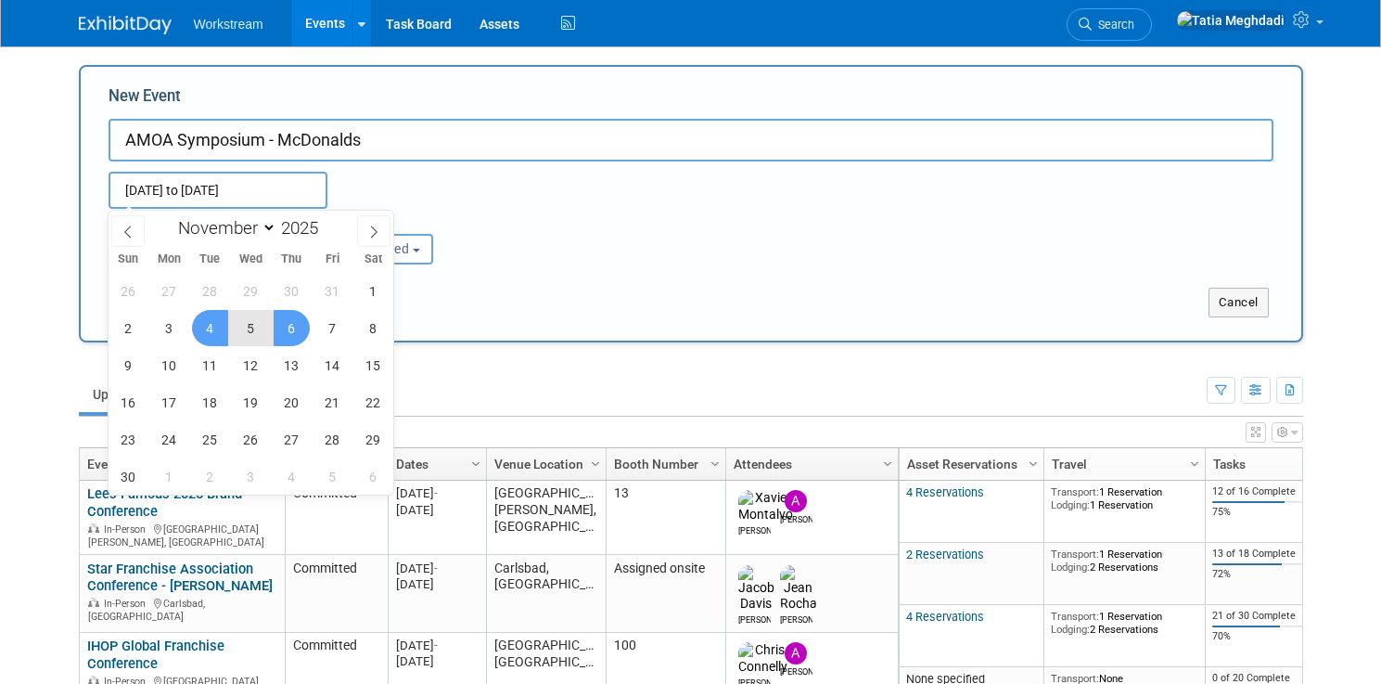
type input "[DATE] to [DATE]"
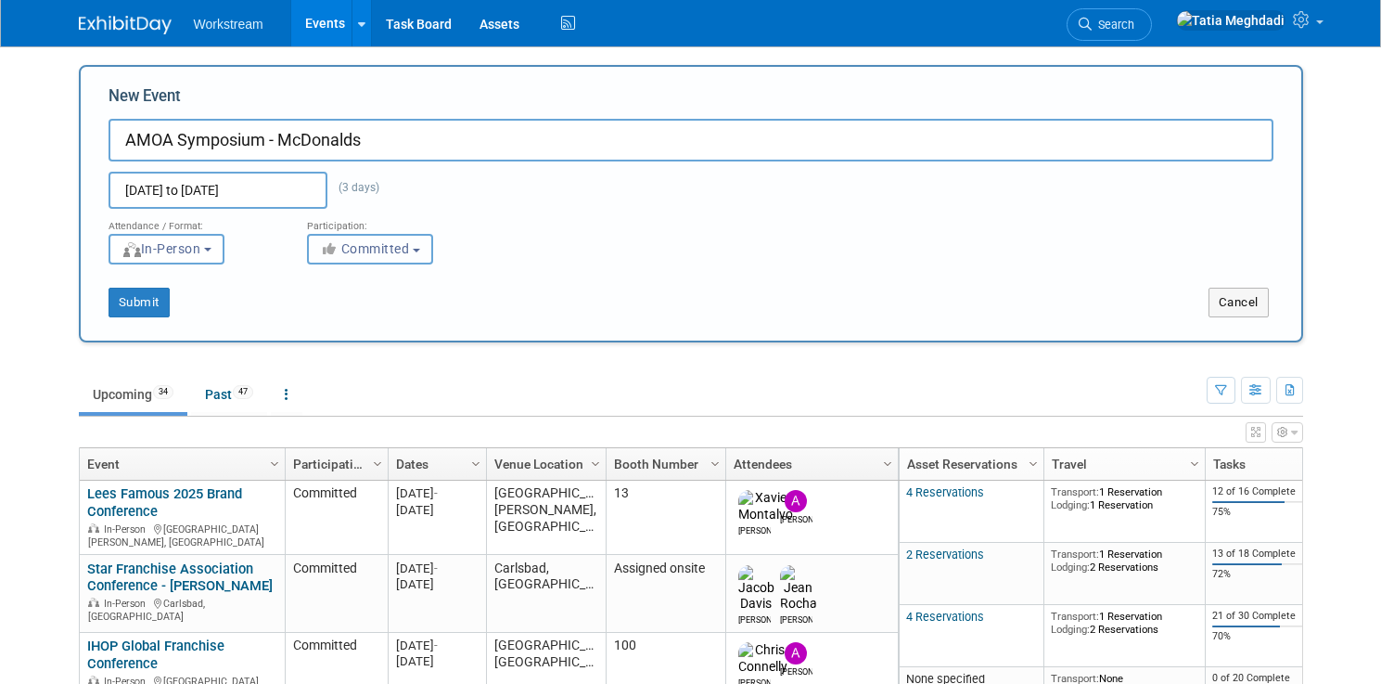
click at [356, 255] on span "Committed" at bounding box center [365, 248] width 90 height 15
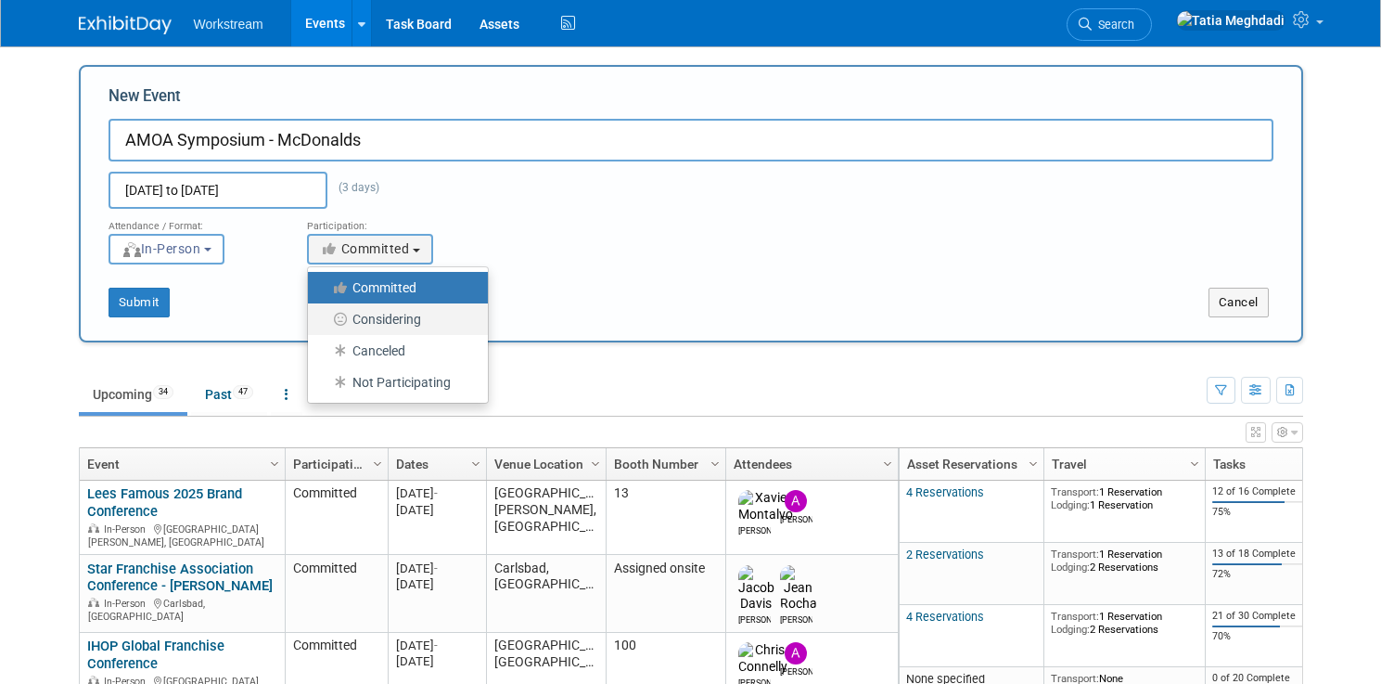
click at [379, 318] on label "Considering" at bounding box center [393, 319] width 152 height 24
click at [325, 318] on input "Considering" at bounding box center [319, 319] width 12 height 12
select select "2"
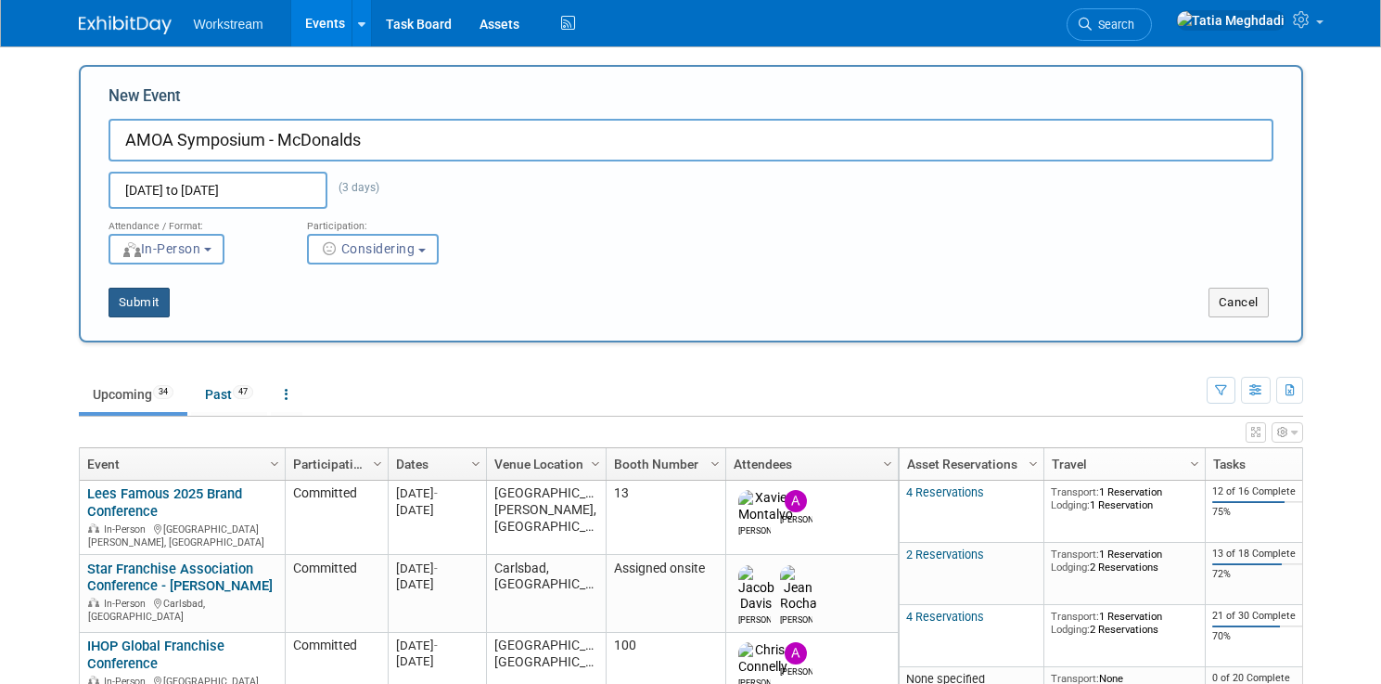
click at [154, 294] on button "Submit" at bounding box center [139, 303] width 61 height 30
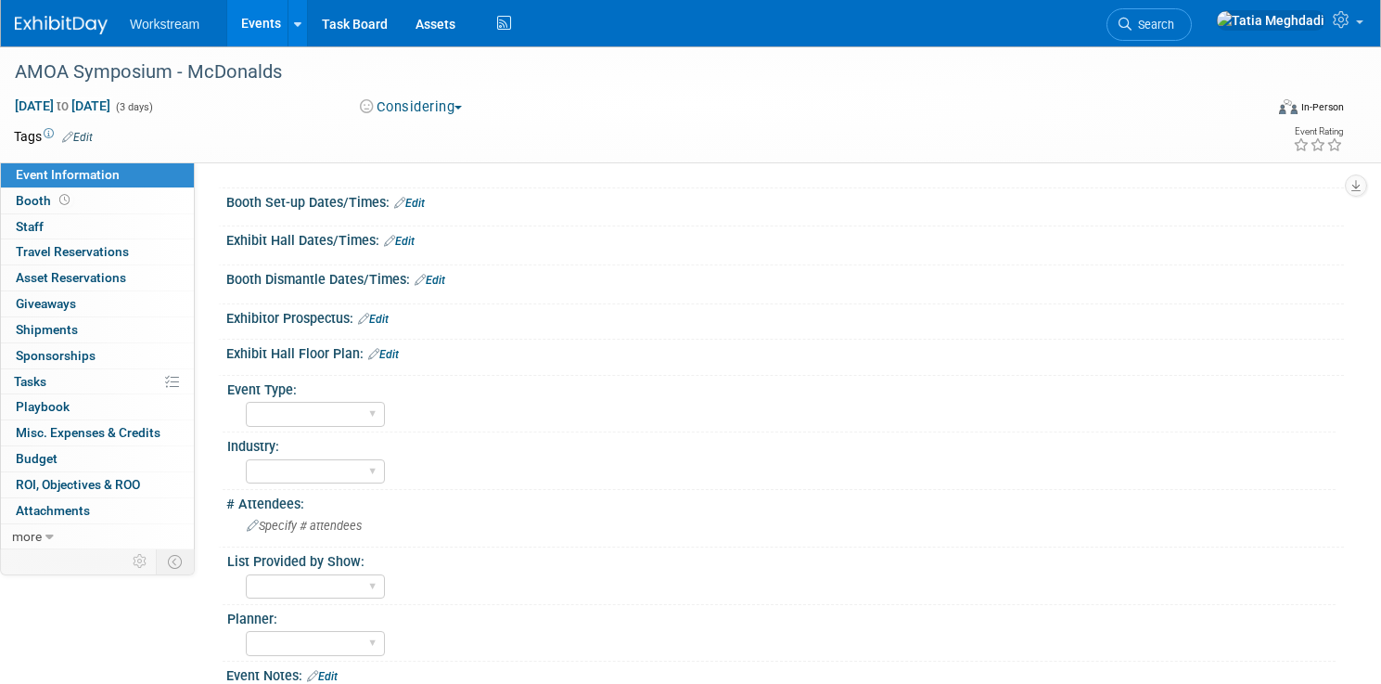
scroll to position [191, 0]
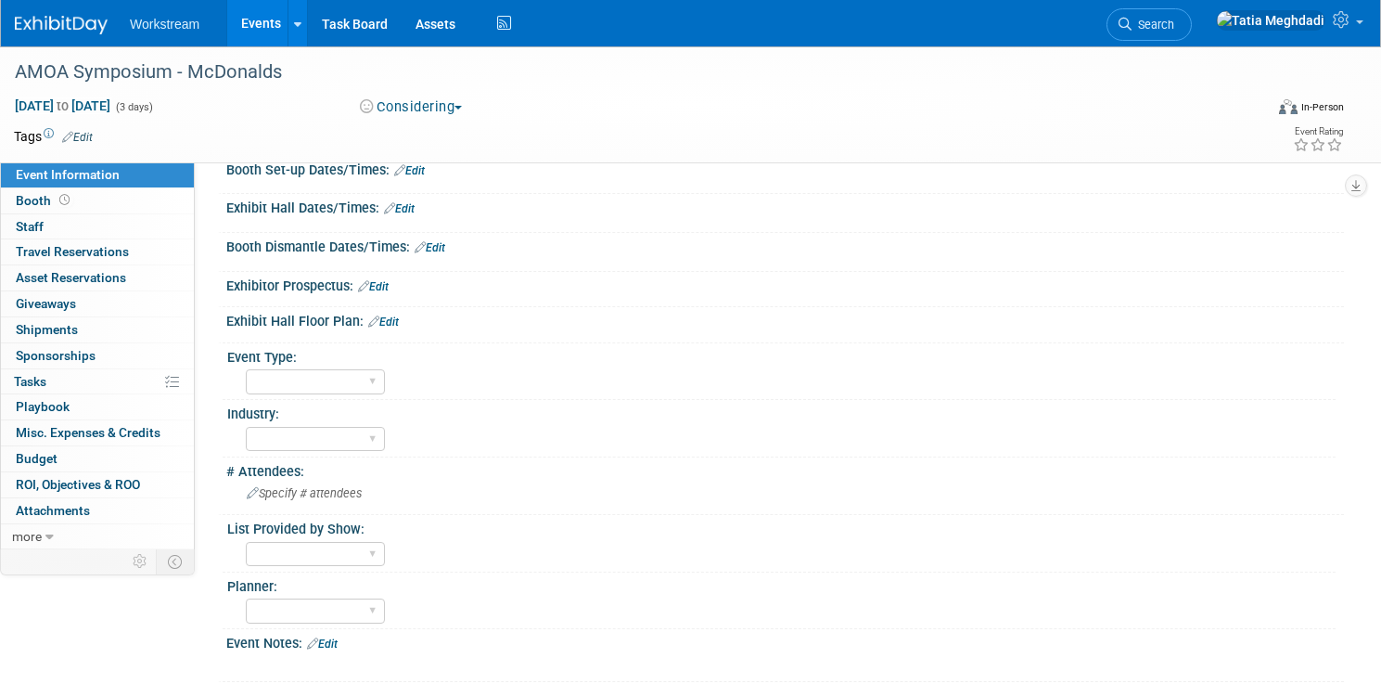
click at [383, 286] on link "Edit" at bounding box center [373, 286] width 31 height 13
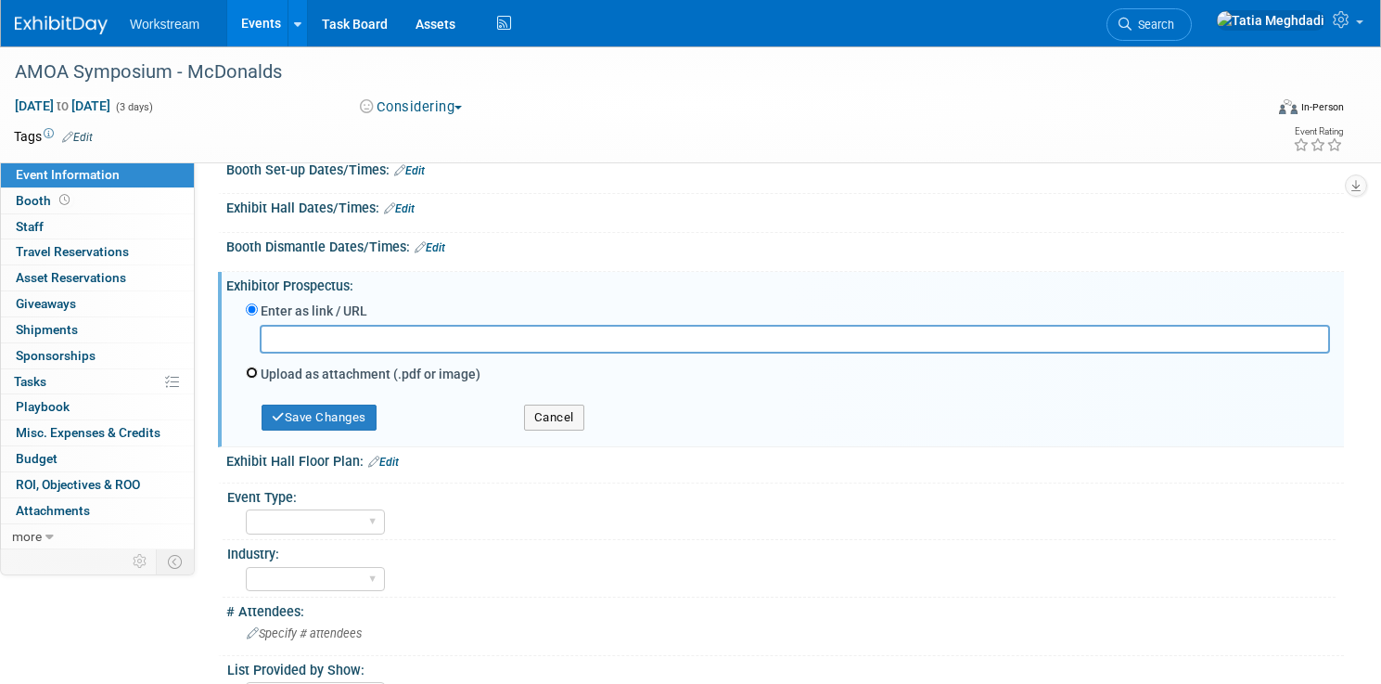
click at [252, 372] on input "Upload as attachment (.pdf or image)" at bounding box center [252, 372] width 12 height 12
radio input "true"
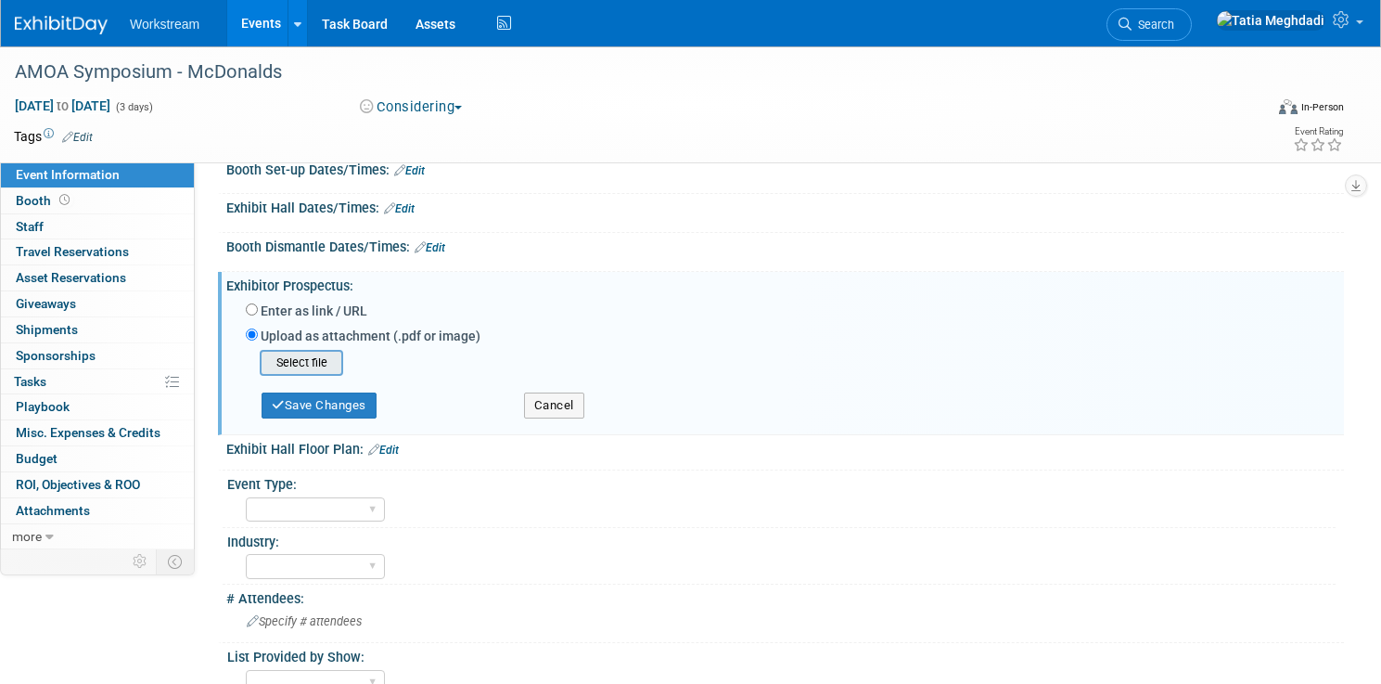
click at [299, 366] on input "file" at bounding box center [231, 363] width 221 height 22
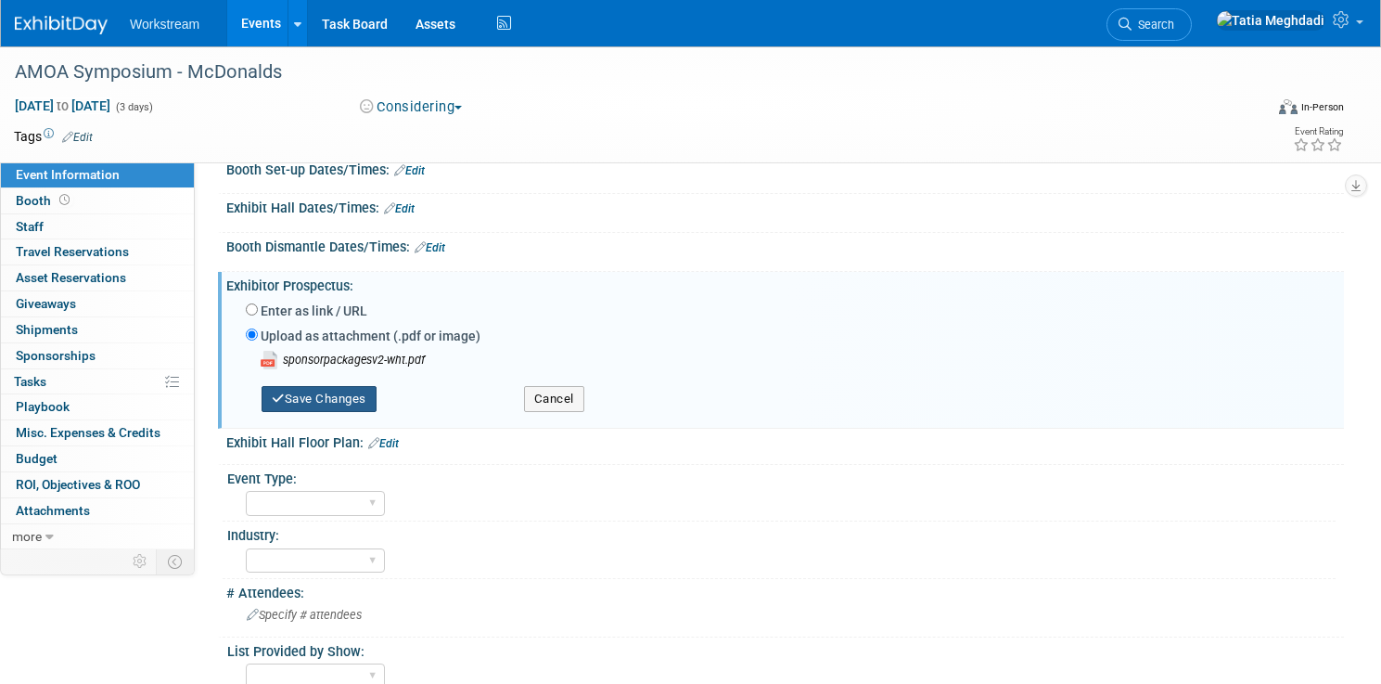
click at [341, 400] on button "Save Changes" at bounding box center [319, 399] width 115 height 26
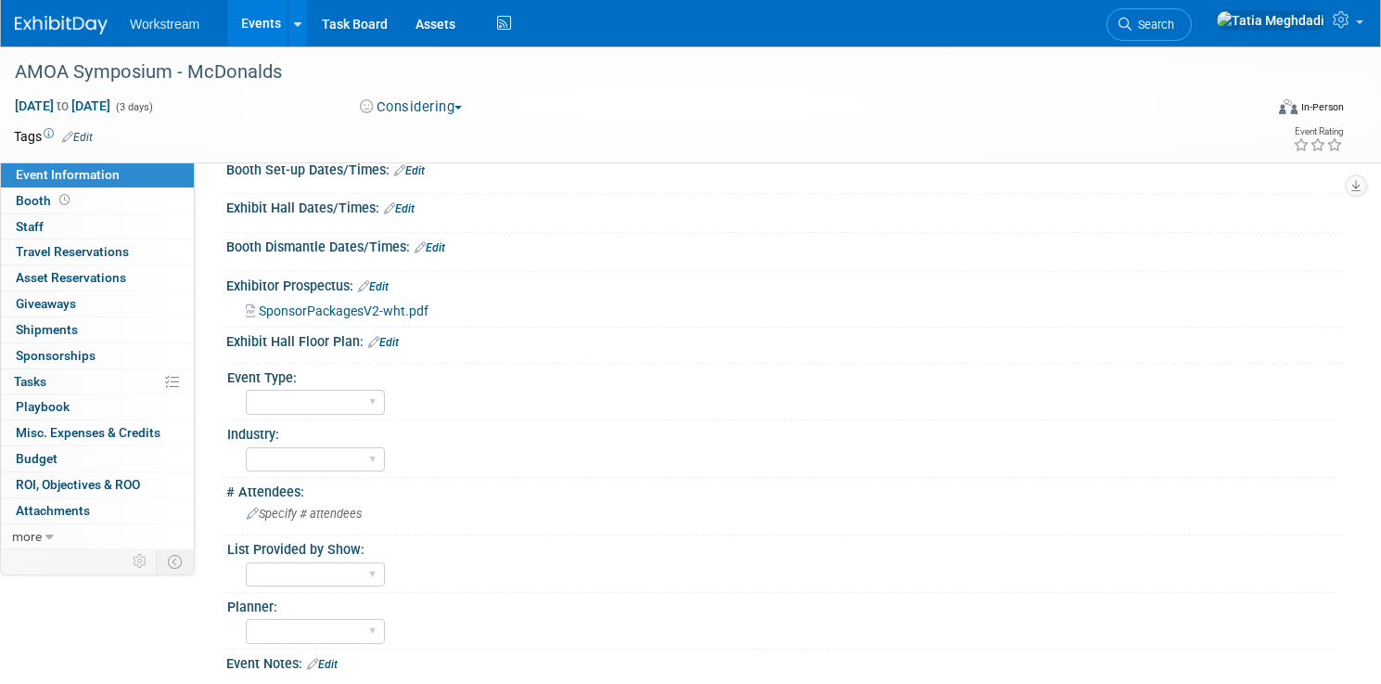
click at [53, 176] on span "Event Information" at bounding box center [68, 174] width 104 height 15
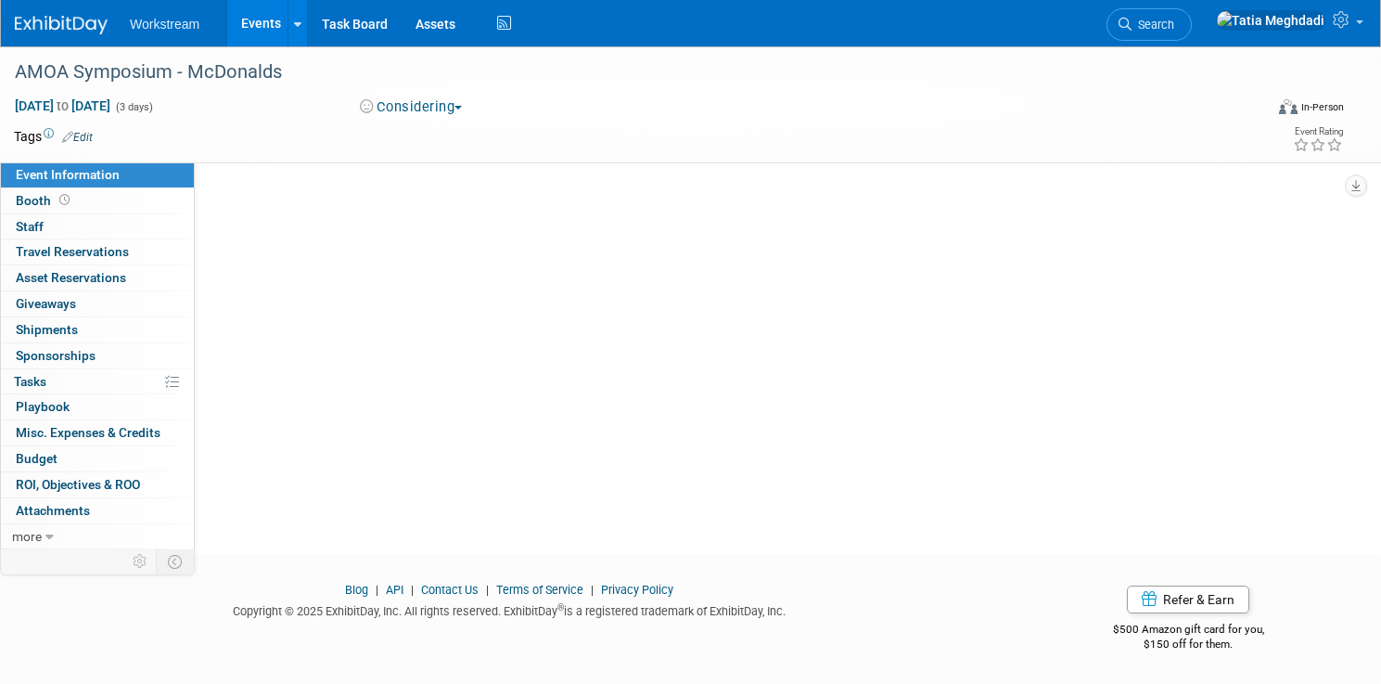
scroll to position [0, 0]
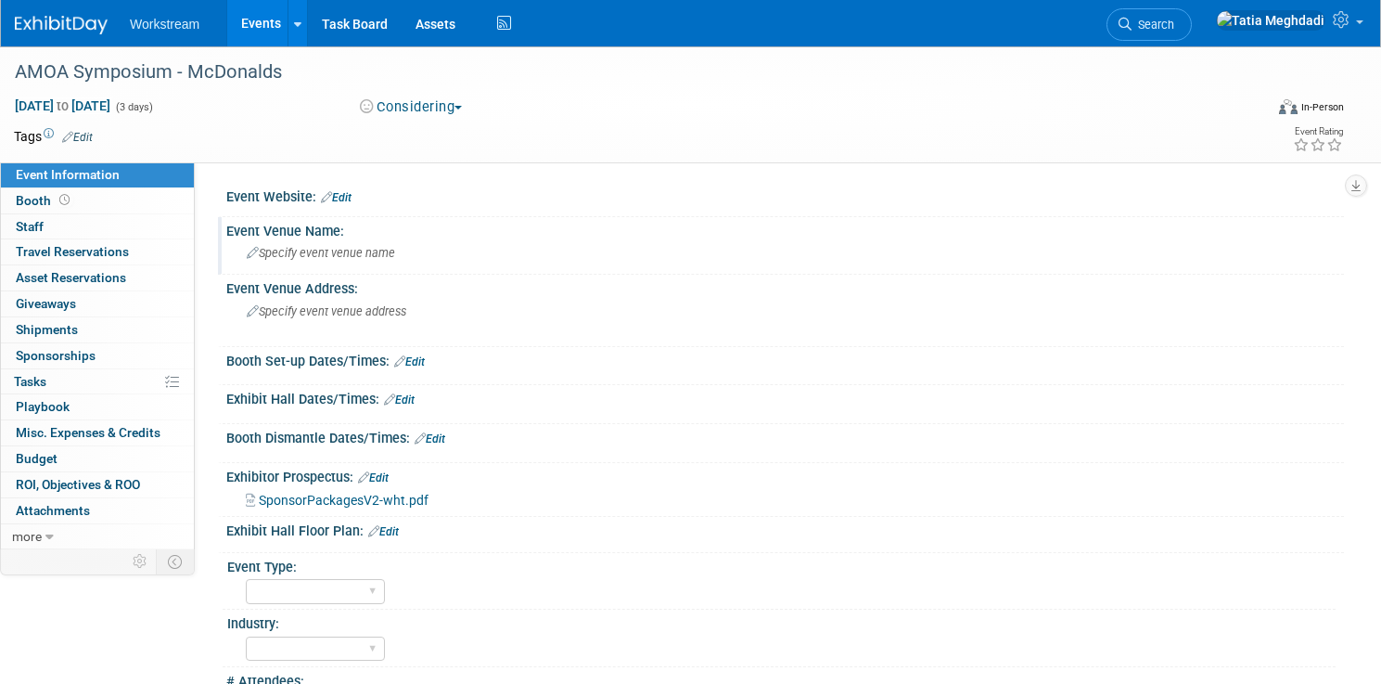
click at [341, 262] on div "Specify event venue name" at bounding box center [785, 252] width 1090 height 29
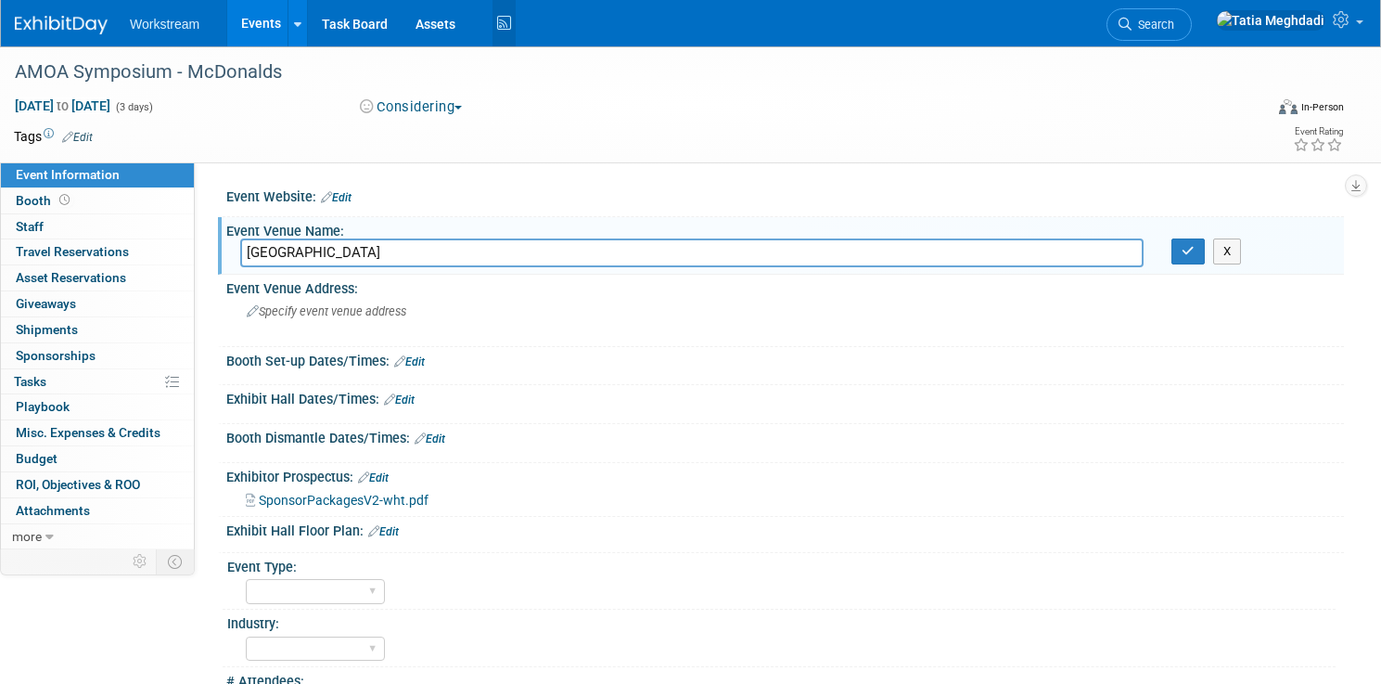
type input "[GEOGRAPHIC_DATA]"
click at [325, 316] on span "Specify event venue address" at bounding box center [327, 311] width 160 height 14
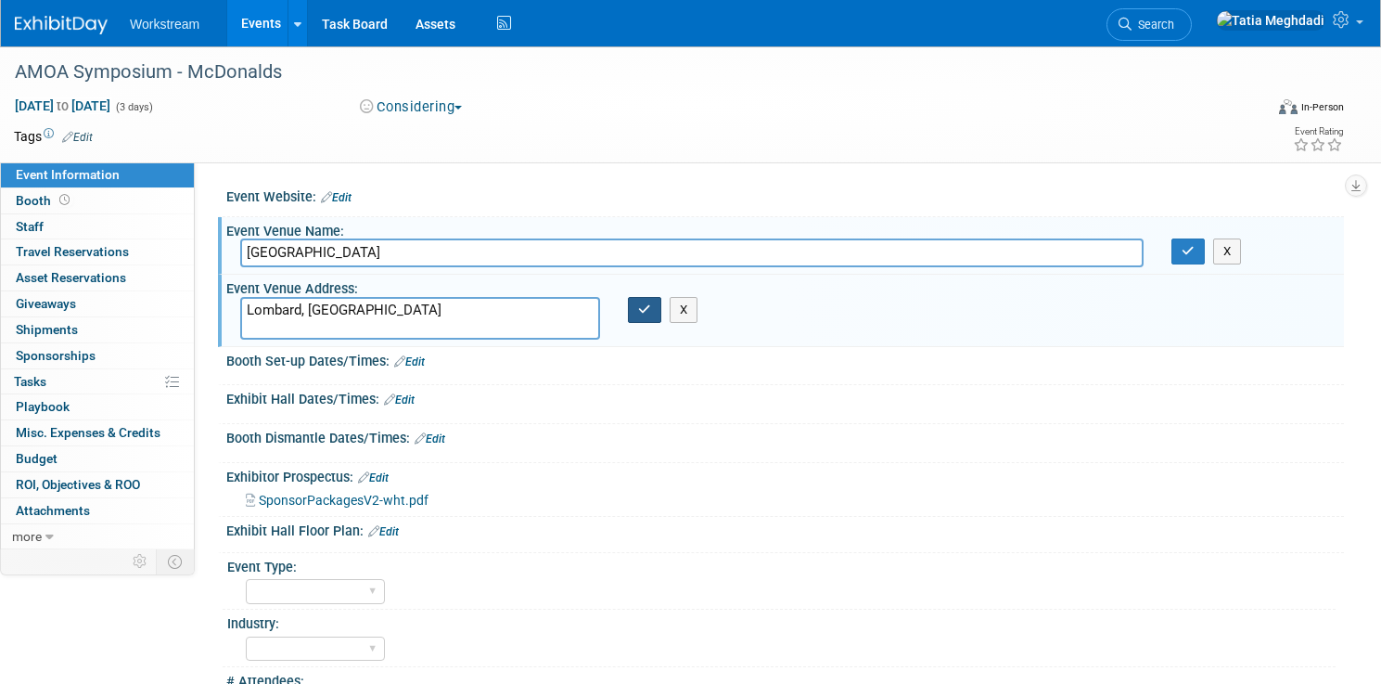
type textarea "Lombard, [GEOGRAPHIC_DATA]"
click at [641, 312] on icon "button" at bounding box center [644, 309] width 13 height 12
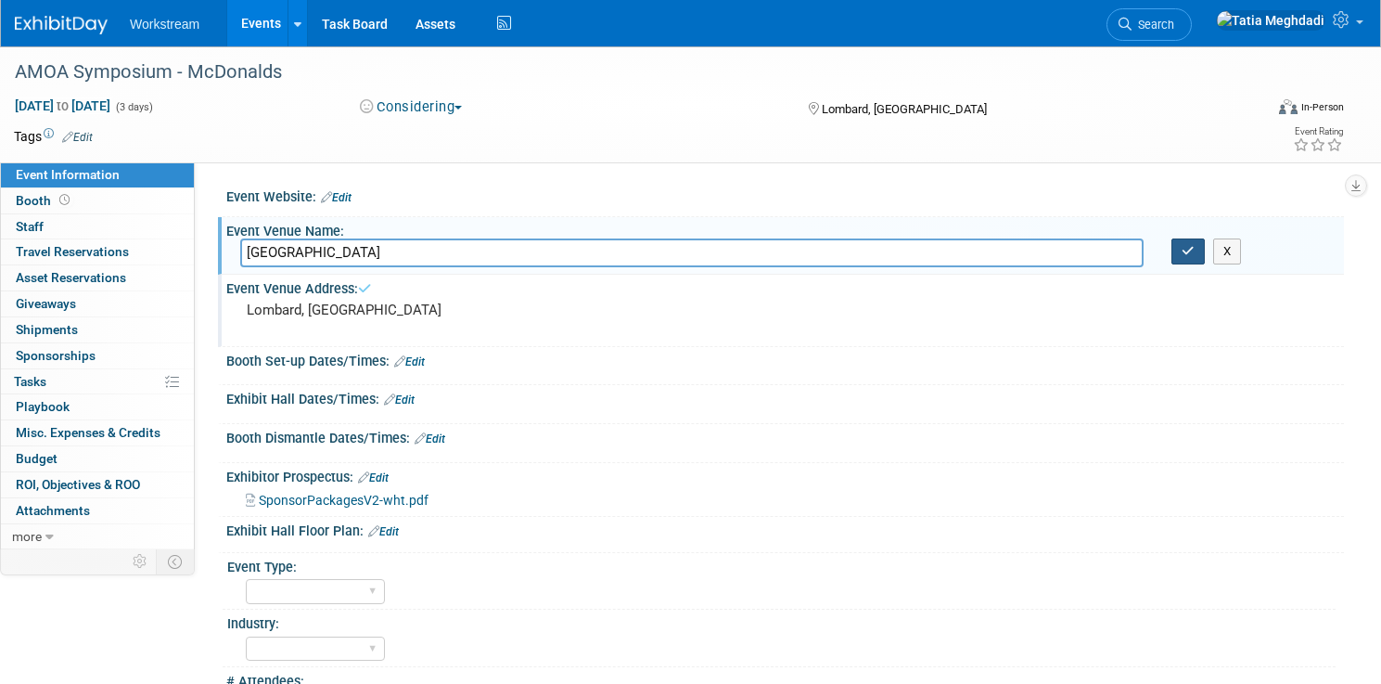
click at [1186, 247] on icon "button" at bounding box center [1188, 251] width 13 height 12
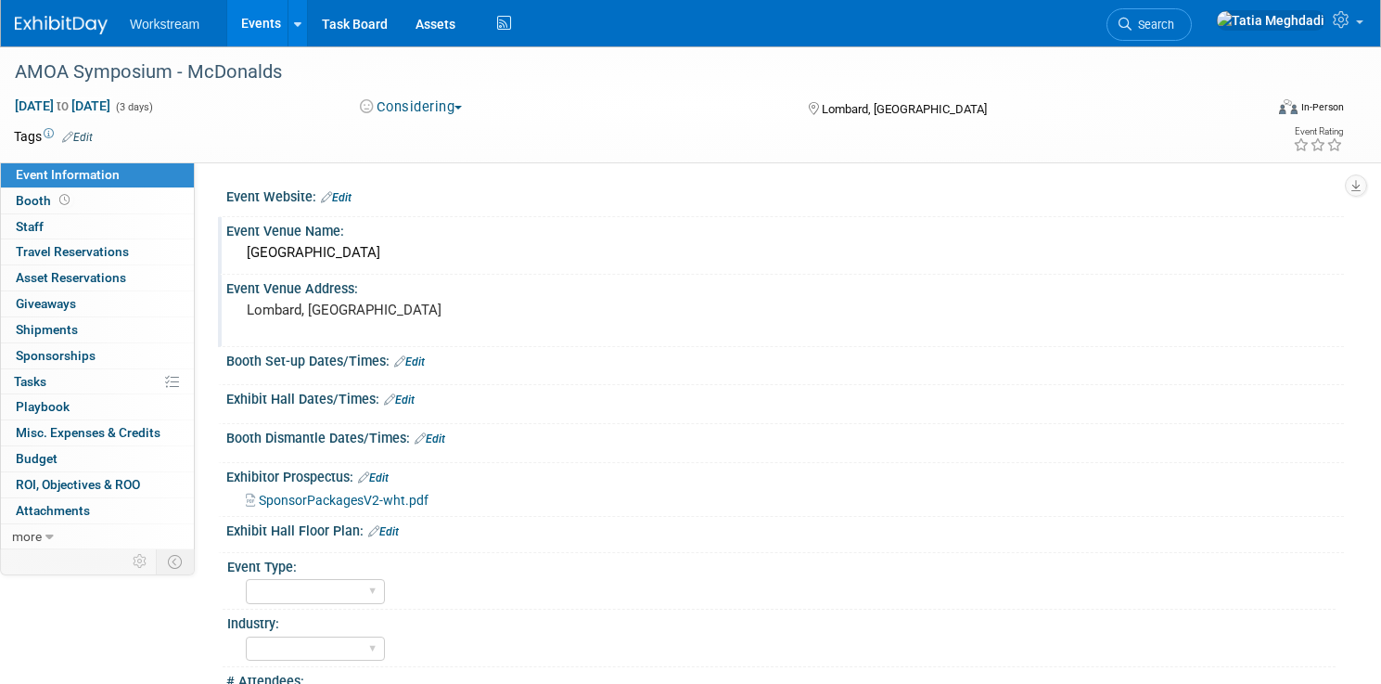
click at [253, 19] on link "Events" at bounding box center [261, 23] width 68 height 46
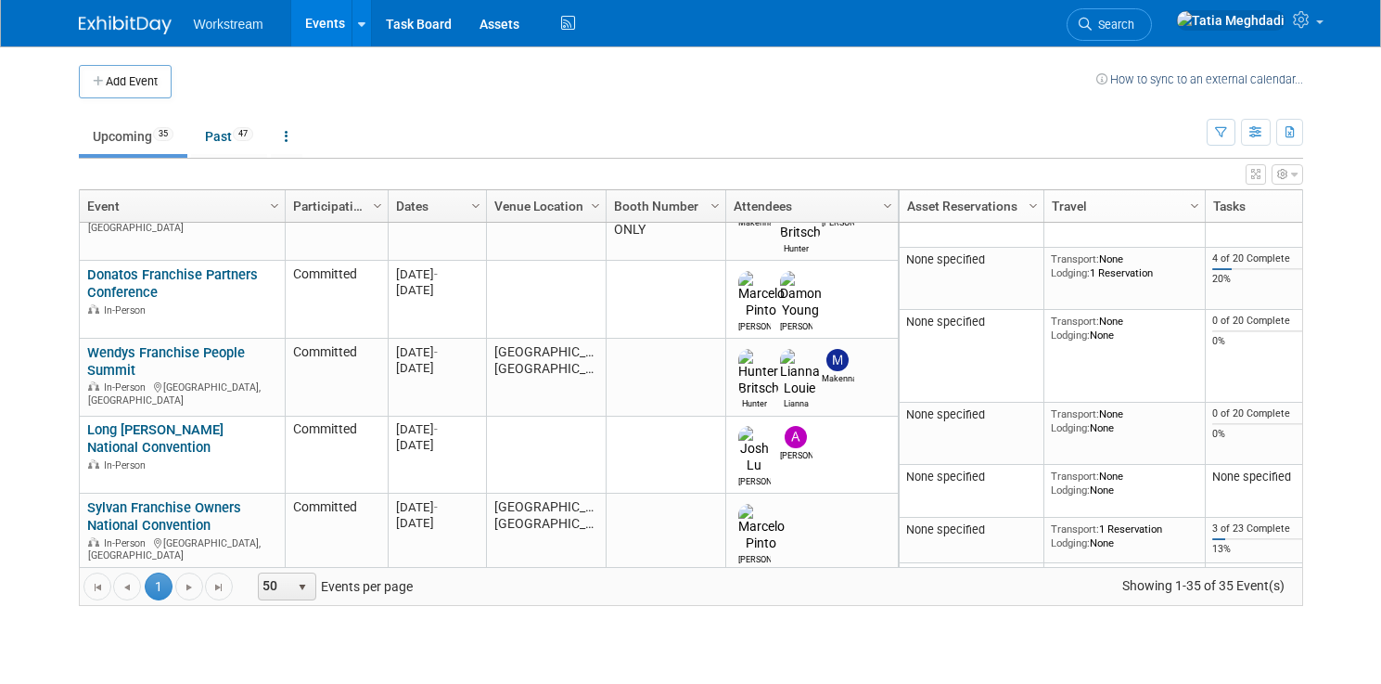
scroll to position [740, 0]
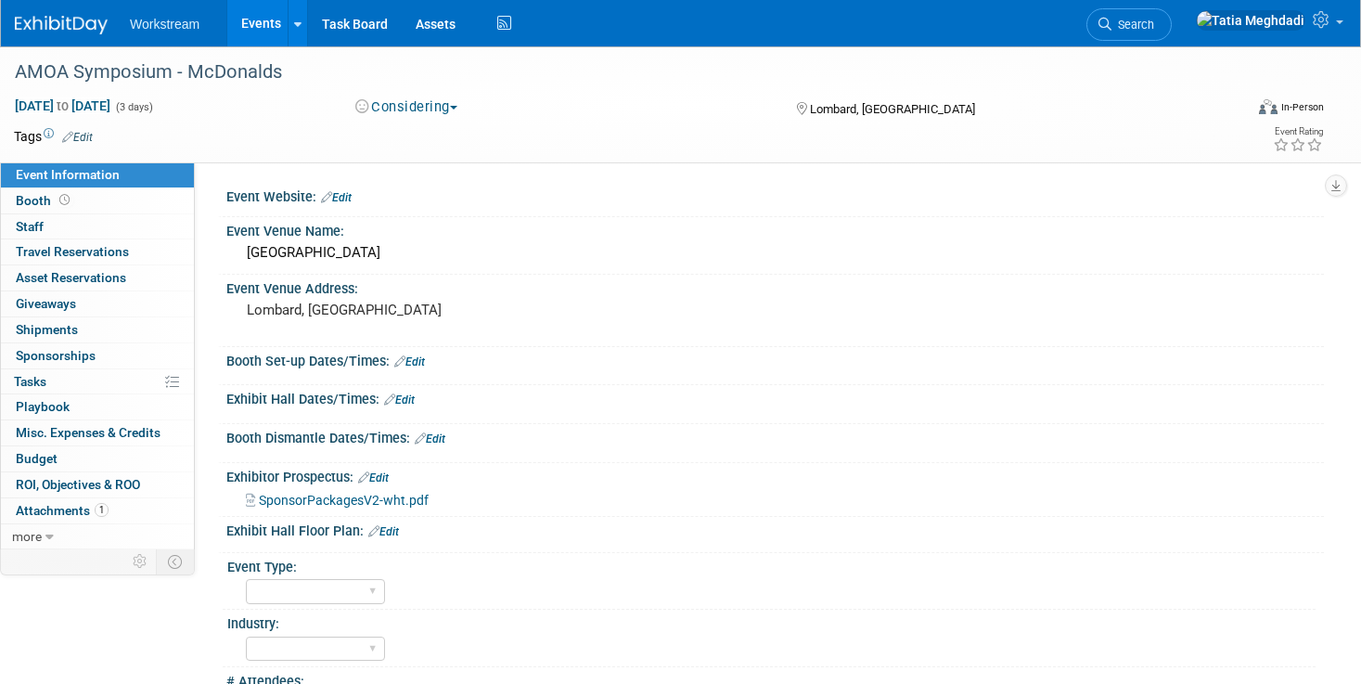
click at [75, 178] on span "Event Information" at bounding box center [68, 174] width 104 height 15
click at [31, 198] on span "Booth" at bounding box center [45, 200] width 58 height 15
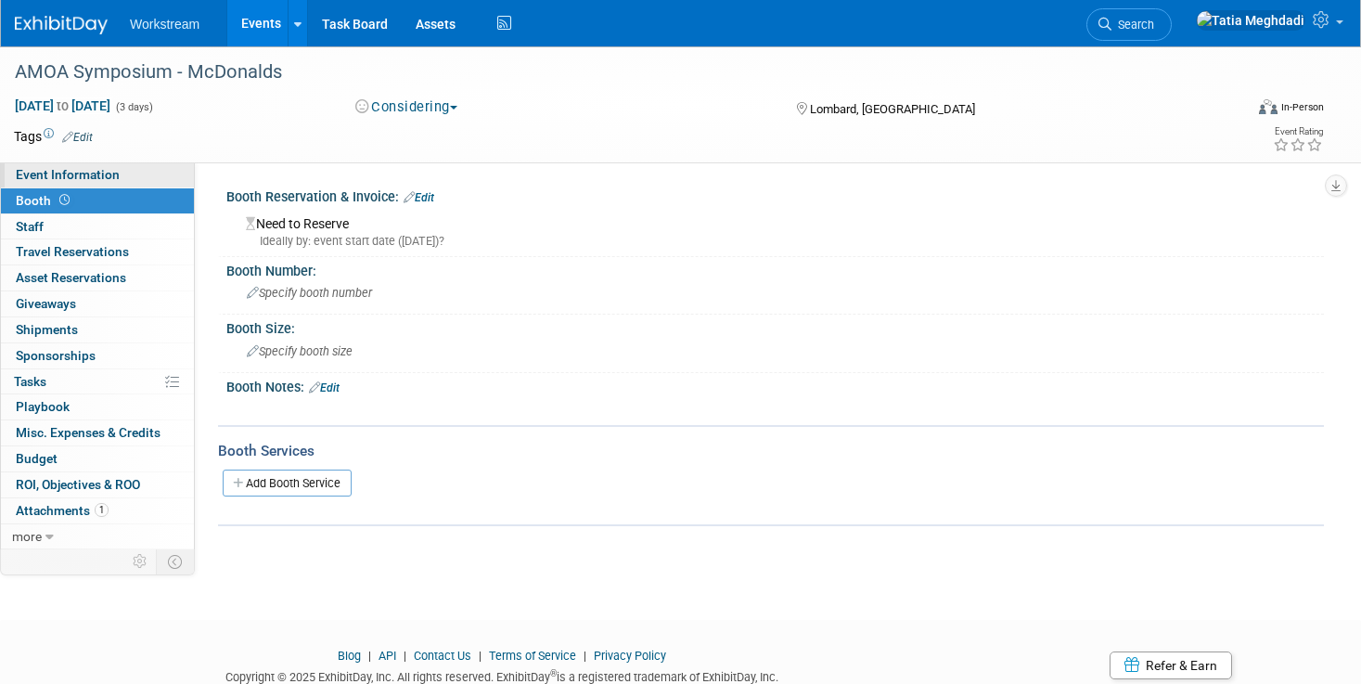
click at [46, 171] on span "Event Information" at bounding box center [68, 174] width 104 height 15
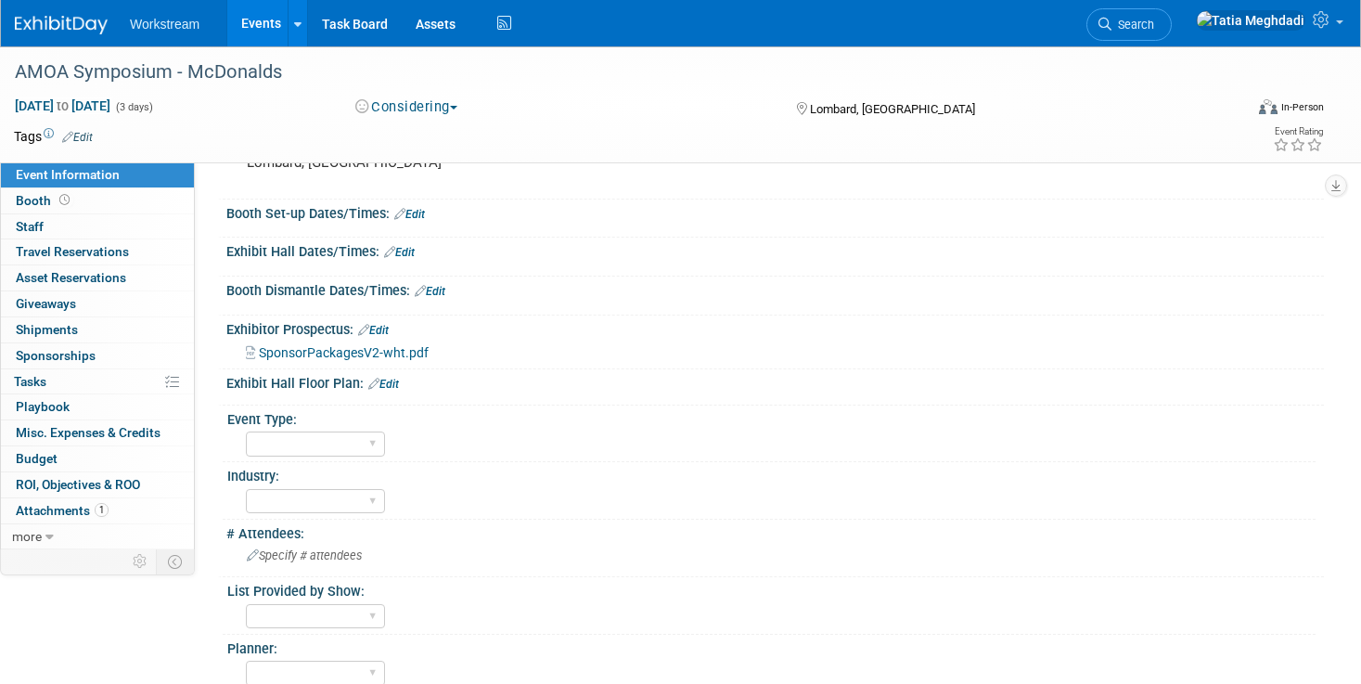
scroll to position [161, 0]
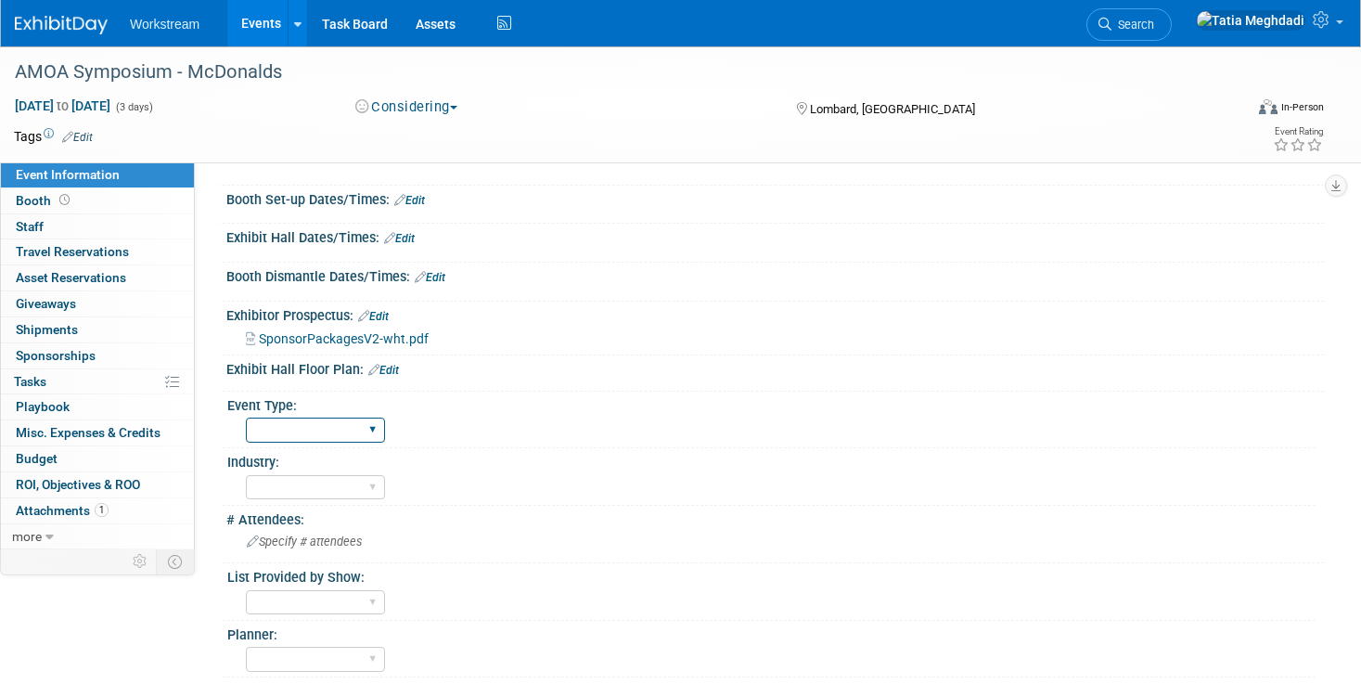
click at [274, 432] on select "Hosted Franchise Industry OTC" at bounding box center [315, 429] width 139 height 25
select select "Franchise"
click at [246, 417] on select "Hosted Franchise Industry OTC" at bounding box center [315, 429] width 139 height 25
click at [292, 489] on select "Accounting Broker/Benefits Restaurant Healthcare Hospitality Misc/Other" at bounding box center [315, 487] width 139 height 25
select select "Restaurant"
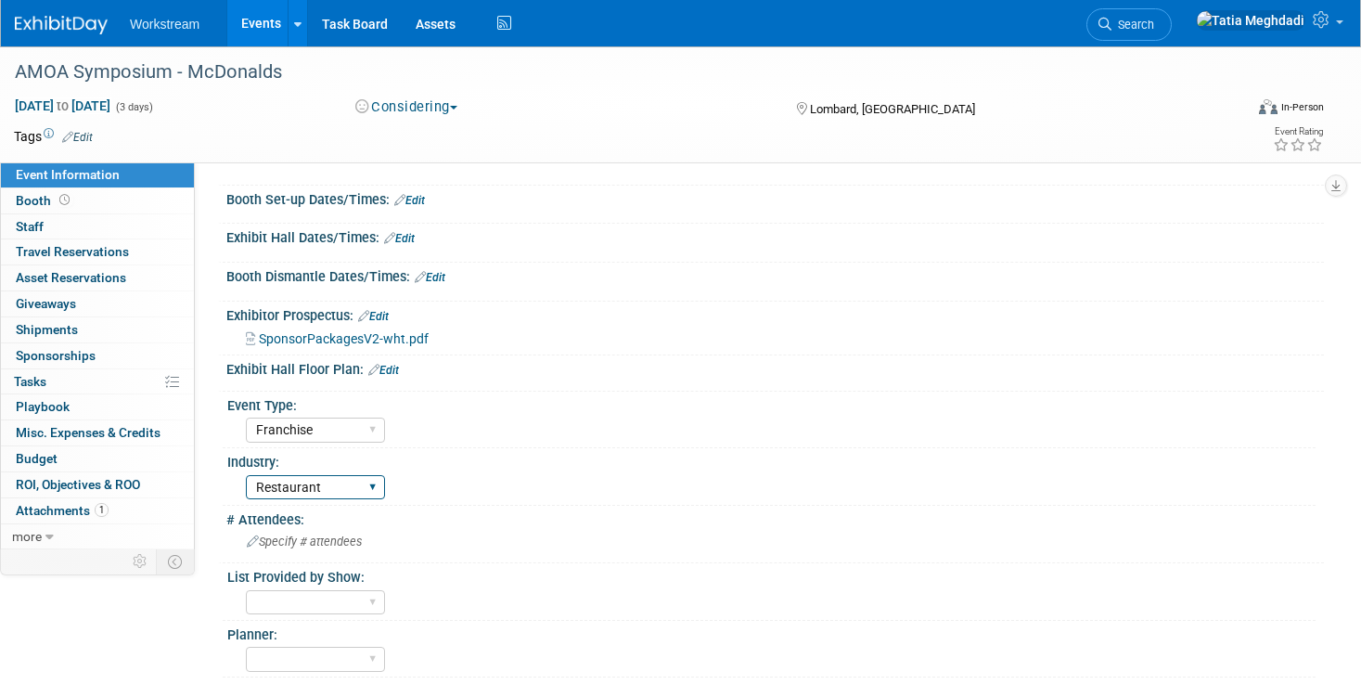
click at [246, 475] on select "Accounting Broker/Benefits Restaurant Healthcare Hospitality Misc/Other" at bounding box center [315, 487] width 139 height 25
click at [318, 606] on select "Yes No TBD" at bounding box center [315, 602] width 139 height 25
select select "TBD"
click at [246, 590] on select "Yes No TBD" at bounding box center [315, 602] width 139 height 25
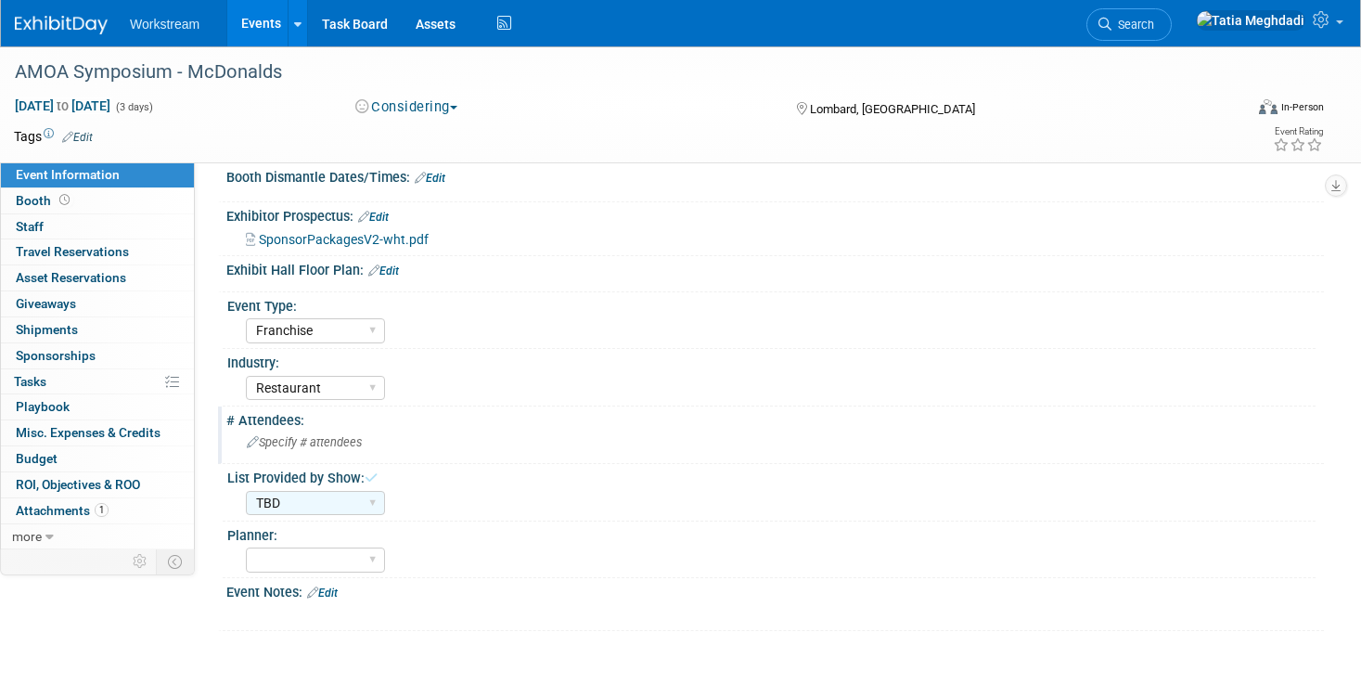
scroll to position [355, 0]
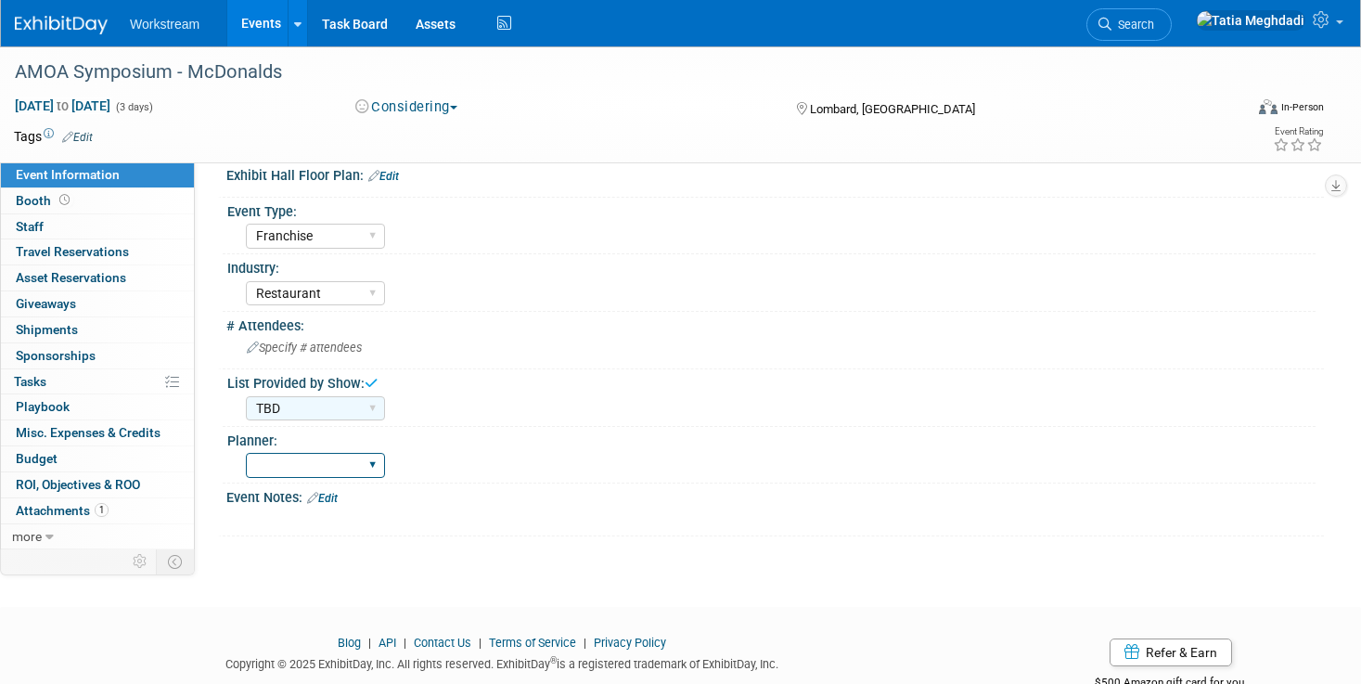
click at [304, 467] on select "Tatia Meghdadi Keira Wiele Annabelle Gu" at bounding box center [315, 465] width 139 height 25
select select "[PERSON_NAME]"
click at [246, 453] on select "Tatia Meghdadi Keira Wiele Annabelle Gu" at bounding box center [315, 465] width 139 height 25
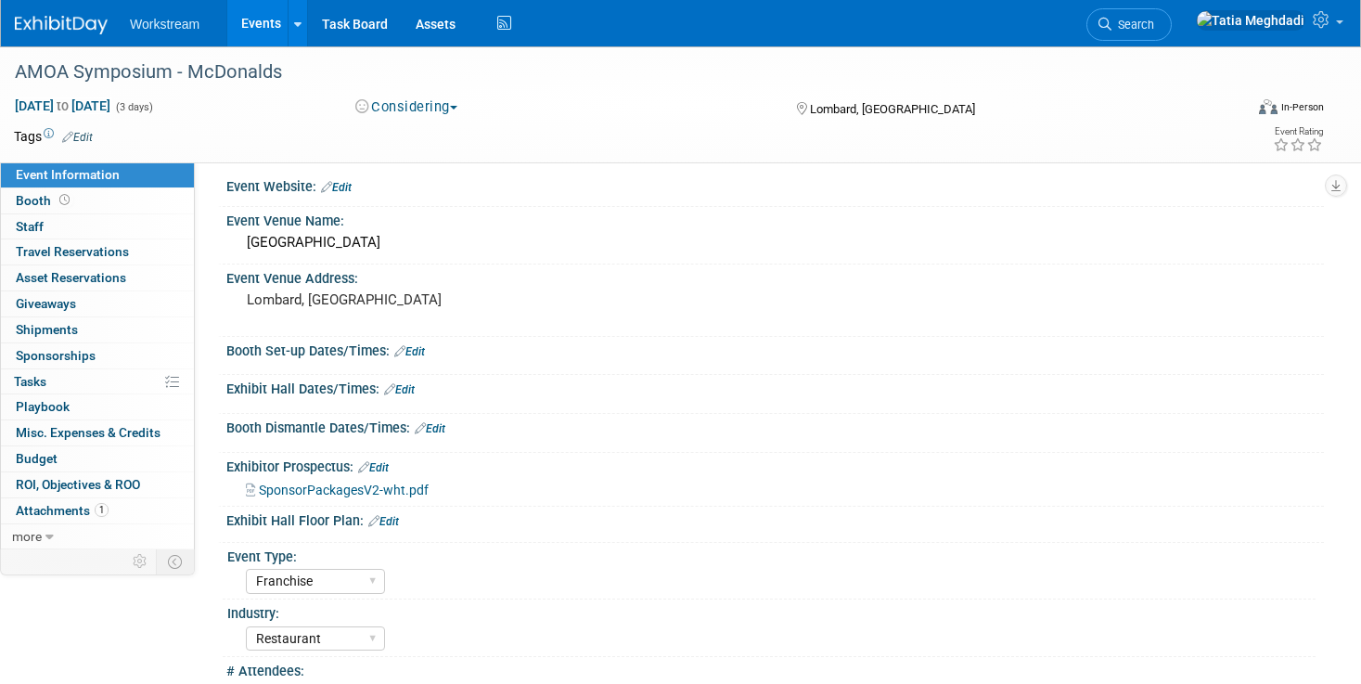
scroll to position [0, 0]
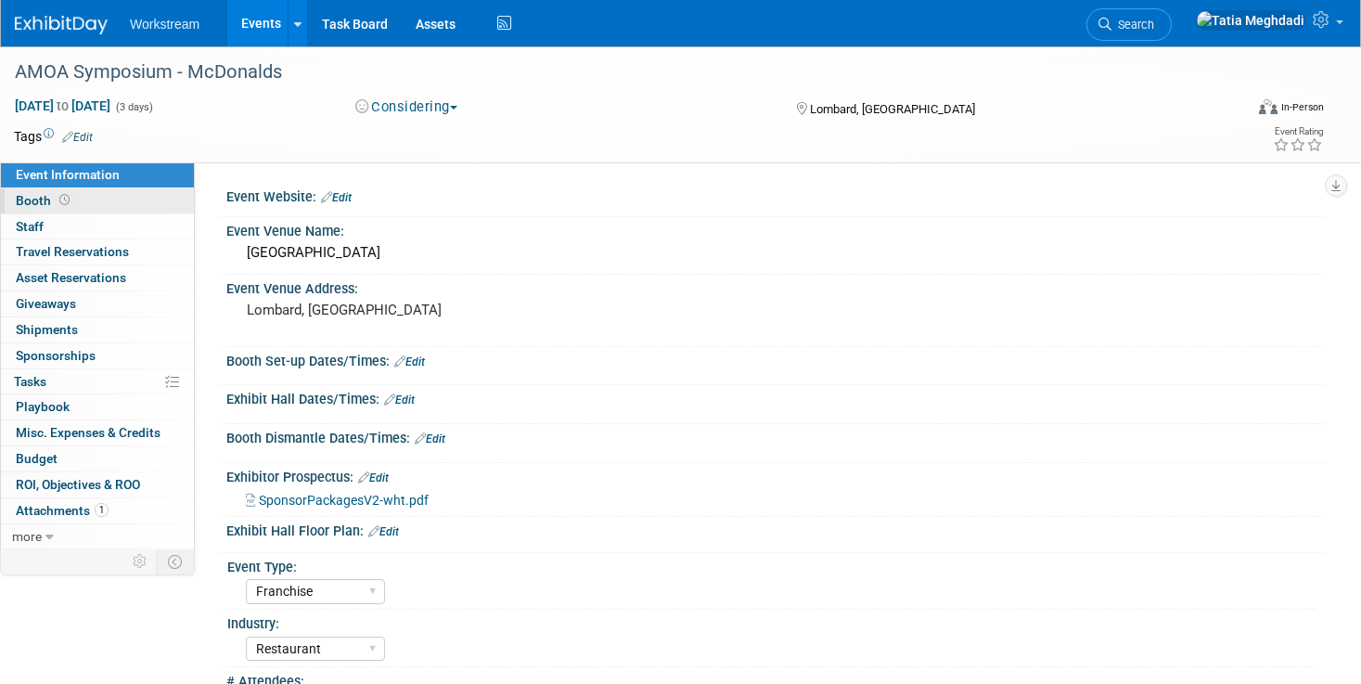
click at [43, 201] on span "Booth" at bounding box center [45, 200] width 58 height 15
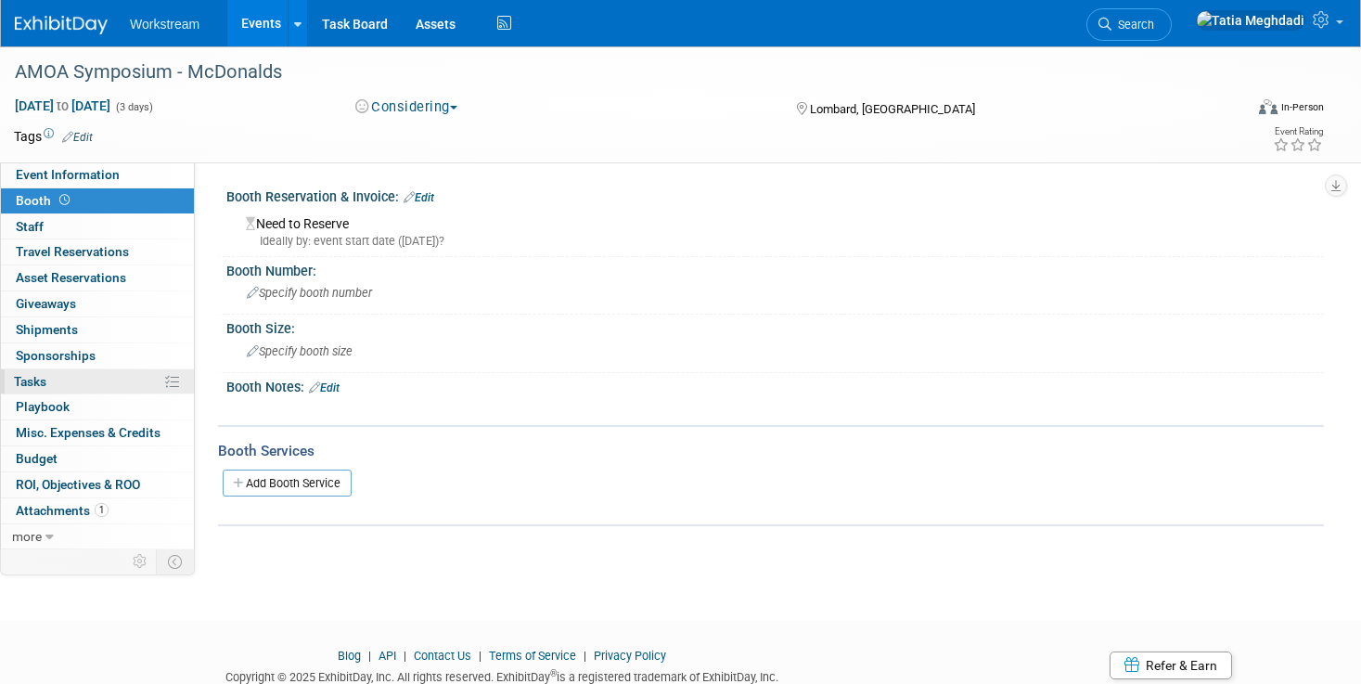
click at [40, 382] on span "Tasks 0%" at bounding box center [30, 381] width 32 height 15
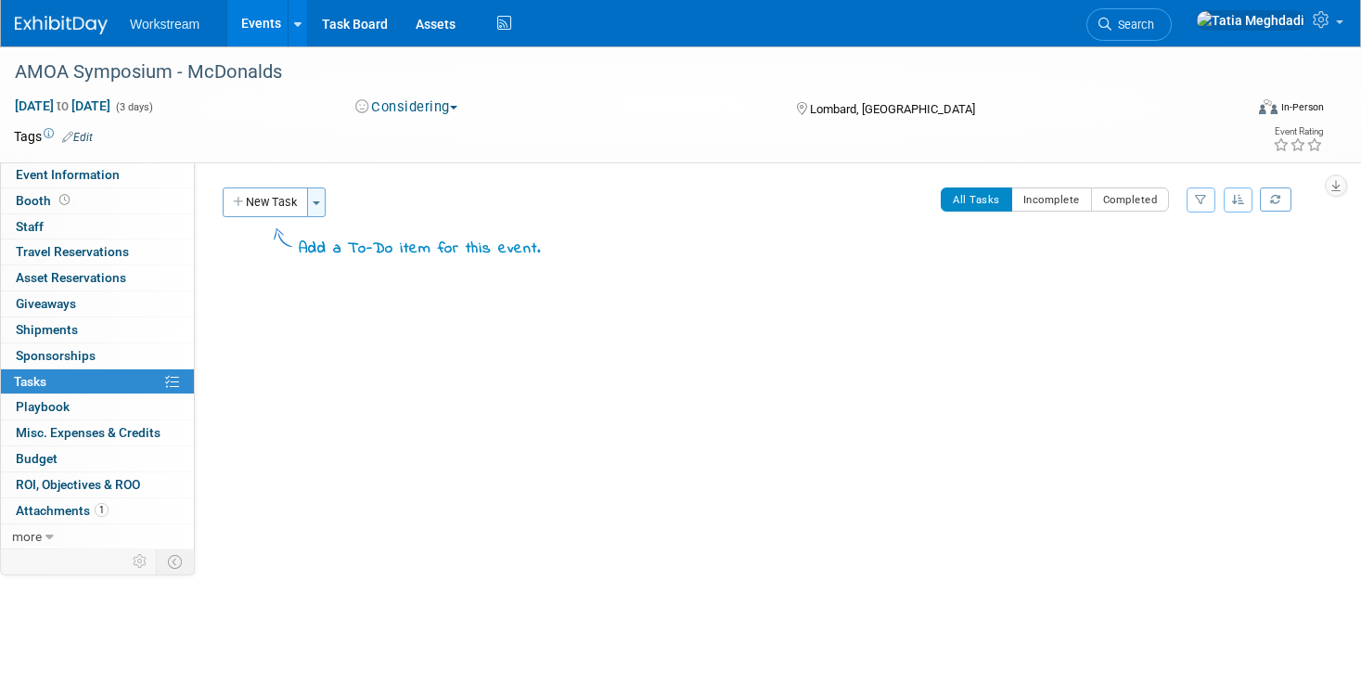
click at [321, 197] on button "Toggle Dropdown" at bounding box center [316, 202] width 19 height 30
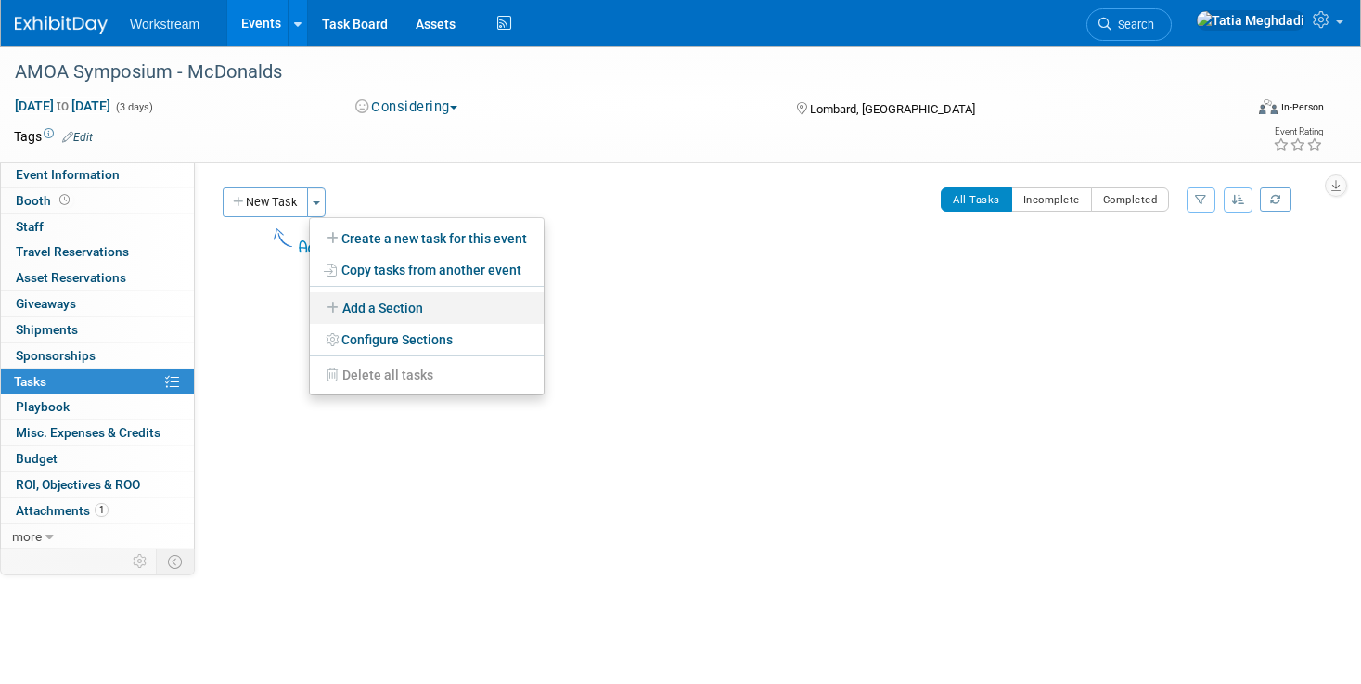
click at [401, 305] on link "Add a Section" at bounding box center [427, 308] width 234 height 32
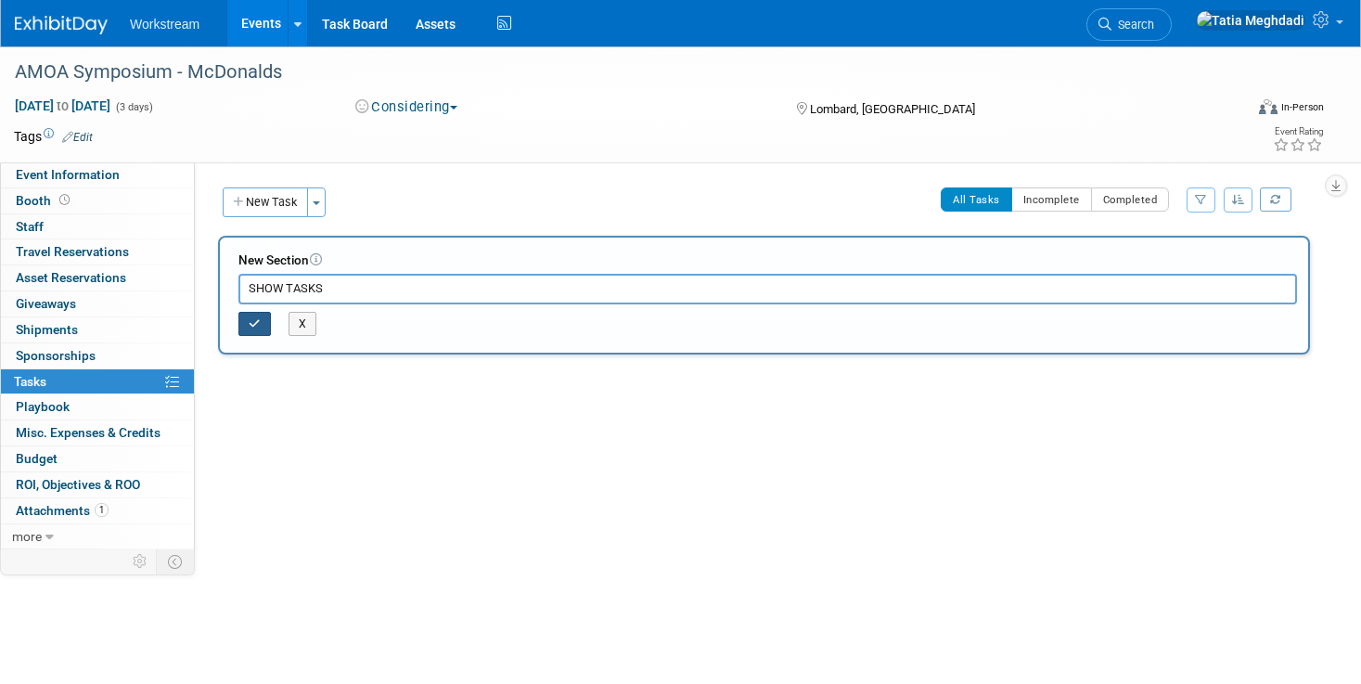
type input "SHOW TASKS"
click at [262, 322] on button "button" at bounding box center [254, 324] width 32 height 24
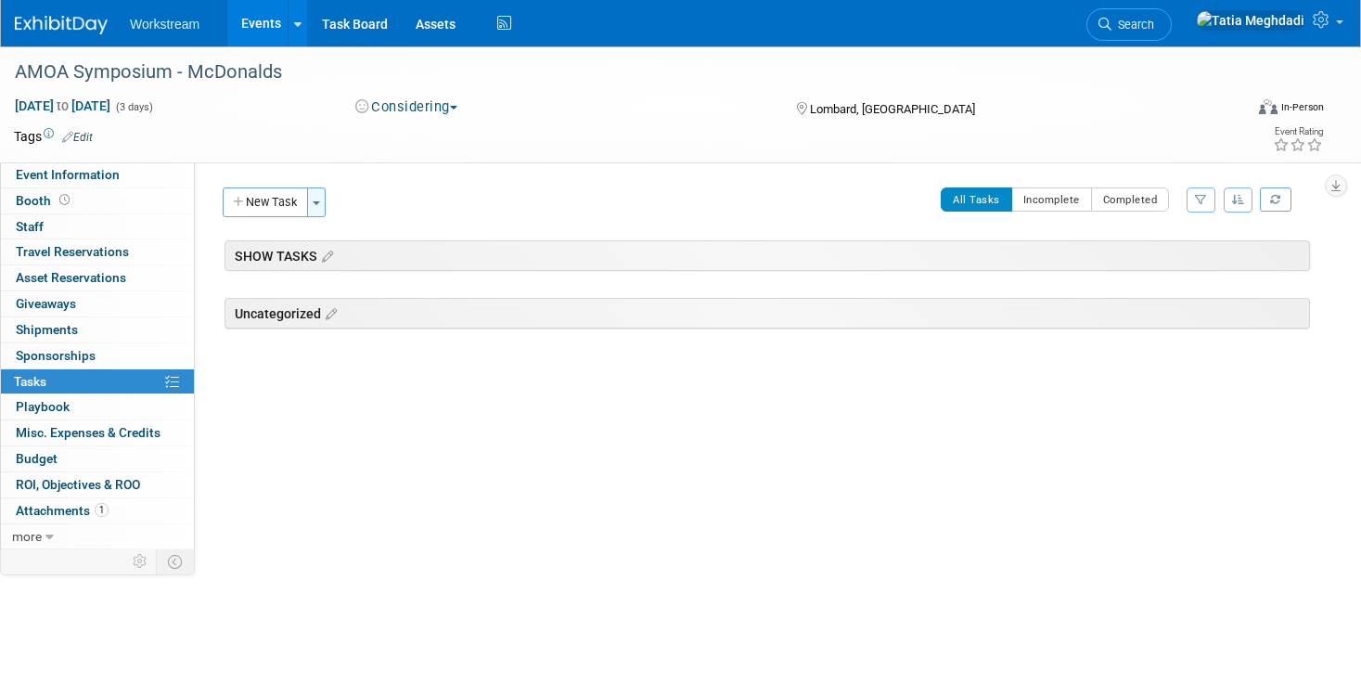
click at [319, 204] on span "button" at bounding box center [316, 203] width 7 height 4
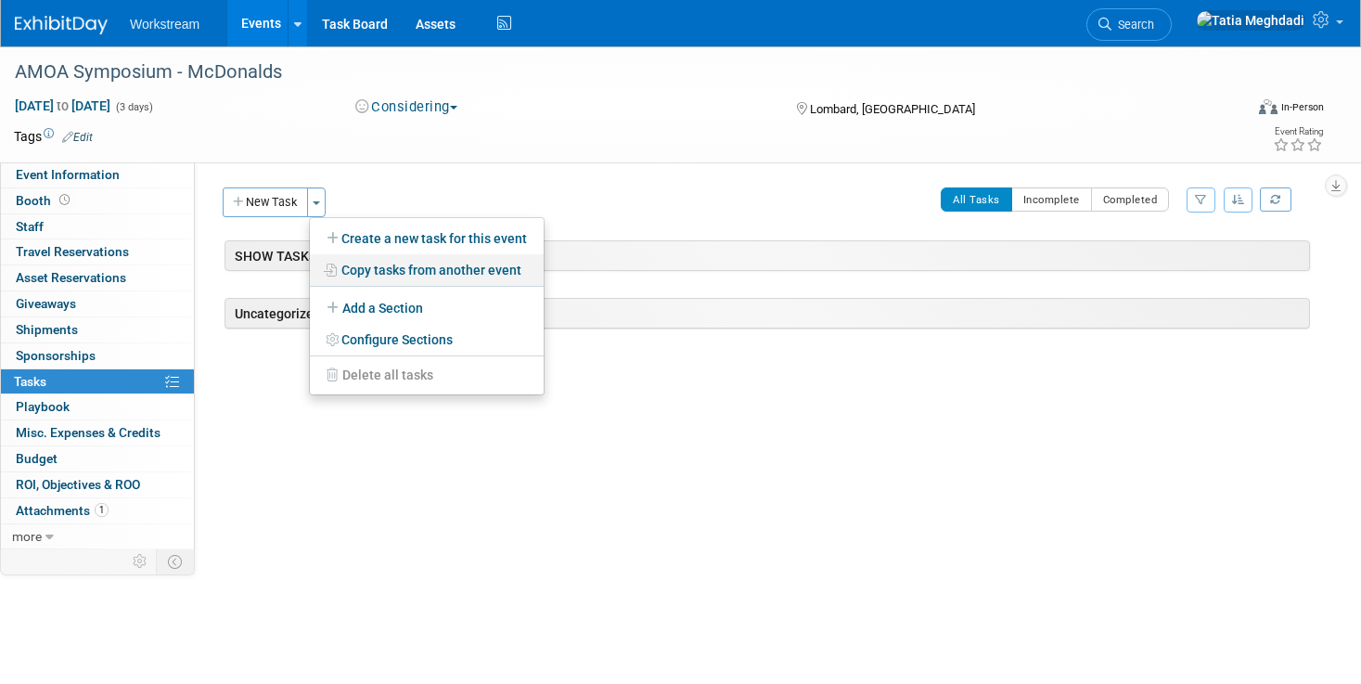
click at [399, 269] on link "Copy tasks from another event" at bounding box center [427, 270] width 234 height 32
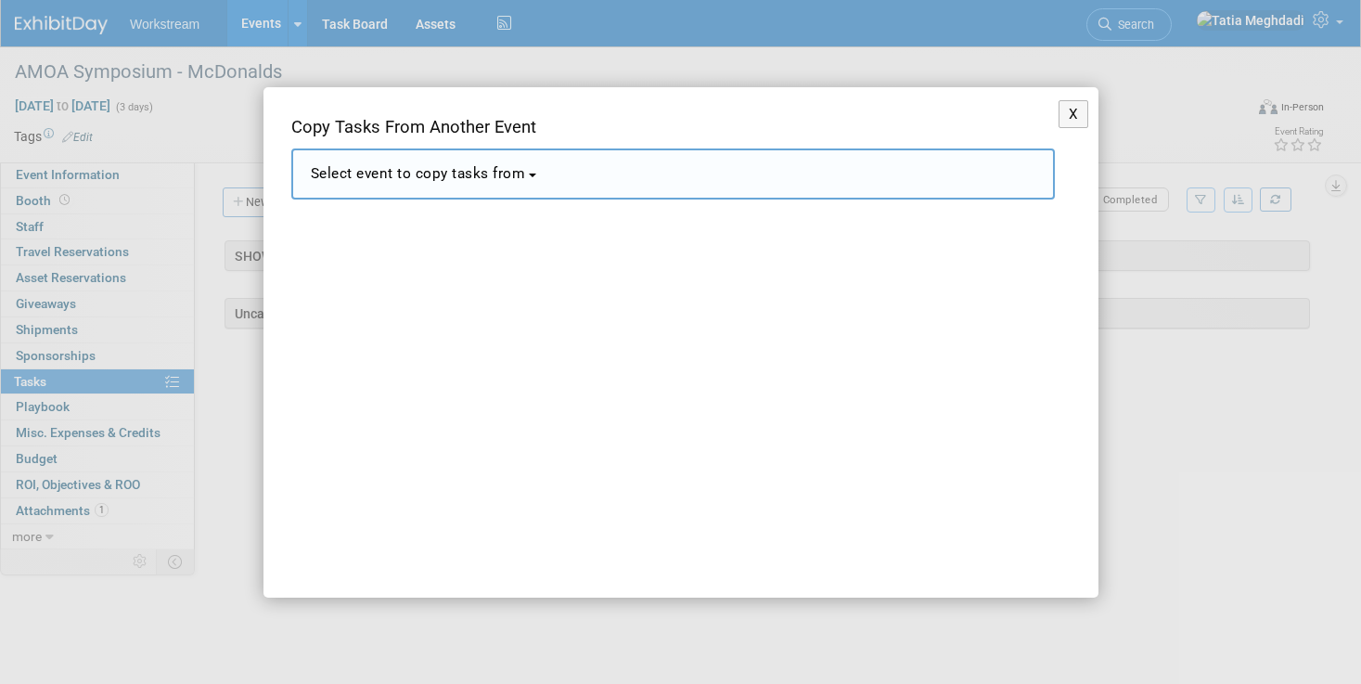
click at [410, 173] on span "Select event to copy tasks from" at bounding box center [418, 173] width 215 height 17
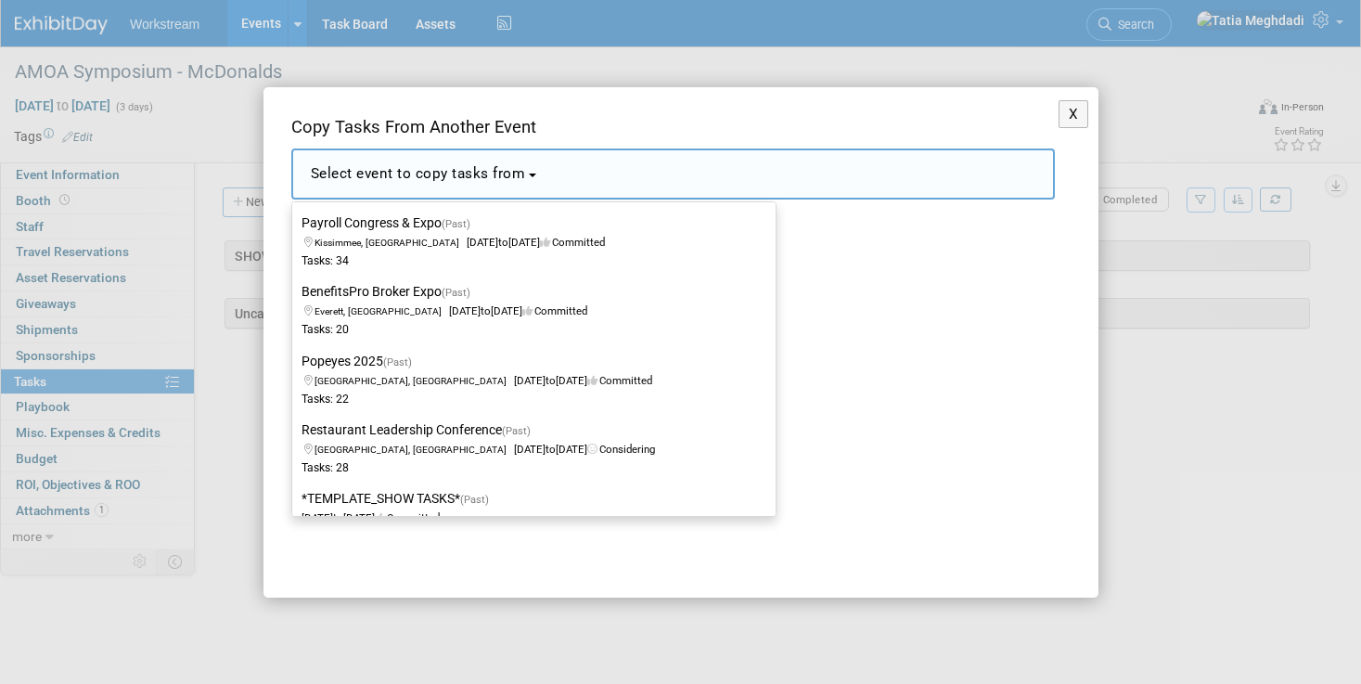
scroll to position [2667, 0]
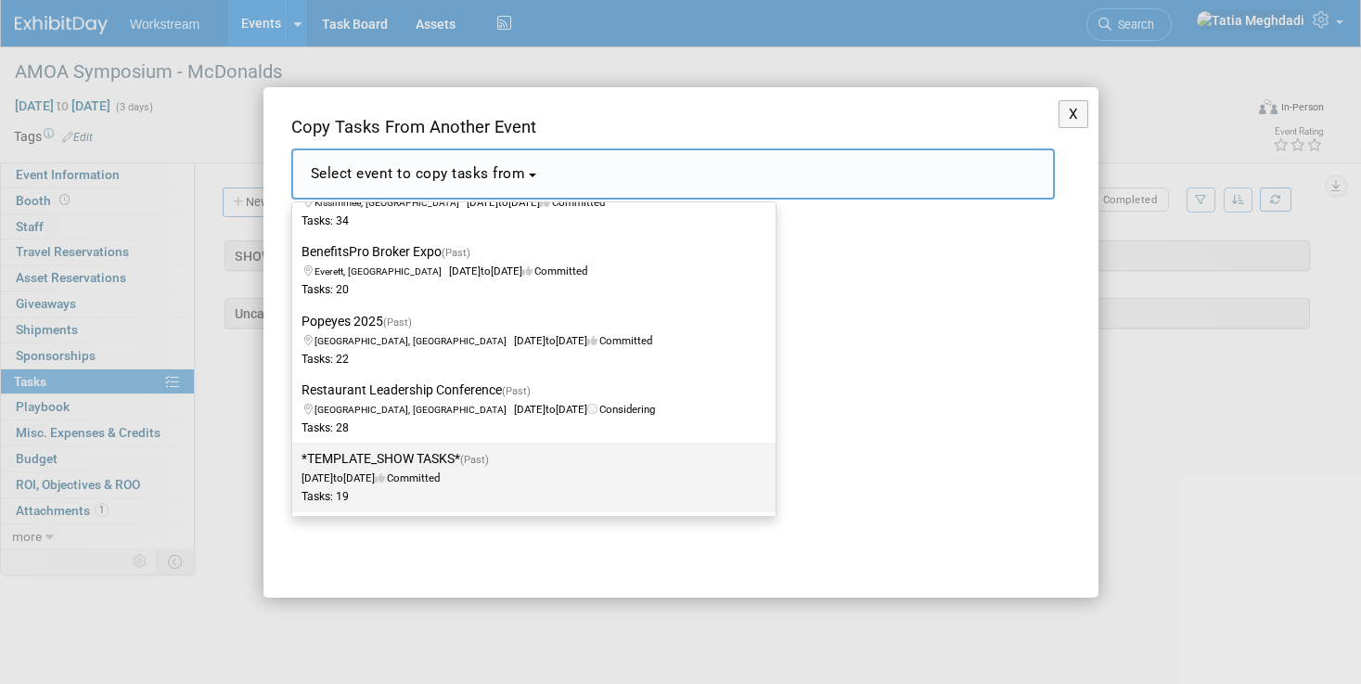
click at [343, 476] on span "to" at bounding box center [338, 477] width 10 height 13
click at [295, 465] on input "*TEMPLATE_SHOW TASKS* (Past) Dec 2, 2024 to Dec 23, 2024 Committed Tasks: 19" at bounding box center [289, 459] width 12 height 12
select select "11140526"
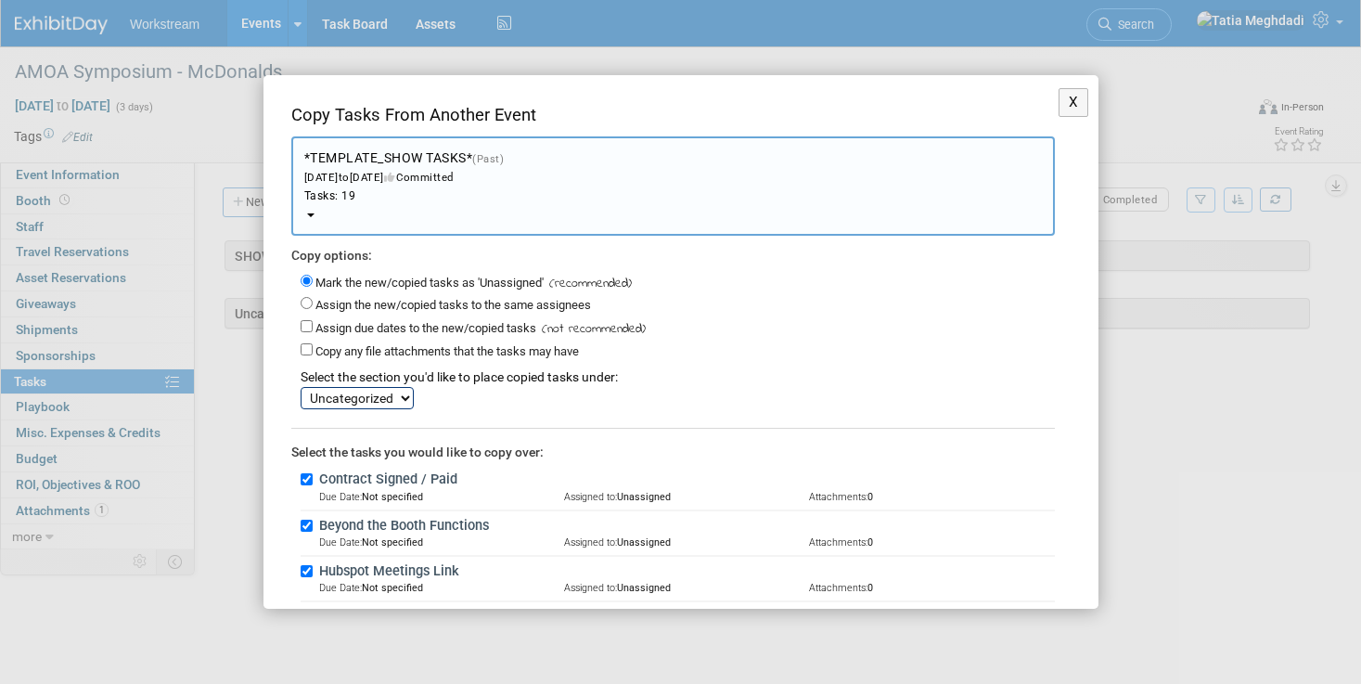
click at [355, 387] on select "SHOW TASKS Uncategorized" at bounding box center [357, 398] width 113 height 22
select select "11275302"
click at [301, 387] on select "SHOW TASKS Uncategorized" at bounding box center [357, 398] width 113 height 22
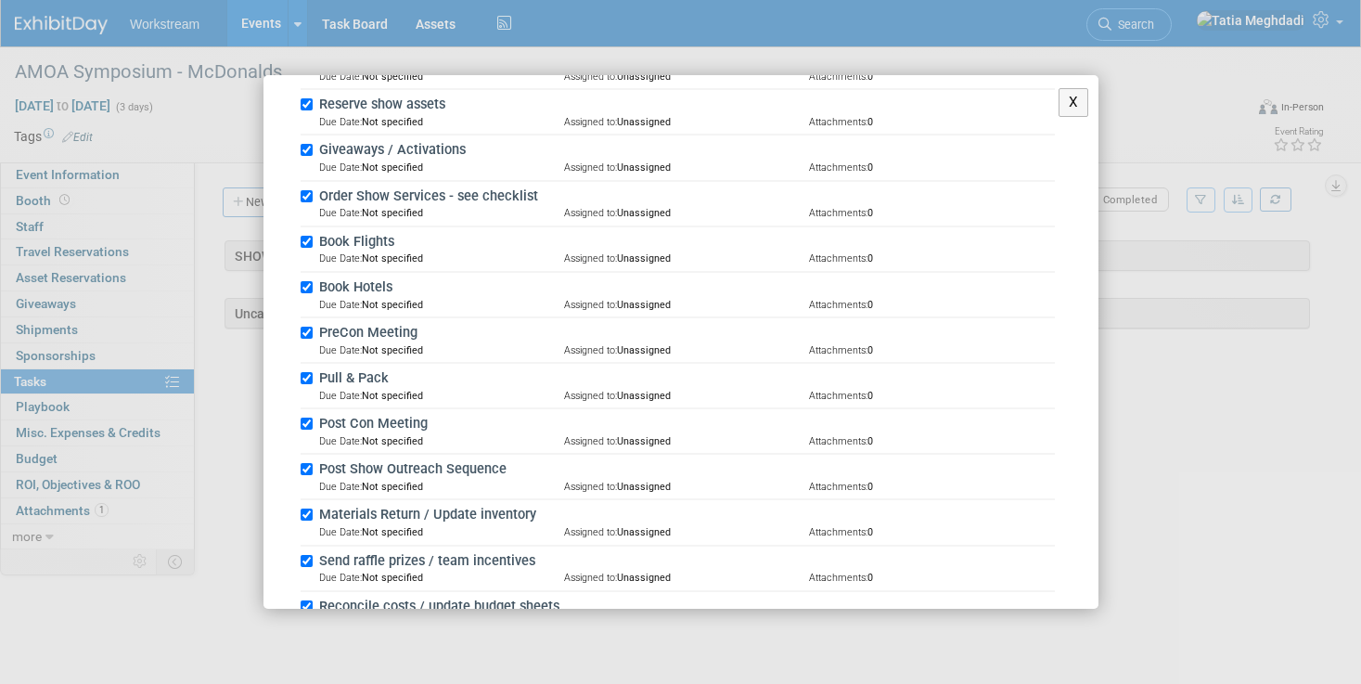
scroll to position [805, 0]
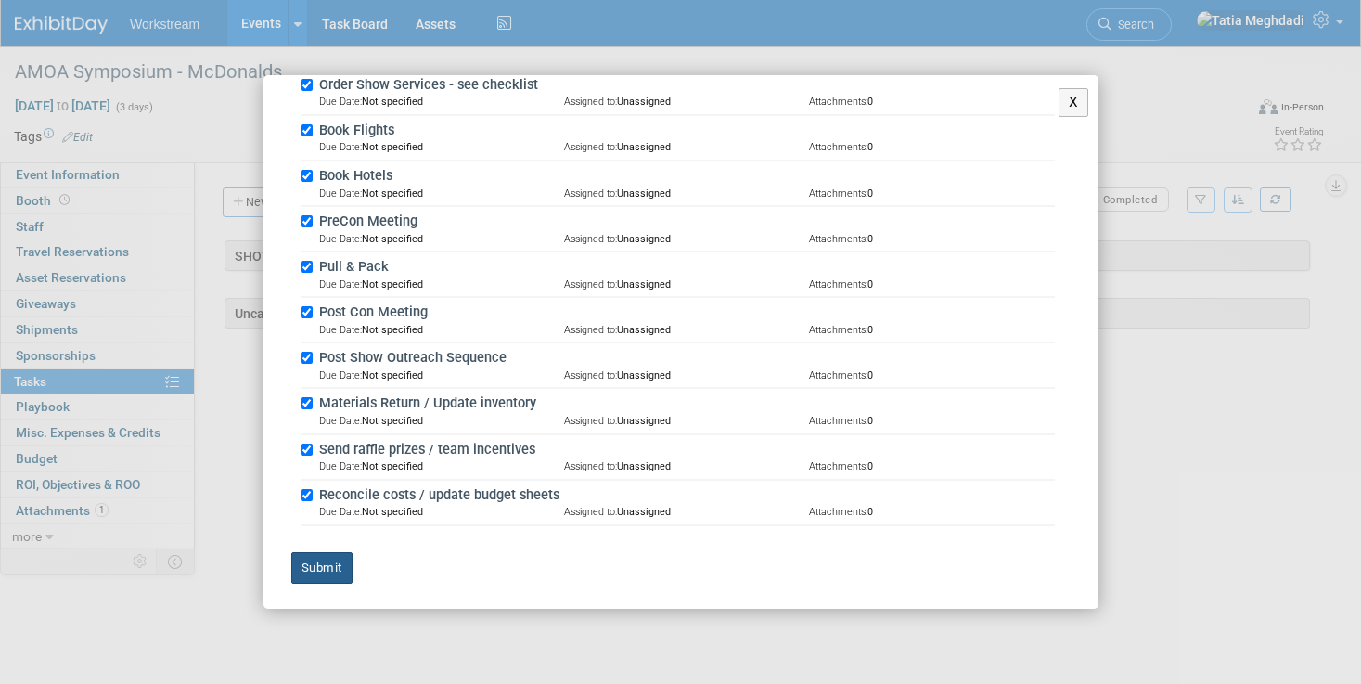
click at [325, 565] on button "Submit" at bounding box center [321, 568] width 61 height 32
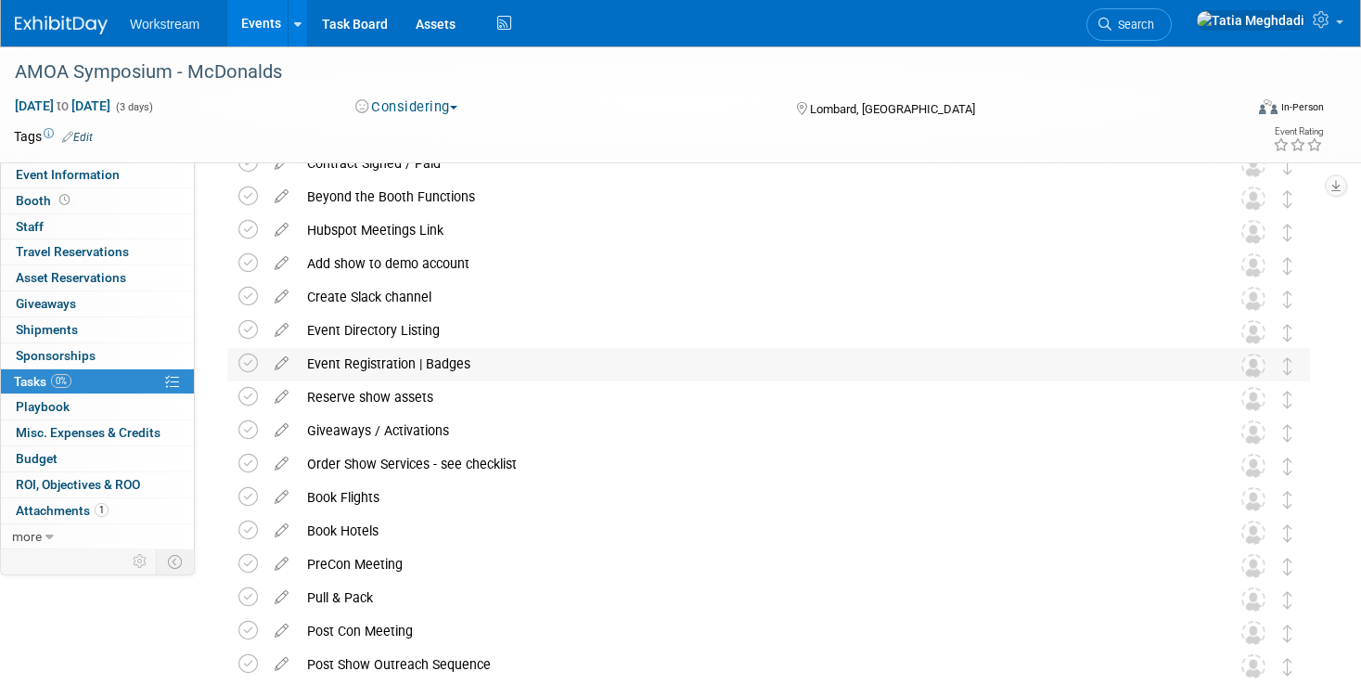
scroll to position [0, 0]
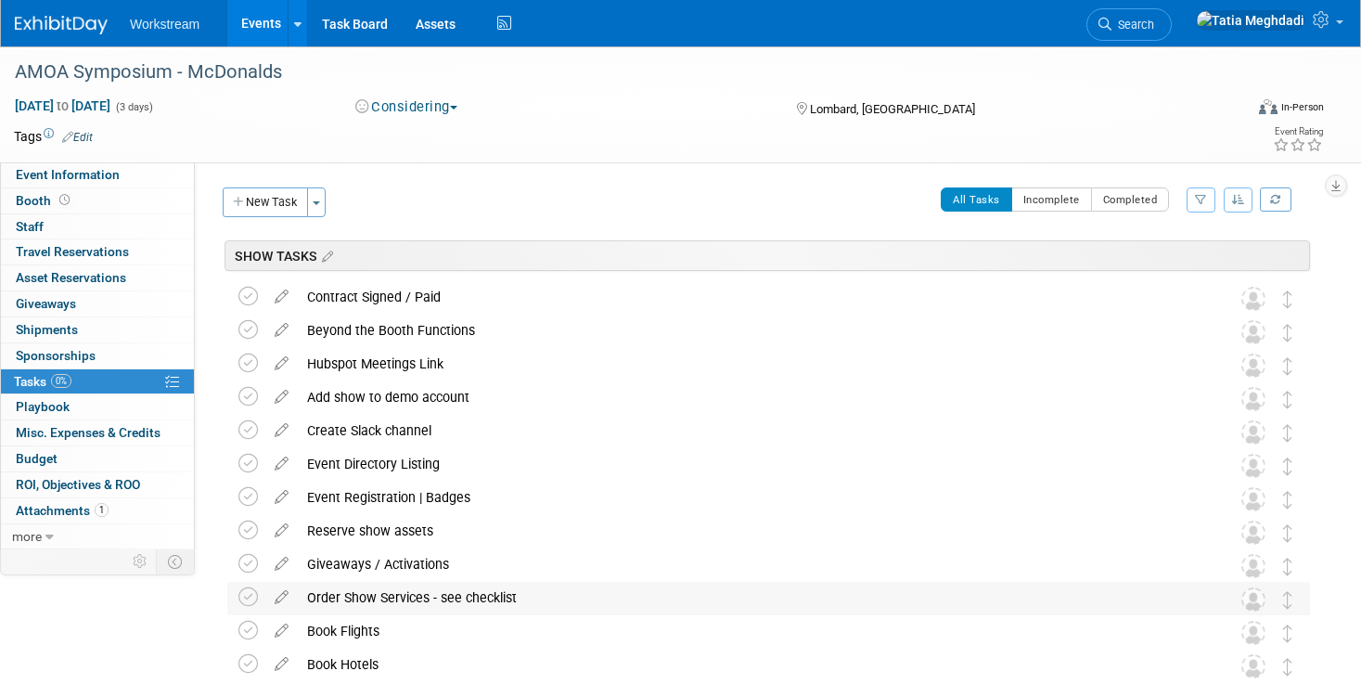
click at [413, 602] on div "Order Show Services - see checklist" at bounding box center [751, 598] width 906 height 32
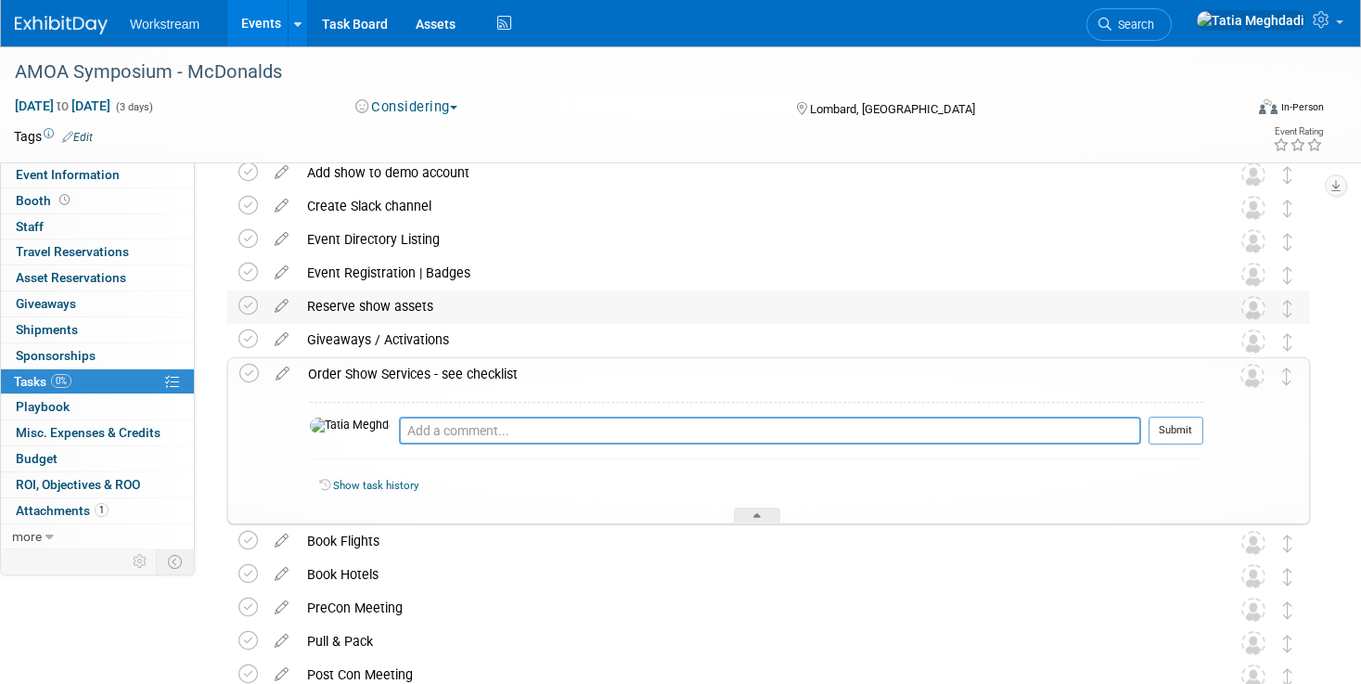
scroll to position [226, 0]
click at [755, 518] on icon at bounding box center [756, 516] width 7 height 11
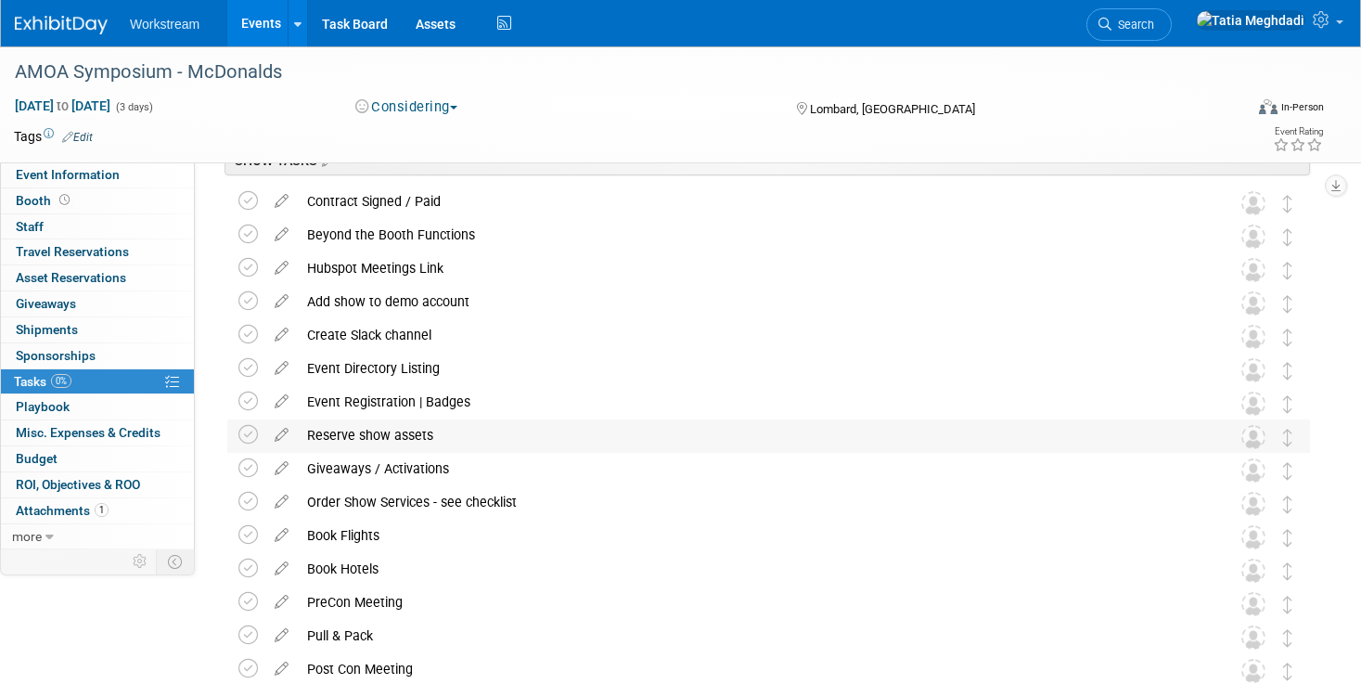
scroll to position [0, 0]
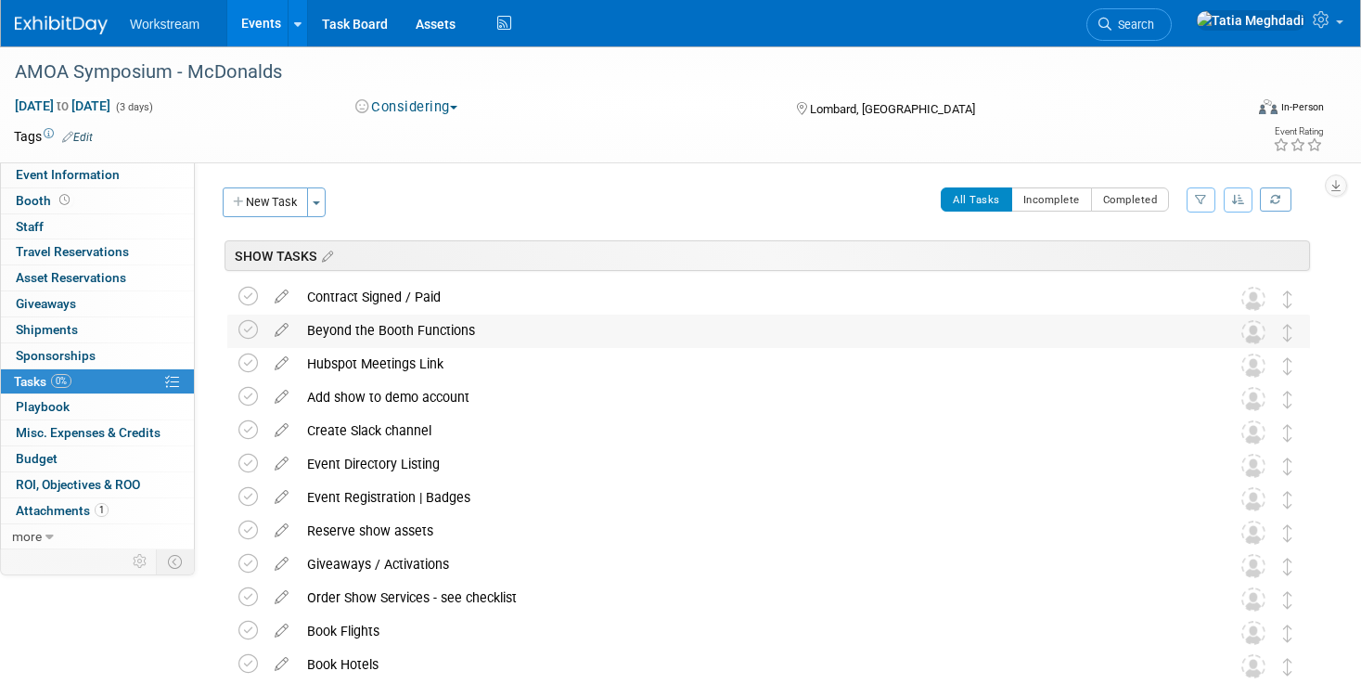
click at [1253, 326] on img at bounding box center [1253, 332] width 24 height 24
click at [396, 290] on div "Contract Signed / Paid" at bounding box center [751, 297] width 906 height 32
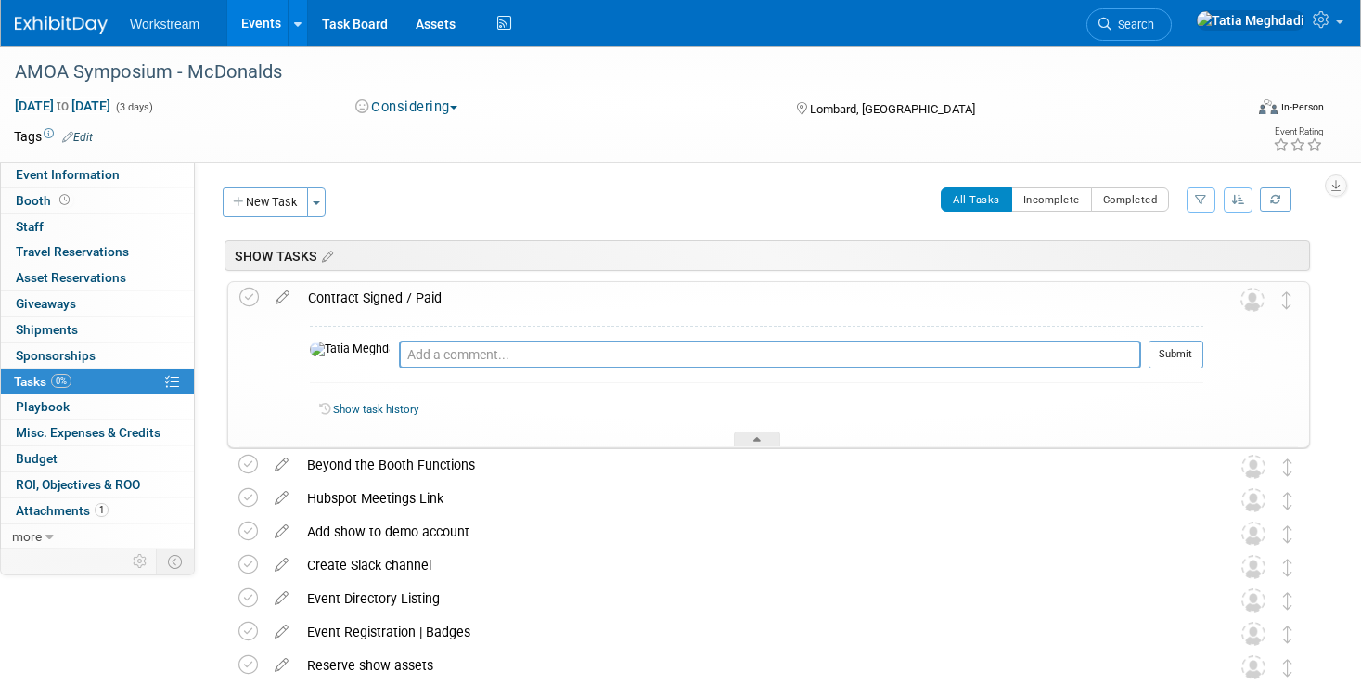
click at [444, 180] on div "Event Website: Edit Event Venue Name: Westin Hotel Lombard, IL Edit OTC" at bounding box center [759, 355] width 1129 height 387
click at [283, 298] on icon at bounding box center [282, 293] width 32 height 23
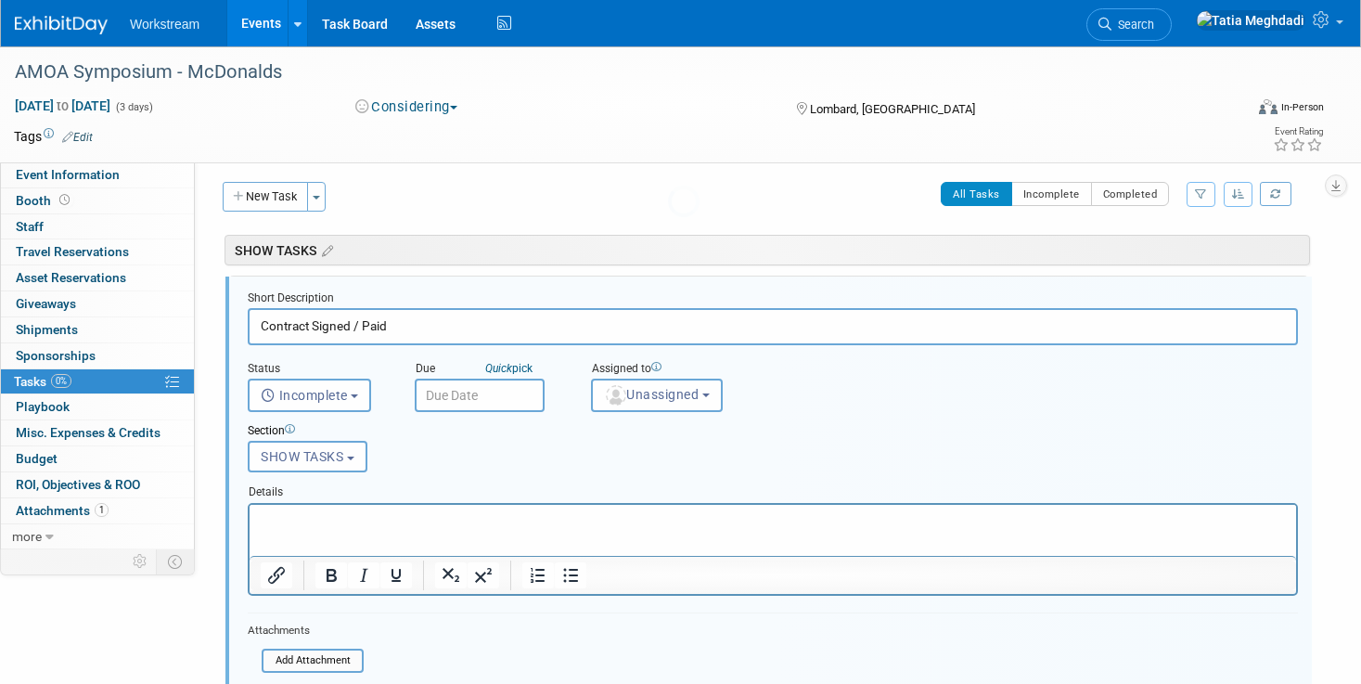
scroll to position [10, 0]
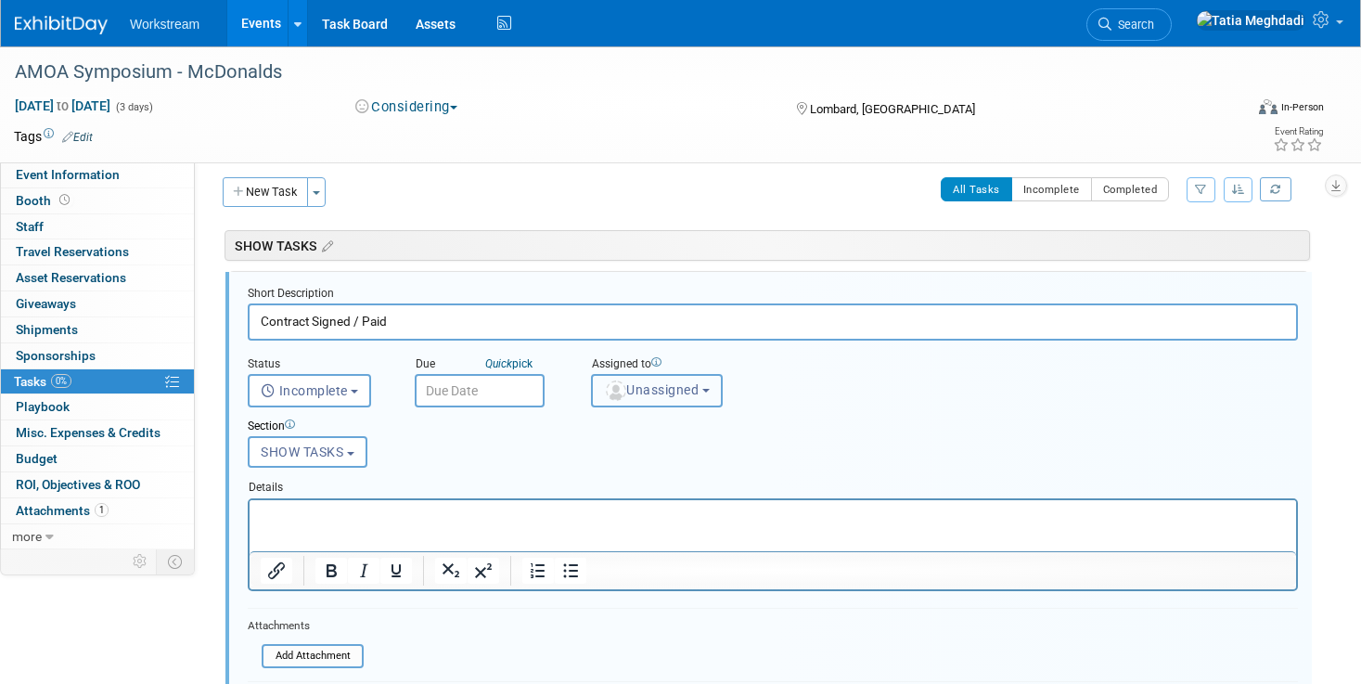
click at [628, 394] on span "Unassigned" at bounding box center [651, 389] width 95 height 15
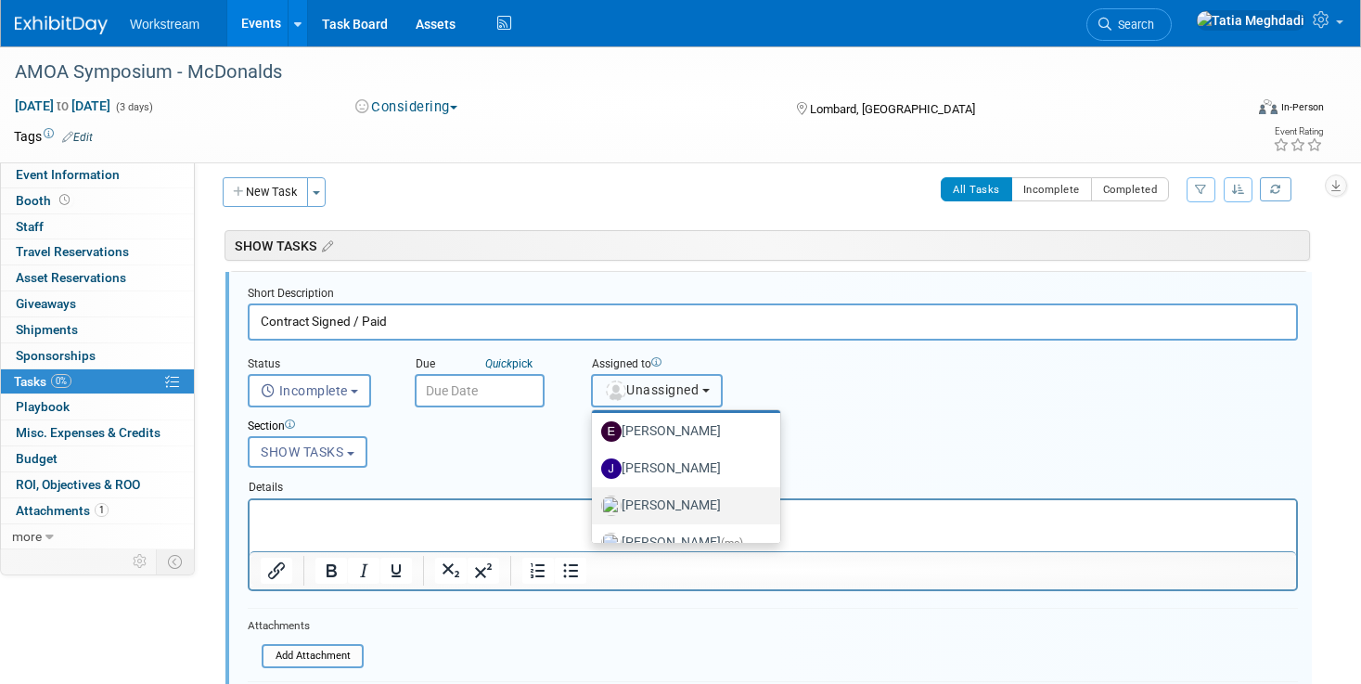
scroll to position [62, 0]
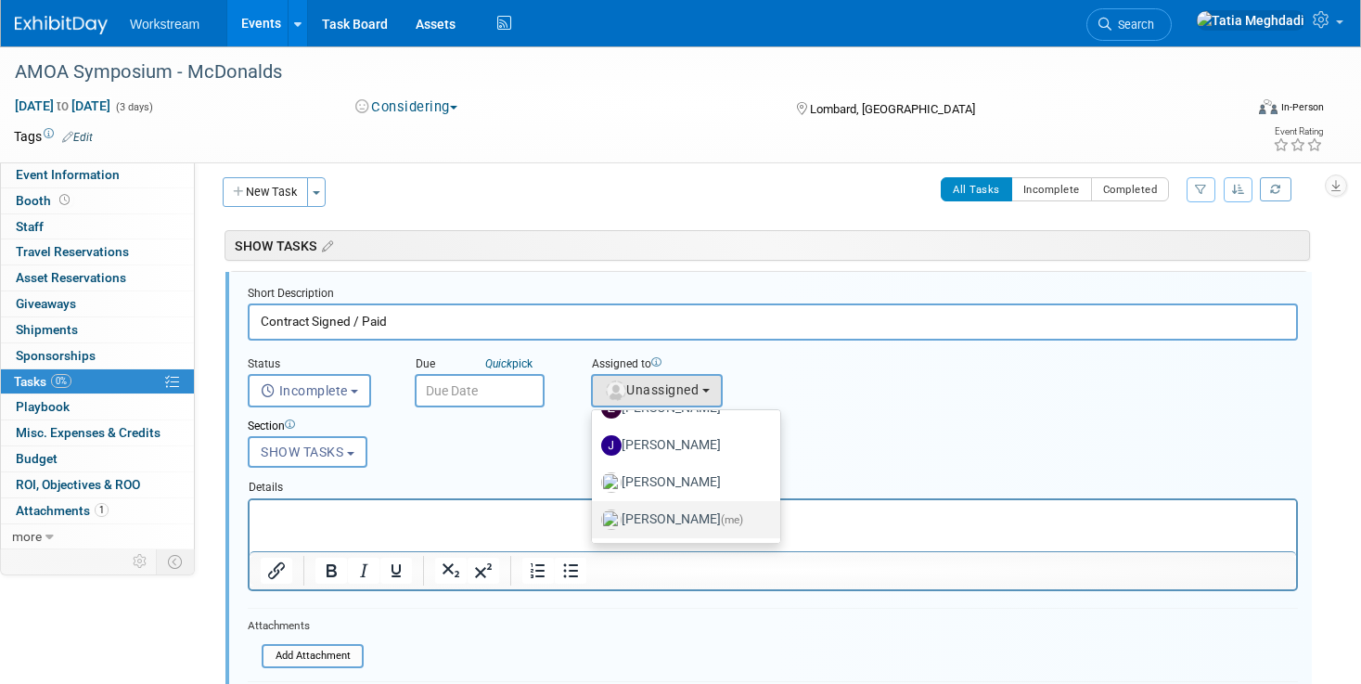
click at [652, 518] on label "Tatia Meghdadi (me)" at bounding box center [681, 520] width 160 height 30
click at [595, 518] on input "Tatia Meghdadi (me)" at bounding box center [588, 517] width 12 height 12
select select "b902a942-28d6-4fba-8668-6eaa2e055ed5"
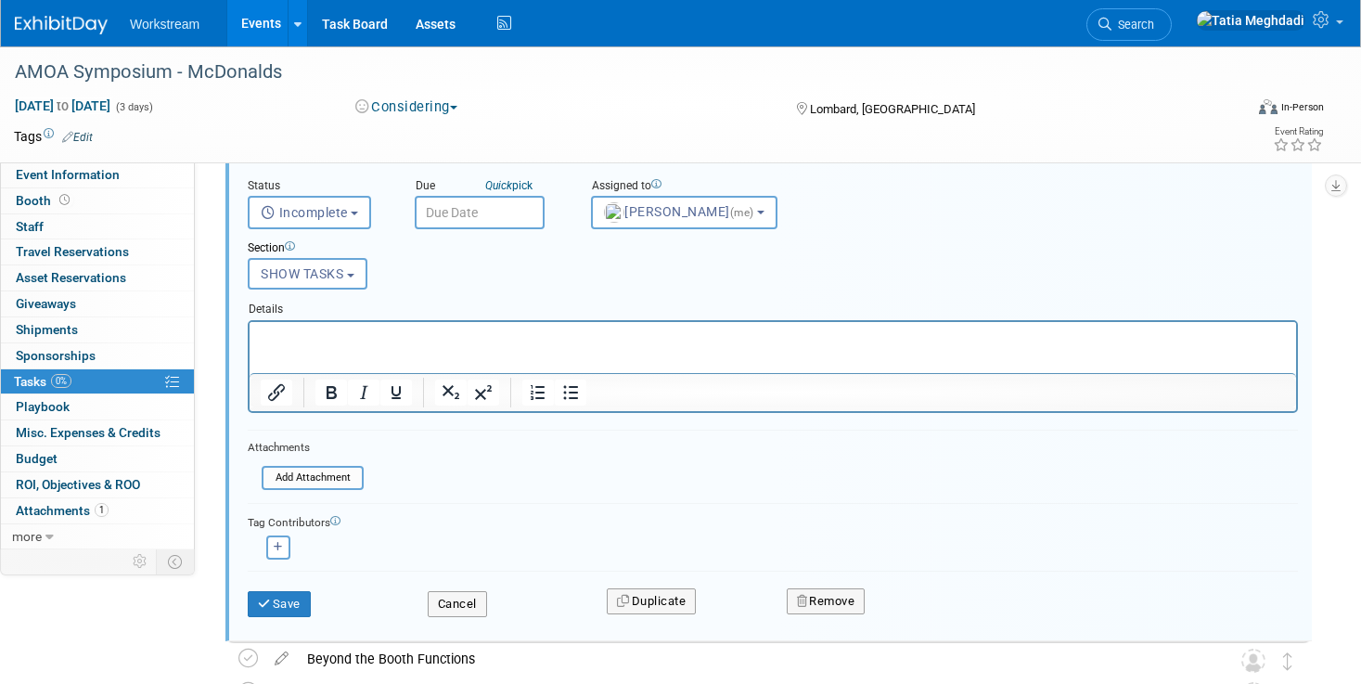
scroll to position [170, 0]
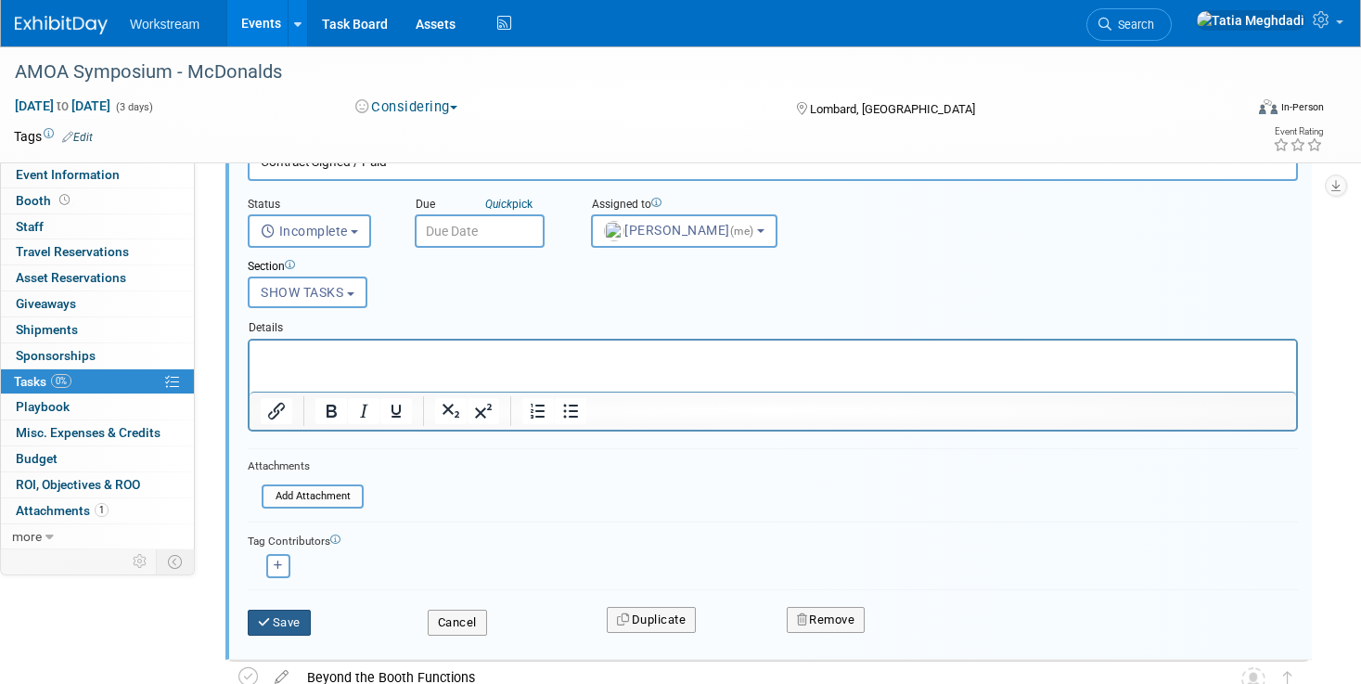
click at [285, 624] on button "Save" at bounding box center [279, 622] width 63 height 26
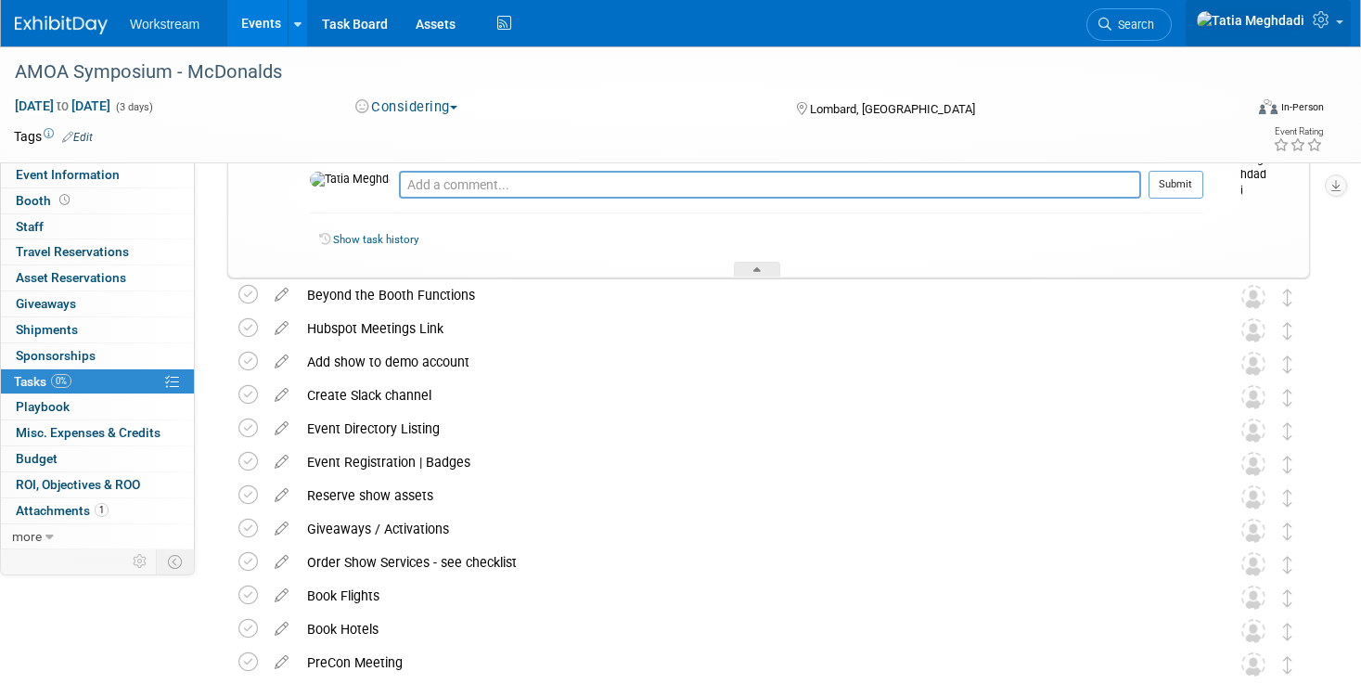
click at [1338, 13] on link at bounding box center [1267, 23] width 165 height 46
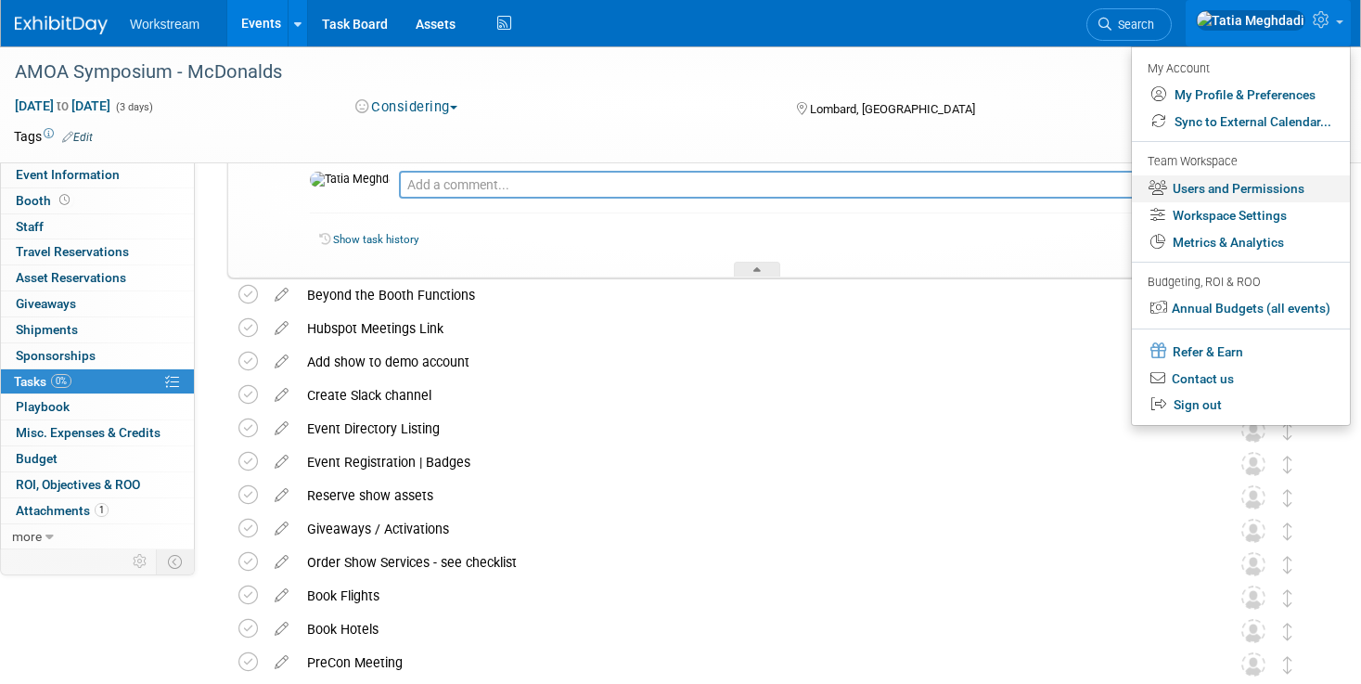
click at [1233, 185] on link "Users and Permissions" at bounding box center [1241, 188] width 218 height 27
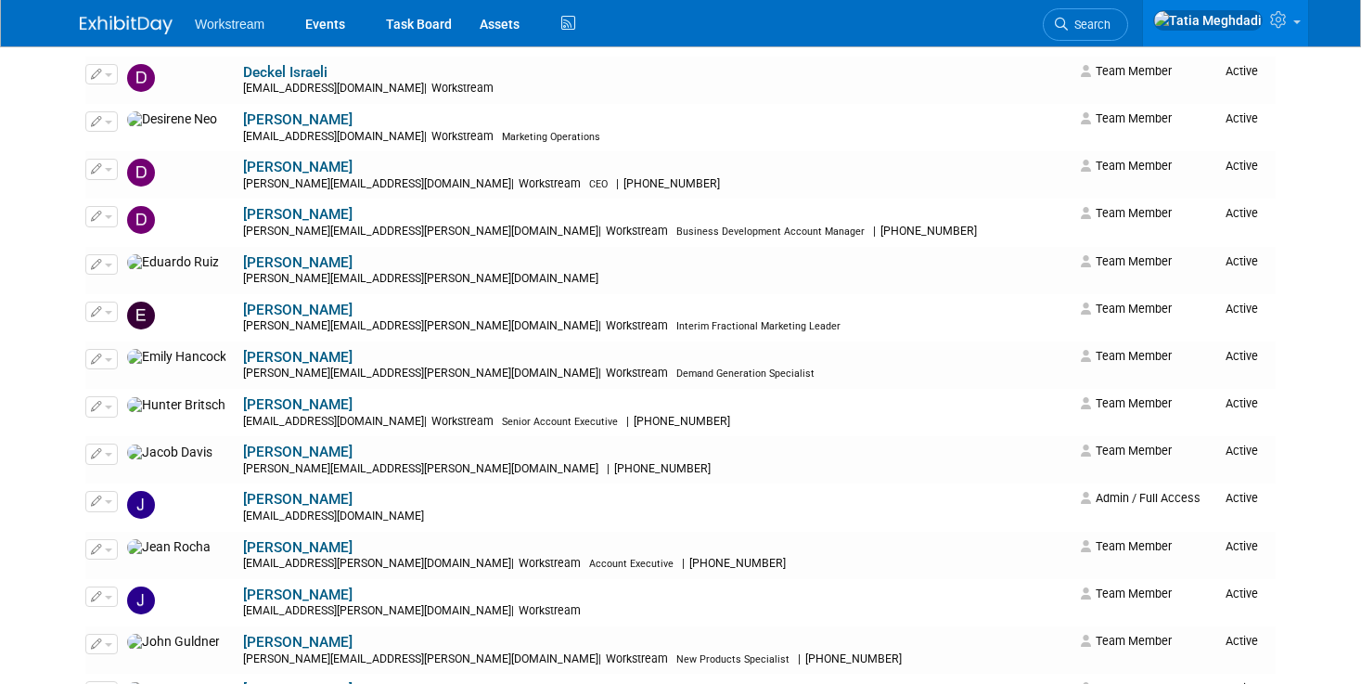
scroll to position [884, 0]
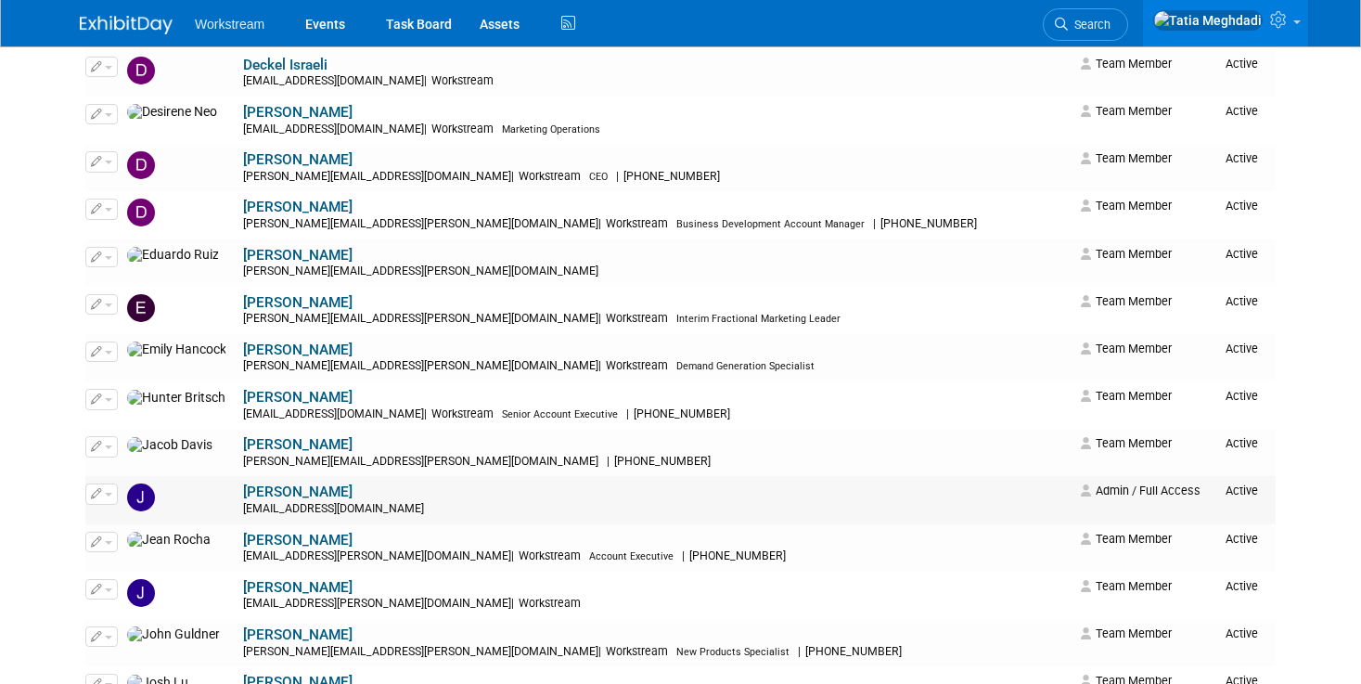
click at [112, 492] on button "button" at bounding box center [101, 493] width 32 height 20
click at [142, 522] on link "Edit" at bounding box center [159, 524] width 147 height 26
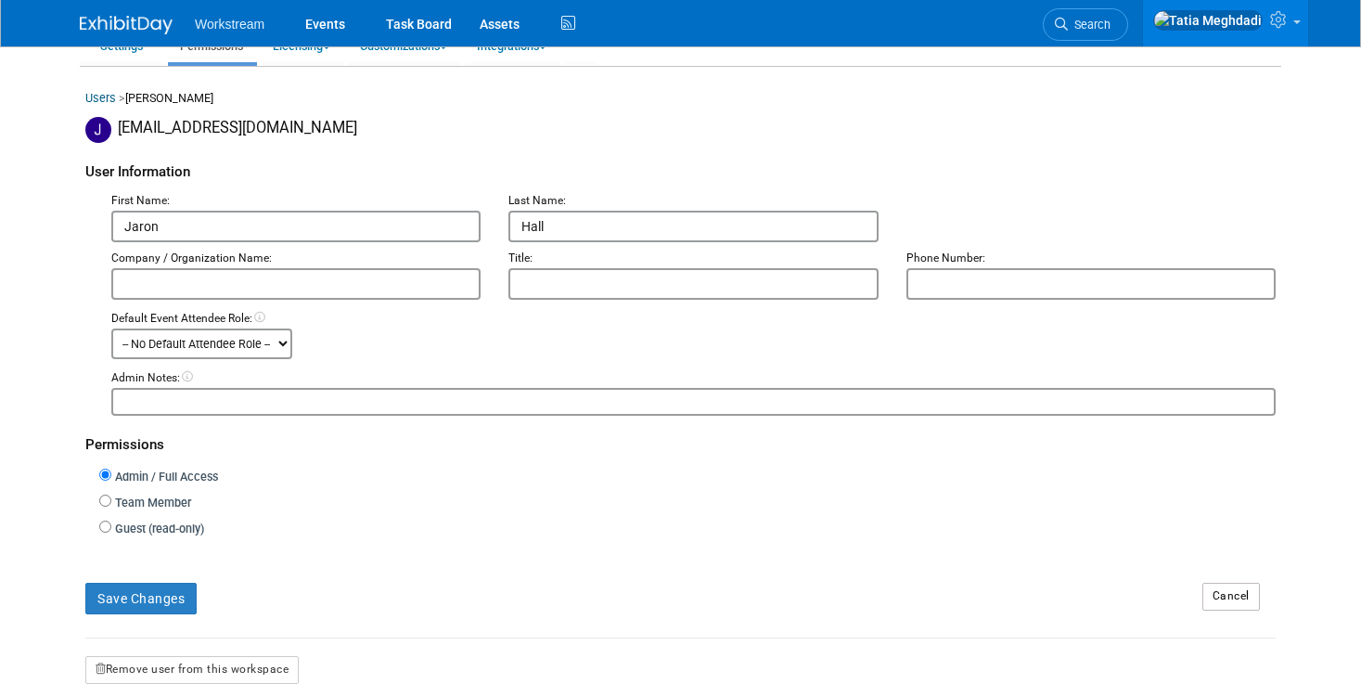
scroll to position [123, 0]
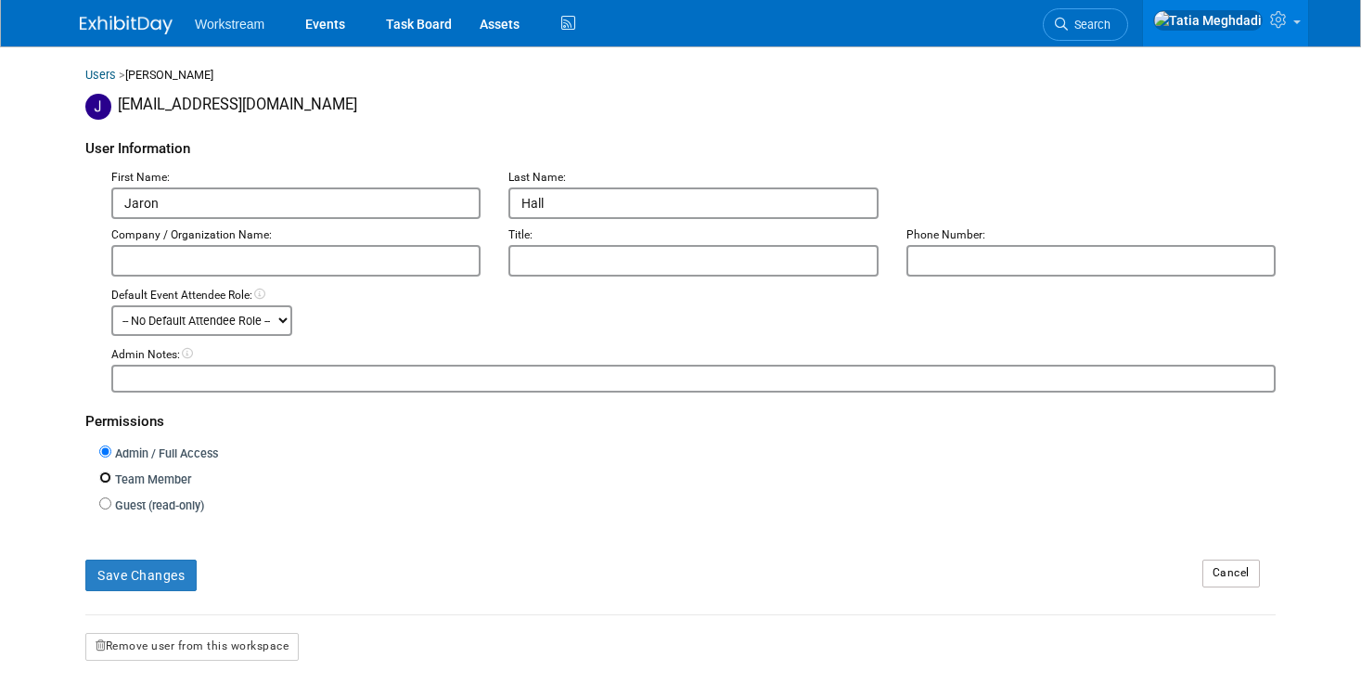
click at [100, 473] on input "Team Member" at bounding box center [105, 477] width 12 height 12
radio input "true"
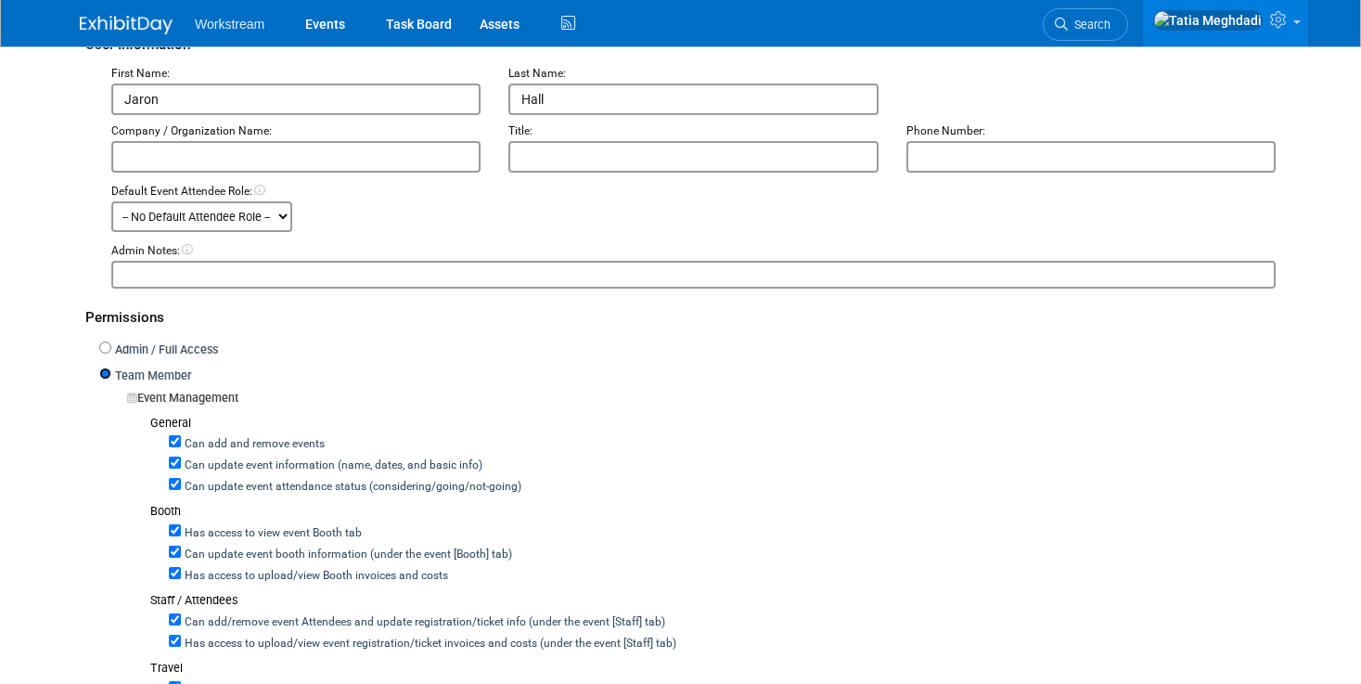
scroll to position [262, 0]
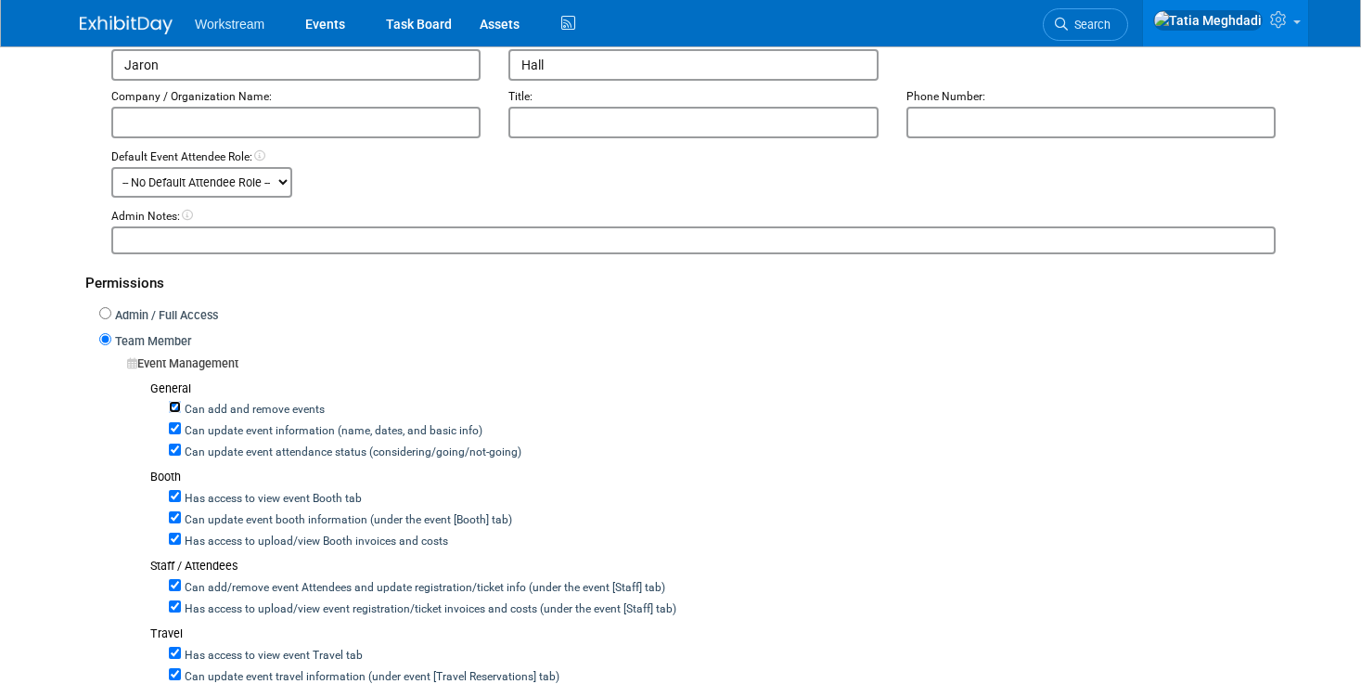
click at [171, 410] on input "Can add and remove events" at bounding box center [175, 407] width 12 height 12
checkbox input "false"
click at [176, 428] on input "Can update event information (name, dates, and basic info)" at bounding box center [175, 428] width 12 height 12
checkbox input "false"
click at [175, 446] on input "Can update event attendance status (considering/going/not-going)" at bounding box center [175, 449] width 12 height 12
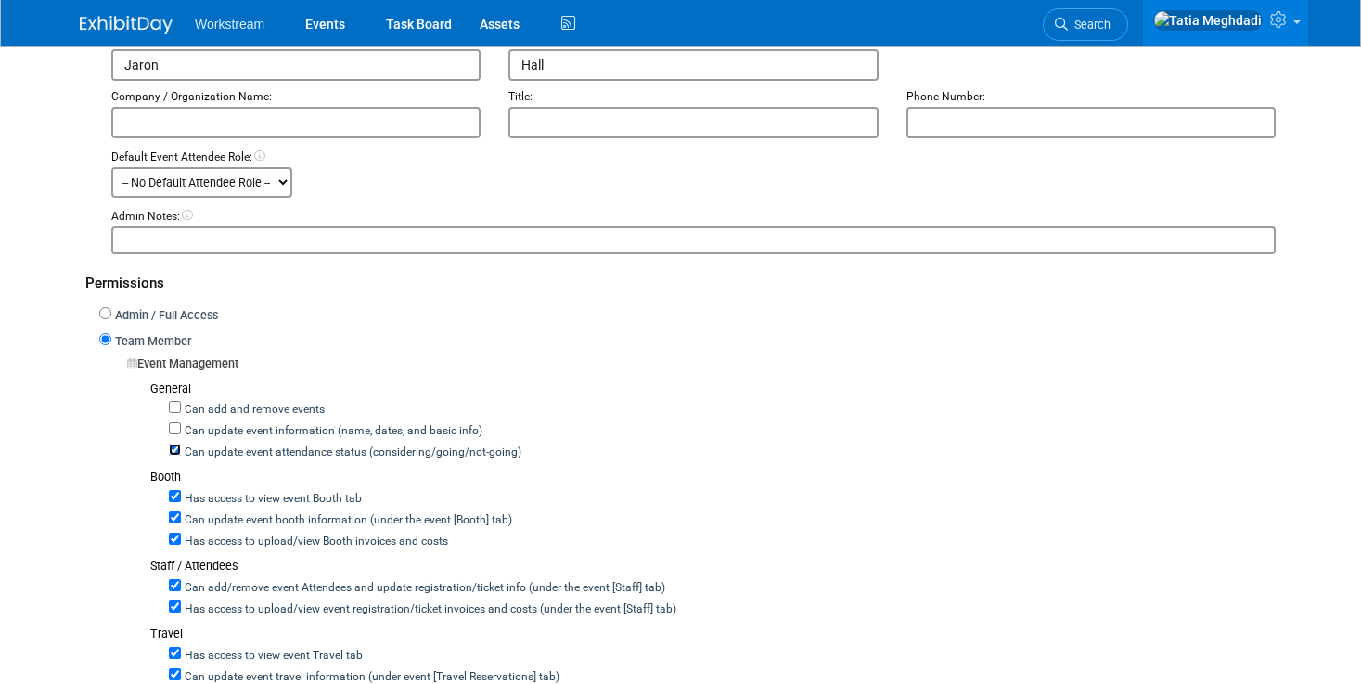
checkbox input "false"
click at [176, 516] on input "Can update event booth information (under the event [Booth] tab)" at bounding box center [175, 517] width 12 height 12
checkbox input "false"
click at [173, 534] on input "Has access to view Booth invoices and costs" at bounding box center [175, 538] width 12 height 12
checkbox input "false"
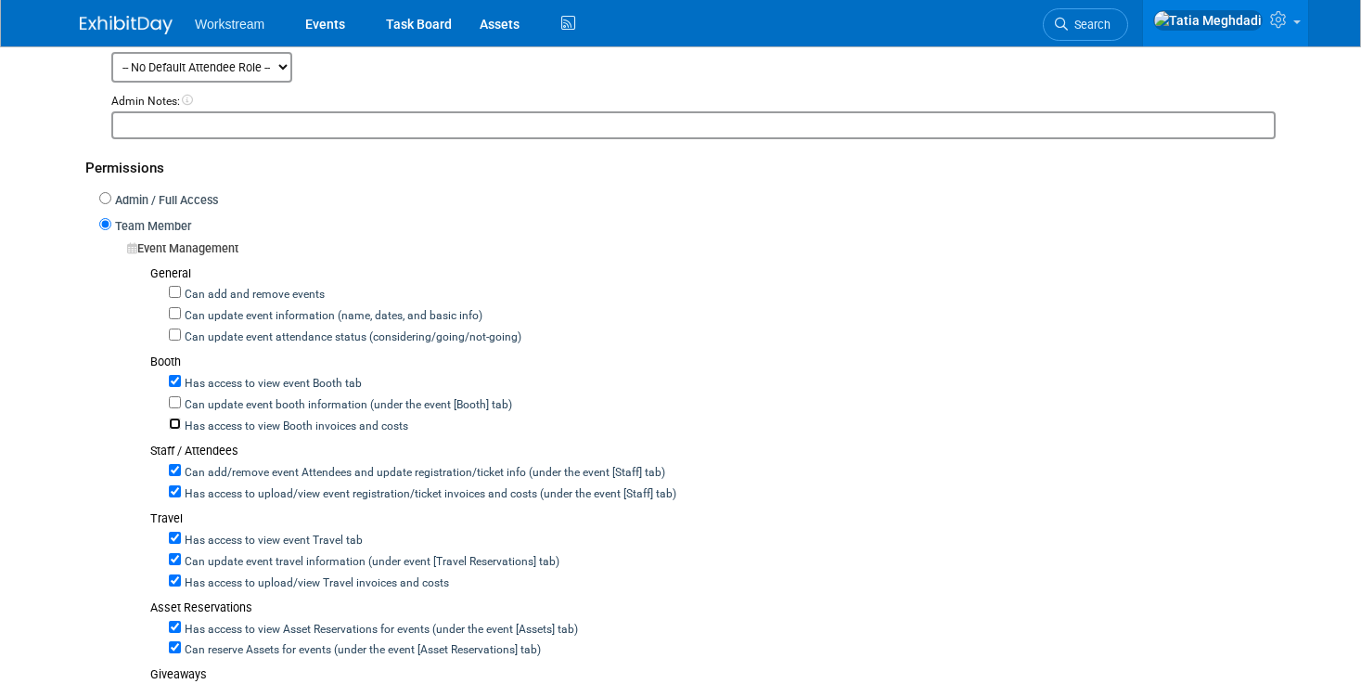
scroll to position [390, 0]
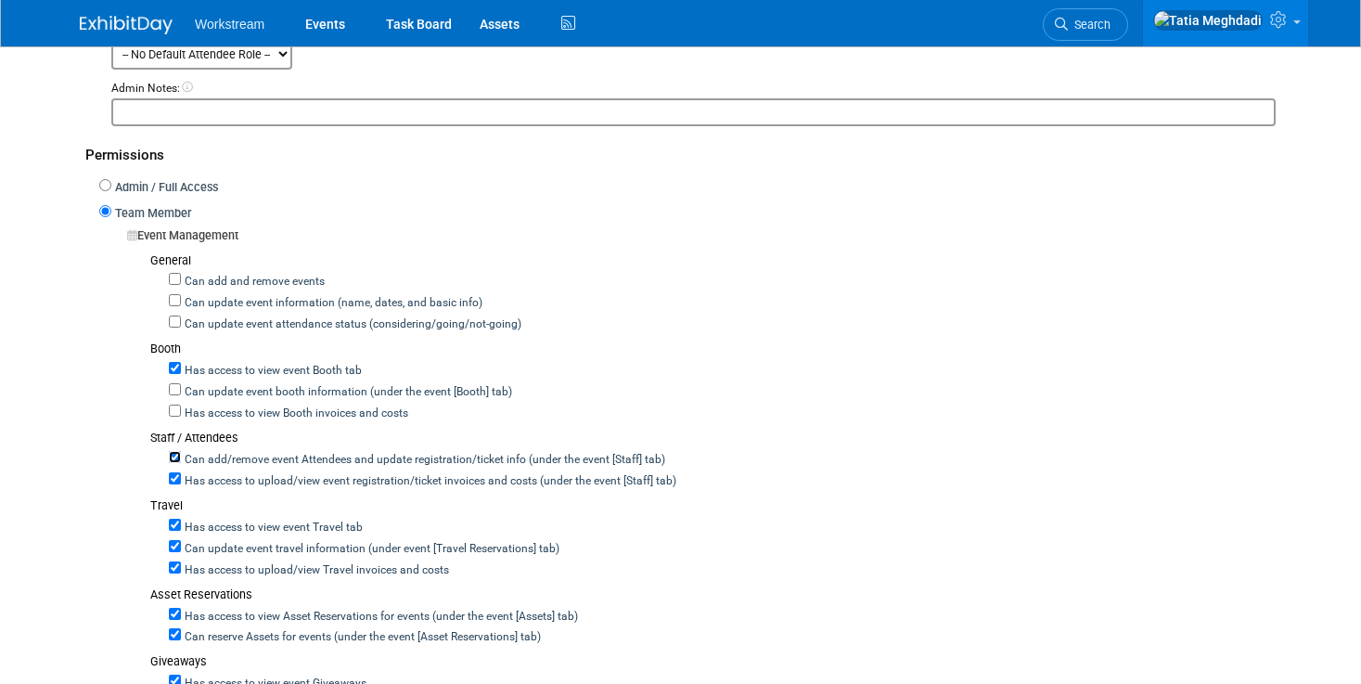
click at [174, 456] on input "Can add/remove event Attendees and update registration/ticket info (under the e…" at bounding box center [175, 457] width 12 height 12
checkbox input "false"
click at [177, 473] on input "Has access to view event registration/ticket invoices and costs (under the even…" at bounding box center [175, 478] width 12 height 12
checkbox input "false"
click at [178, 541] on input "Can update event travel information (under event [Travel Reservations] tab)" at bounding box center [175, 546] width 12 height 12
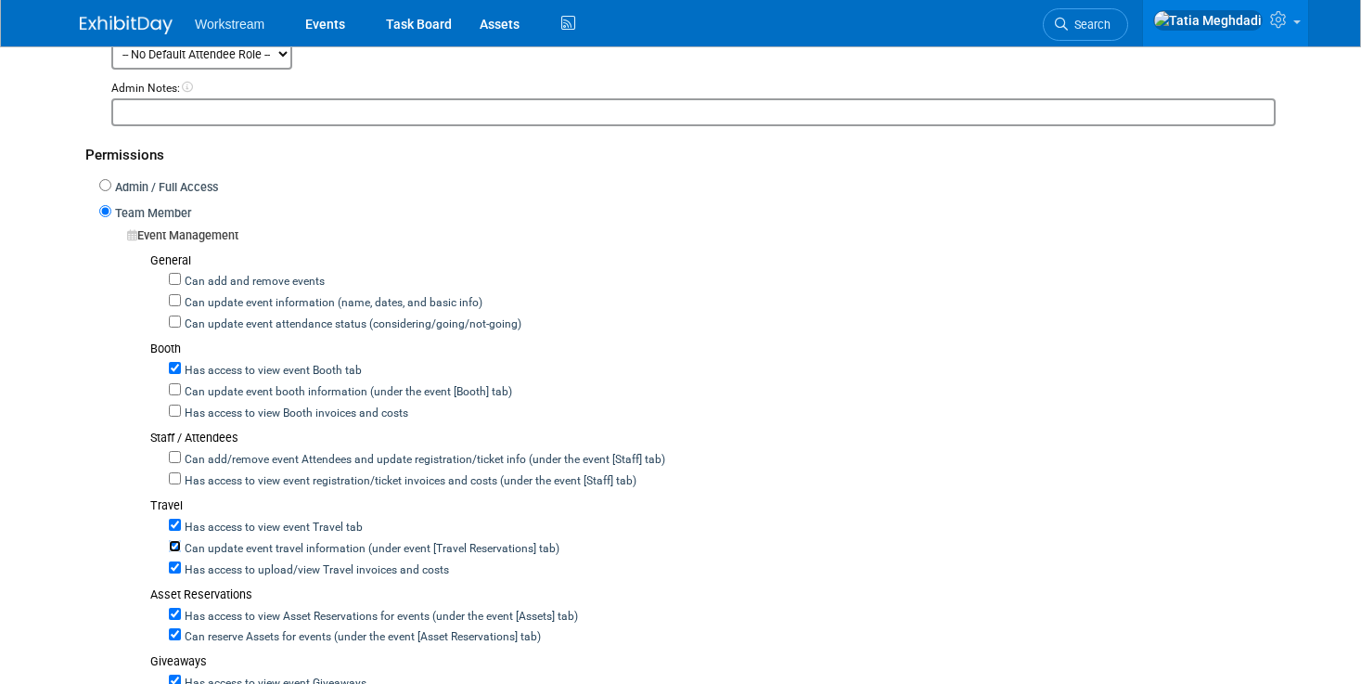
checkbox input "false"
click at [173, 561] on input "Has access to view Travel invoices and costs" at bounding box center [175, 567] width 12 height 12
checkbox input "false"
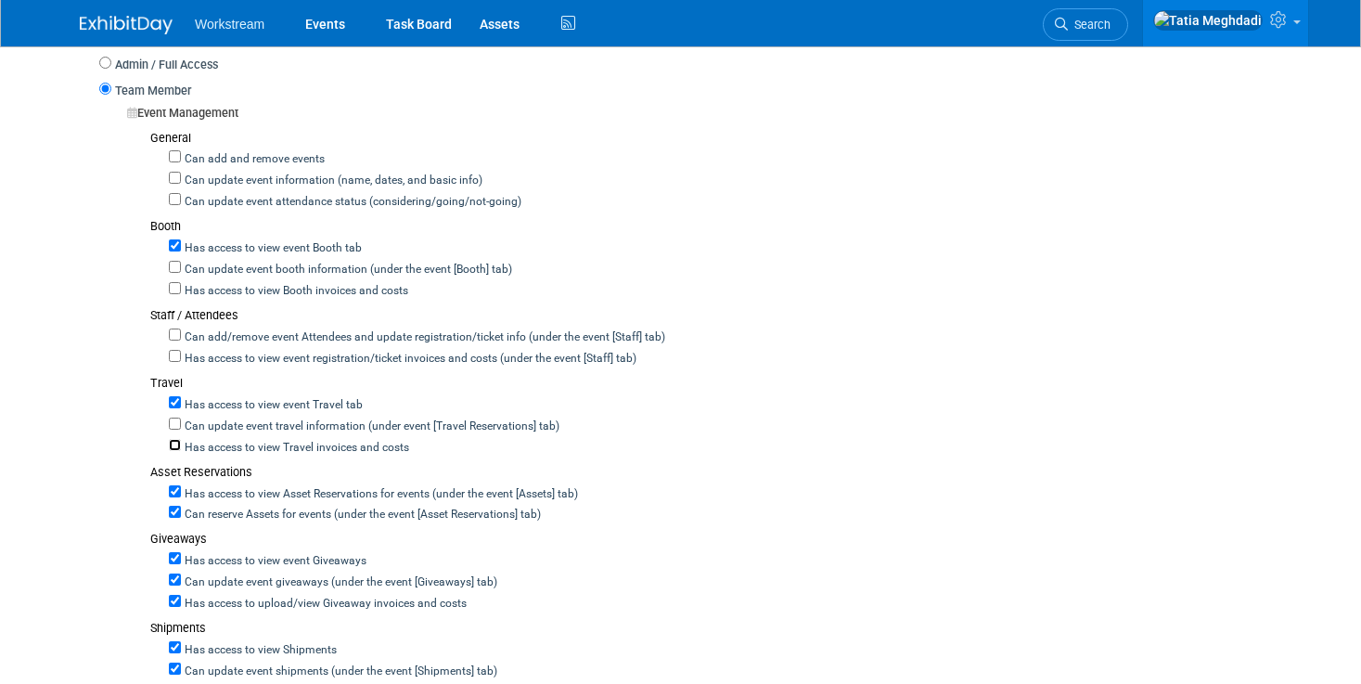
scroll to position [524, 0]
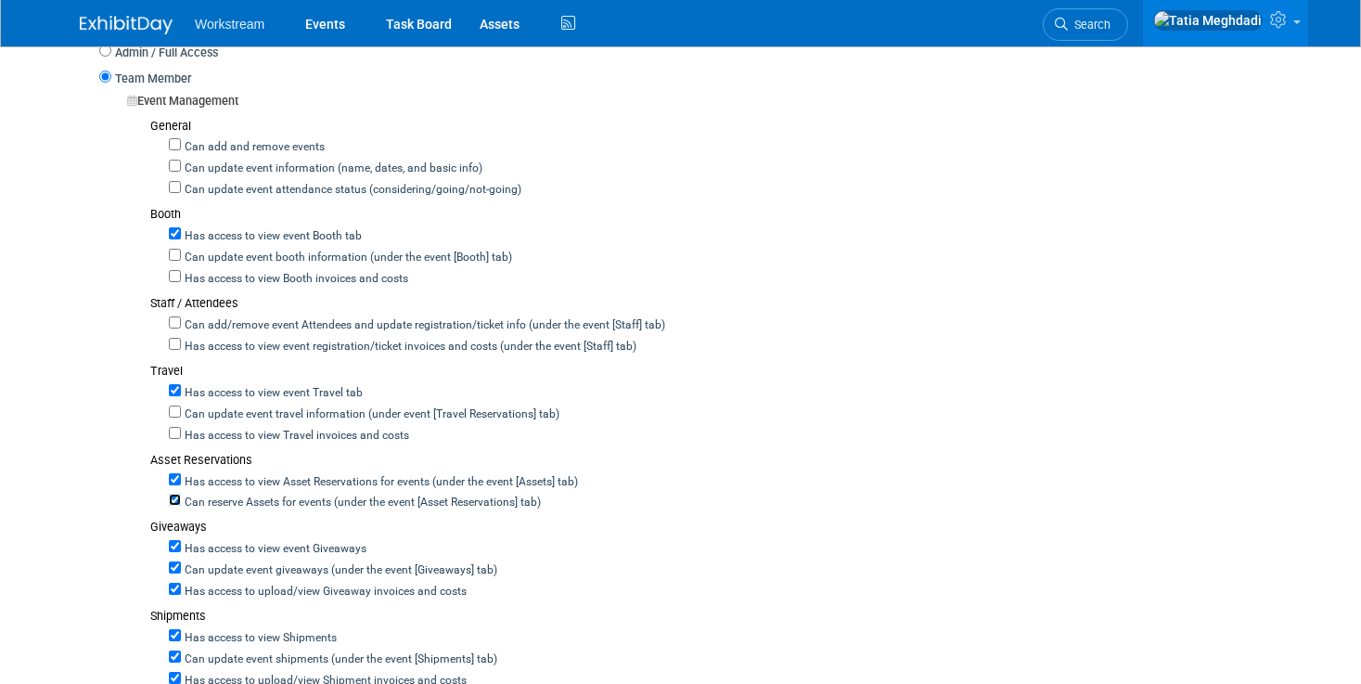
click at [176, 493] on input "Can reserve Assets for events (under the event [Asset Reservations] tab)" at bounding box center [175, 499] width 12 height 12
checkbox input "false"
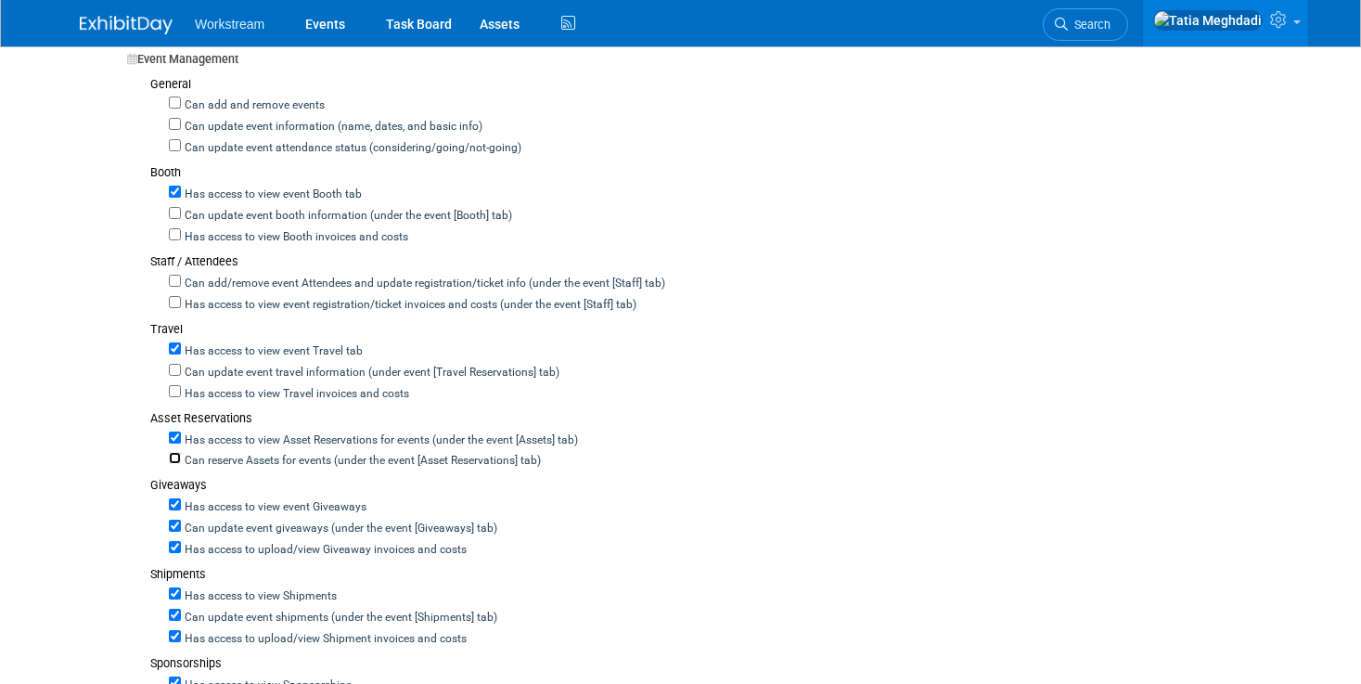
scroll to position [571, 0]
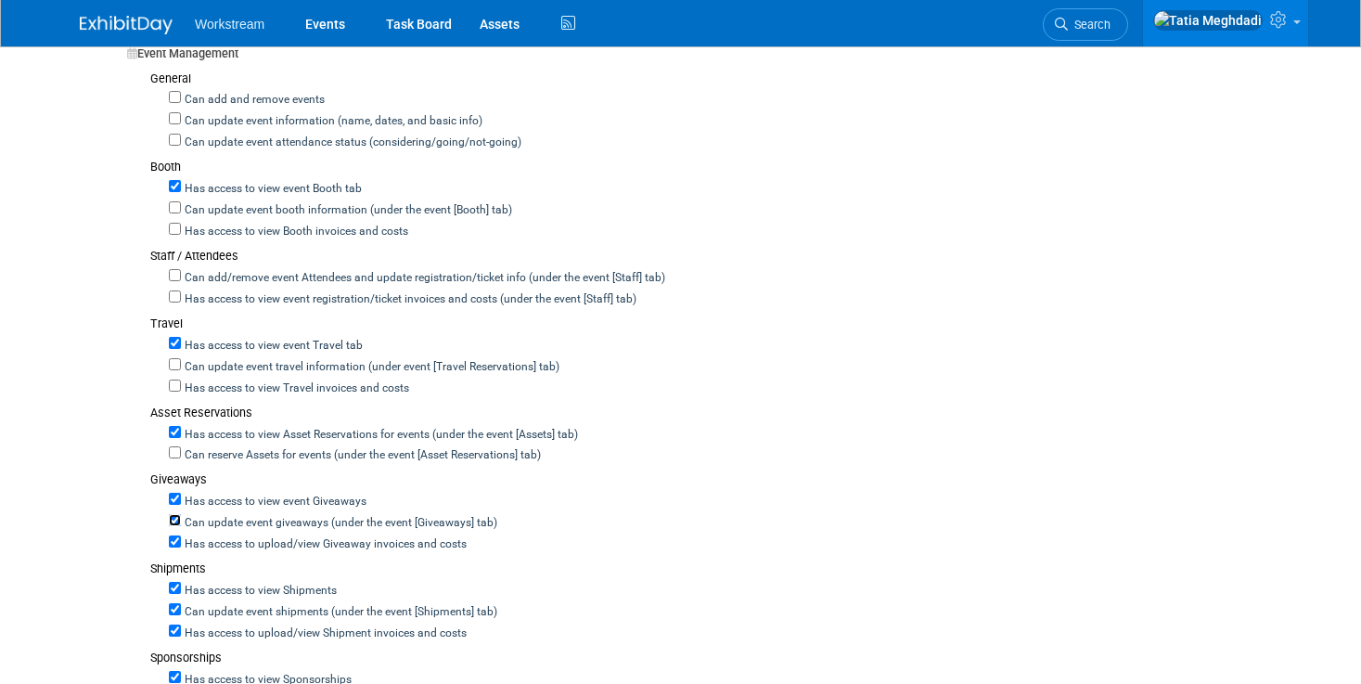
click at [177, 514] on input "Can update event giveaways (under the event [Giveaways] tab)" at bounding box center [175, 520] width 12 height 12
checkbox input "false"
click at [174, 535] on input "Has access to view Giveaway invoices and costs" at bounding box center [175, 541] width 12 height 12
checkbox input "false"
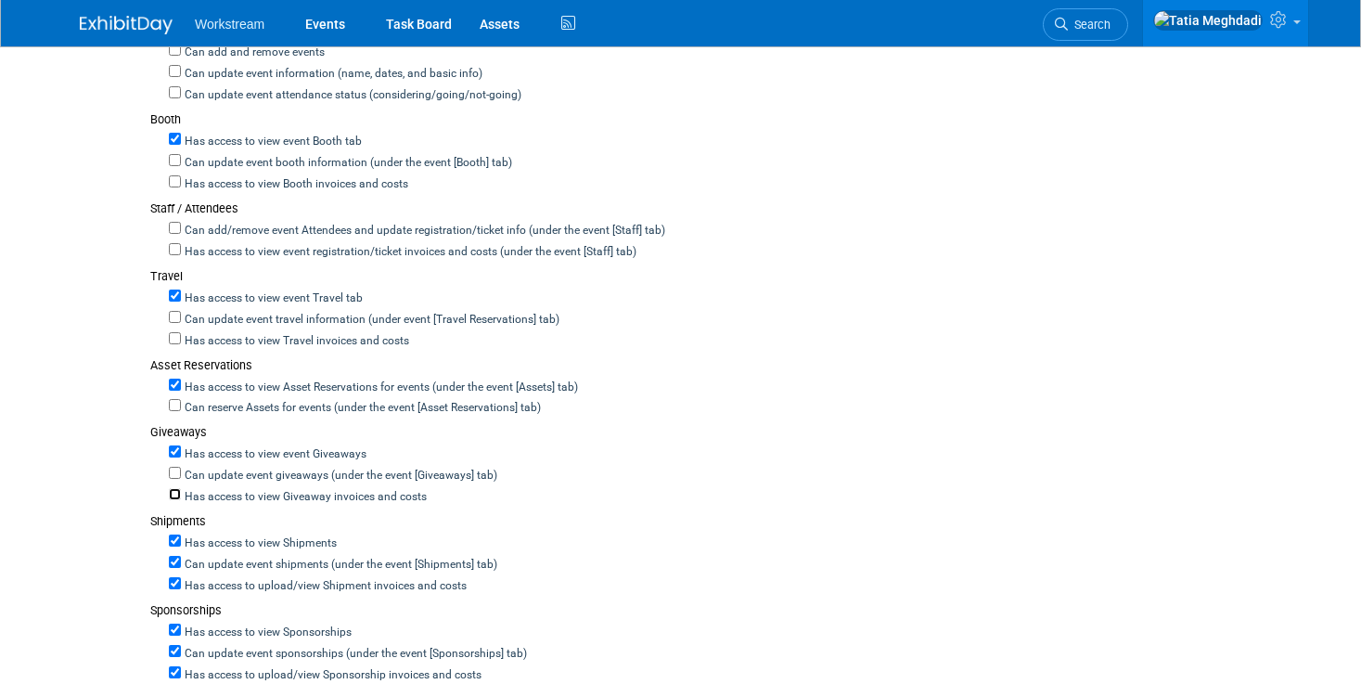
scroll to position [627, 0]
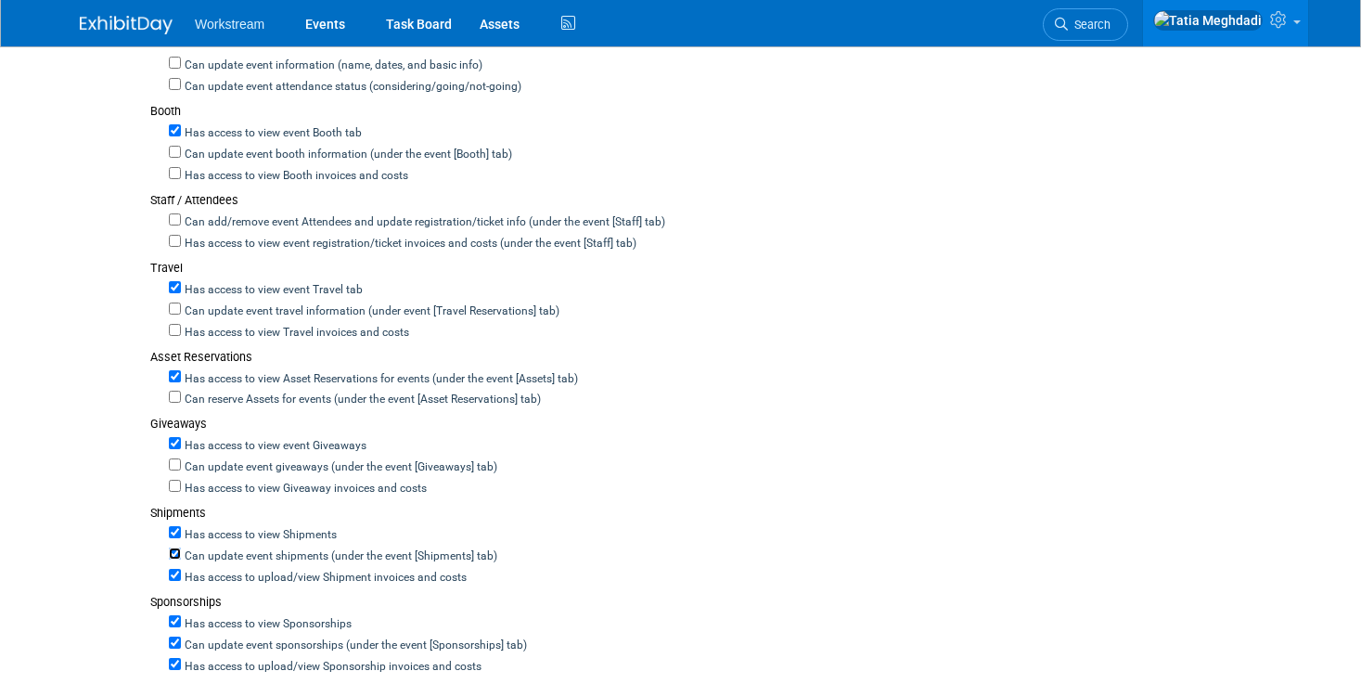
click at [174, 547] on input "Can update event shipments (under the event [Shipments] tab)" at bounding box center [175, 553] width 12 height 12
checkbox input "false"
click at [175, 569] on input "Has access to view Shipment invoices and costs" at bounding box center [175, 575] width 12 height 12
checkbox input "false"
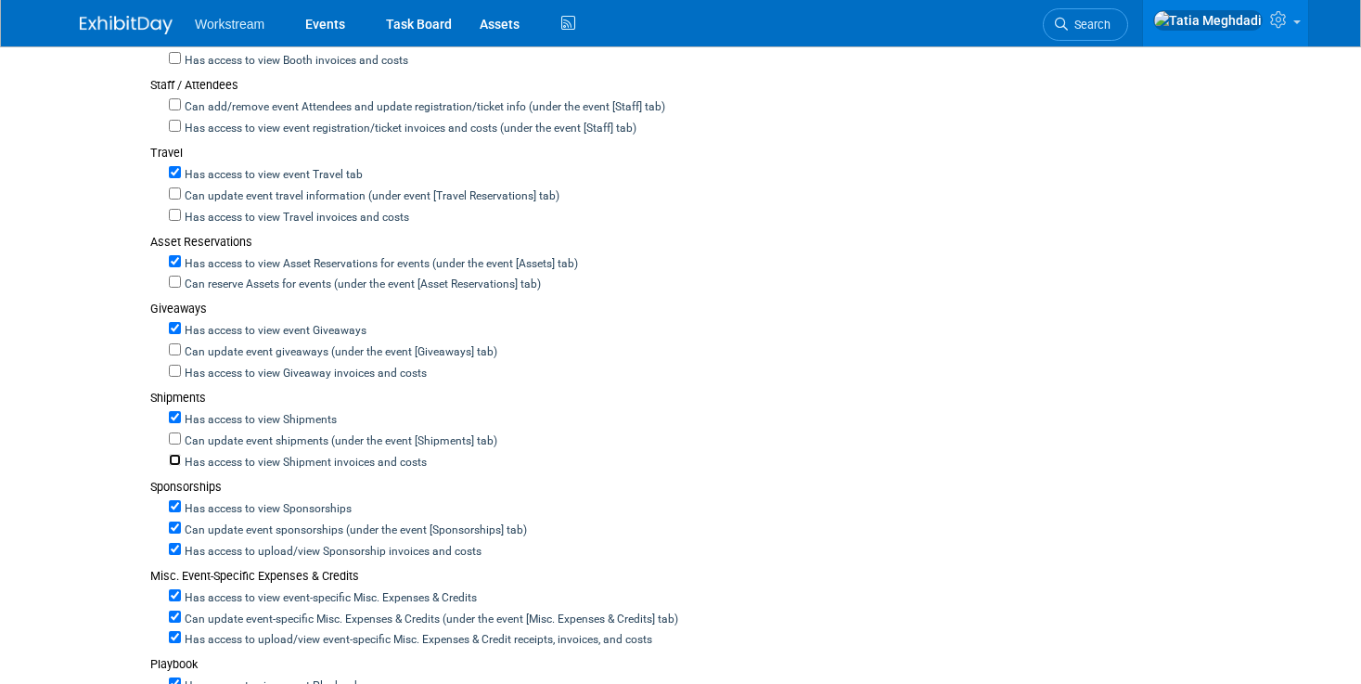
scroll to position [752, 0]
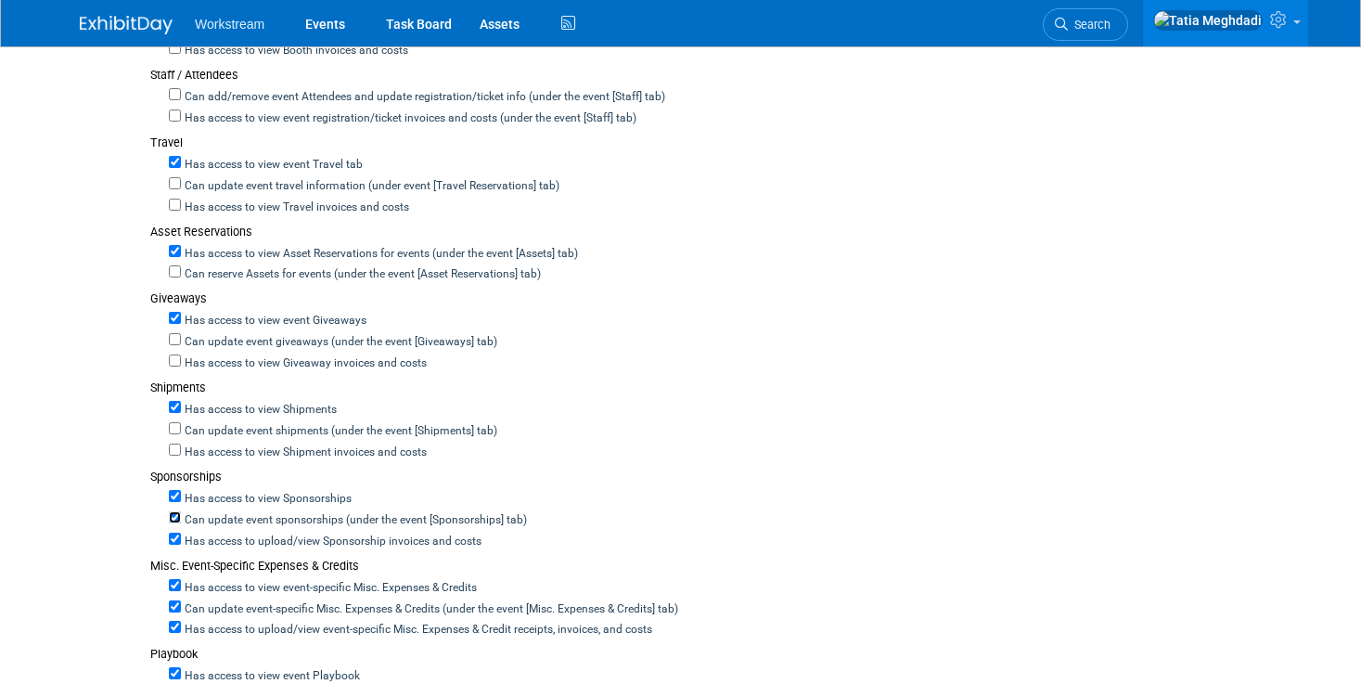
click at [180, 511] on input "Can update event sponsorships (under the event [Sponsorships] tab)" at bounding box center [175, 517] width 12 height 12
checkbox input "false"
click at [175, 532] on input "Has access to view Sponsorship invoices and costs" at bounding box center [175, 538] width 12 height 12
checkbox input "false"
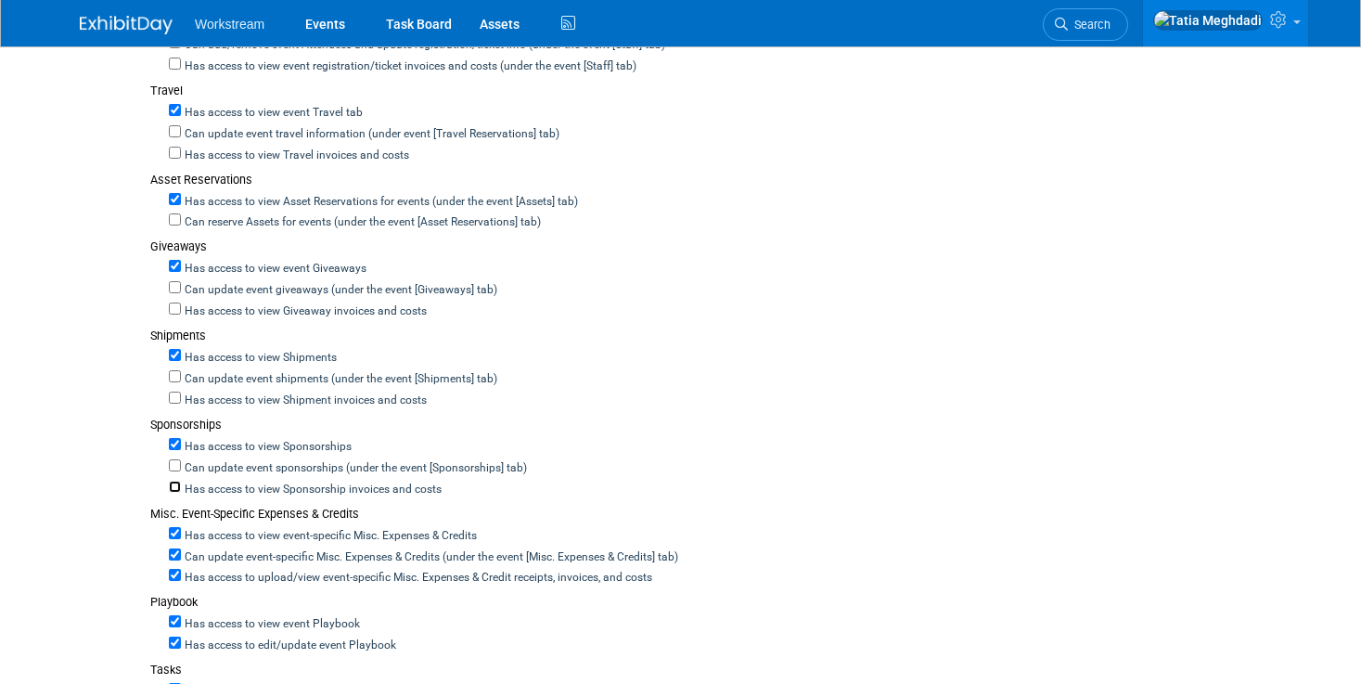
scroll to position [810, 0]
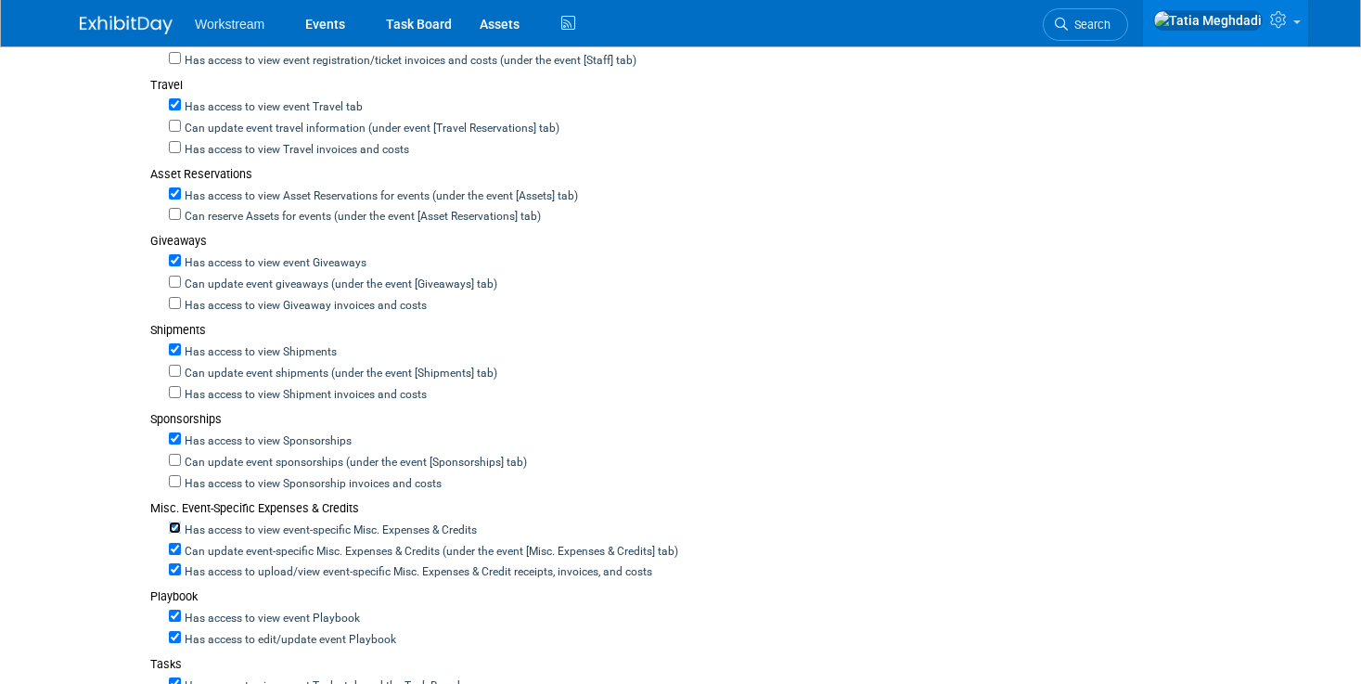
click at [177, 521] on input "Has access to view event-specific Misc. Expenses & Credits" at bounding box center [175, 527] width 12 height 12
checkbox input "false"
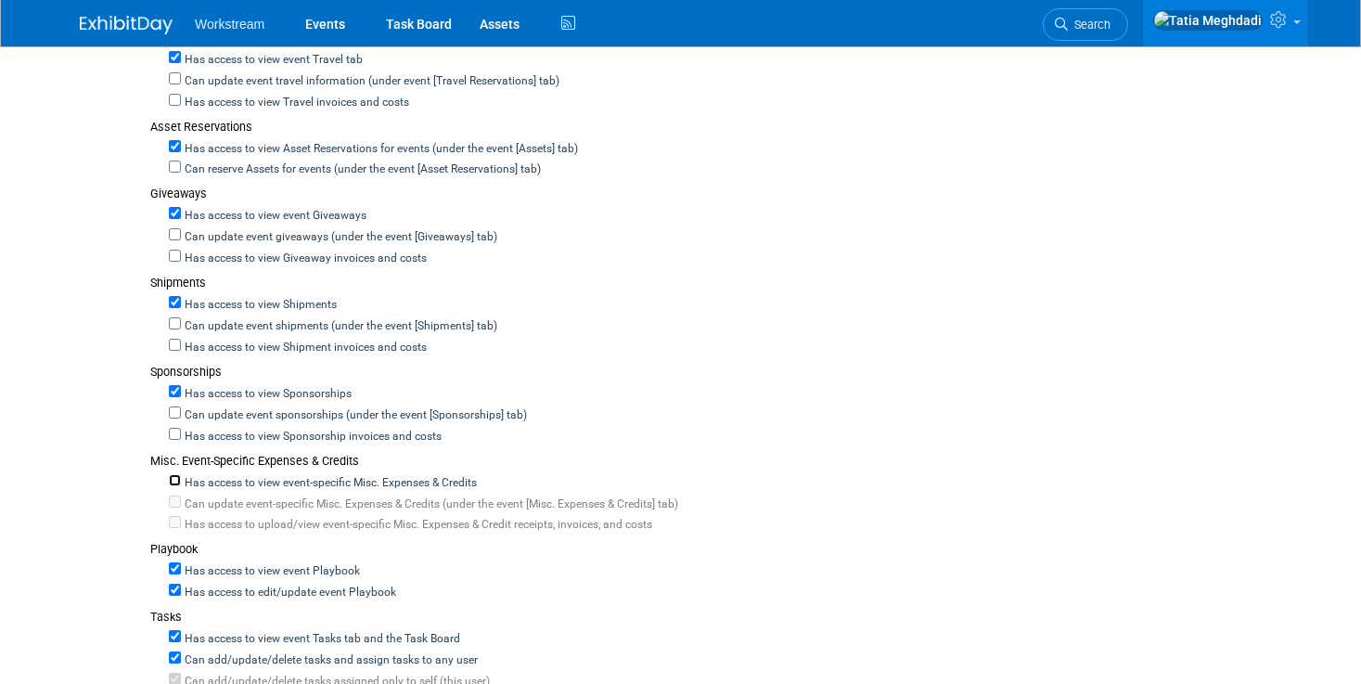
scroll to position [872, 0]
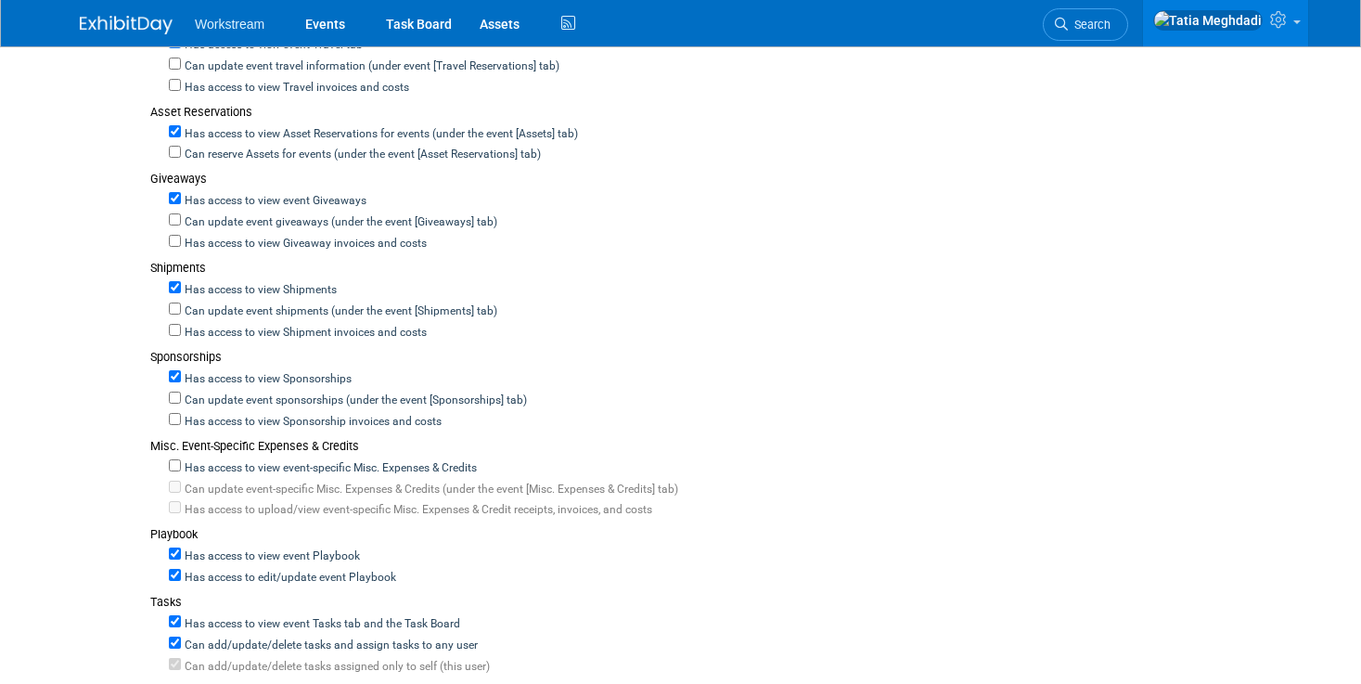
click at [170, 568] on div "Has access to edit/update event Playbook" at bounding box center [722, 575] width 1106 height 21
click at [171, 569] on input "Has access to edit/update event Playbook" at bounding box center [175, 575] width 12 height 12
checkbox input "false"
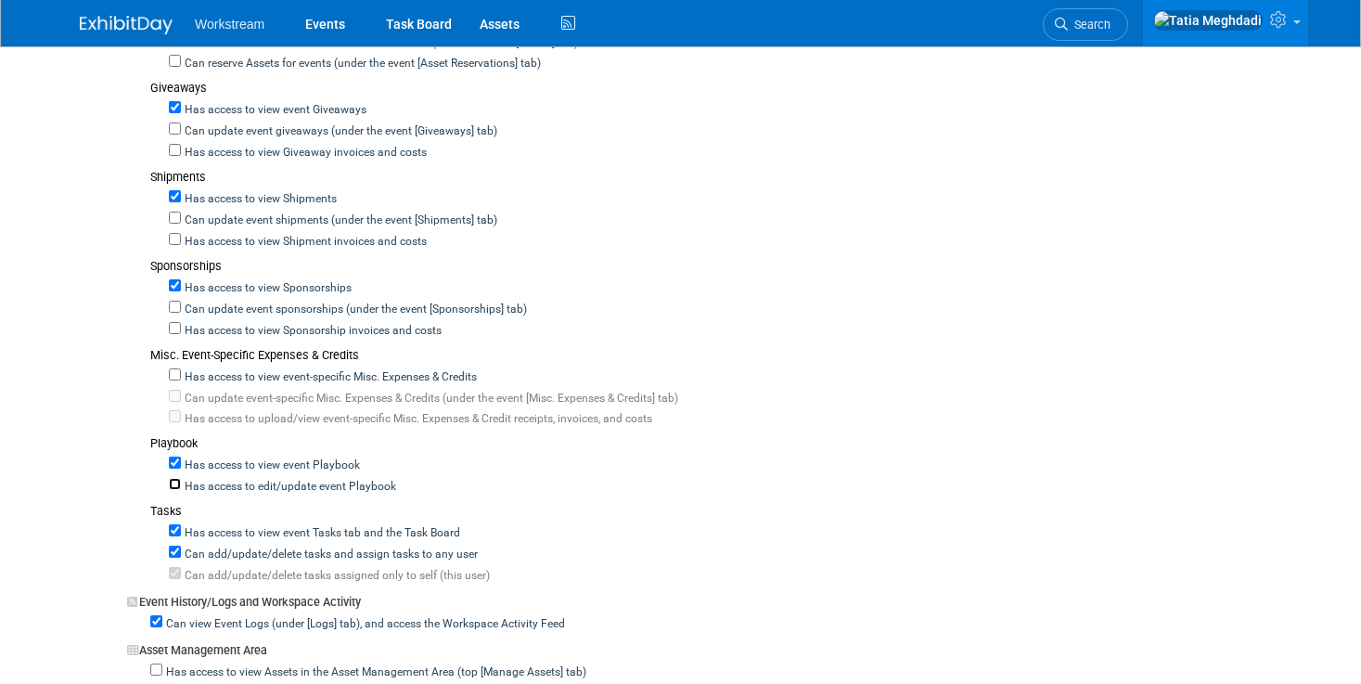
scroll to position [981, 0]
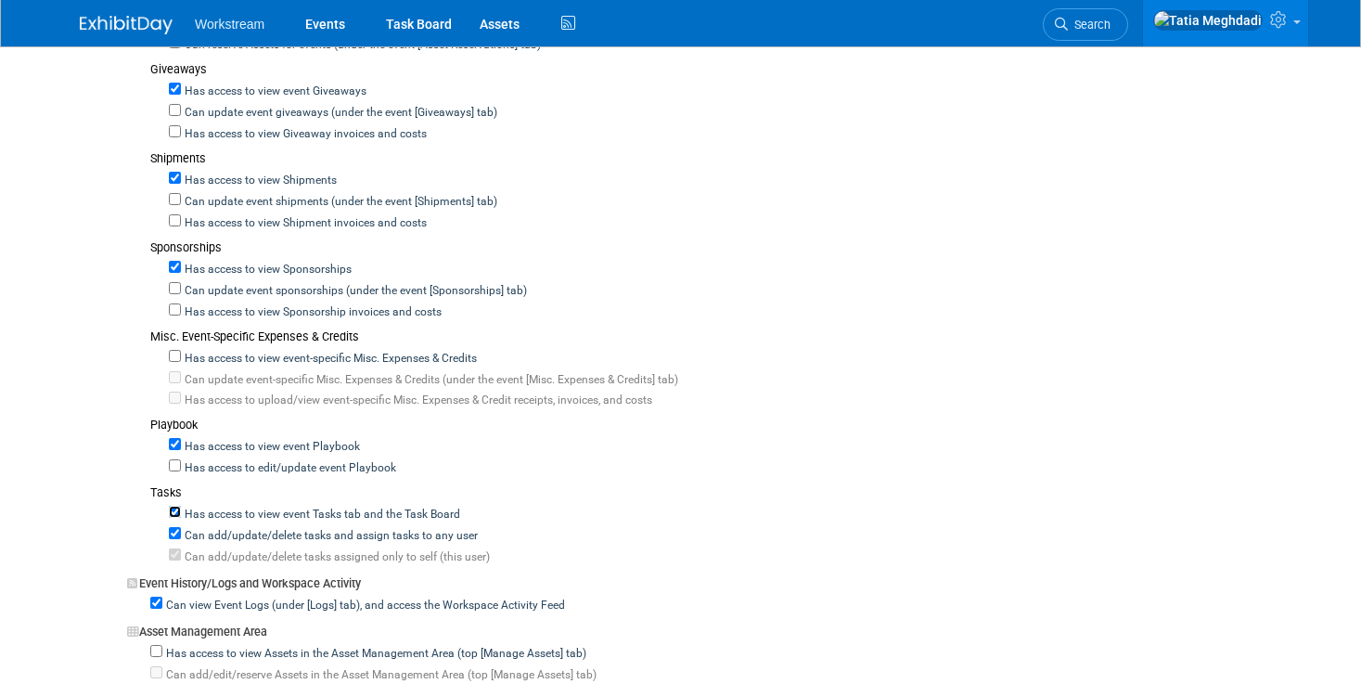
click at [169, 505] on input "Has access to view event Tasks tab and the Task Board" at bounding box center [175, 511] width 12 height 12
checkbox input "false"
click at [153, 596] on input "Can view Event Logs (under [Logs] tab), and access the Workspace Activity Feed" at bounding box center [156, 602] width 12 height 12
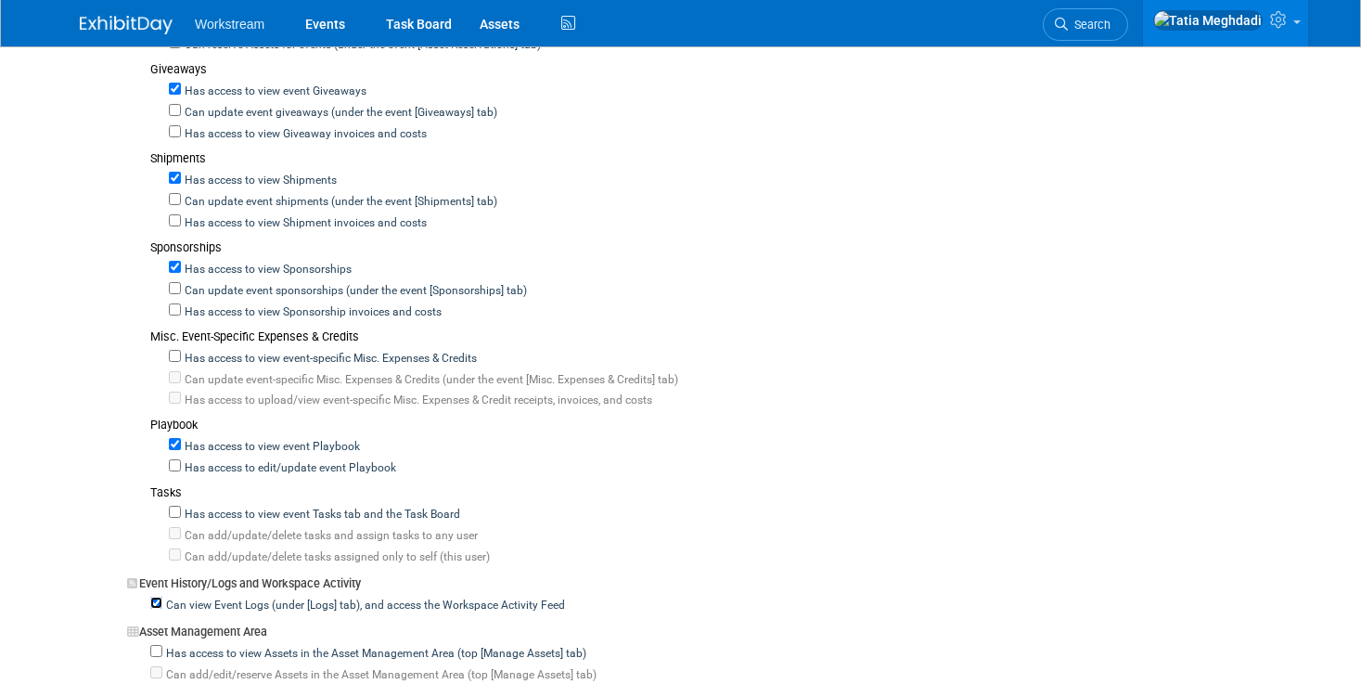
checkbox input "false"
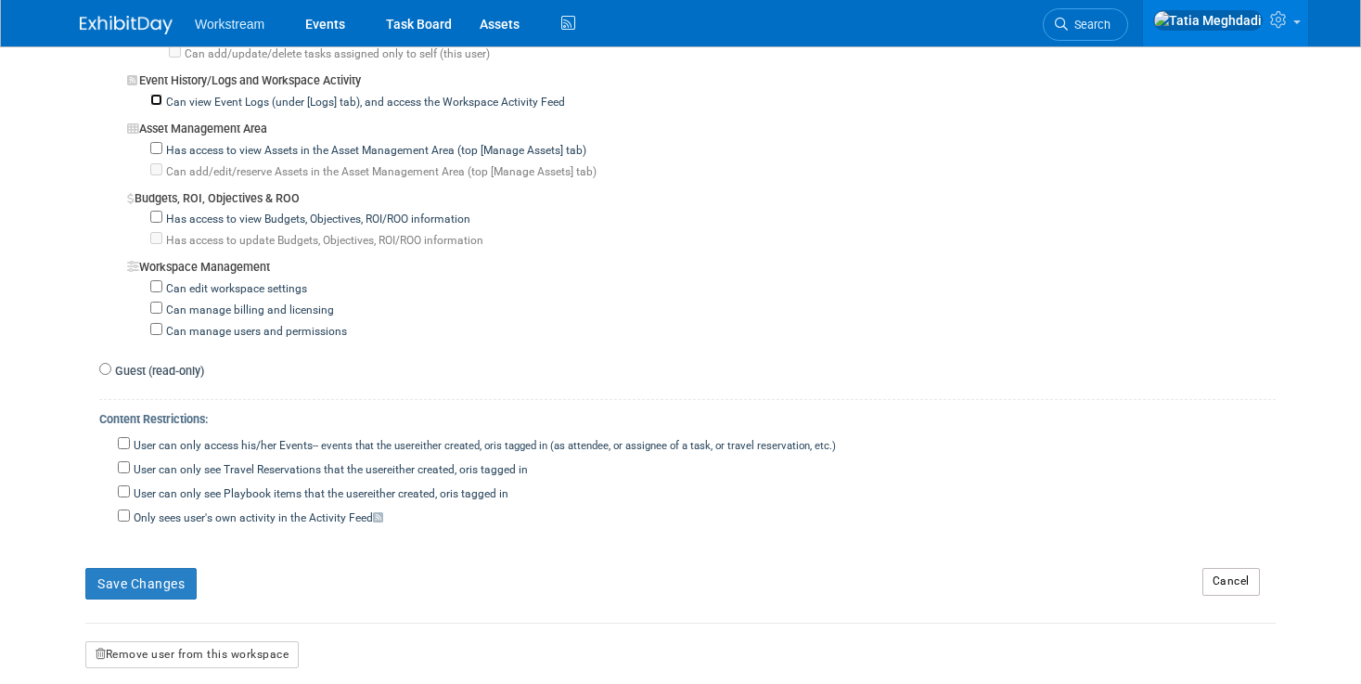
scroll to position [1500, 0]
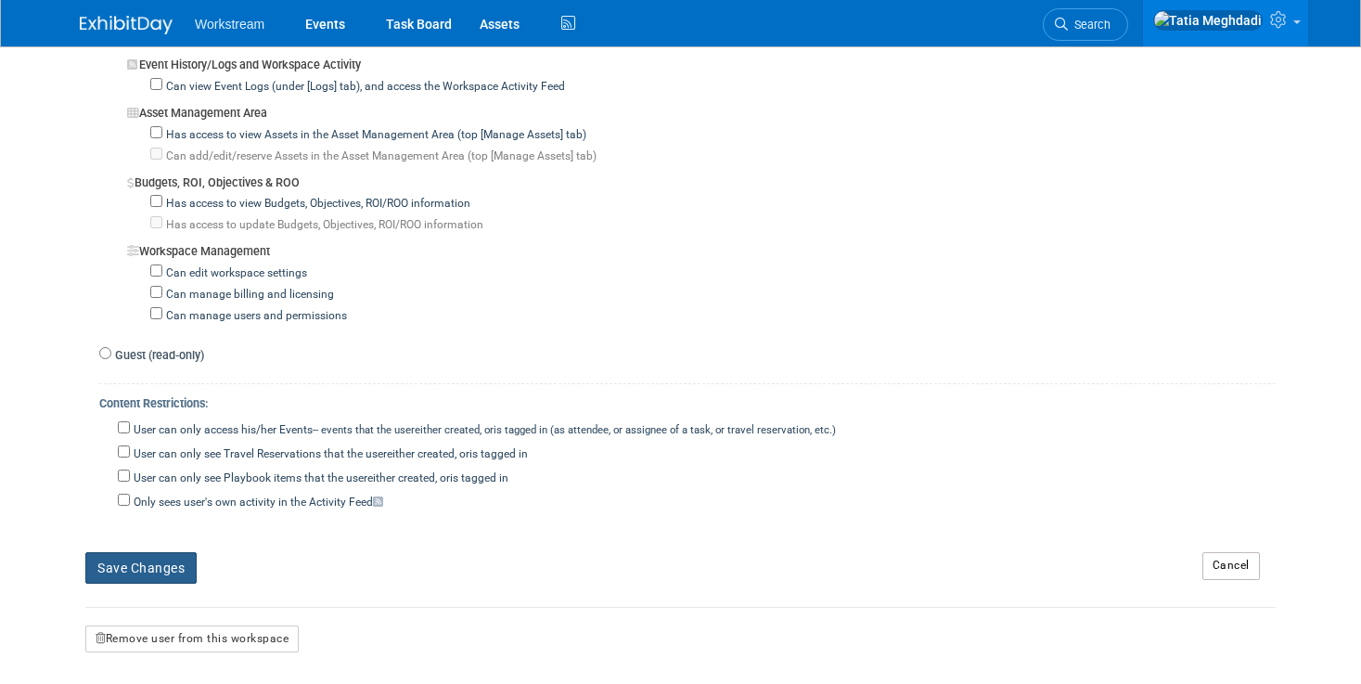
click at [134, 552] on button "Save Changes" at bounding box center [140, 568] width 111 height 32
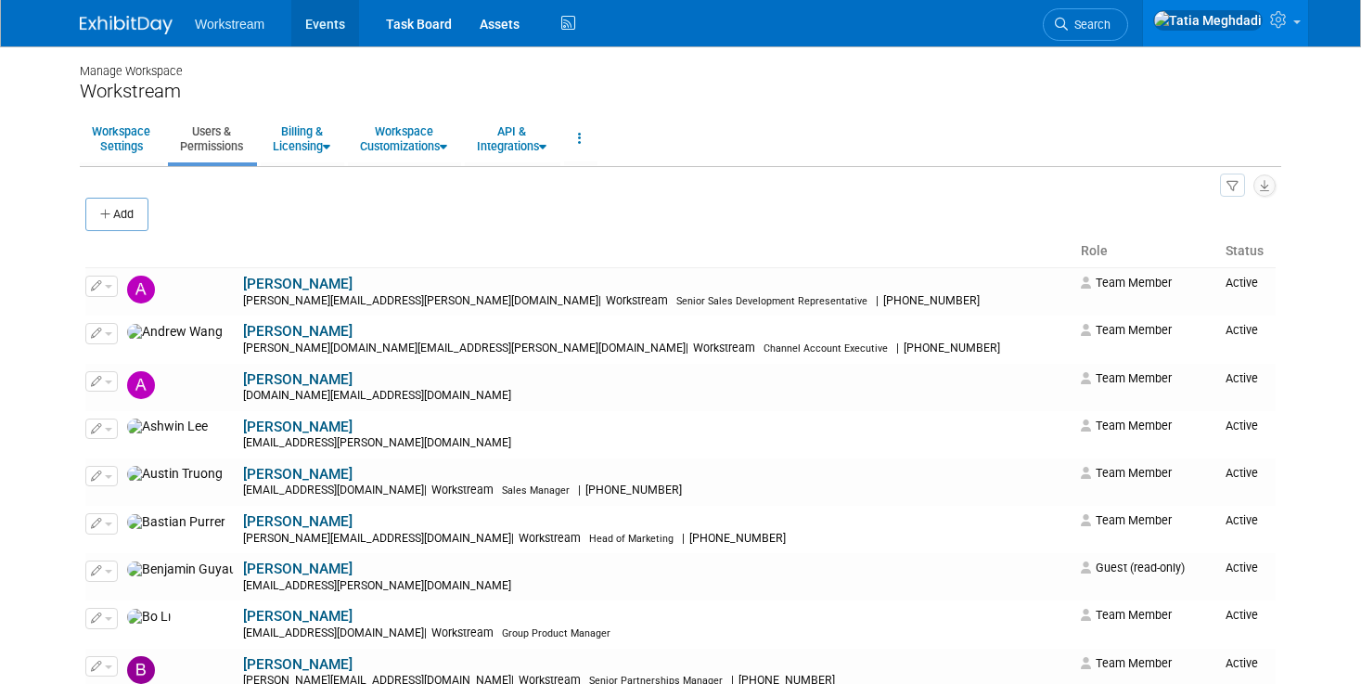
click at [308, 29] on link "Events" at bounding box center [325, 23] width 68 height 46
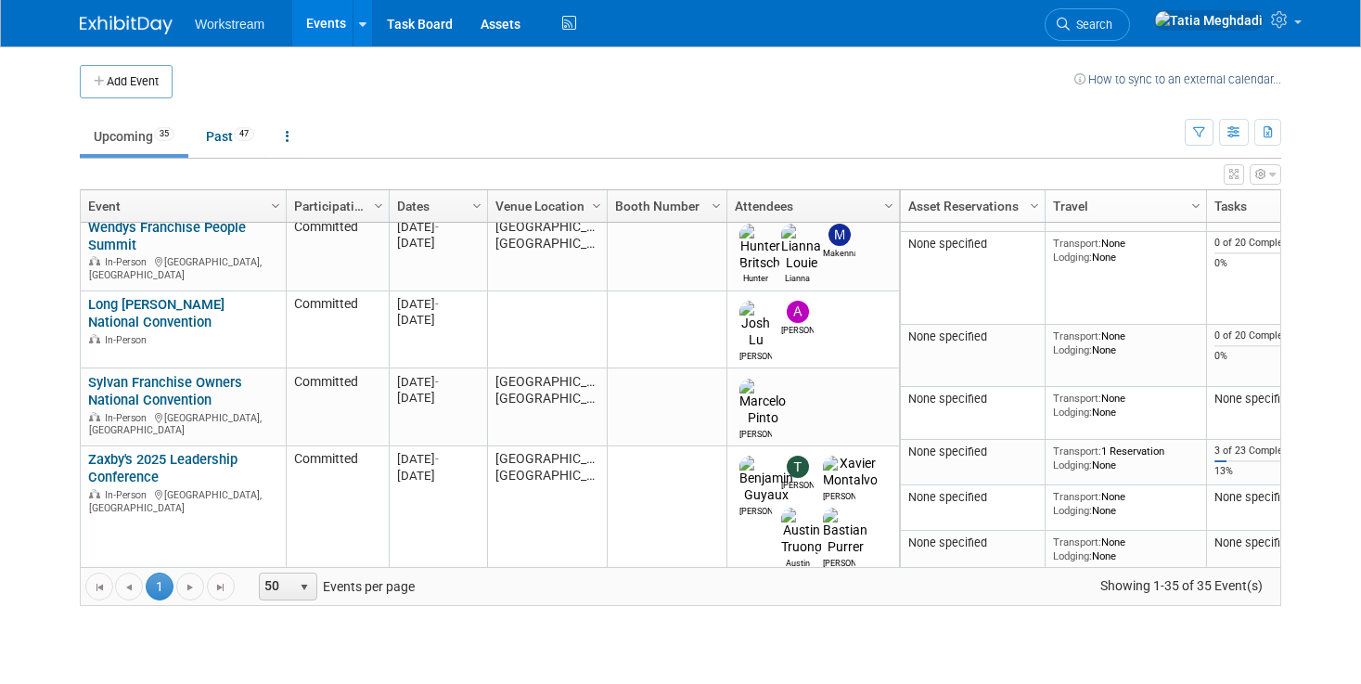
scroll to position [918, 0]
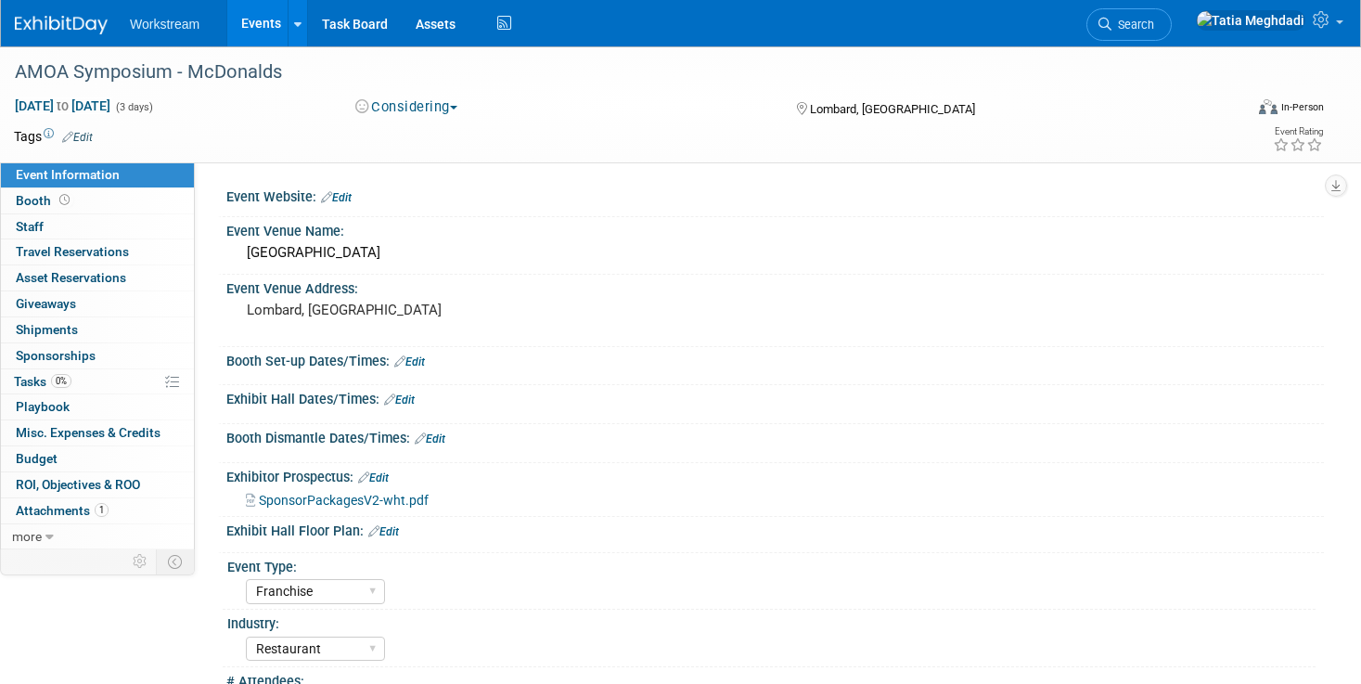
select select "Franchise"
select select "Restaurant"
select select "TBD"
select select "[PERSON_NAME]"
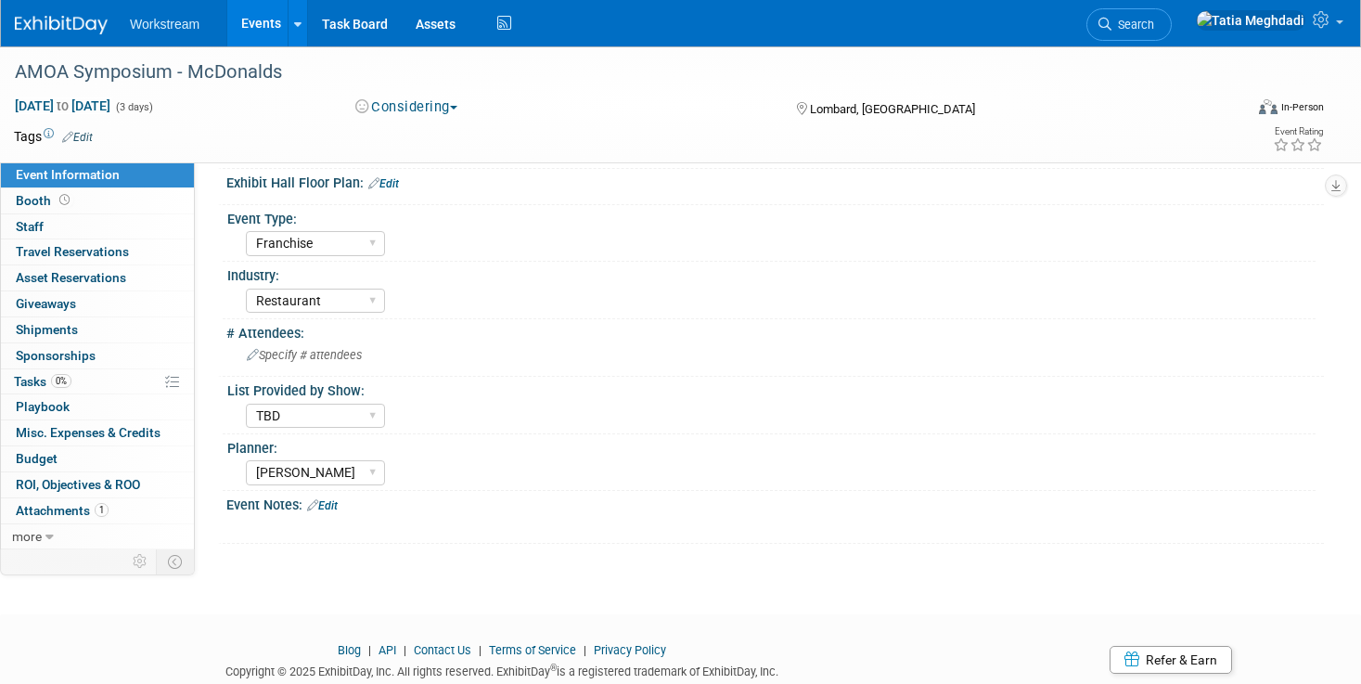
scroll to position [388, 0]
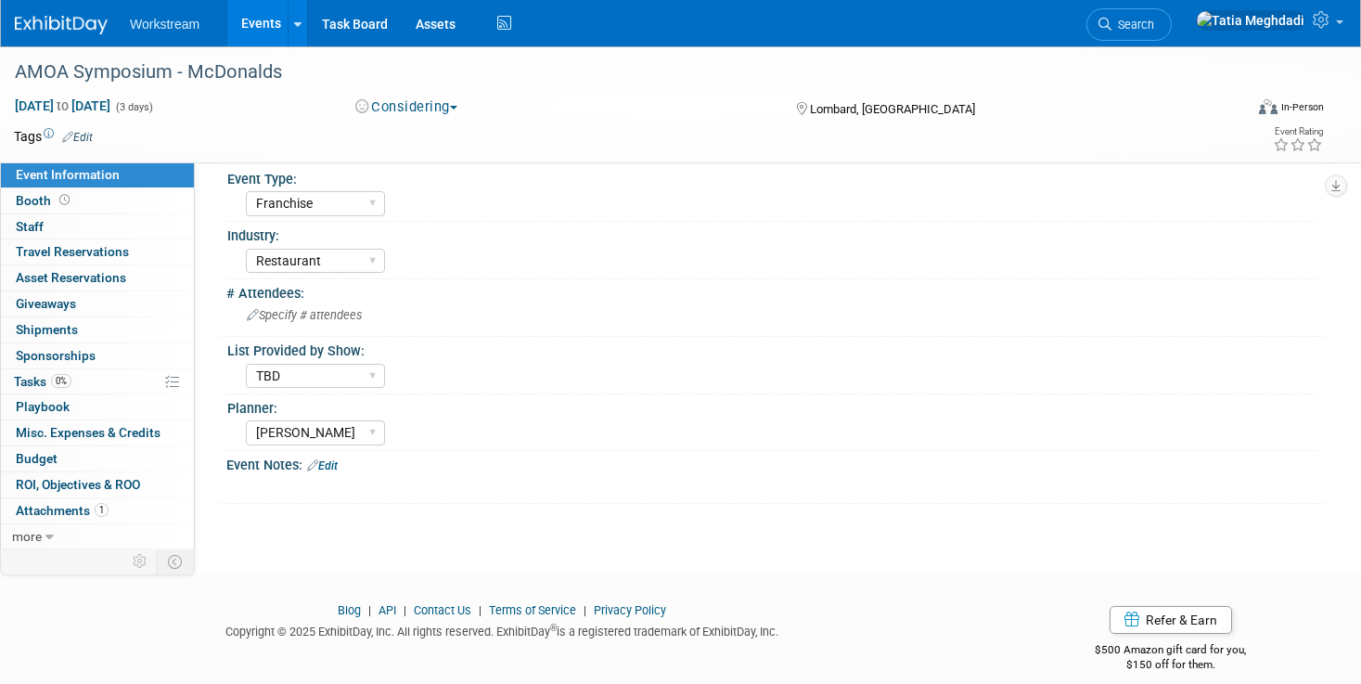
click at [335, 469] on link "Edit" at bounding box center [322, 465] width 31 height 13
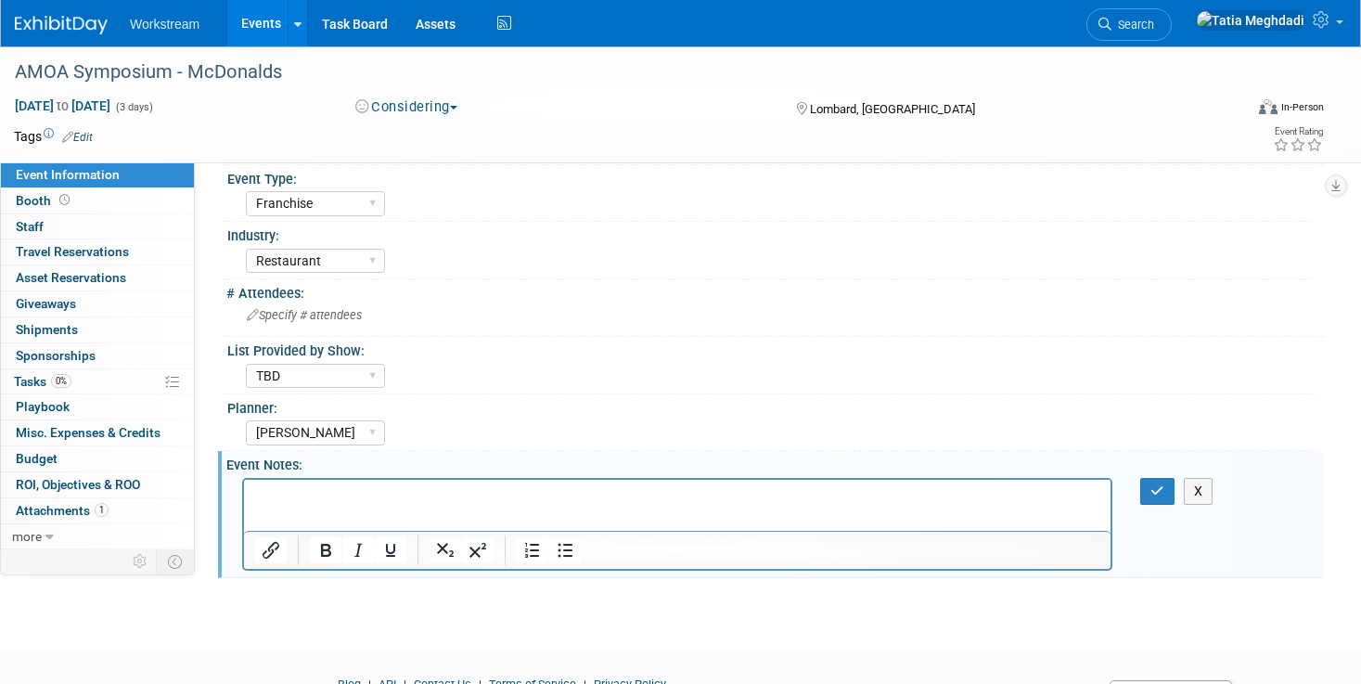
scroll to position [0, 0]
click at [302, 205] on select "Hosted Franchise Industry OTC" at bounding box center [315, 203] width 139 height 25
click at [1150, 492] on icon "button" at bounding box center [1157, 490] width 14 height 13
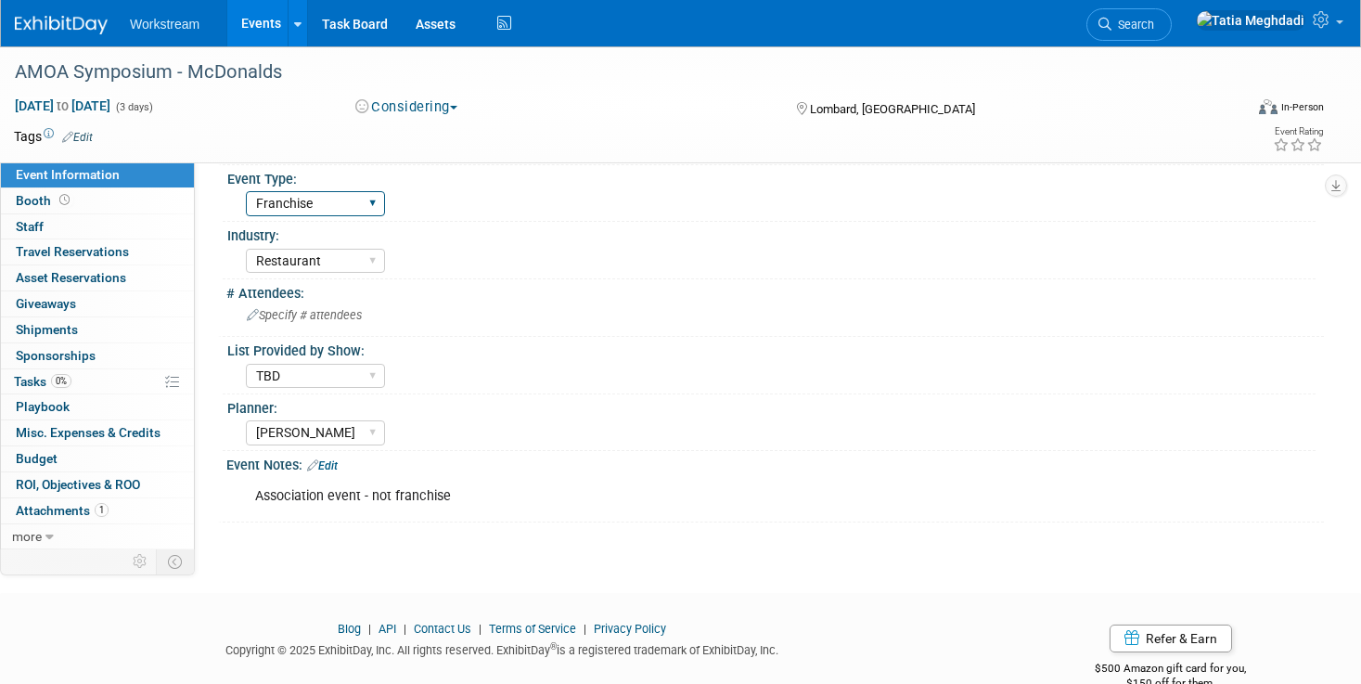
click at [284, 197] on select "Hosted Franchise Industry OTC" at bounding box center [315, 203] width 139 height 25
select select "Industry"
click at [246, 191] on select "Hosted Franchise Industry OTC" at bounding box center [315, 203] width 139 height 25
click at [1331, 28] on icon at bounding box center [1322, 19] width 21 height 17
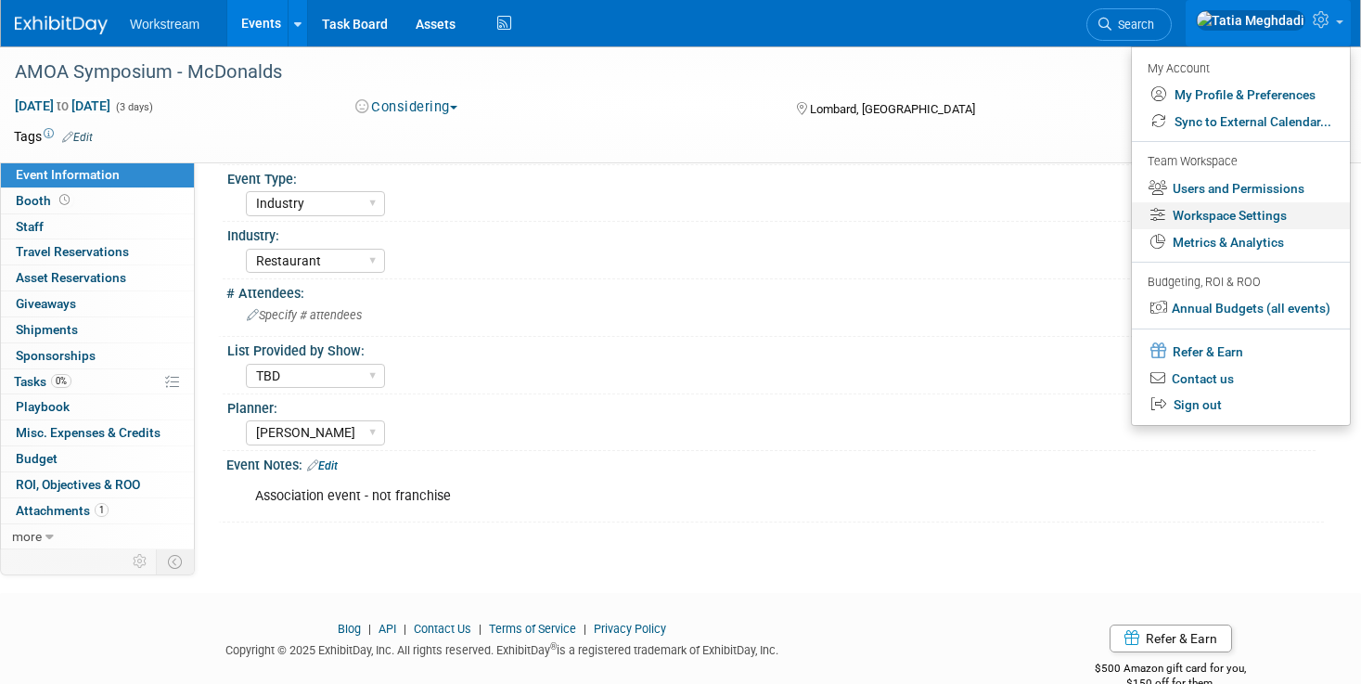
click at [1229, 213] on link "Workspace Settings" at bounding box center [1241, 215] width 218 height 27
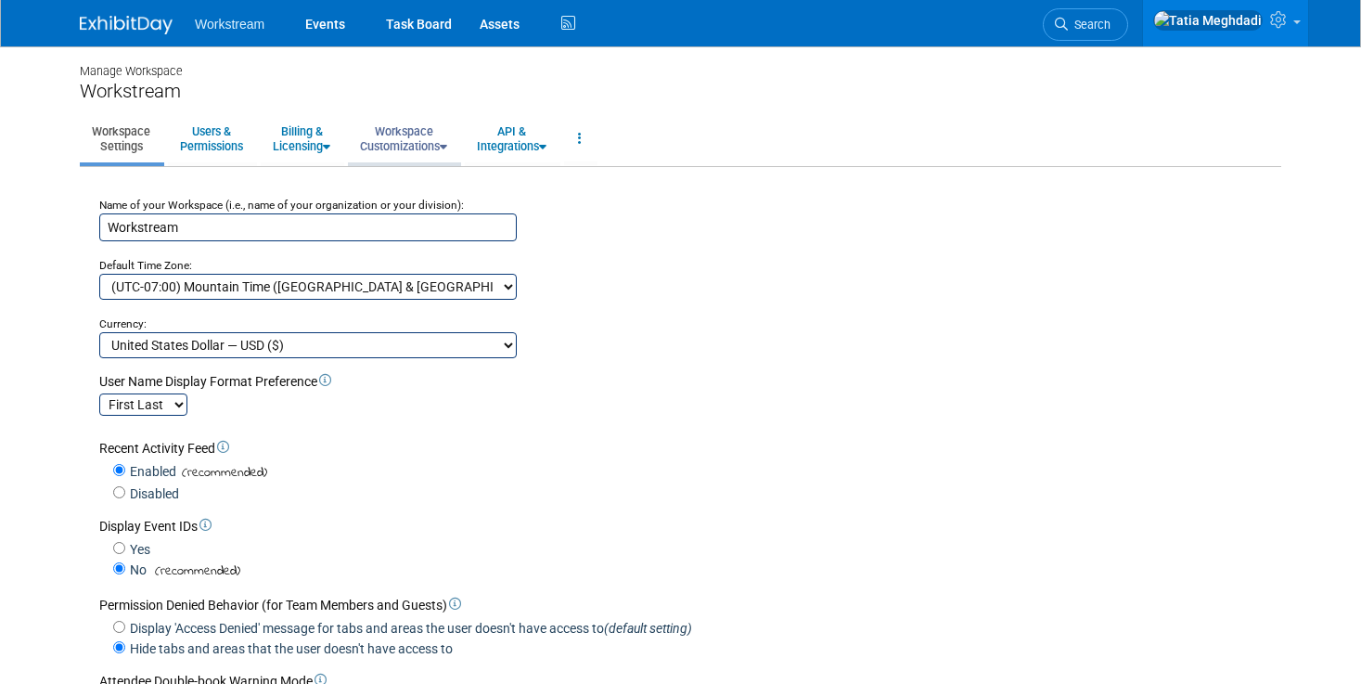
click at [426, 135] on link "Workspace Customizations" at bounding box center [403, 138] width 111 height 45
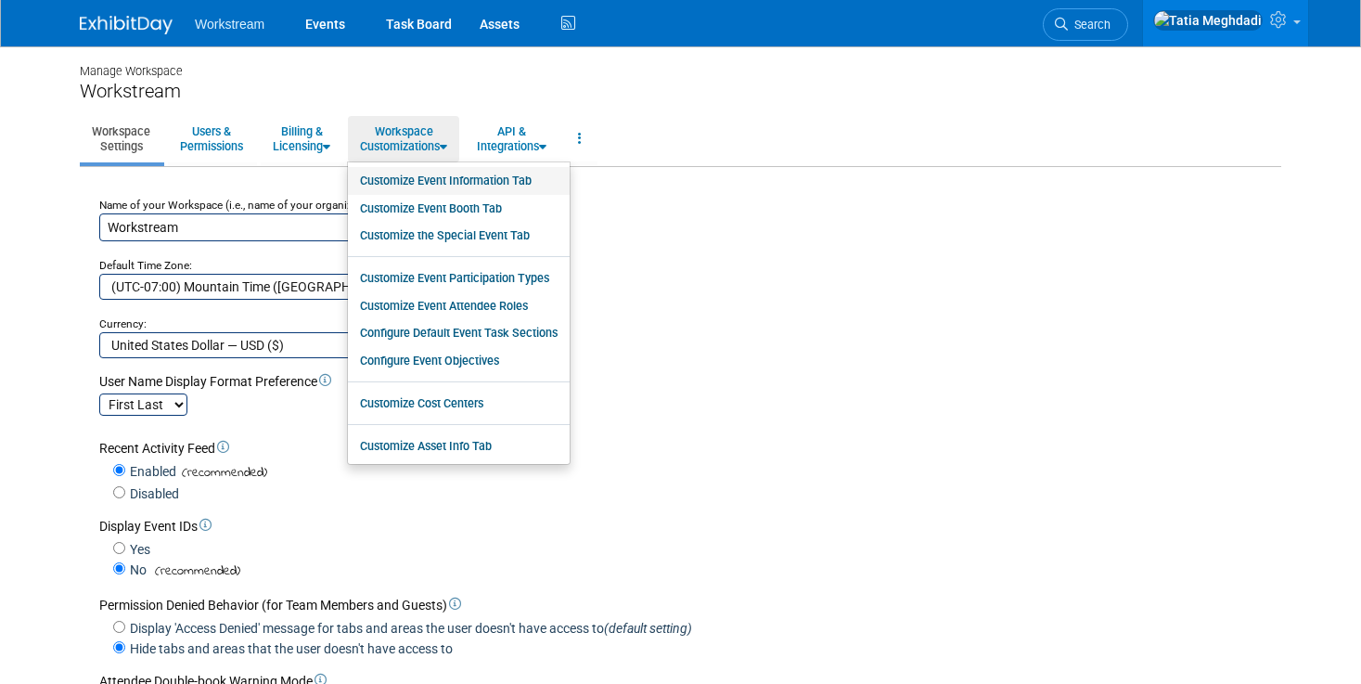
click at [439, 180] on link "Customize Event Information Tab" at bounding box center [459, 181] width 222 height 28
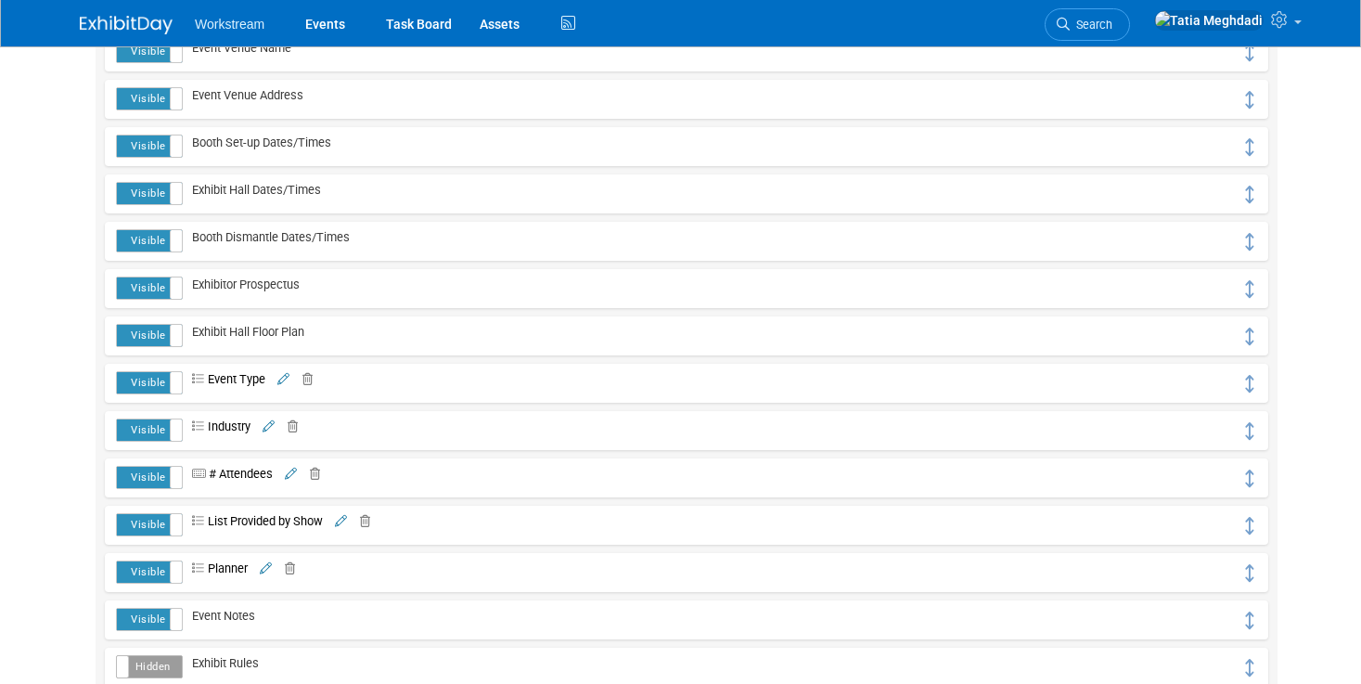
scroll to position [376, 0]
click at [283, 380] on icon at bounding box center [283, 379] width 12 height 12
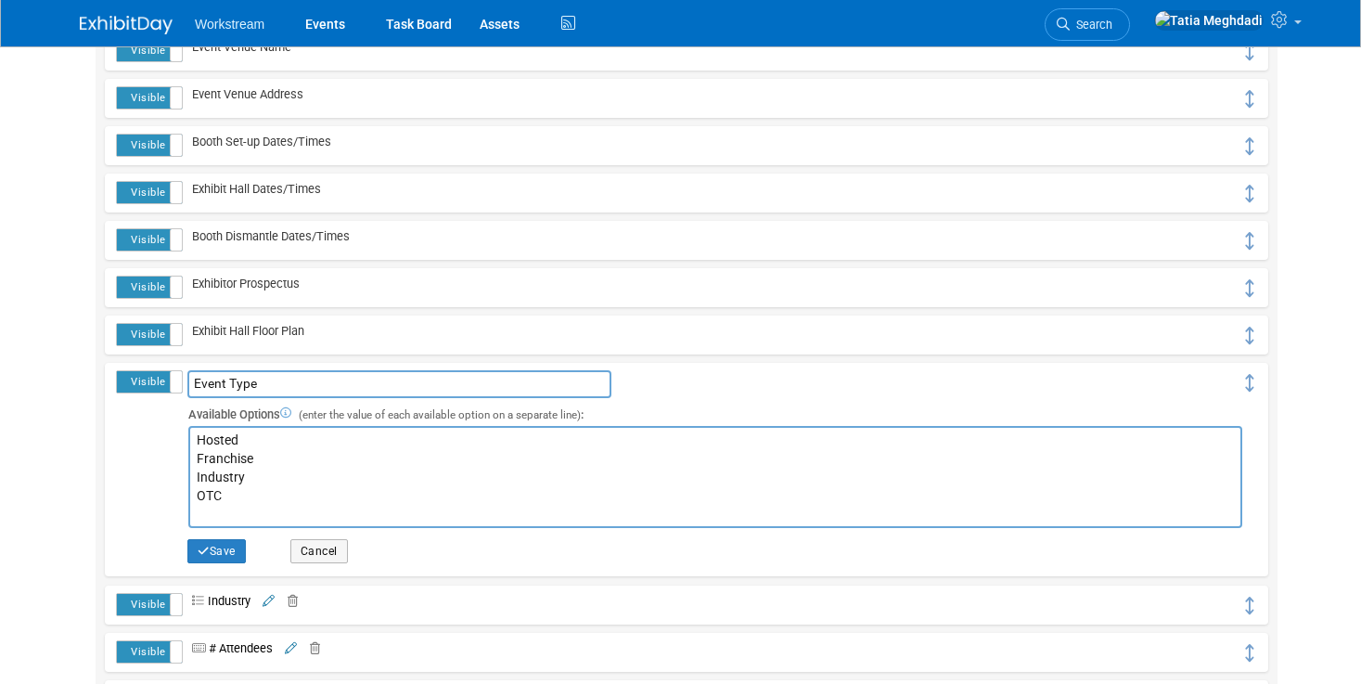
click at [259, 458] on textarea "Hosted Franchise Industry OTC" at bounding box center [715, 477] width 1054 height 102
type textarea "Hosted Franchise Association Industry OTC"
click at [227, 544] on button "Save" at bounding box center [216, 551] width 58 height 24
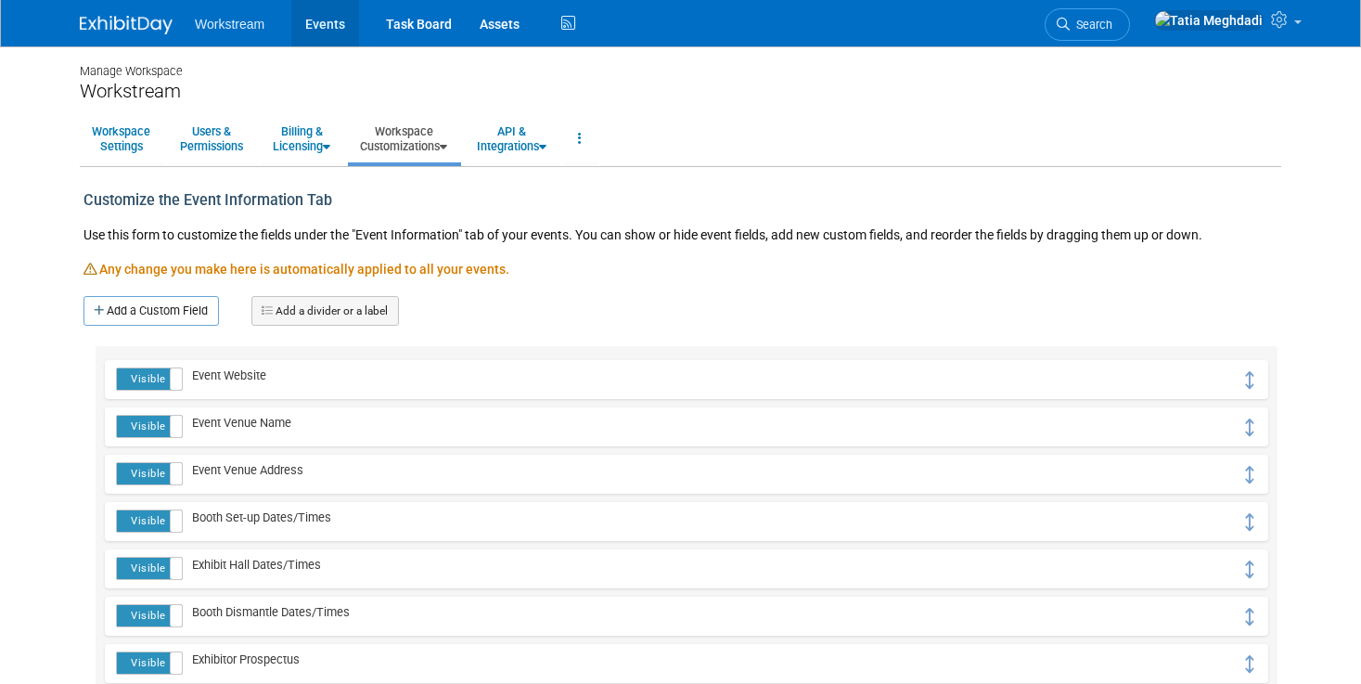
click at [332, 12] on link "Events" at bounding box center [325, 23] width 68 height 46
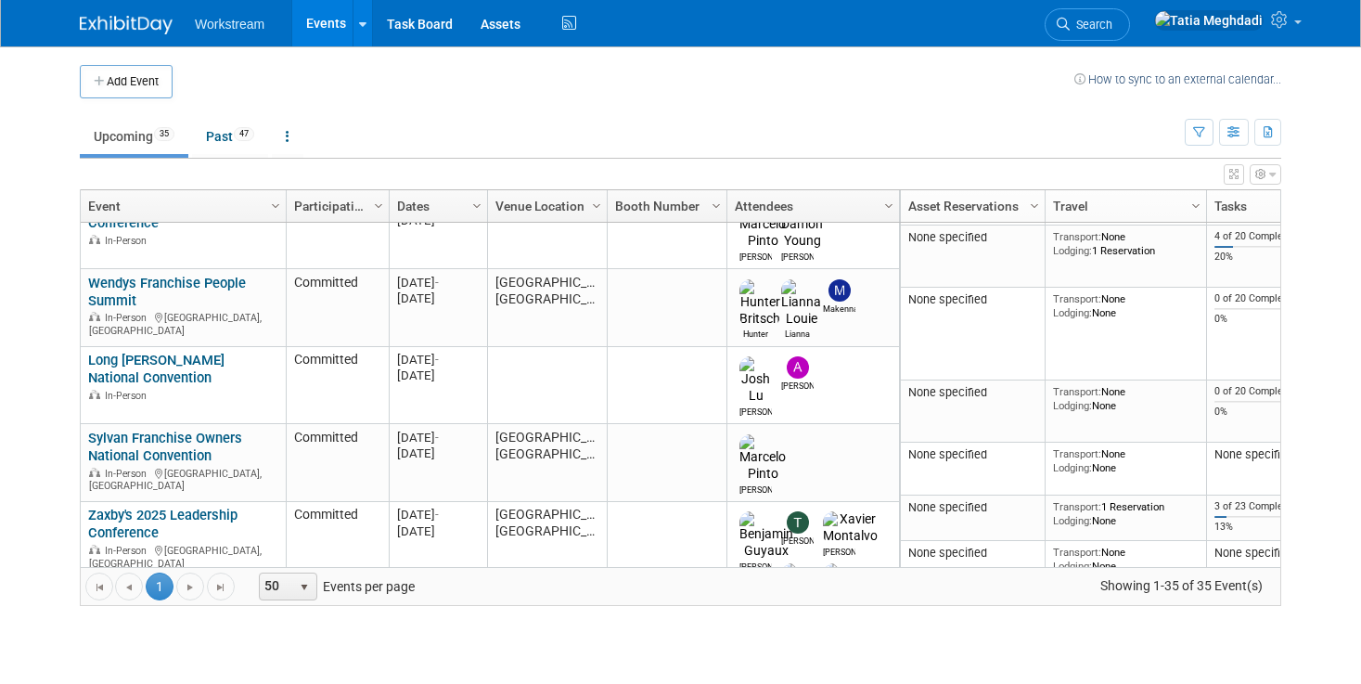
scroll to position [779, 0]
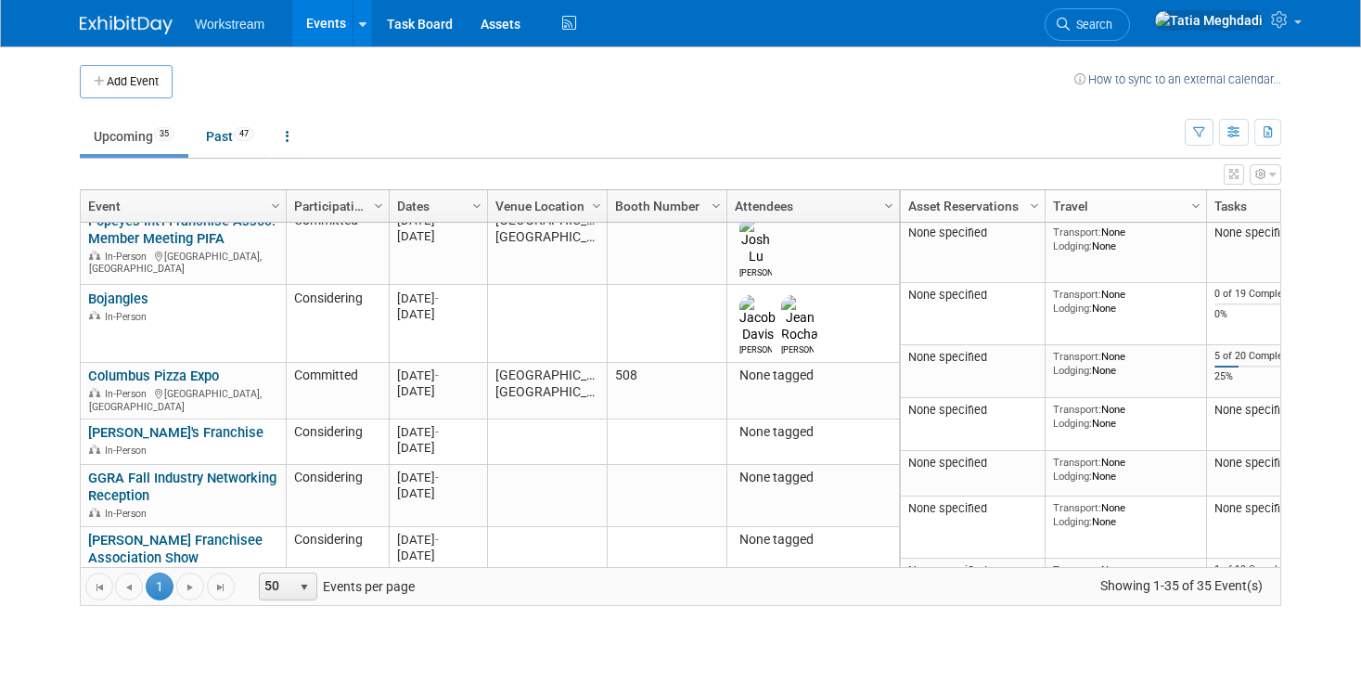
click at [126, 656] on link "AMOA Symposium - McDonalds" at bounding box center [150, 673] width 124 height 34
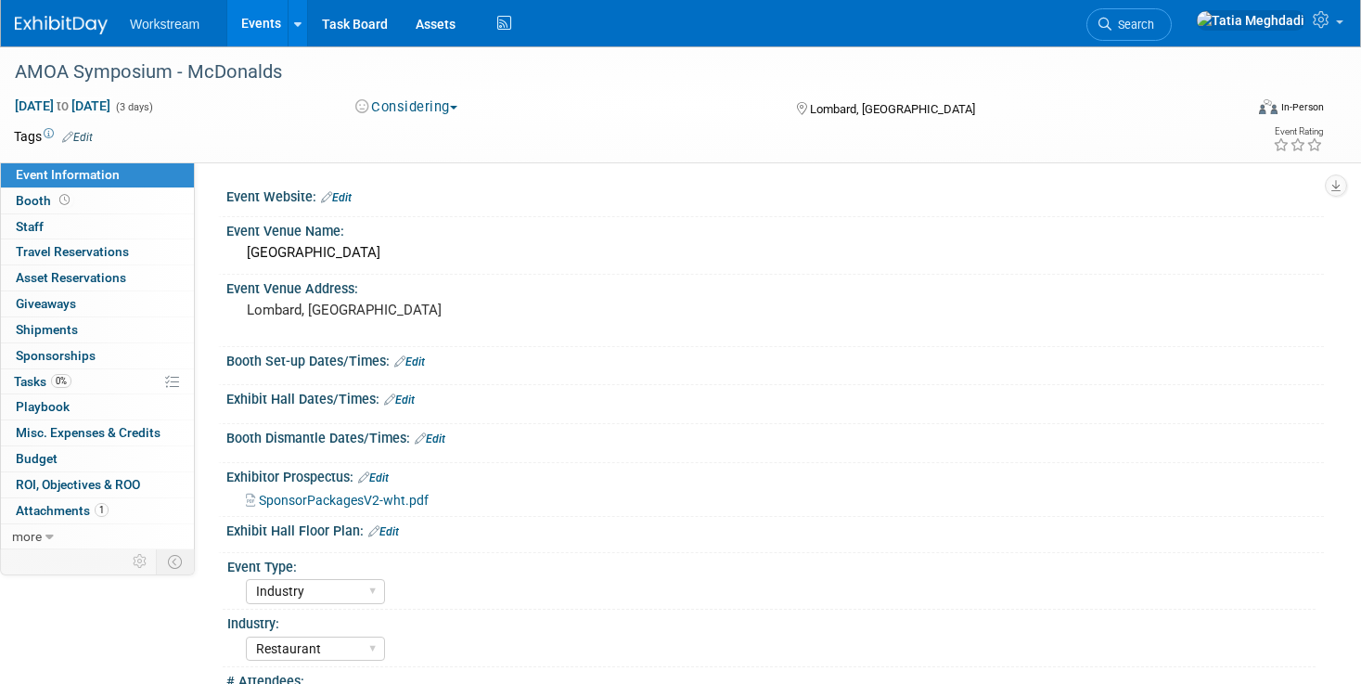
select select "Industry"
select select "Restaurant"
select select "TBD"
select select "[PERSON_NAME]"
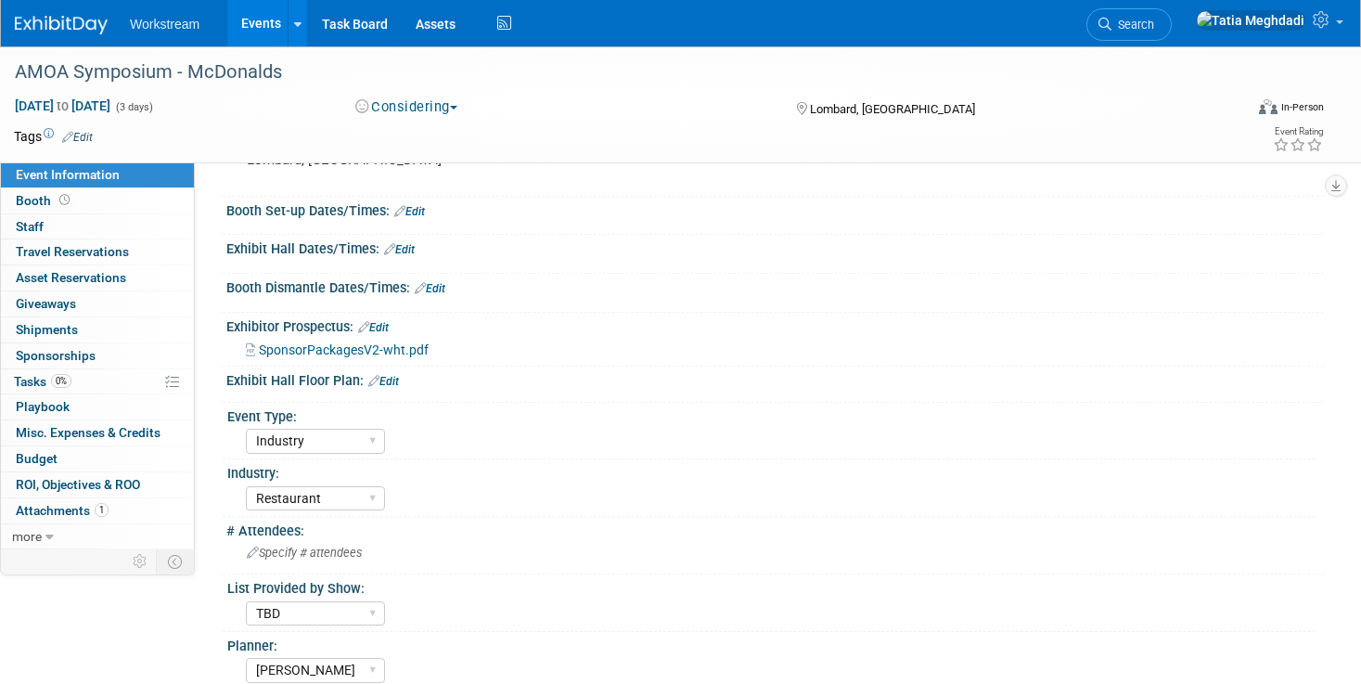
scroll to position [167, 0]
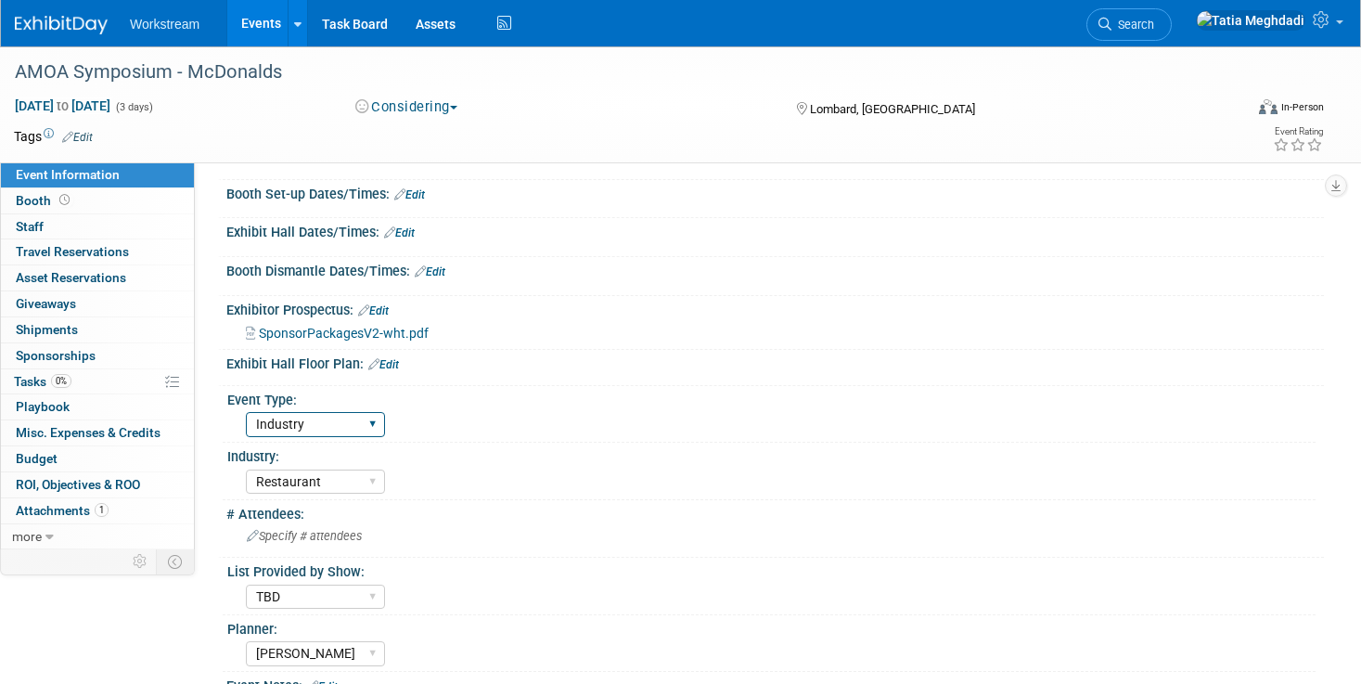
click at [280, 426] on select "Hosted Franchise Association Industry OTC" at bounding box center [315, 424] width 139 height 25
select select "Association"
click at [246, 412] on select "Hosted Franchise Association Industry OTC" at bounding box center [315, 424] width 139 height 25
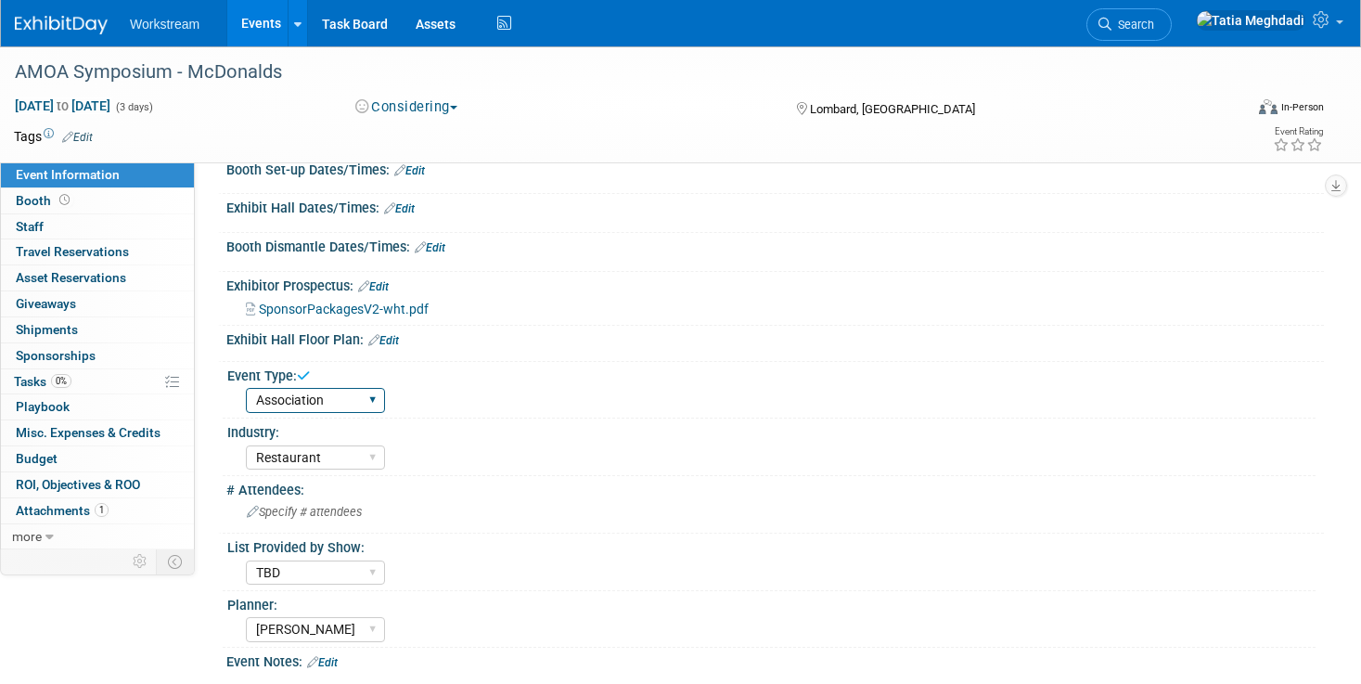
click at [318, 401] on select "Hosted Franchise Association Industry OTC" at bounding box center [315, 400] width 139 height 25
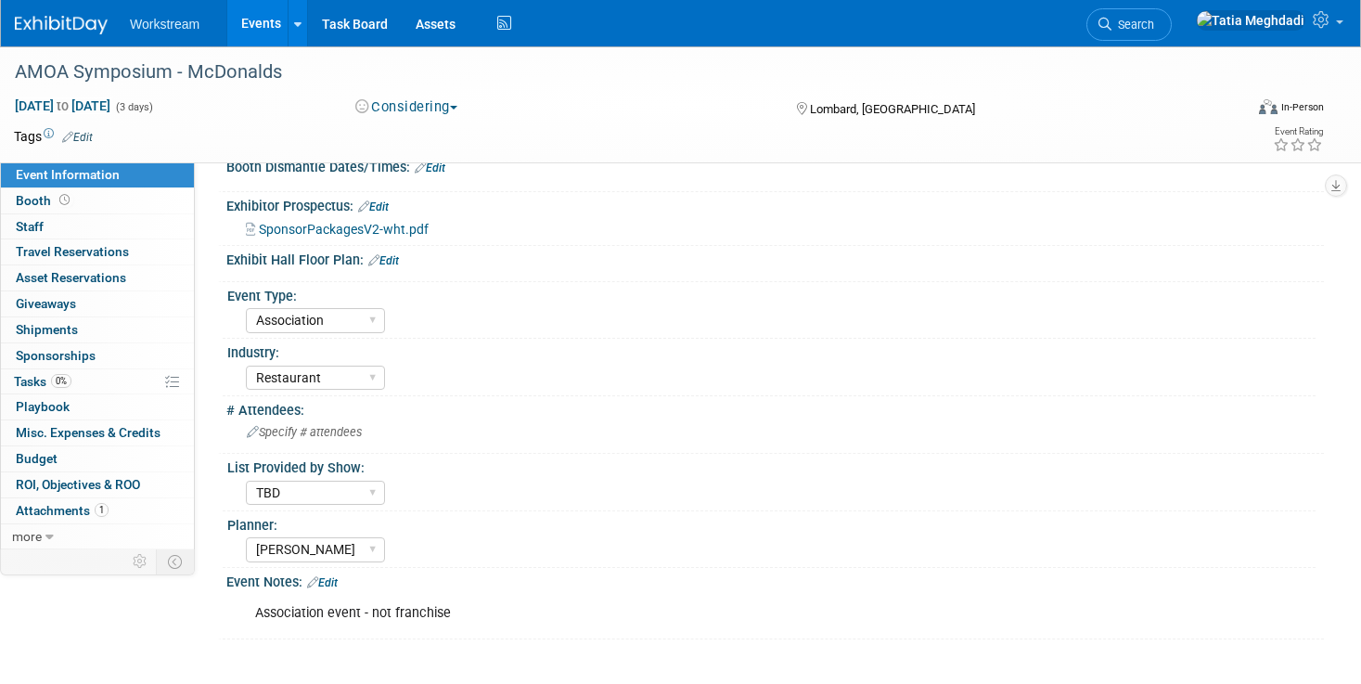
scroll to position [353, 0]
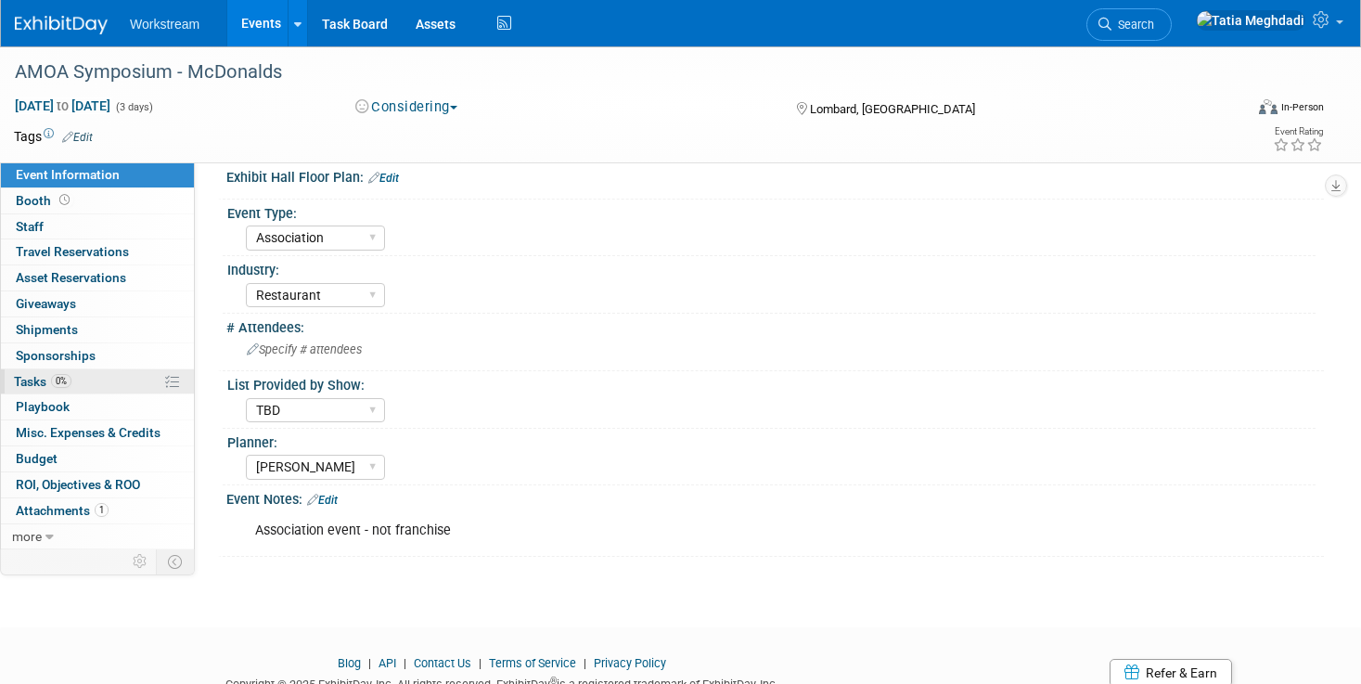
click at [32, 377] on span "Tasks 0%" at bounding box center [43, 381] width 58 height 15
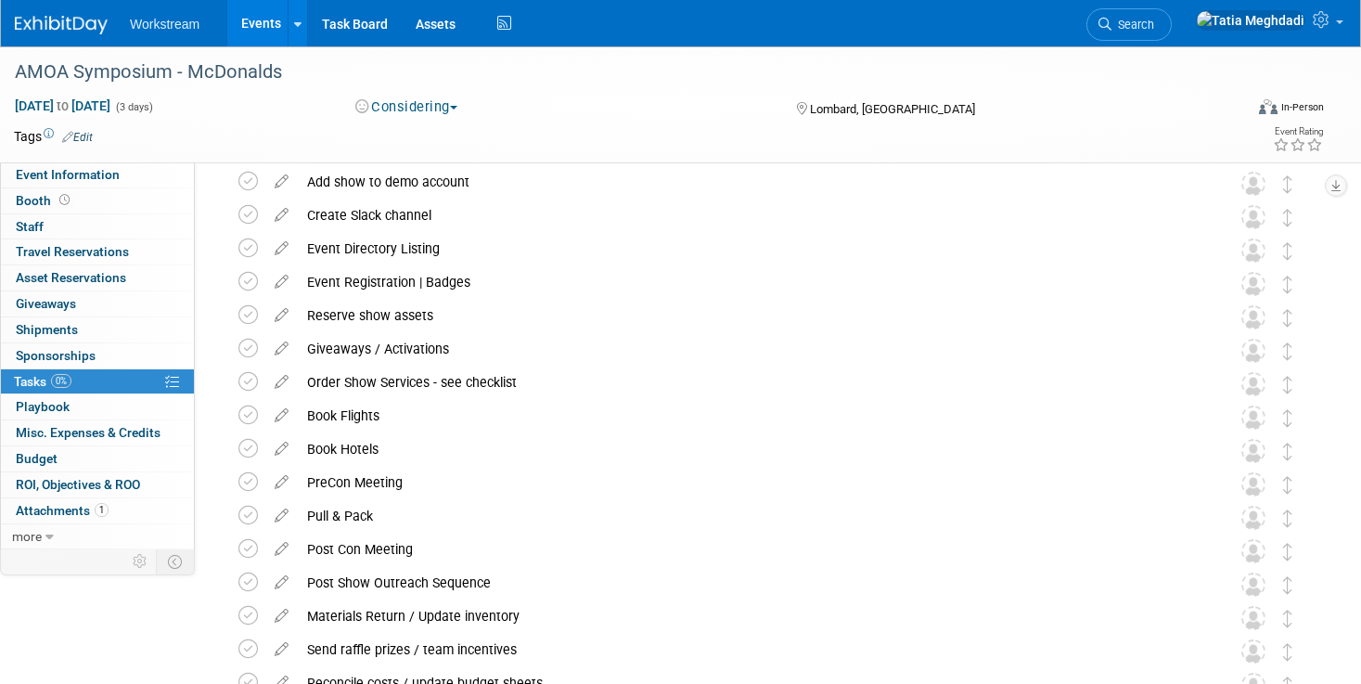
scroll to position [226, 0]
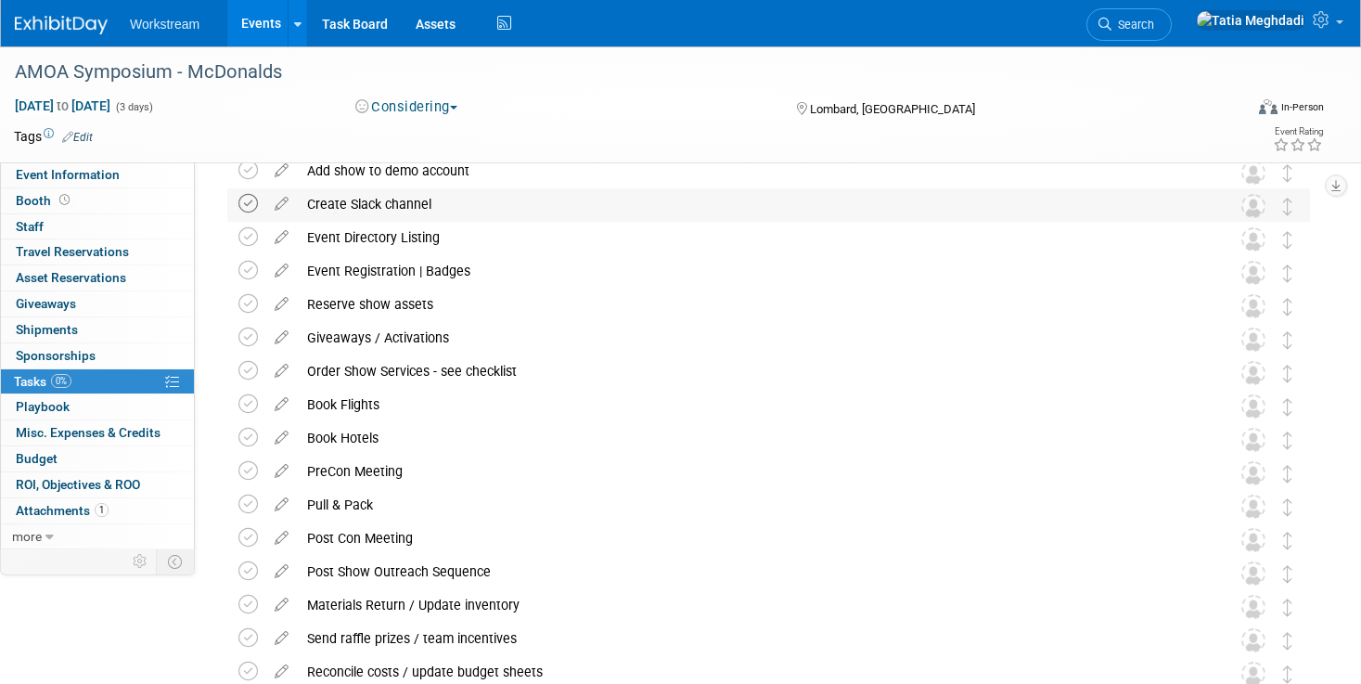
click at [249, 207] on icon at bounding box center [247, 203] width 19 height 19
click at [52, 303] on span "Giveaways 0" at bounding box center [46, 303] width 60 height 15
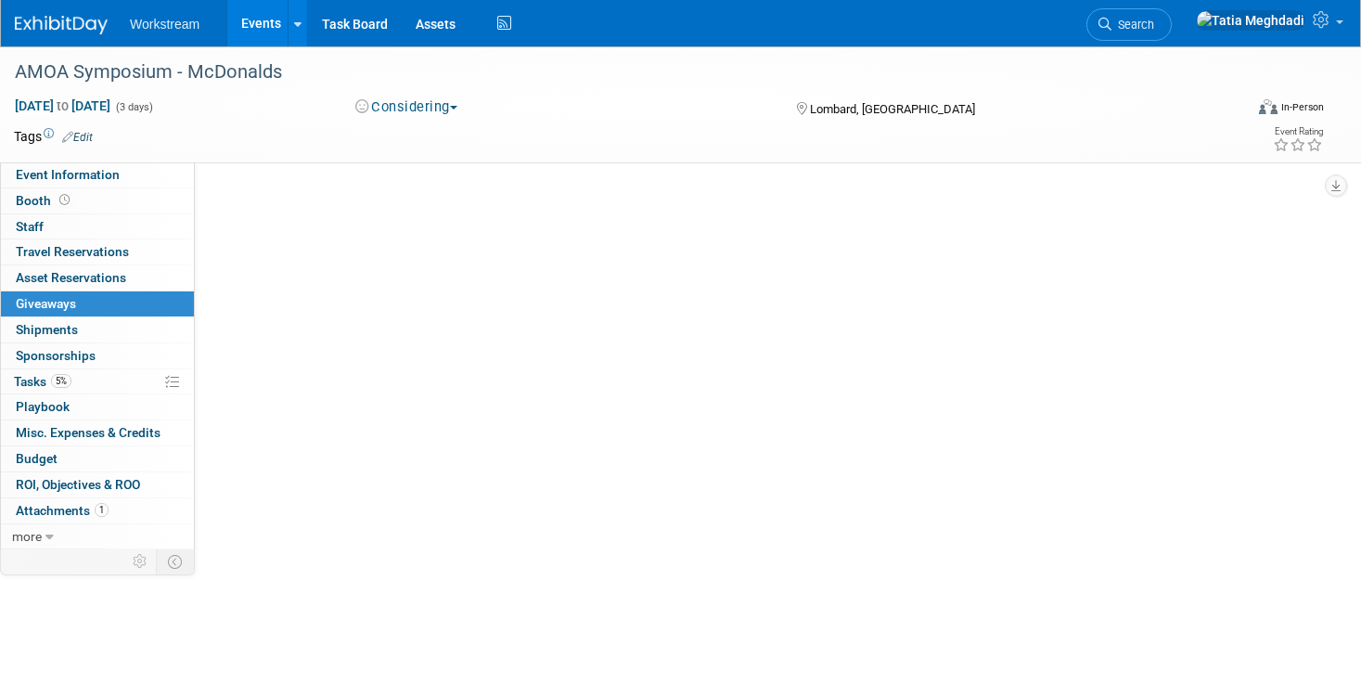
scroll to position [0, 0]
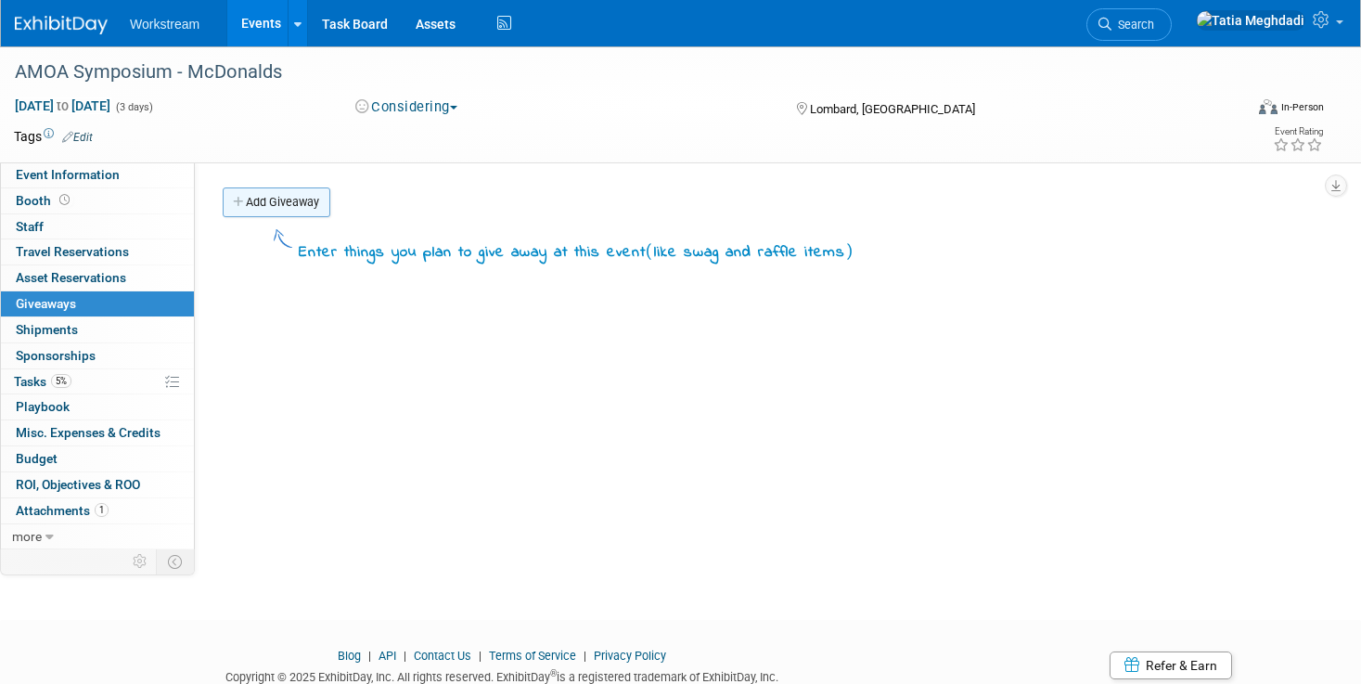
click at [276, 203] on link "Add Giveaway" at bounding box center [277, 202] width 108 height 30
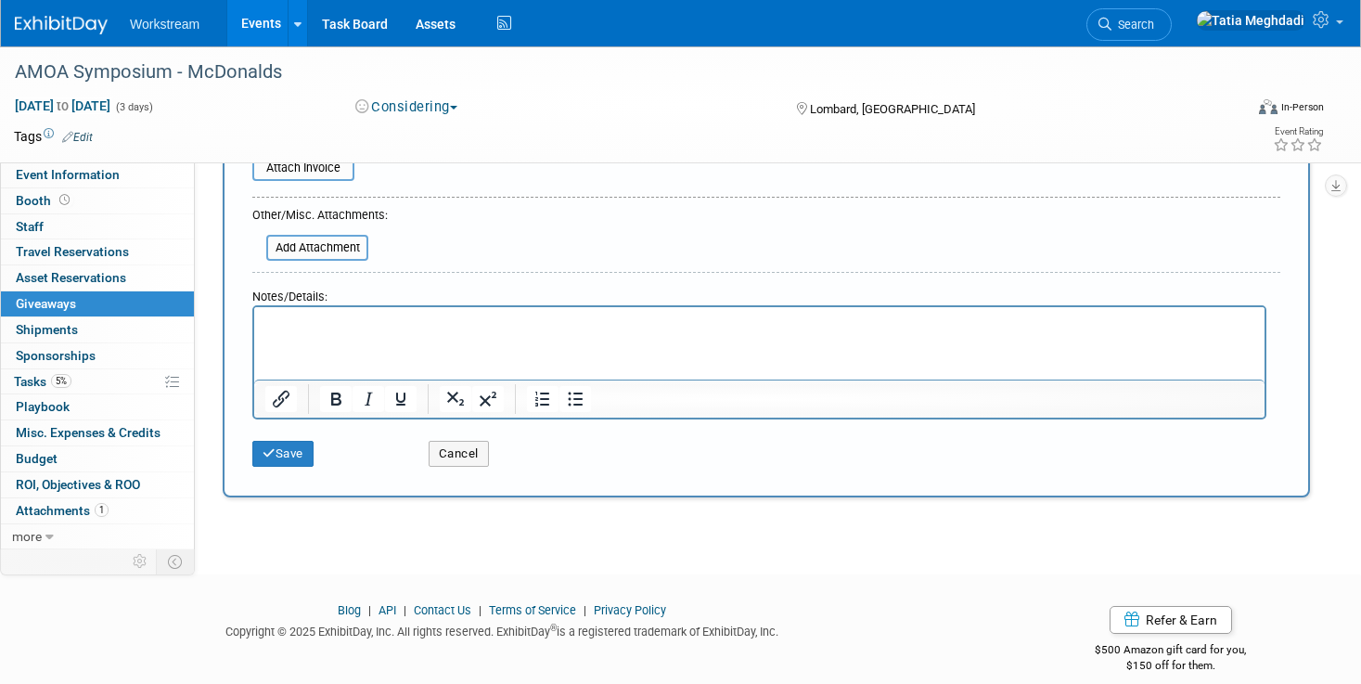
scroll to position [351, 0]
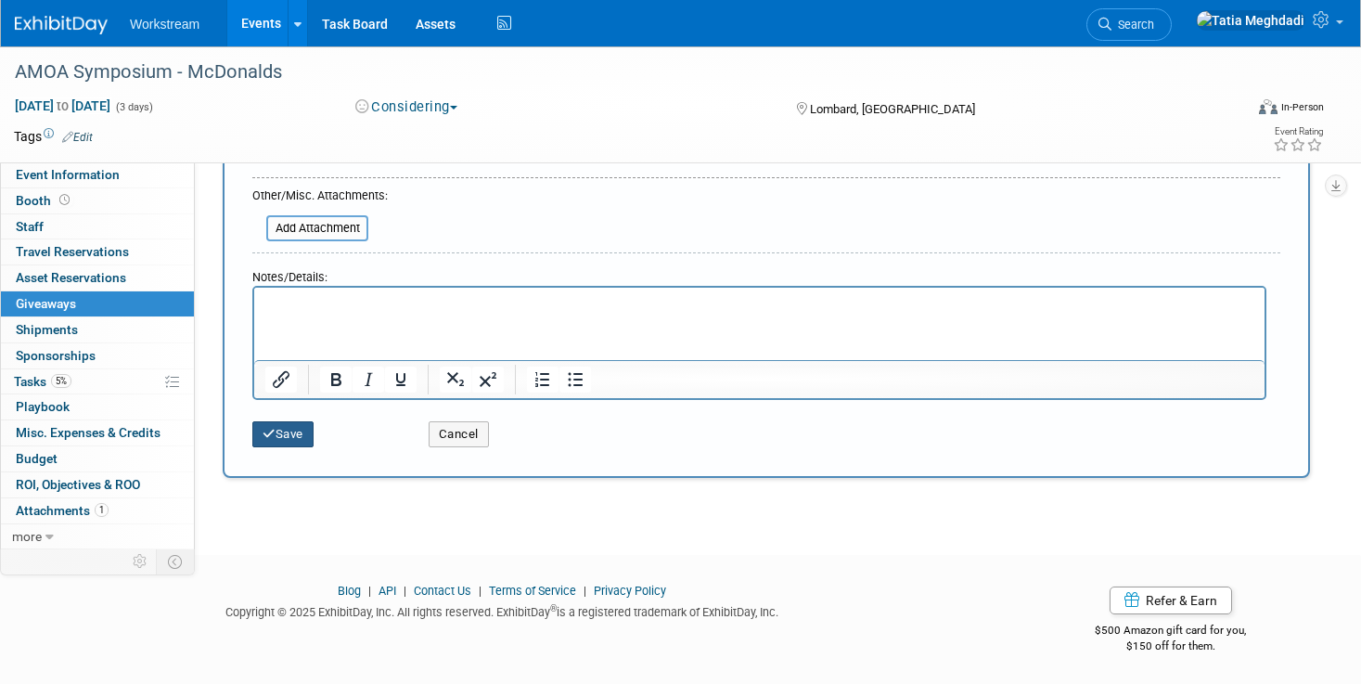
type input "Activation:"
click at [282, 428] on button "Save" at bounding box center [282, 434] width 61 height 26
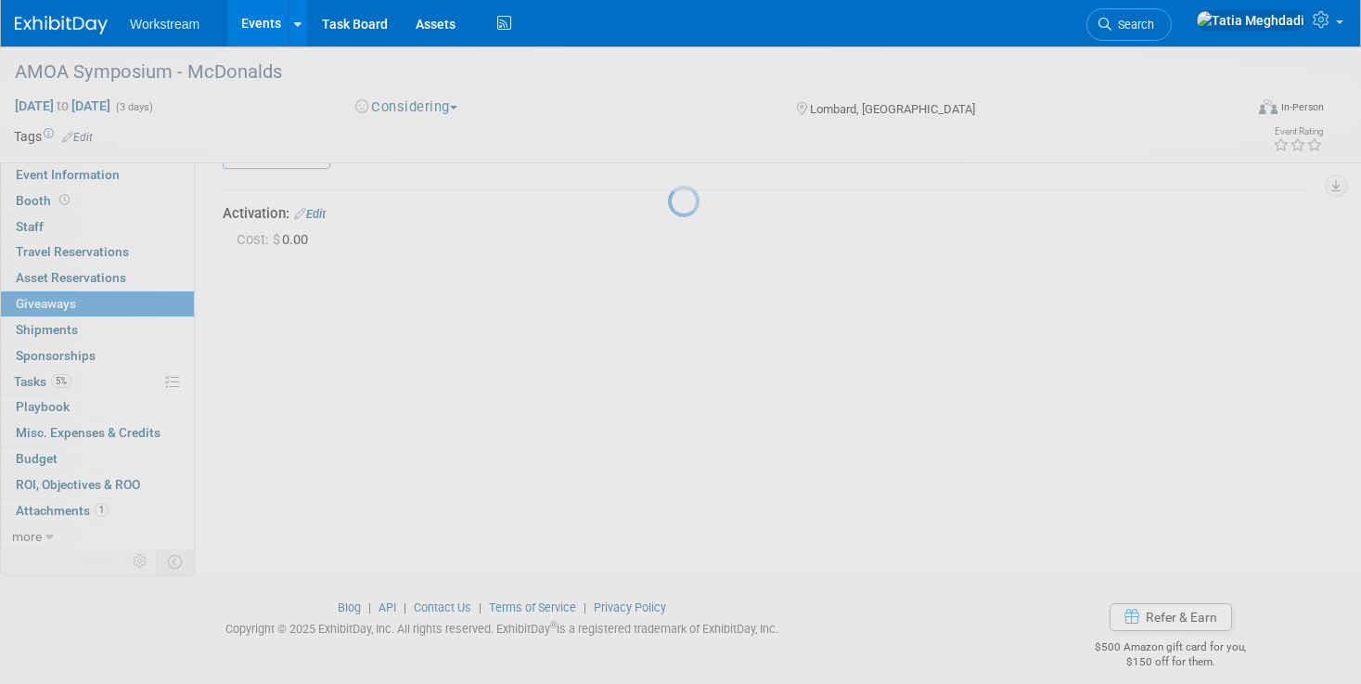
scroll to position [41, 0]
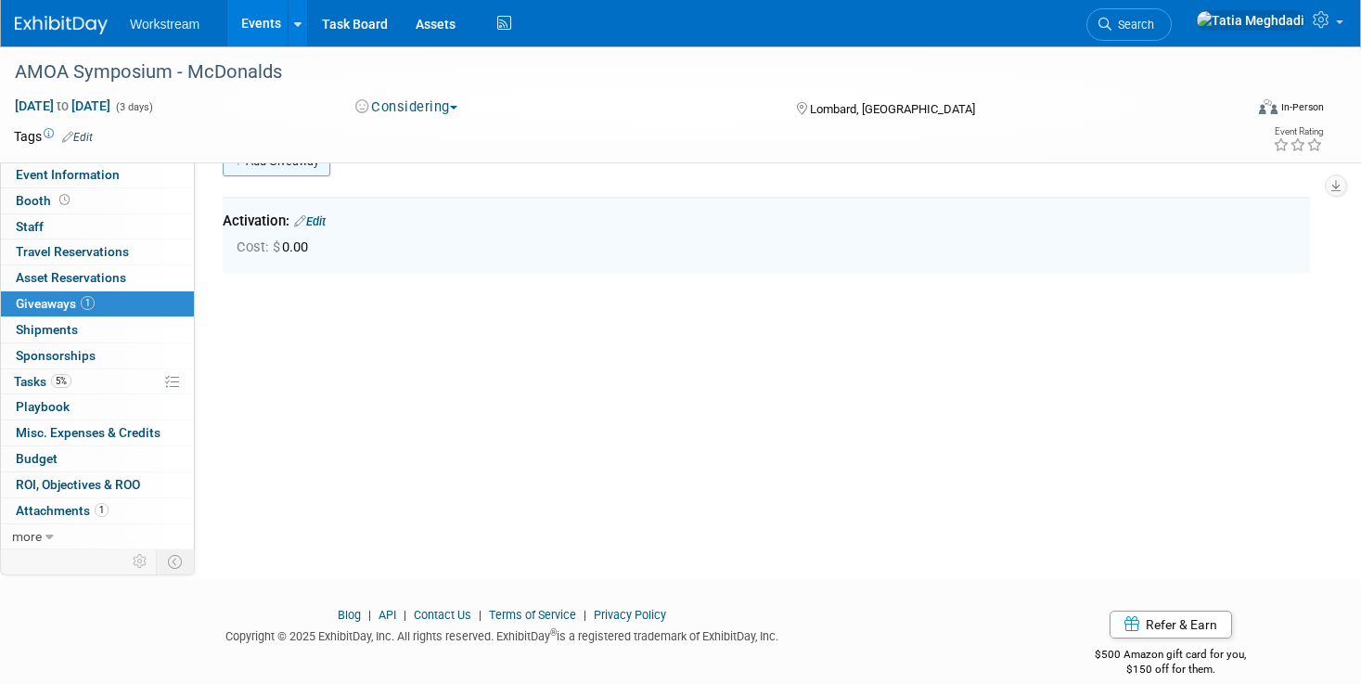
click at [288, 168] on link "Add Giveaway" at bounding box center [277, 162] width 108 height 30
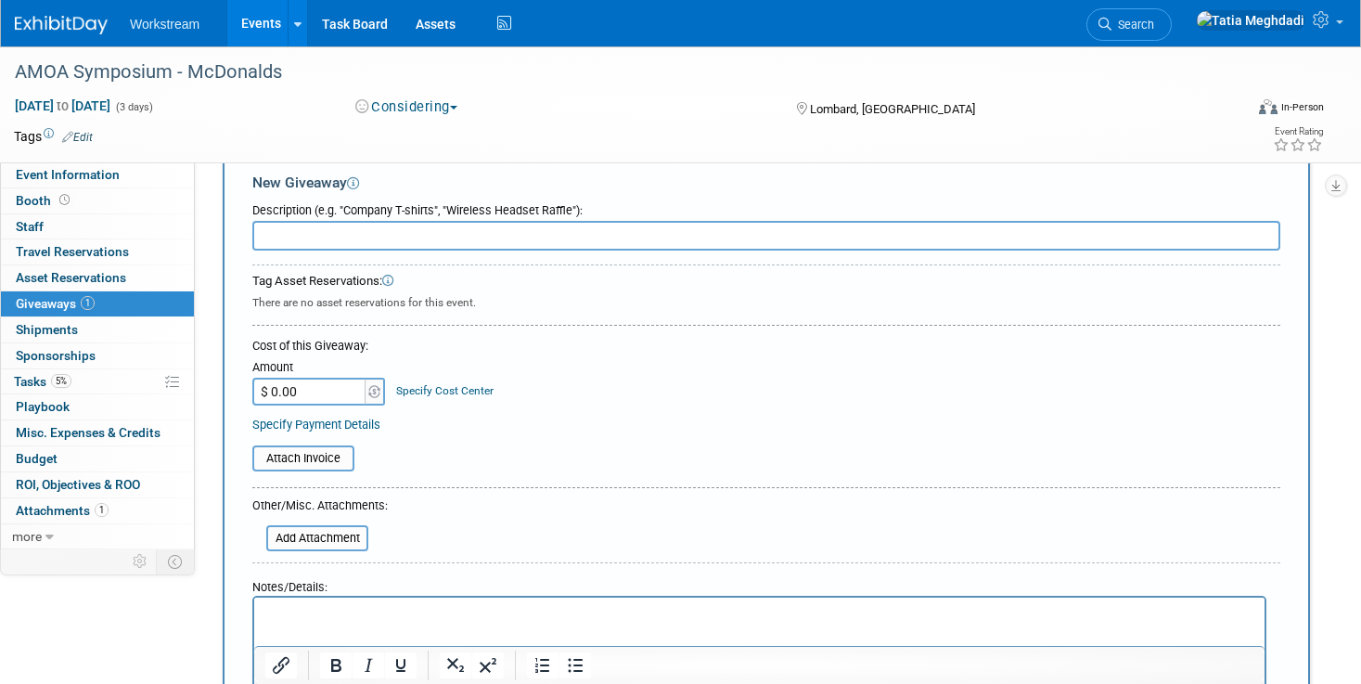
scroll to position [0, 0]
type input "C"
type input "R"
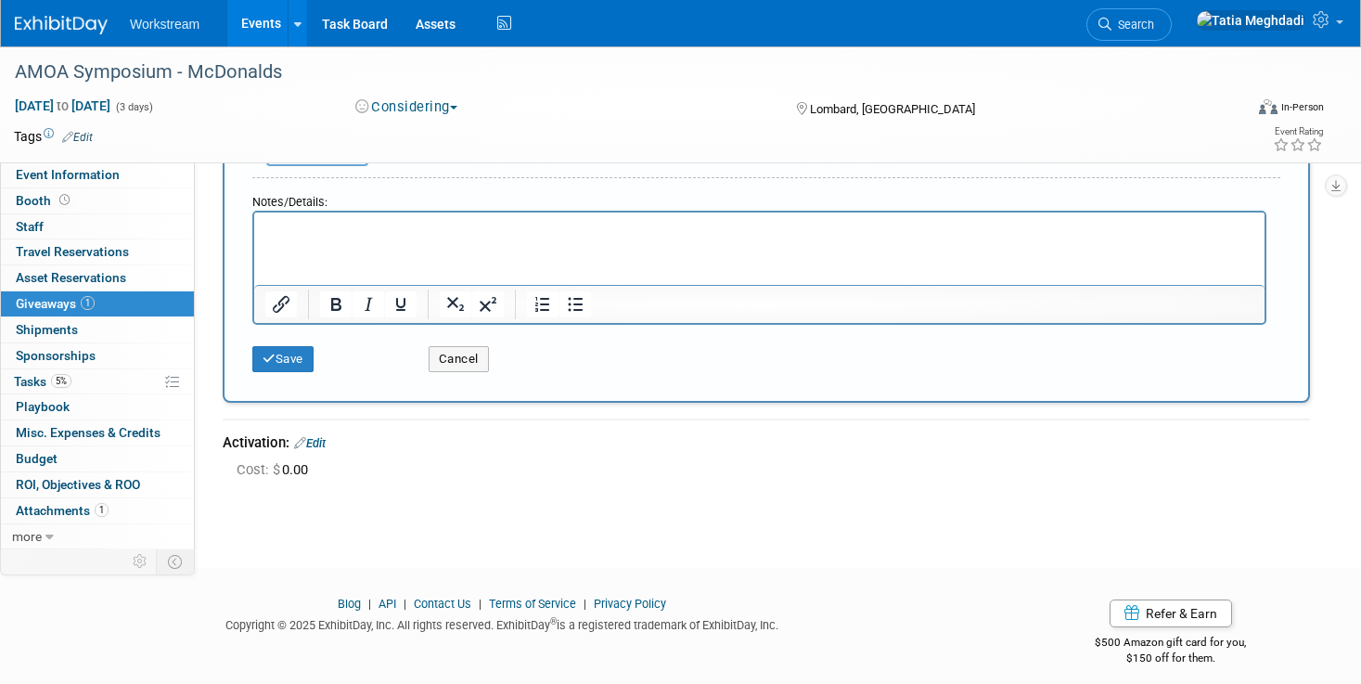
scroll to position [439, 0]
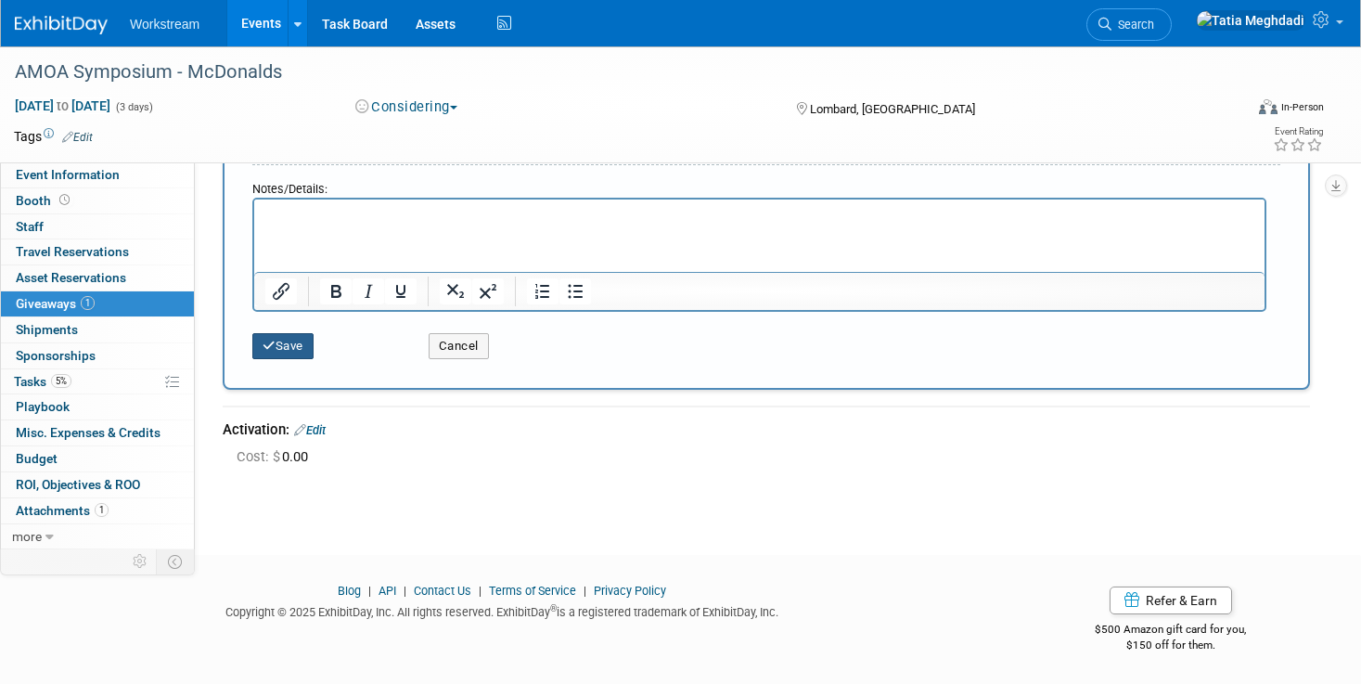
type input "QR Code Raffle:"
click at [288, 349] on button "Save" at bounding box center [282, 346] width 61 height 26
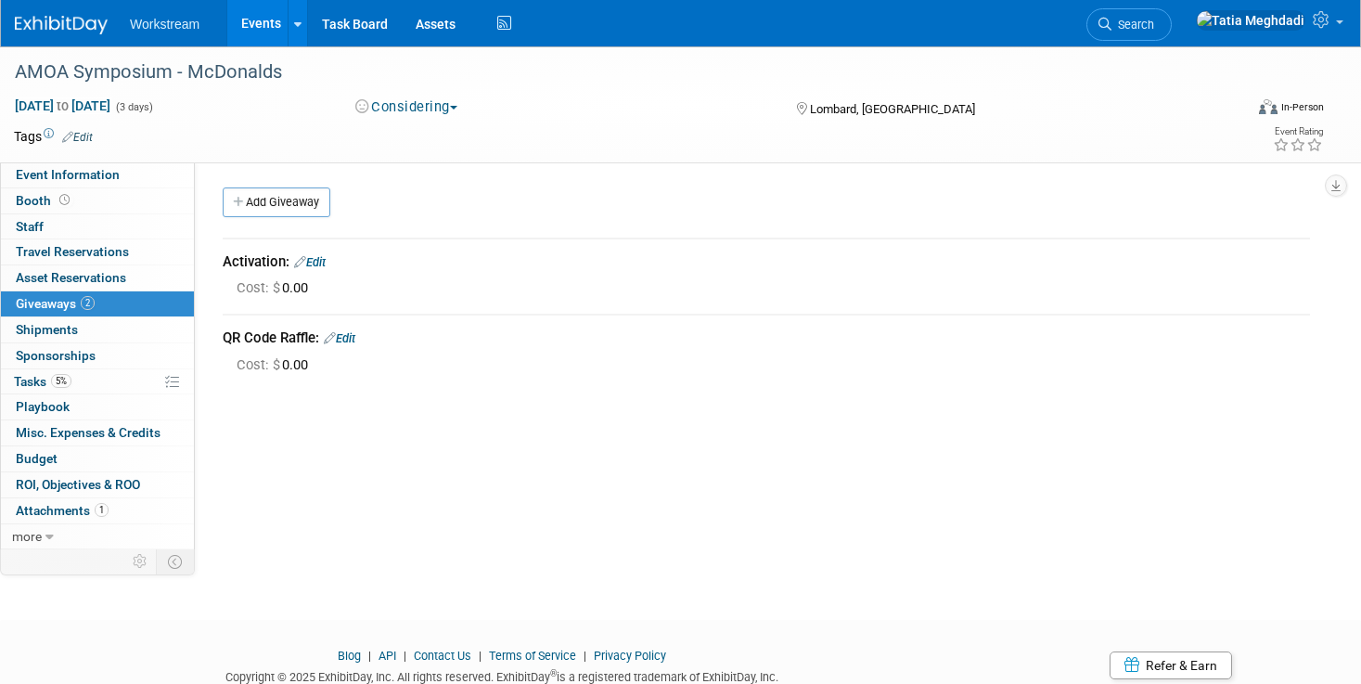
scroll to position [2, 0]
click at [265, 199] on link "Add Giveaway" at bounding box center [277, 200] width 108 height 30
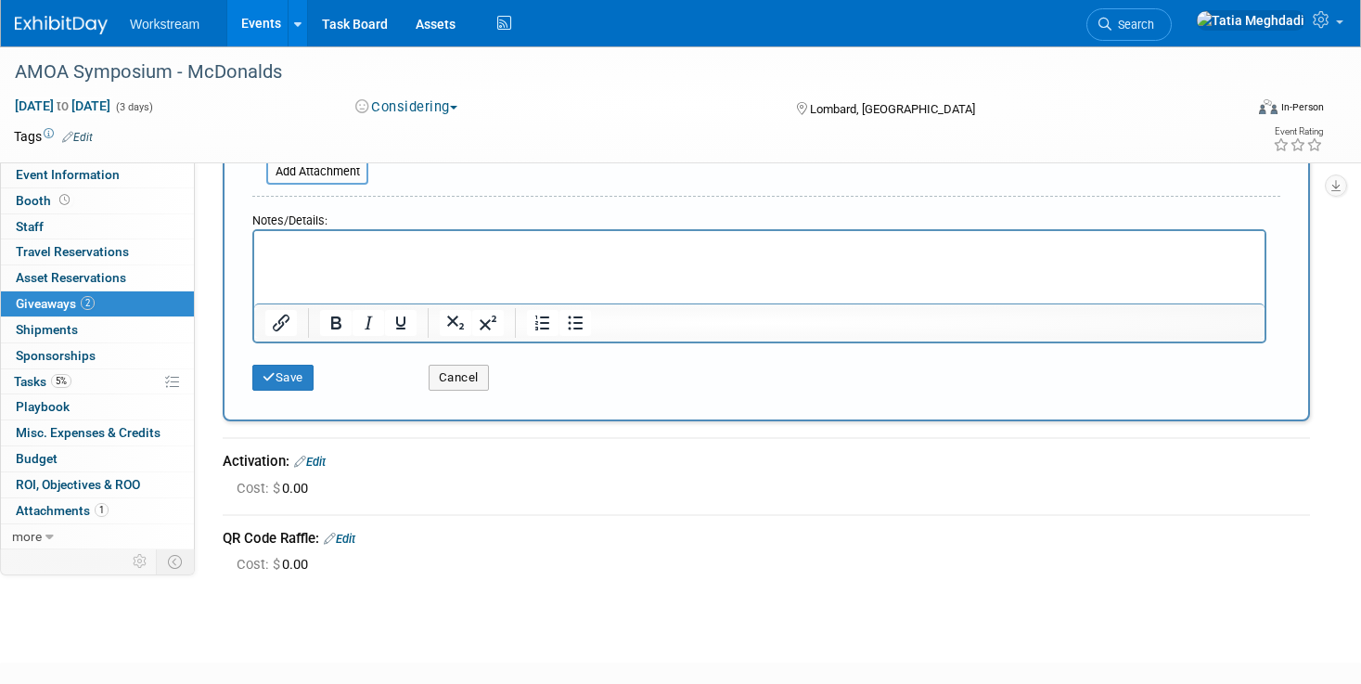
scroll to position [423, 0]
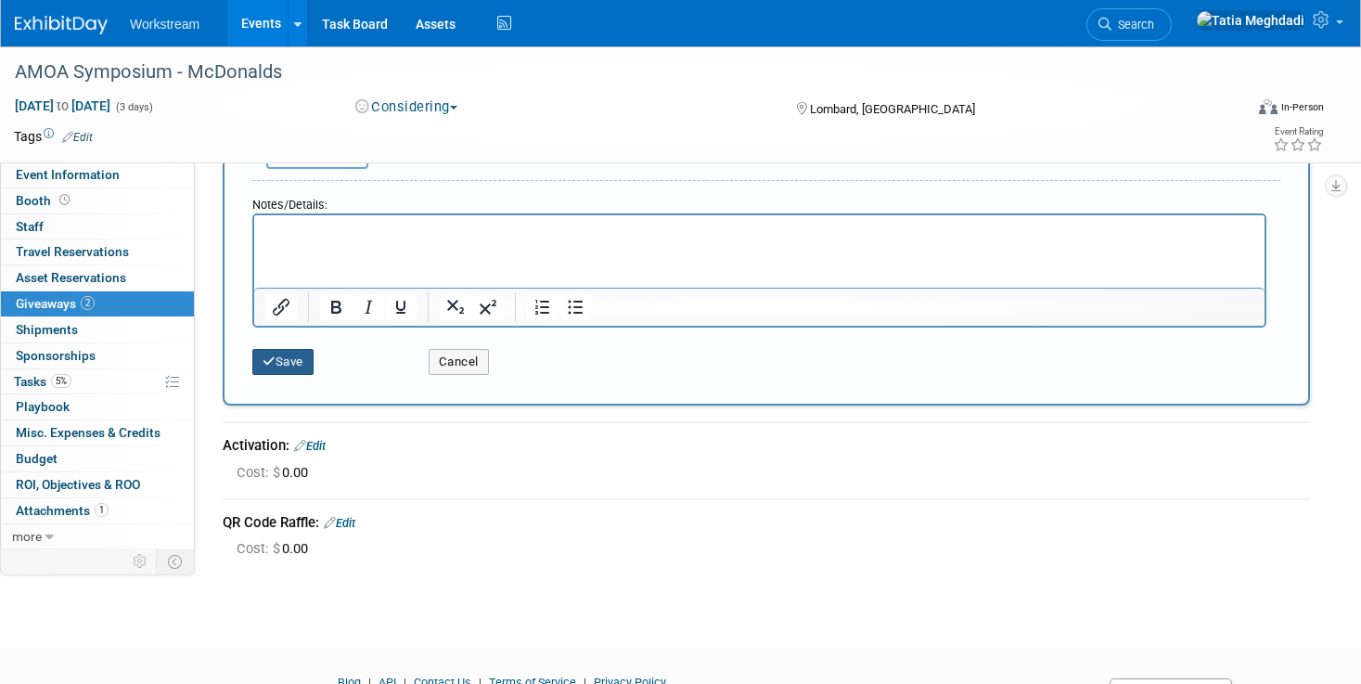
type input "Collateral:"
click at [291, 362] on button "Save" at bounding box center [282, 362] width 61 height 26
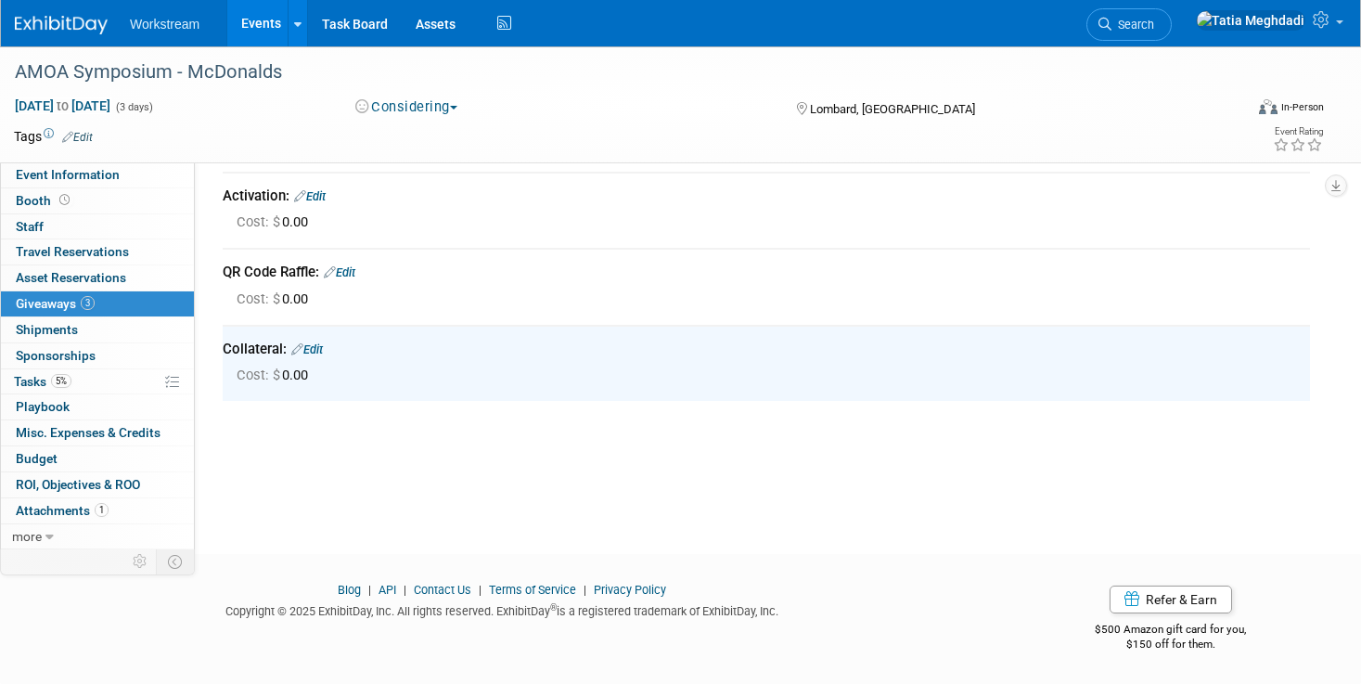
scroll to position [0, 0]
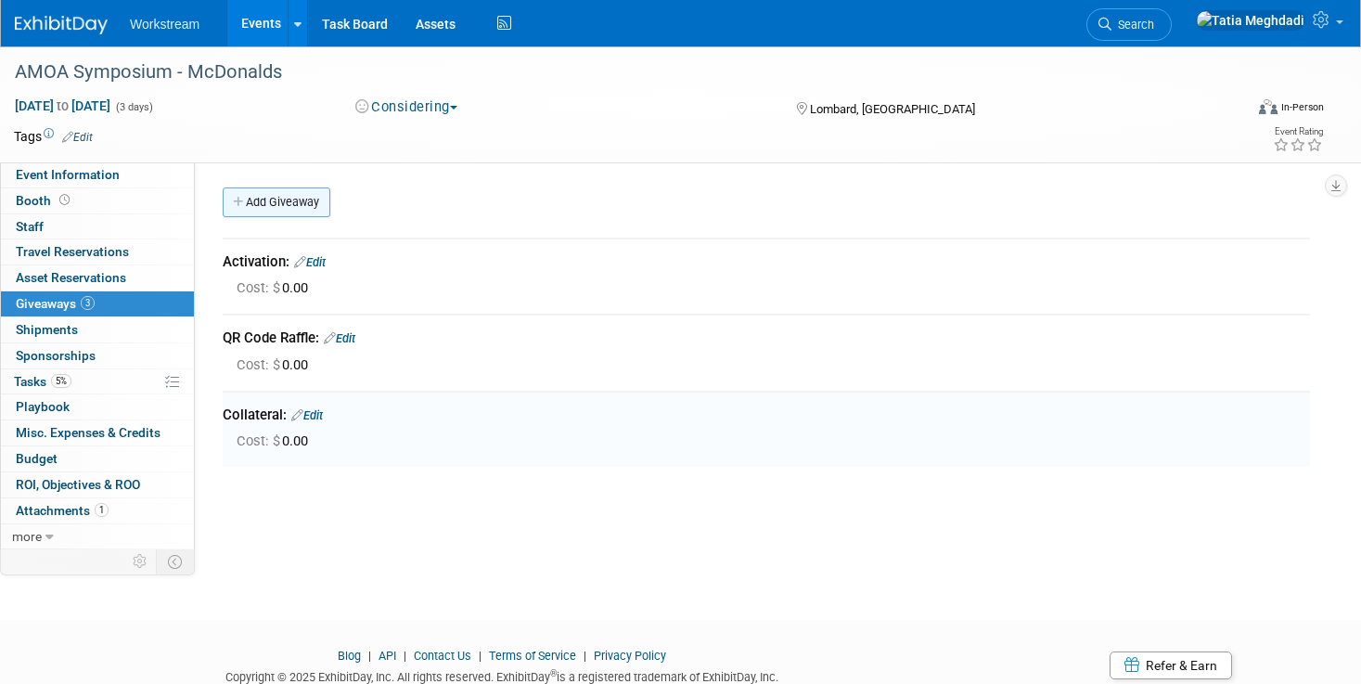
click at [262, 204] on link "Add Giveaway" at bounding box center [277, 202] width 108 height 30
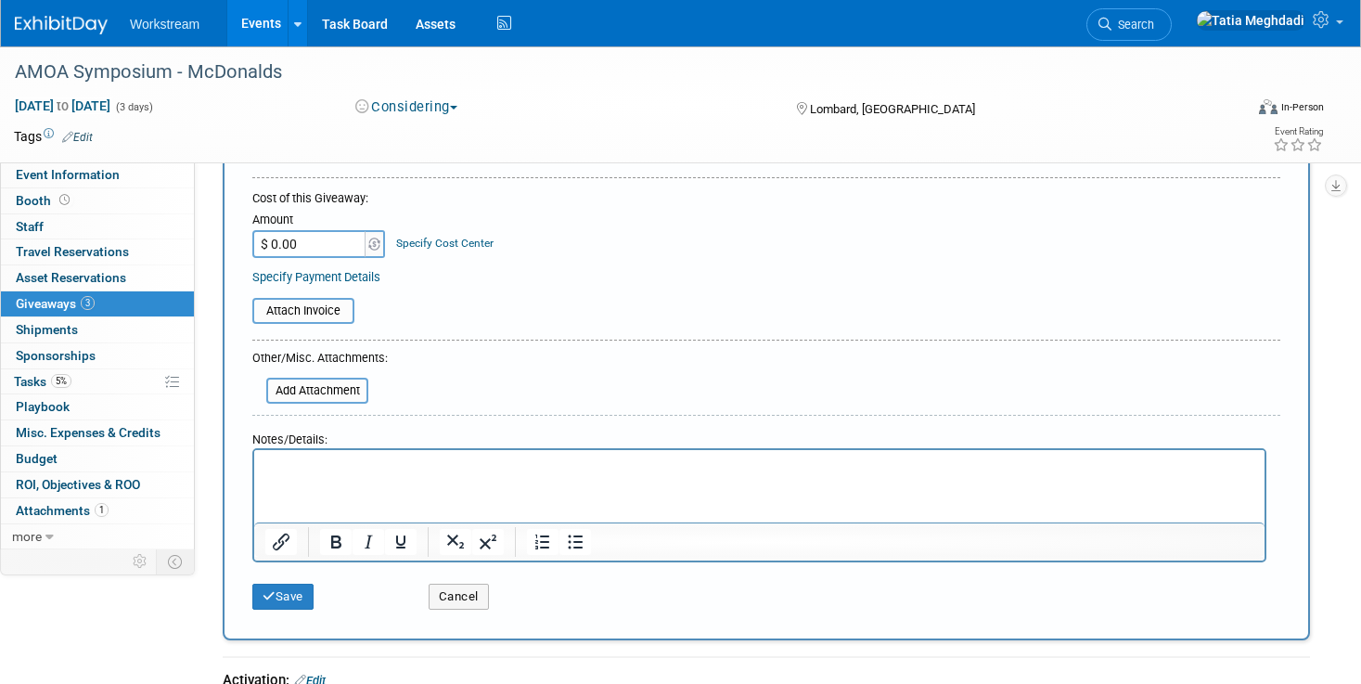
scroll to position [263, 0]
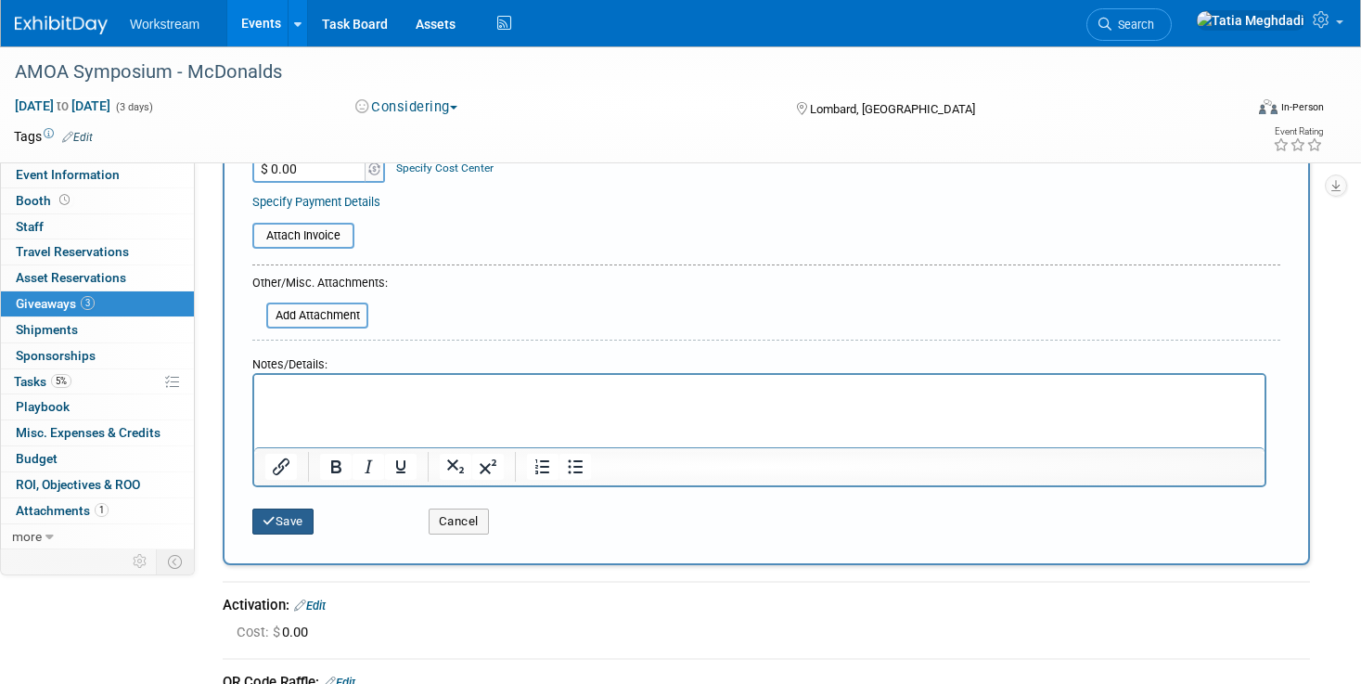
type input "Swag:"
click at [291, 516] on button "Save" at bounding box center [282, 521] width 61 height 26
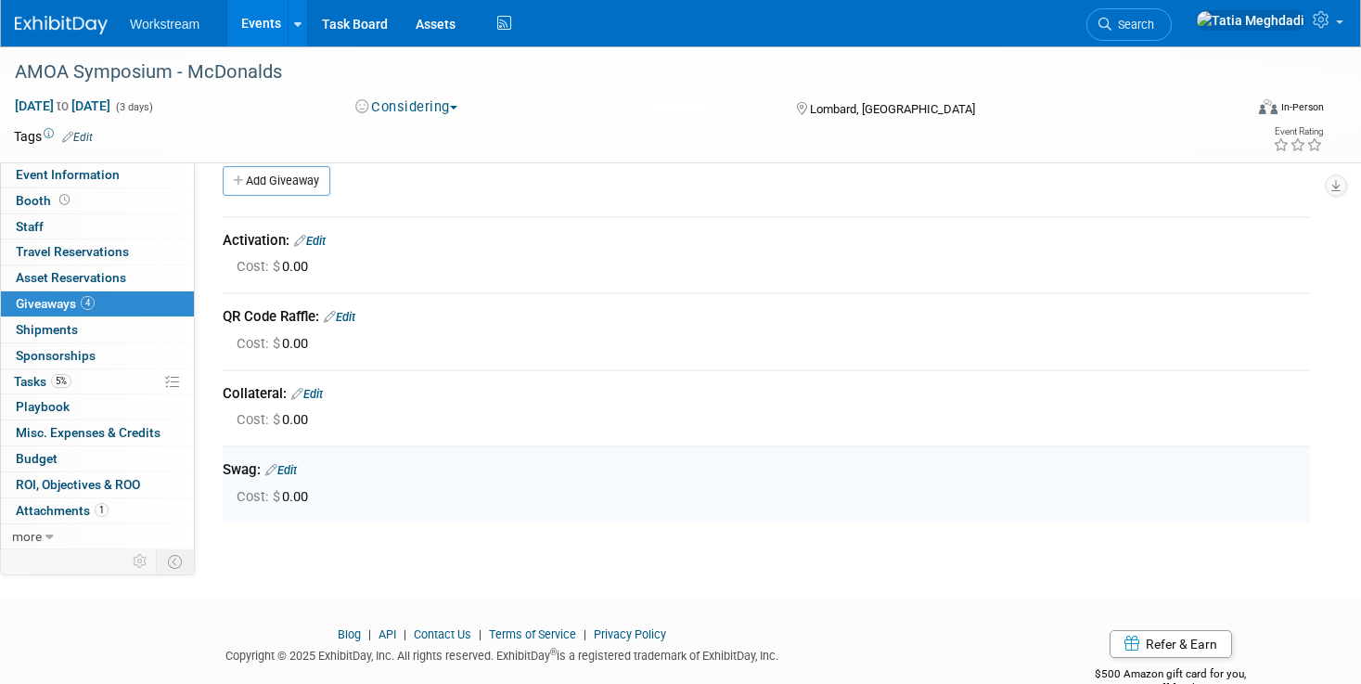
scroll to position [0, 0]
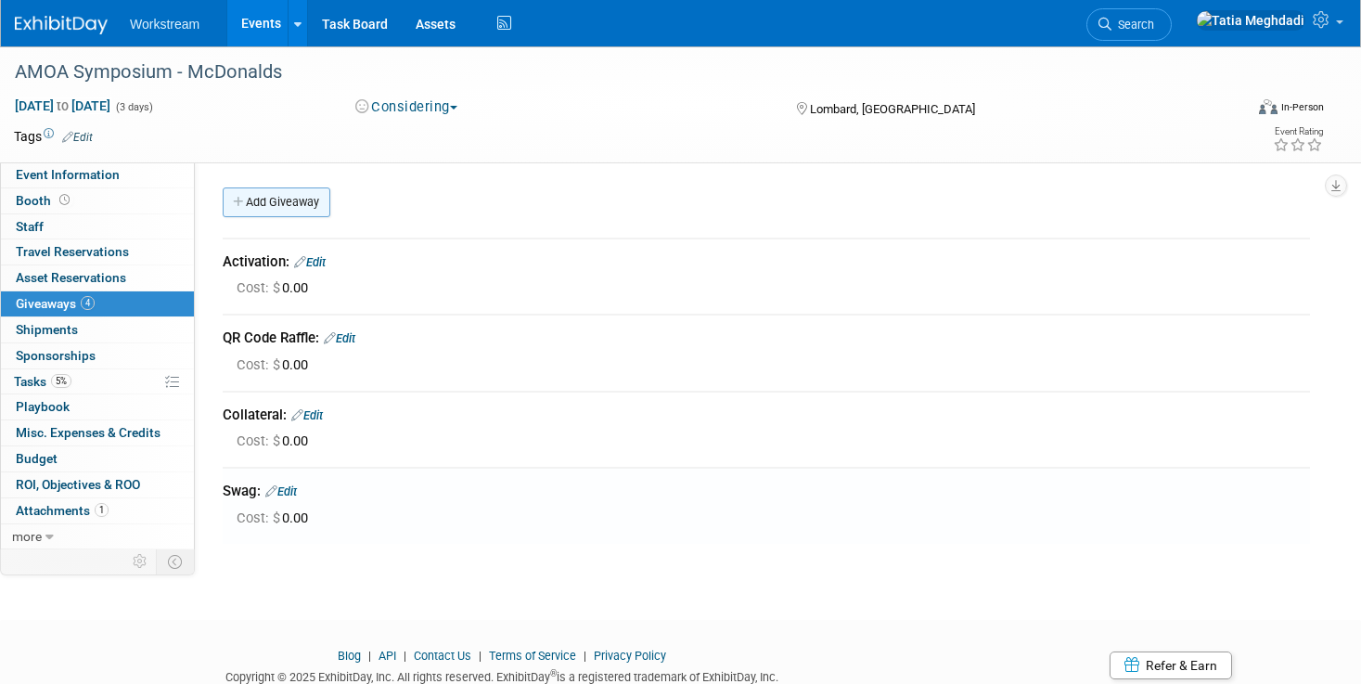
click at [289, 195] on link "Add Giveaway" at bounding box center [277, 202] width 108 height 30
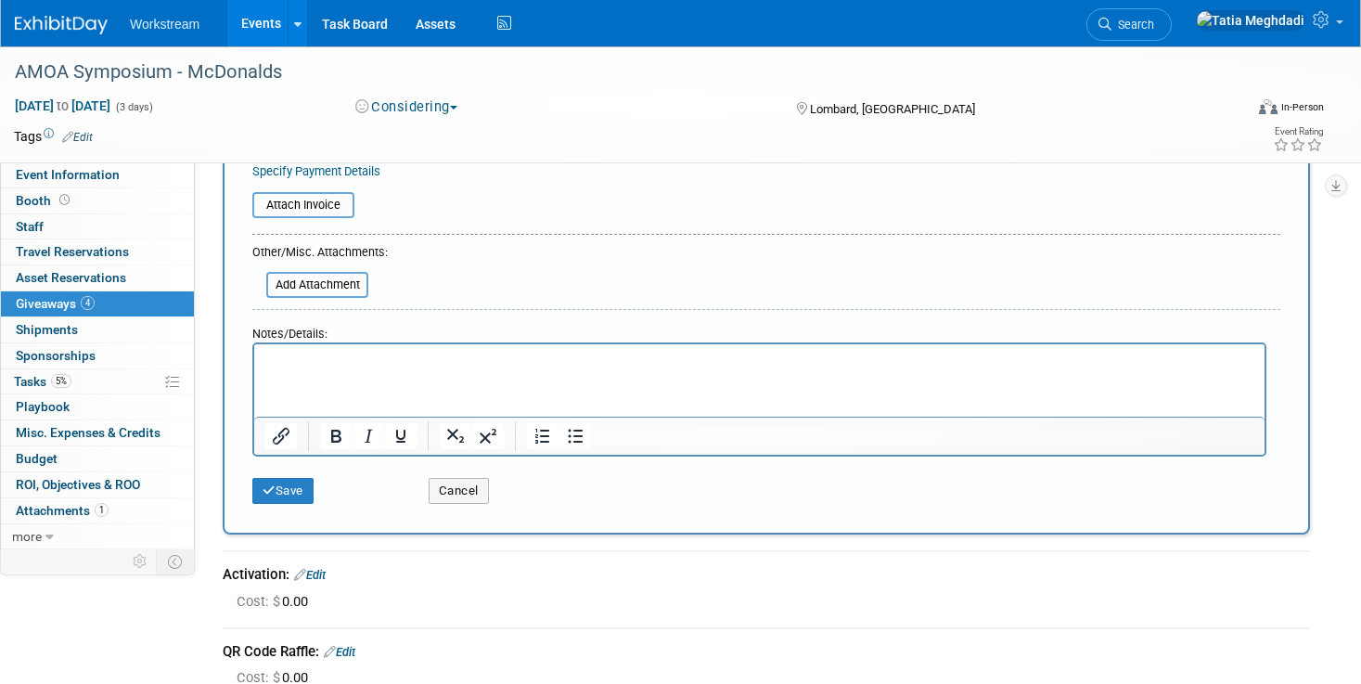
scroll to position [300, 0]
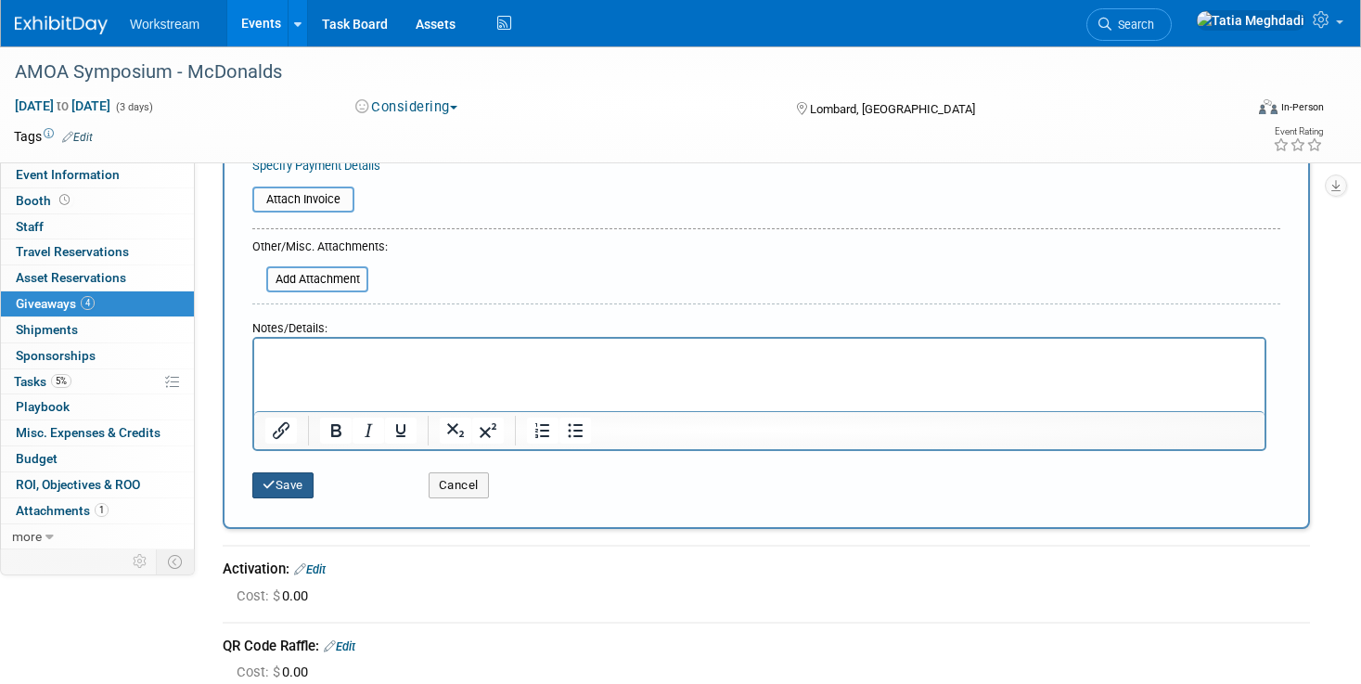
type input "Rep Incentive:"
click at [288, 477] on button "Save" at bounding box center [282, 485] width 61 height 26
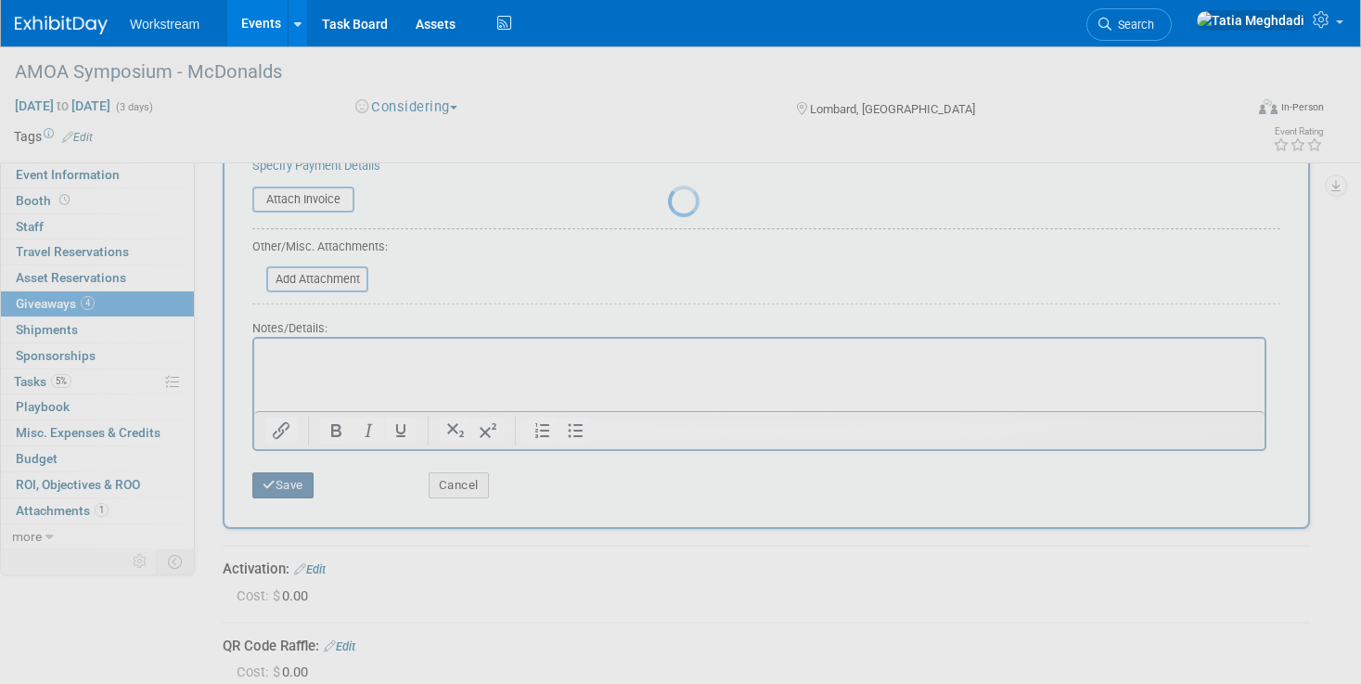
scroll to position [138, 0]
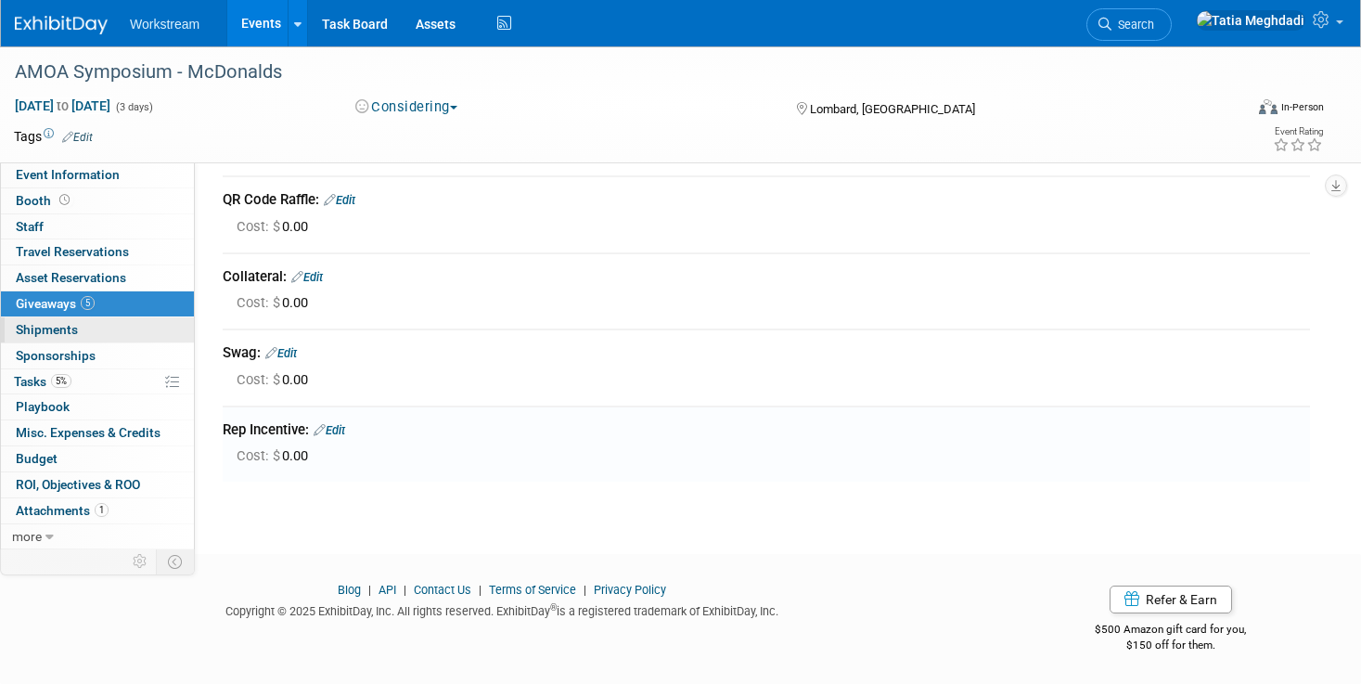
click at [58, 331] on span "Shipments 0" at bounding box center [47, 329] width 62 height 15
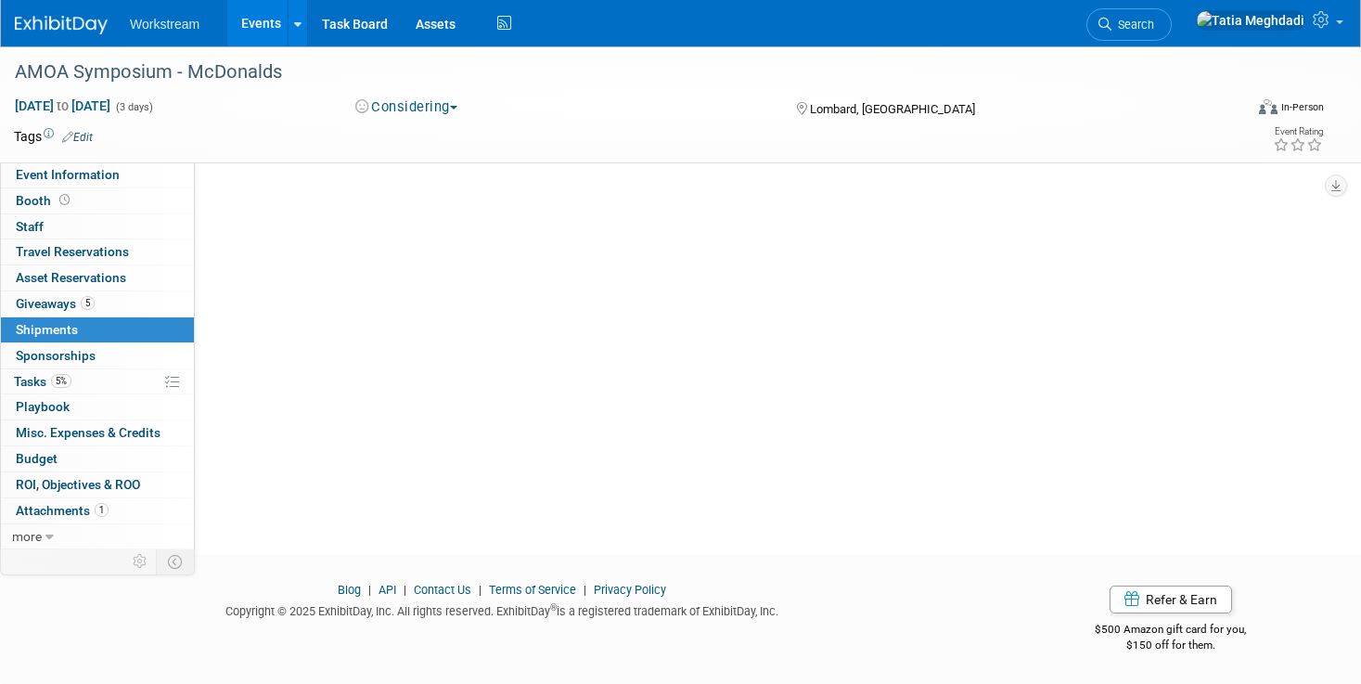
scroll to position [0, 0]
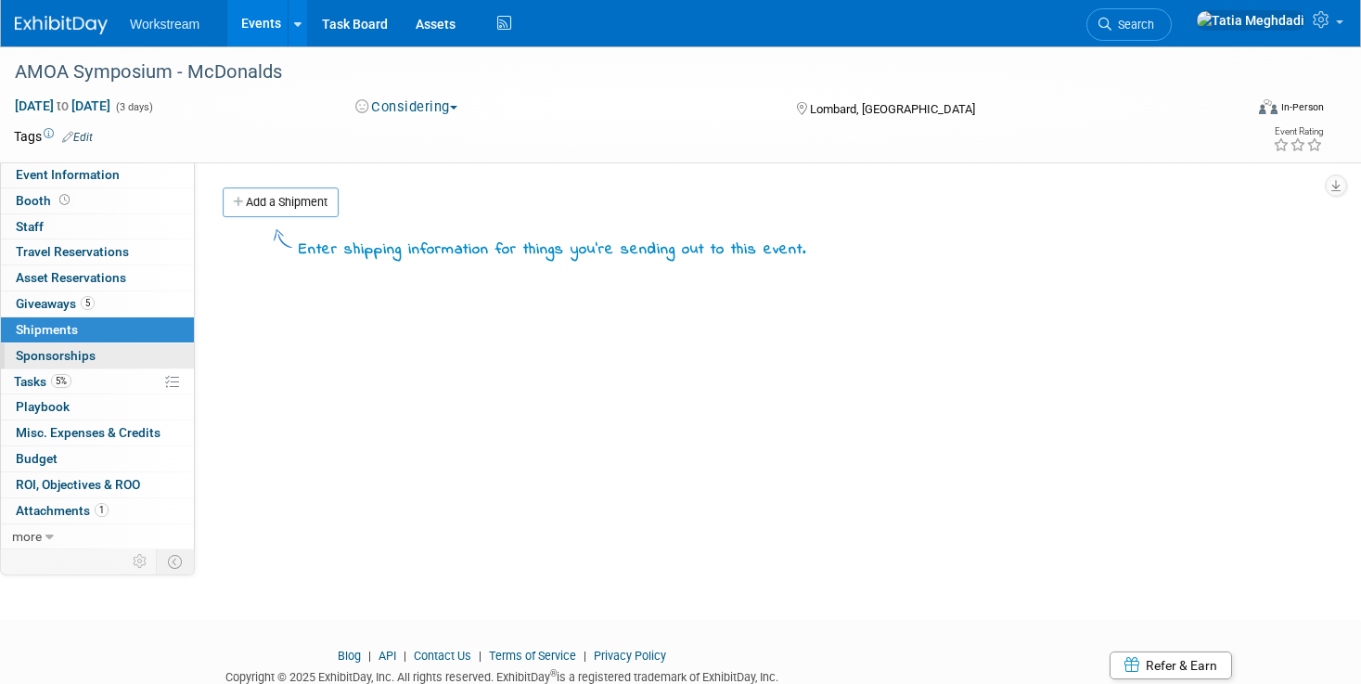
click at [63, 344] on link "0 Sponsorships 0" at bounding box center [97, 355] width 193 height 25
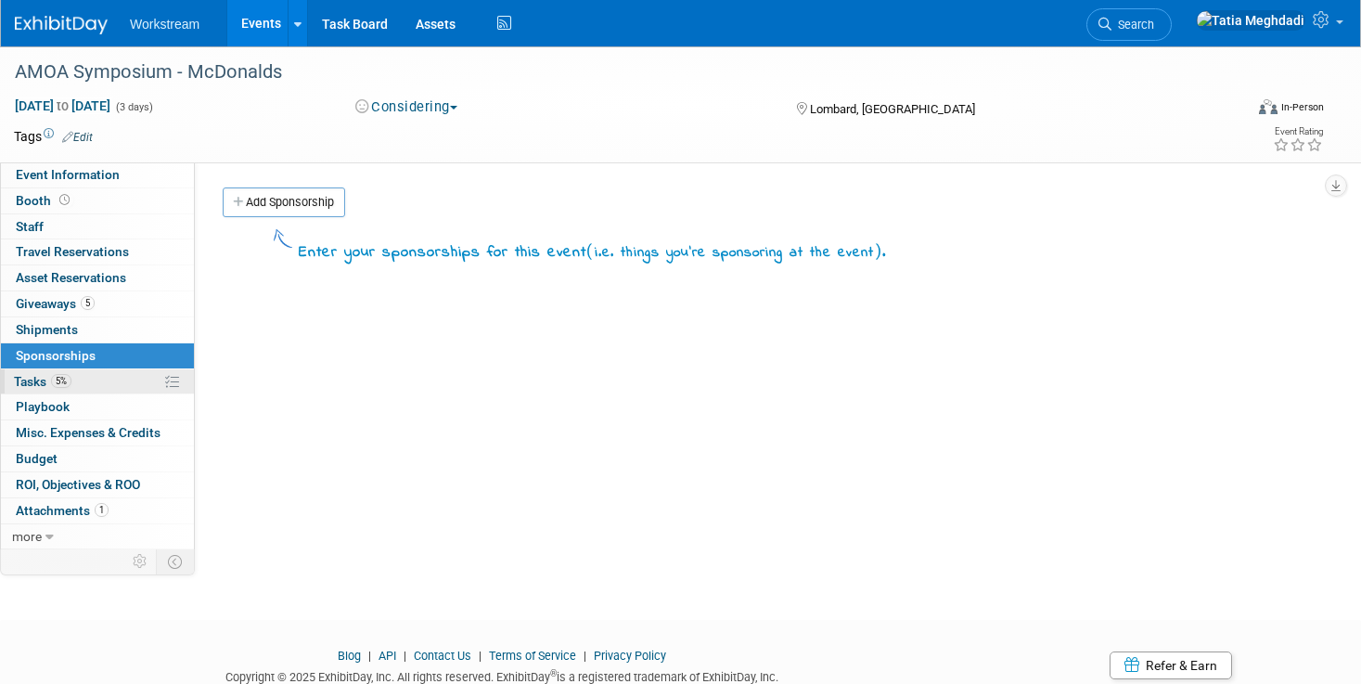
click at [48, 376] on span "Tasks 5%" at bounding box center [43, 381] width 58 height 15
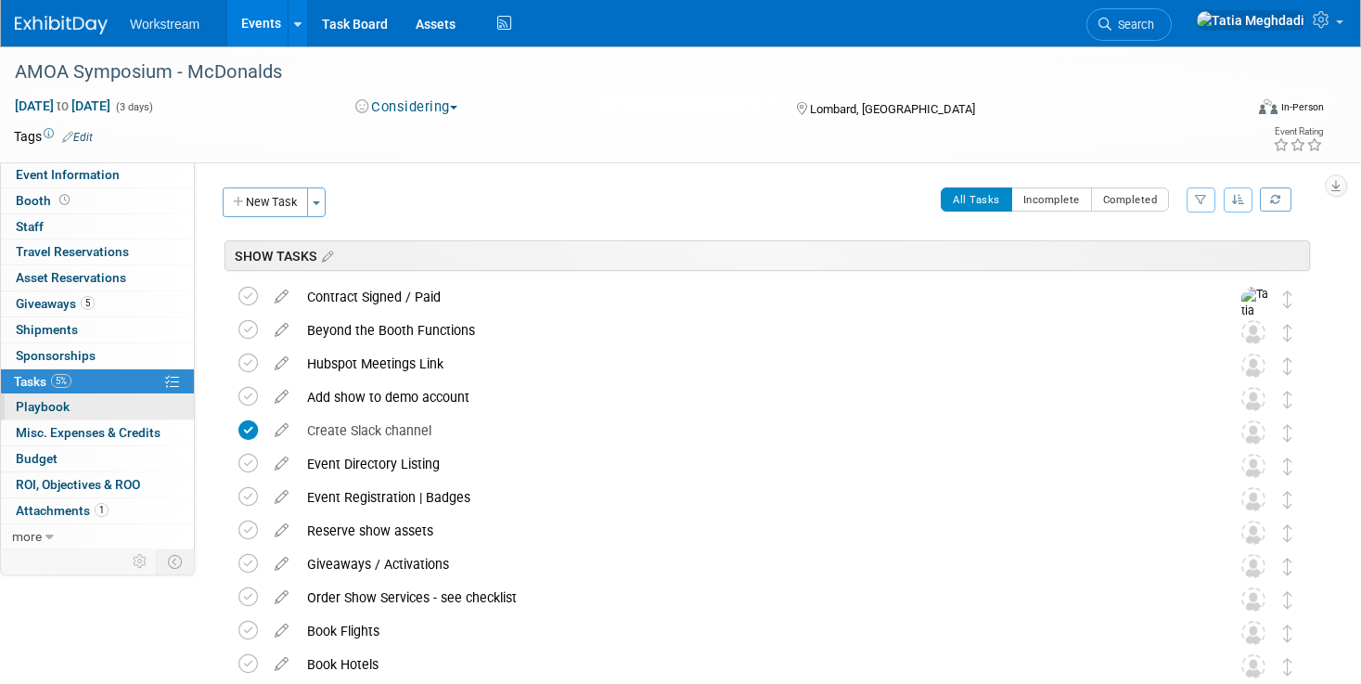
click at [54, 403] on span "Playbook 0" at bounding box center [43, 406] width 54 height 15
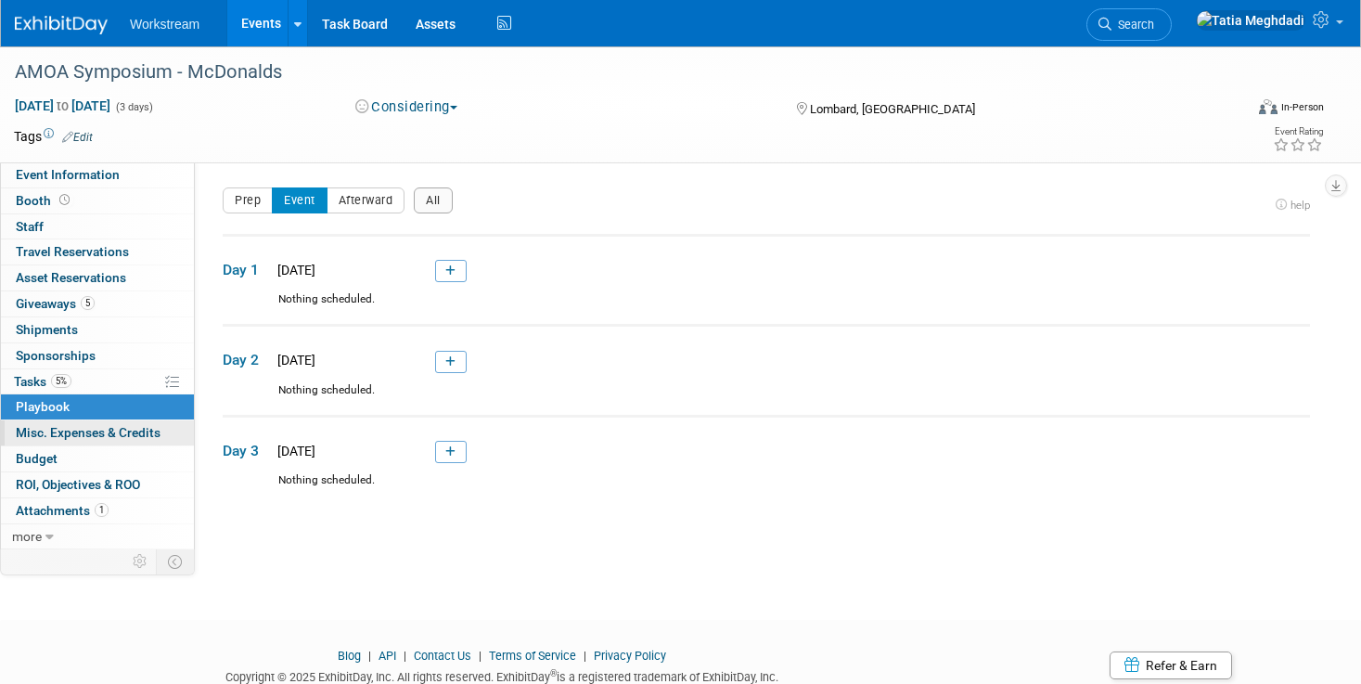
click at [69, 427] on span "Misc. Expenses & Credits 0" at bounding box center [88, 432] width 145 height 15
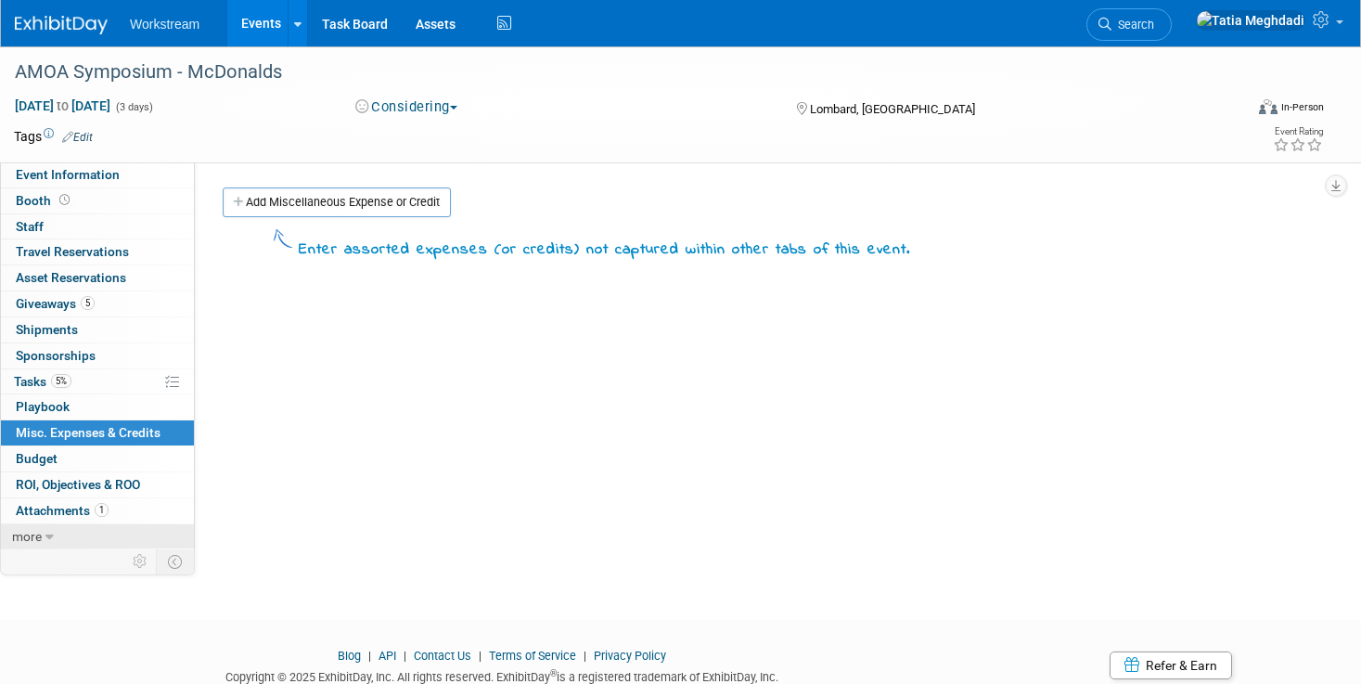
click at [37, 535] on span "more" at bounding box center [27, 536] width 30 height 15
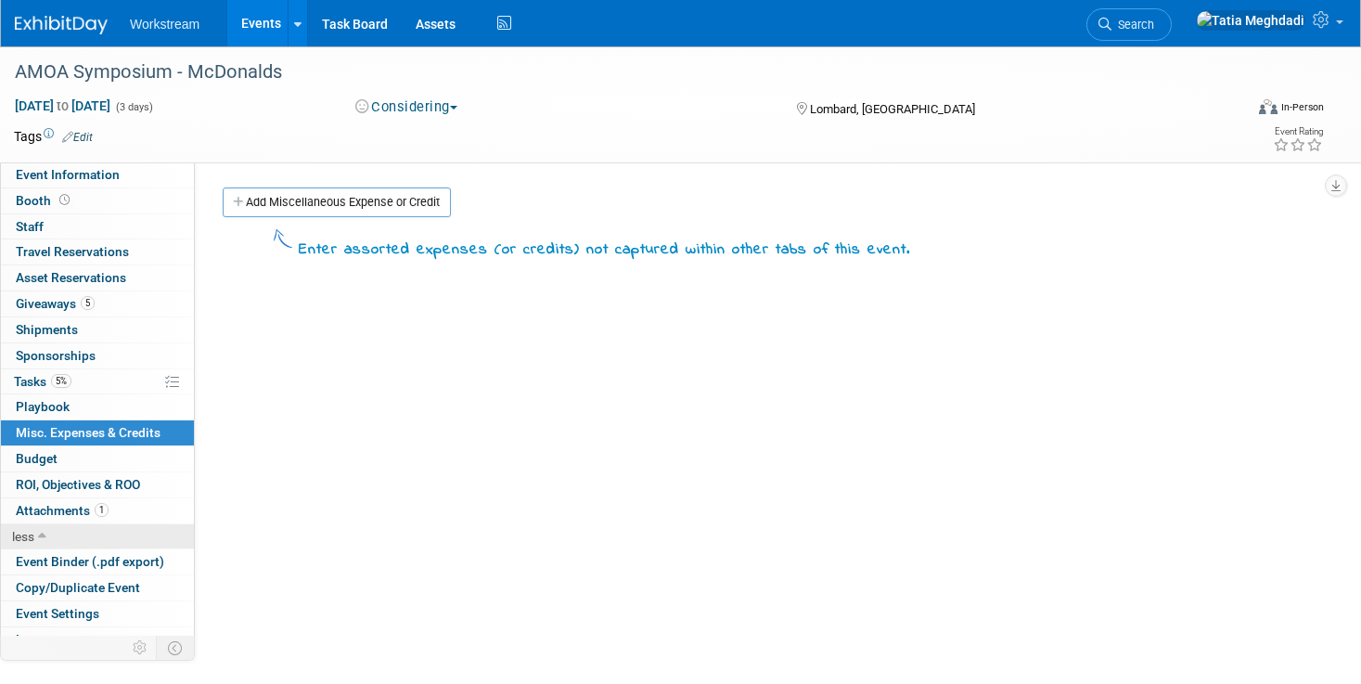
scroll to position [43, 0]
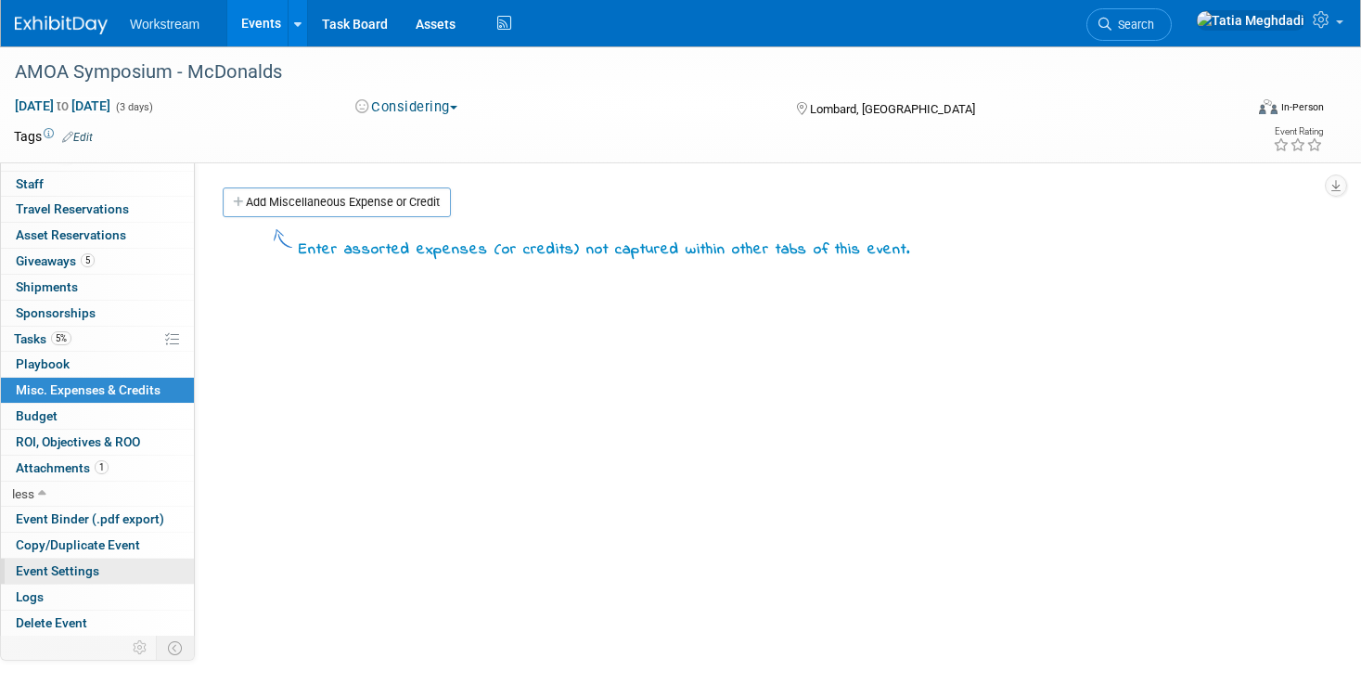
click at [62, 566] on span "Event Settings" at bounding box center [57, 570] width 83 height 15
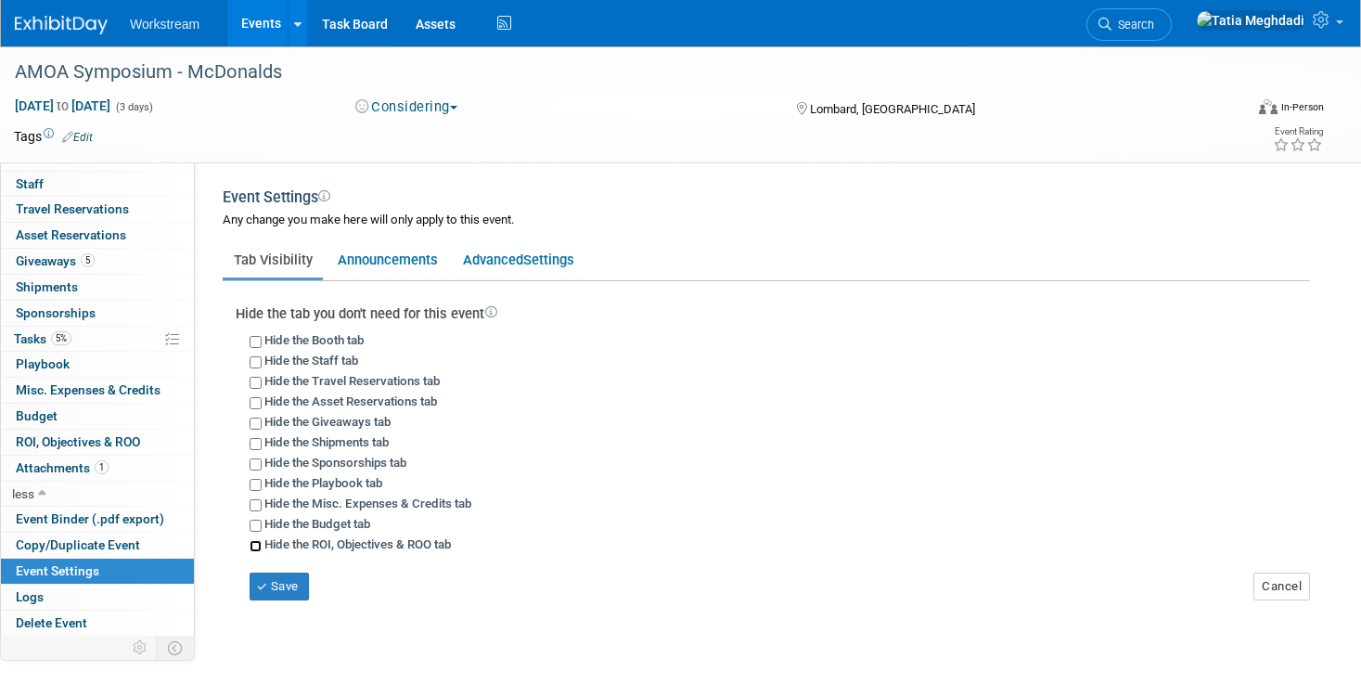
click at [255, 550] on input "Hide the ROI, Objectives & ROO tab" at bounding box center [255, 546] width 12 height 12
checkbox input "true"
click at [286, 581] on button "Save" at bounding box center [278, 586] width 59 height 28
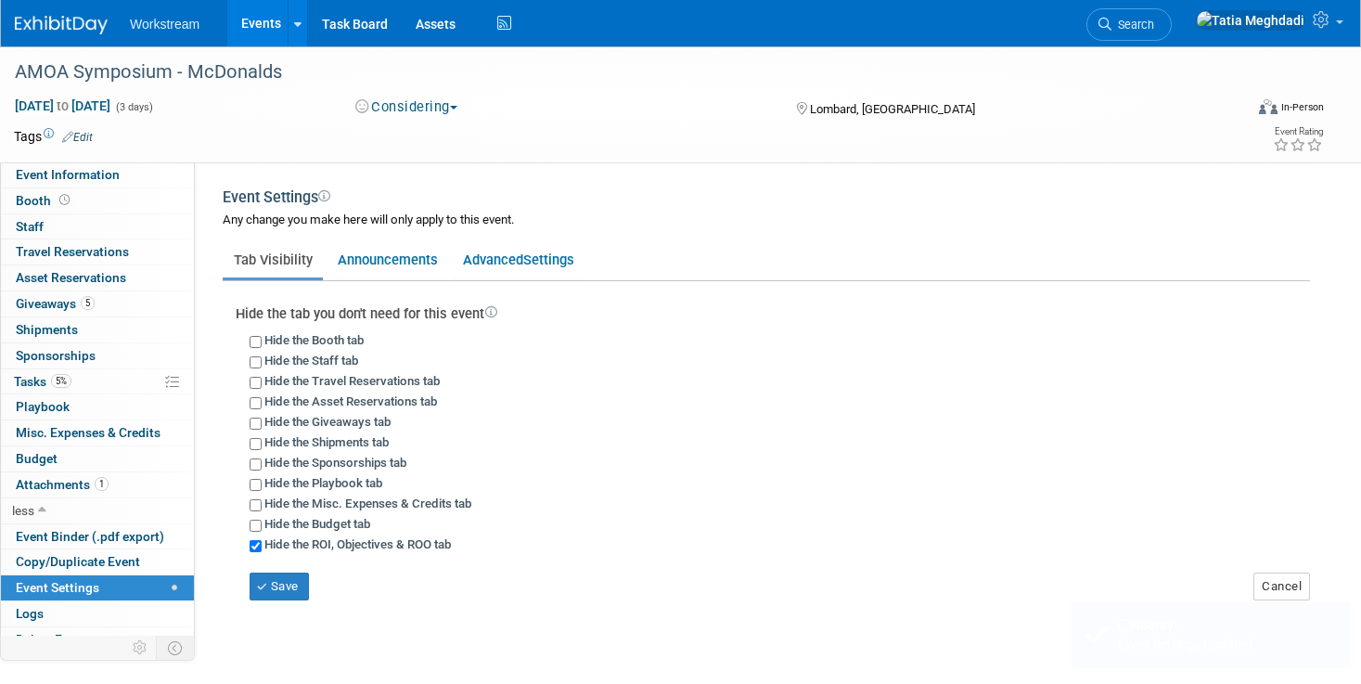
scroll to position [17, 0]
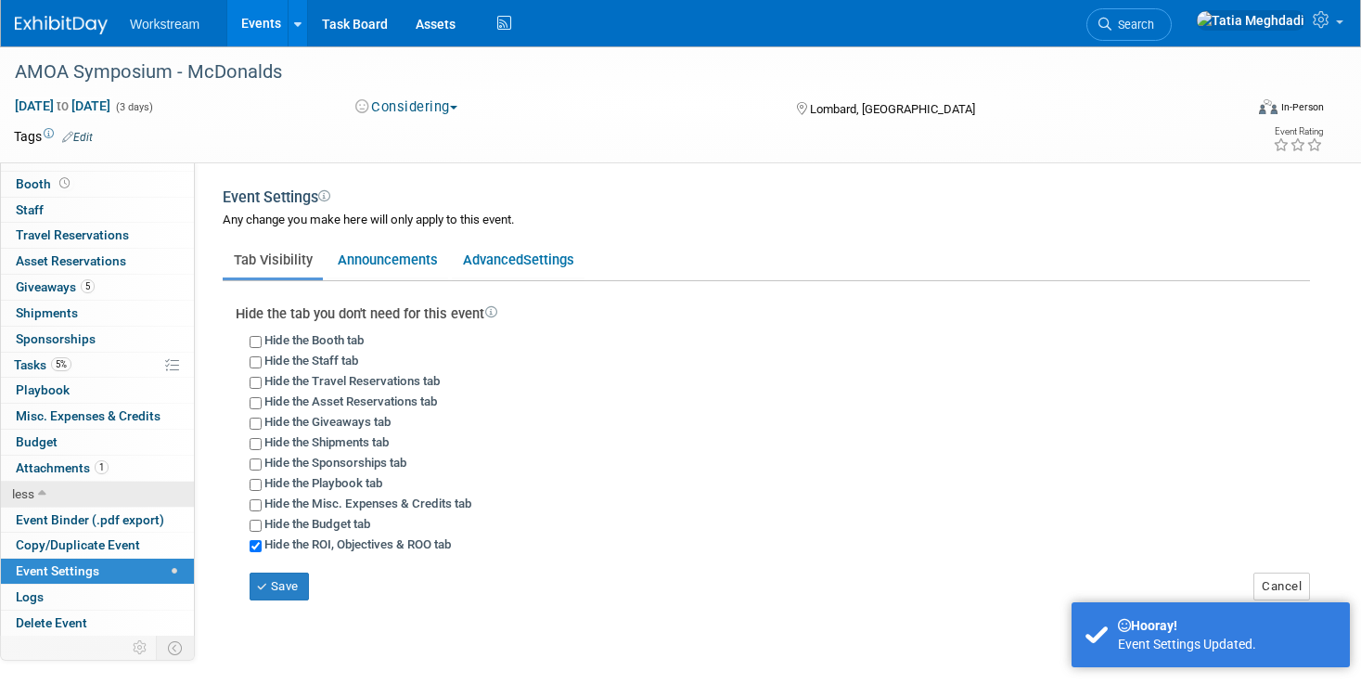
click at [52, 489] on link "less" at bounding box center [97, 493] width 193 height 25
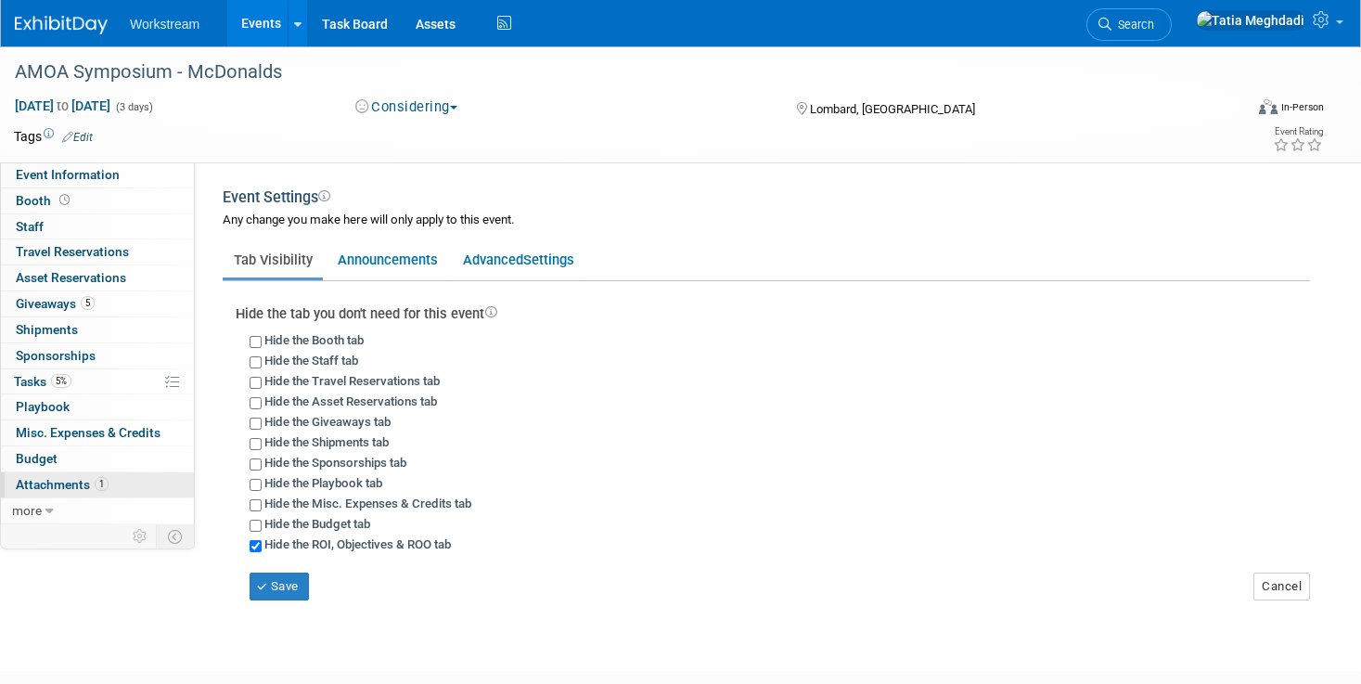
click at [81, 480] on span "Attachments 1" at bounding box center [62, 484] width 93 height 15
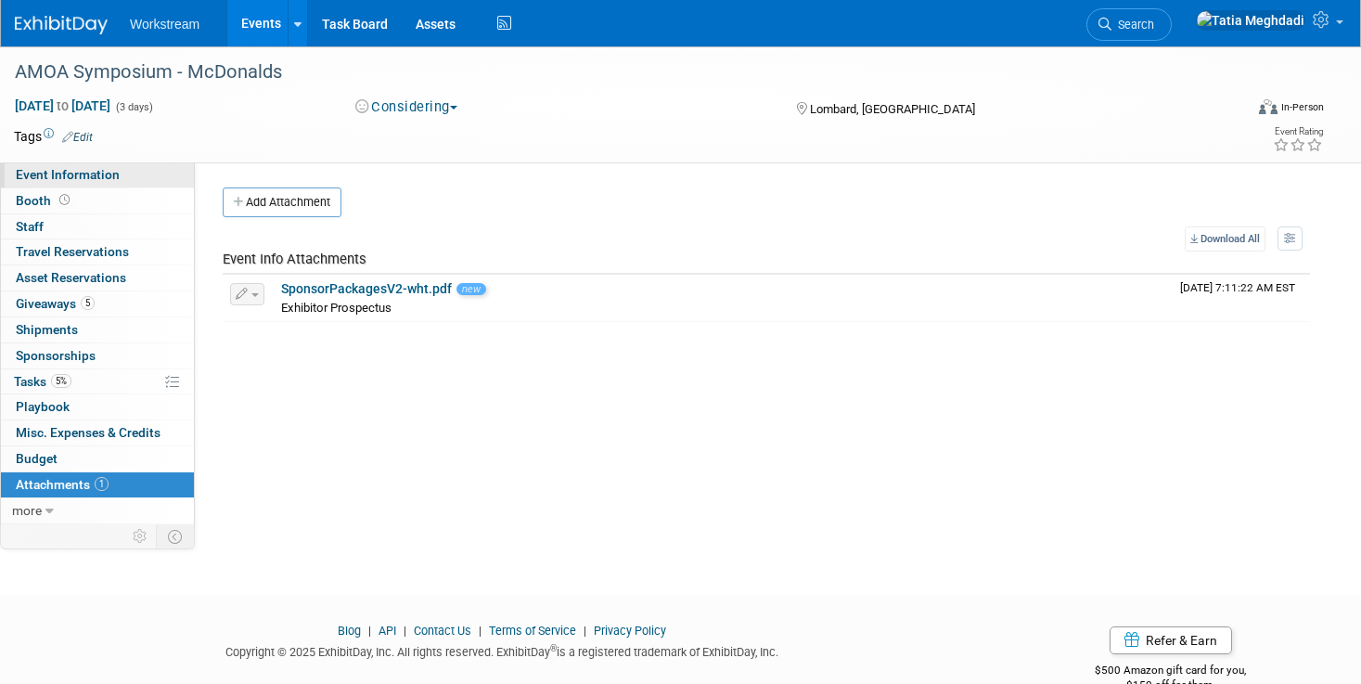
click at [84, 179] on span "Event Information" at bounding box center [68, 174] width 104 height 15
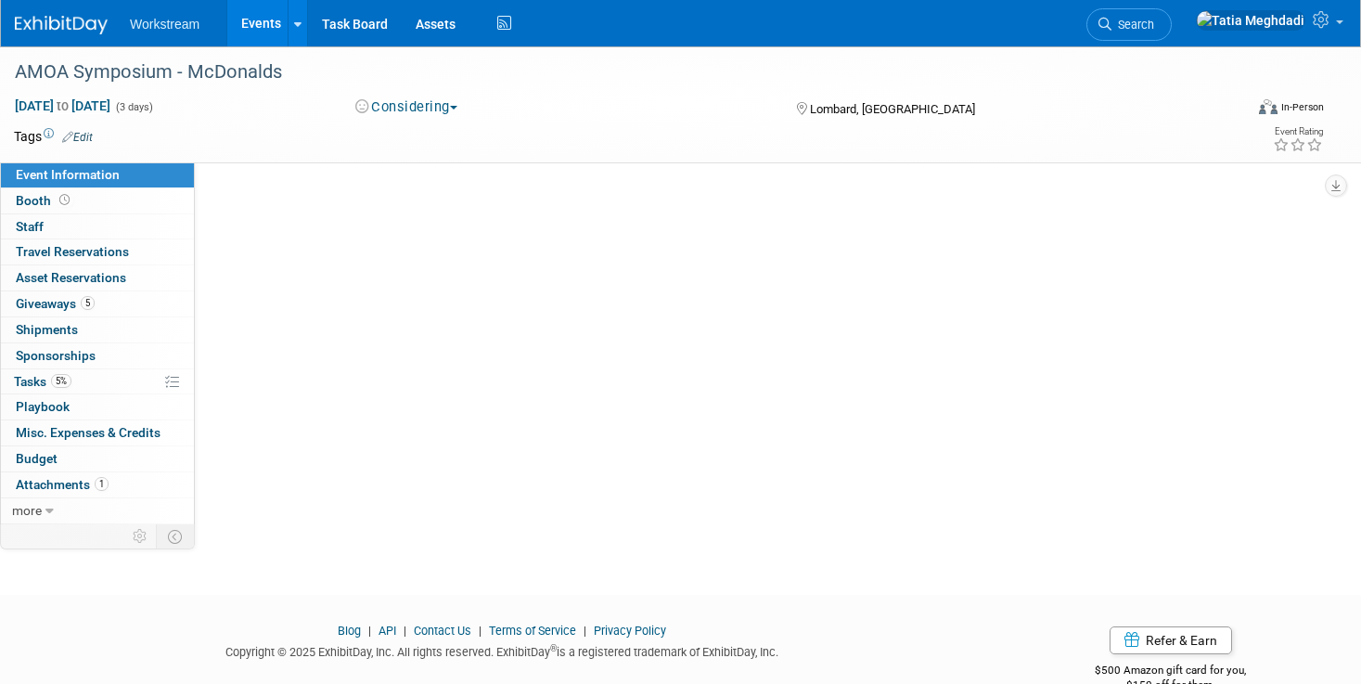
select select "Association"
select select "Restaurant"
select select "TBD"
select select "[PERSON_NAME]"
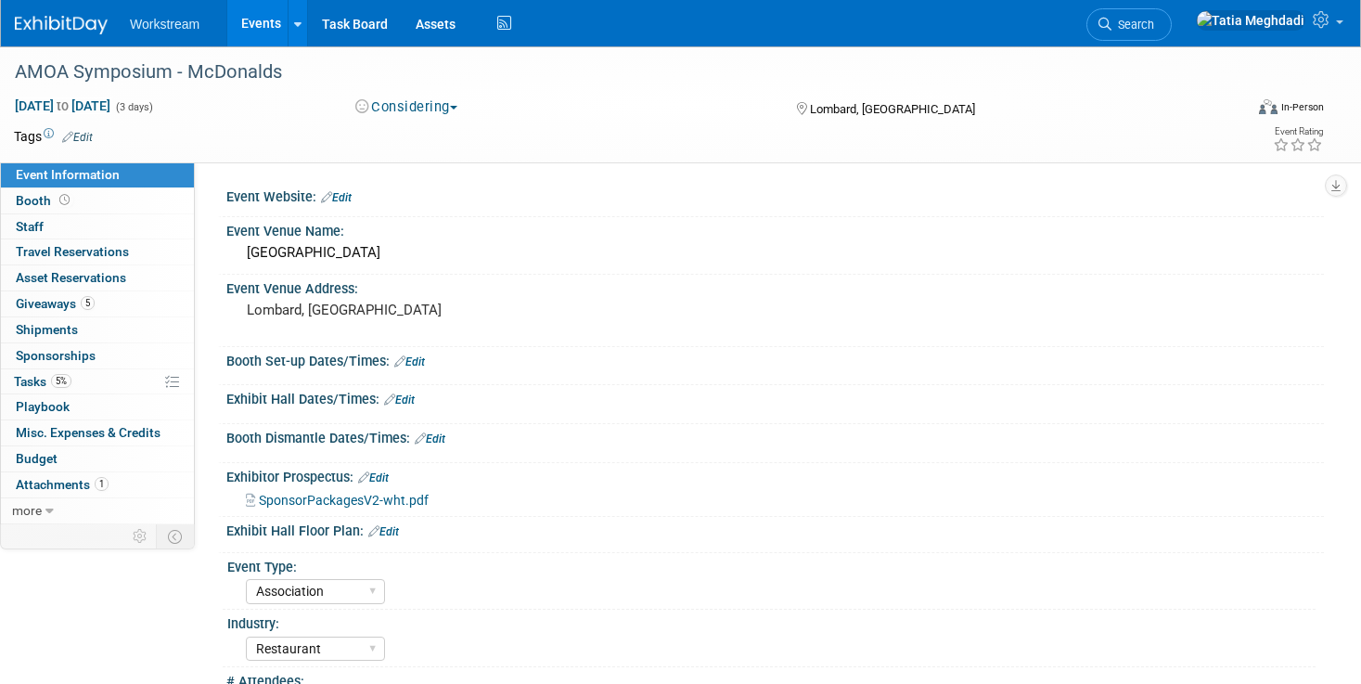
click at [258, 27] on link "Events" at bounding box center [261, 23] width 68 height 46
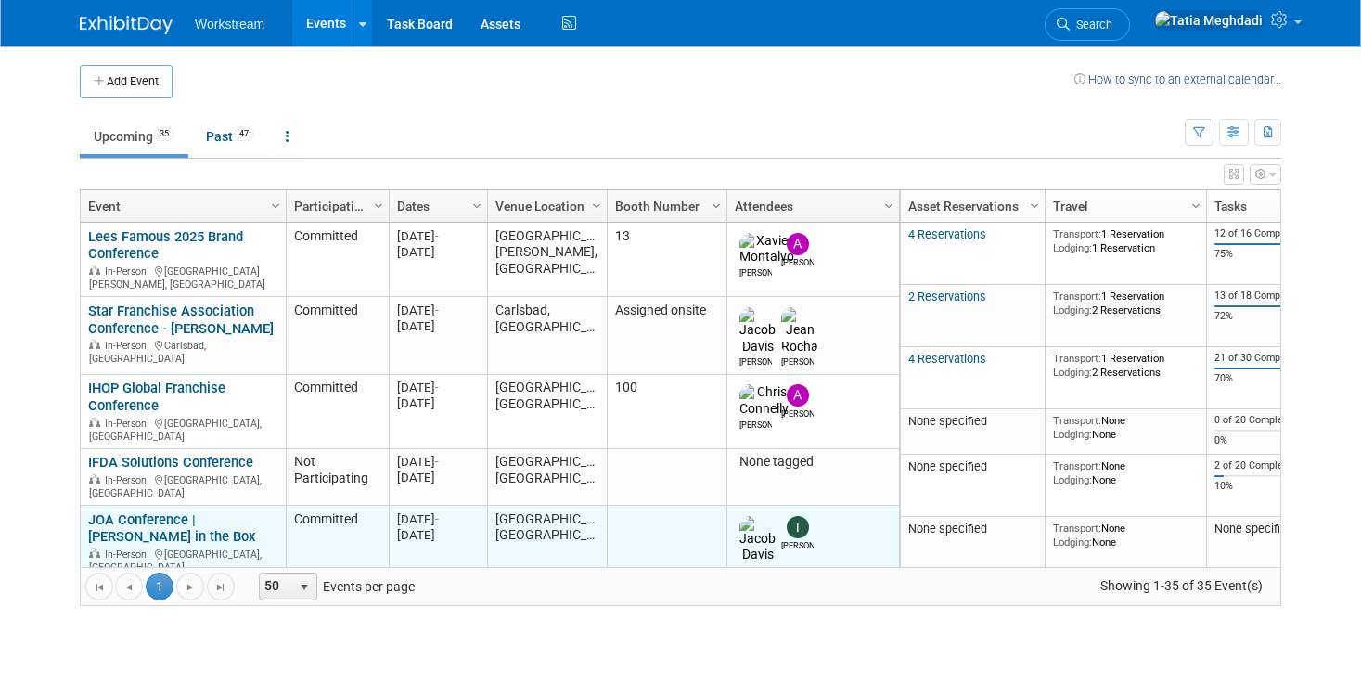
scroll to position [47, 0]
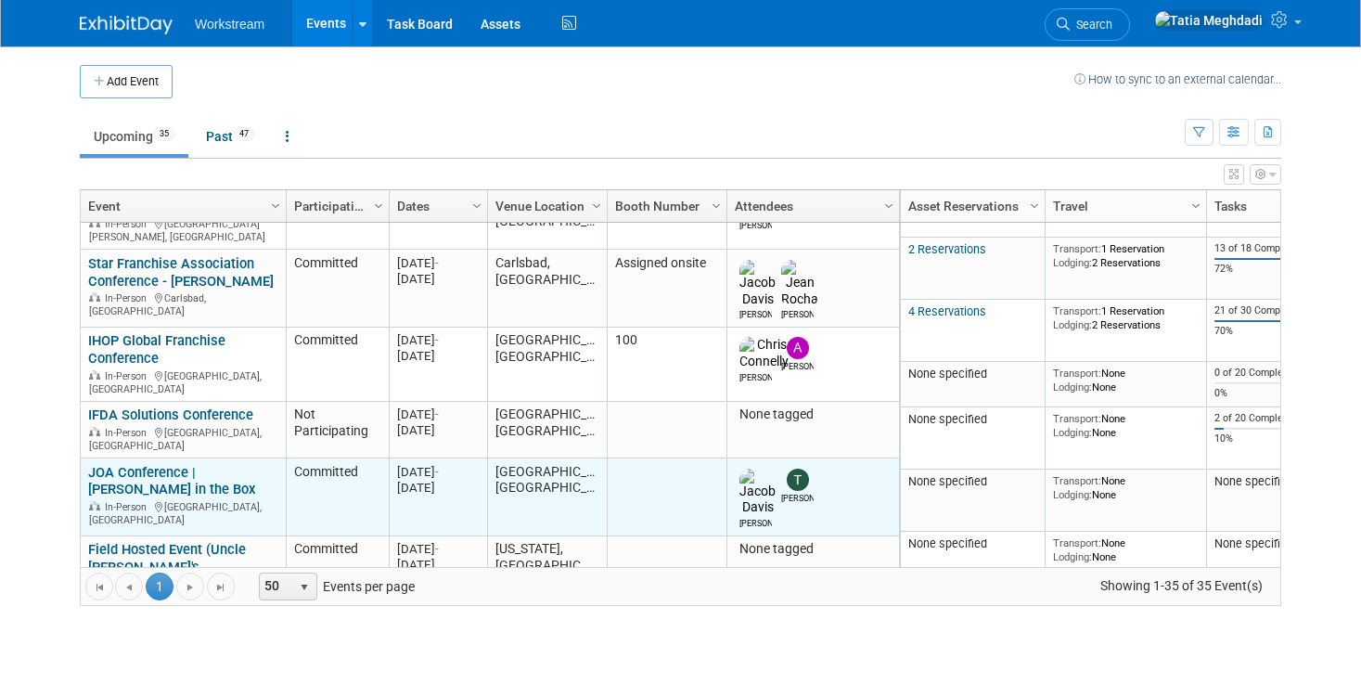
click at [149, 464] on link "JOA Conference | [PERSON_NAME] in the Box" at bounding box center [171, 481] width 167 height 34
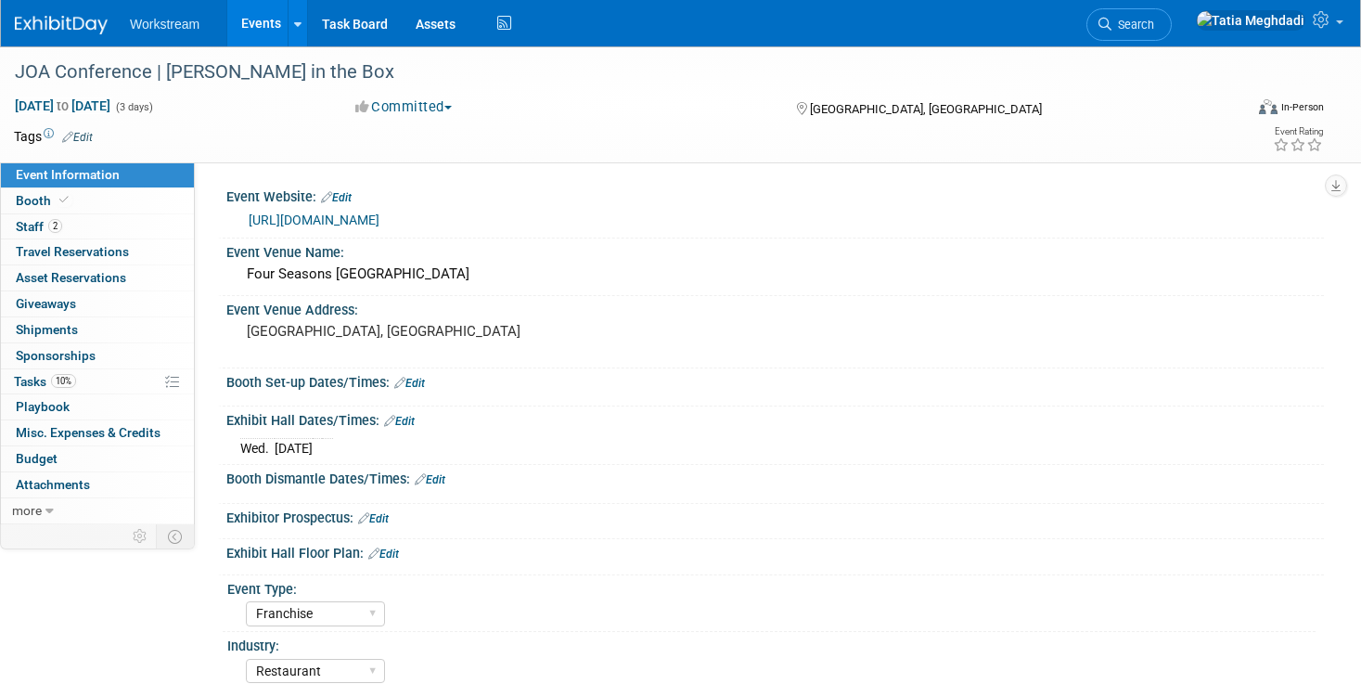
select select "Franchise"
select select "Restaurant"
select select "[PERSON_NAME]"
